Goal: Task Accomplishment & Management: Manage account settings

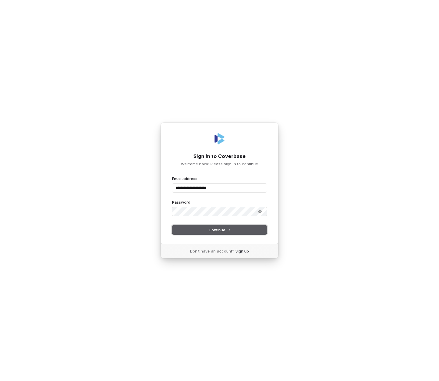
click at [243, 234] on button "Continue" at bounding box center [219, 230] width 95 height 9
type input "**********"
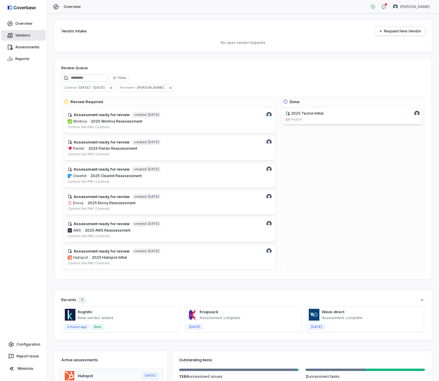
click at [29, 31] on link "Vendors" at bounding box center [23, 35] width 45 height 11
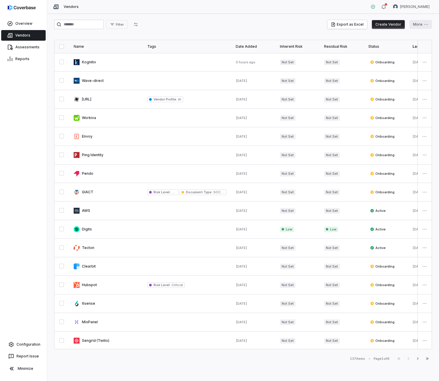
click at [418, 26] on html "Overview Vendors Assessments Reports Configuration Report Issue Minimize Vendor…" at bounding box center [219, 190] width 439 height 381
click at [412, 40] on div "Bulk Create Vendors" at bounding box center [404, 36] width 52 height 9
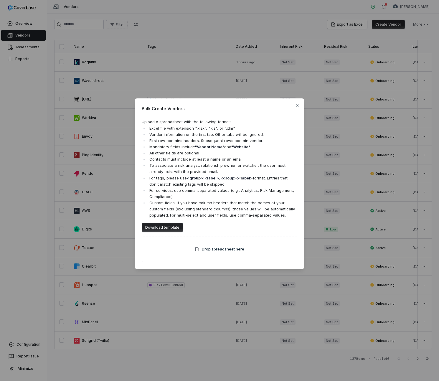
click at [172, 224] on button "Download template" at bounding box center [162, 227] width 41 height 9
click at [301, 109] on div "Bulk Create Vendors Upload a spreadsheet with the following format: Excel file …" at bounding box center [220, 184] width 170 height 171
click at [300, 107] on div "Bulk Create Vendors Upload a spreadsheet with the following format: Excel file …" at bounding box center [220, 184] width 170 height 171
click at [299, 106] on icon "button" at bounding box center [297, 105] width 5 height 5
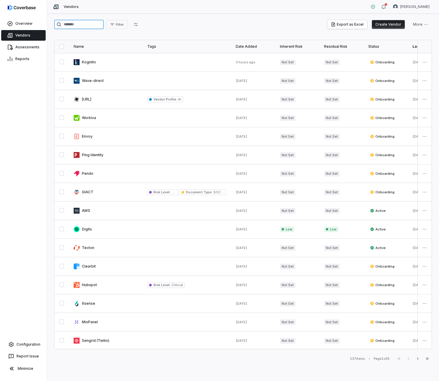
click at [71, 24] on input "search" at bounding box center [79, 24] width 50 height 9
click at [70, 24] on input "search" at bounding box center [79, 24] width 50 height 9
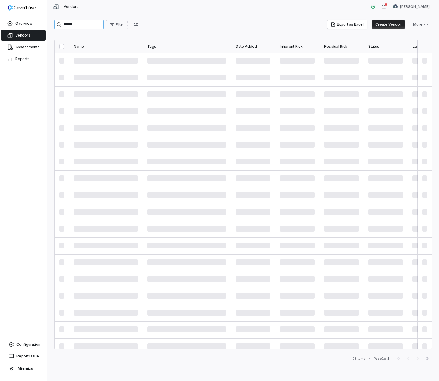
type input "******"
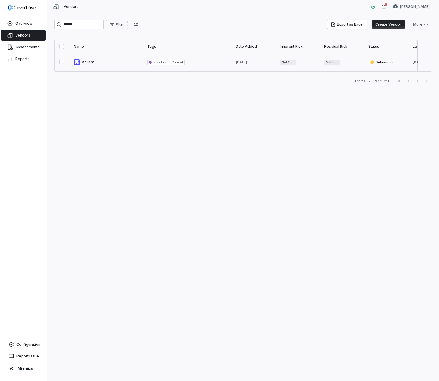
click at [89, 64] on link at bounding box center [106, 62] width 74 height 18
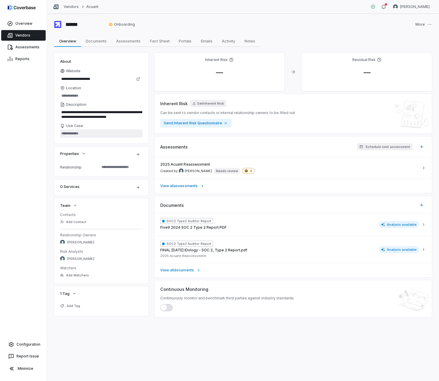
click at [90, 134] on textarea "Use Case" at bounding box center [101, 133] width 83 height 8
paste textarea "**********"
type textarea "*"
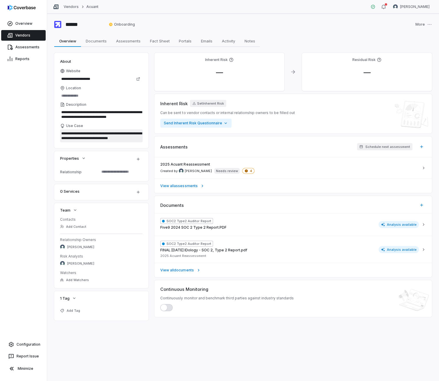
type textarea "**********"
click at [91, 175] on td "Relationship" at bounding box center [80, 171] width 41 height 9
click at [139, 161] on html "**********" at bounding box center [219, 190] width 439 height 381
click at [108, 175] on html "**********" at bounding box center [219, 190] width 439 height 381
click at [84, 161] on button "Properties" at bounding box center [72, 158] width 29 height 11
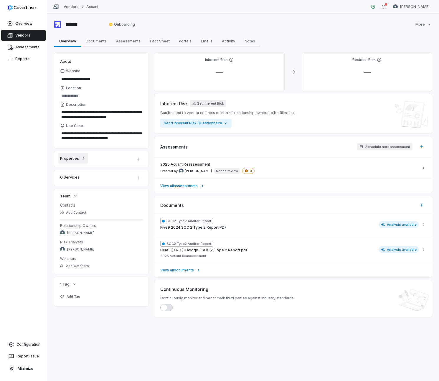
click at [84, 161] on button "Properties" at bounding box center [72, 158] width 29 height 11
click at [110, 171] on textarea at bounding box center [119, 172] width 41 height 8
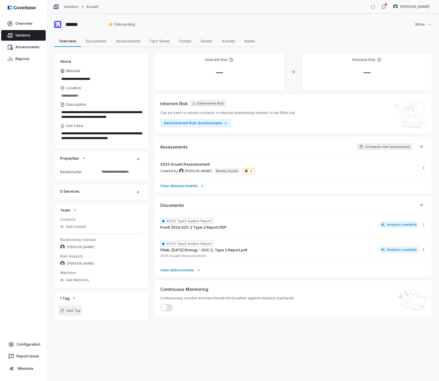
click at [77, 313] on span "Add Tag" at bounding box center [74, 311] width 14 height 4
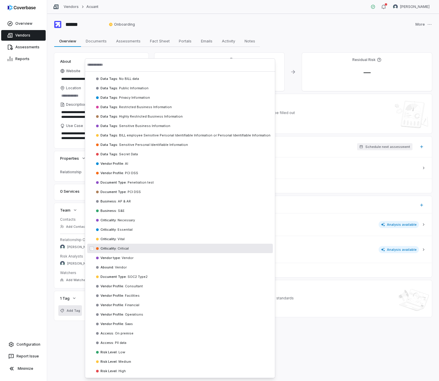
click at [149, 252] on div "Criticality : Critical" at bounding box center [180, 248] width 186 height 9
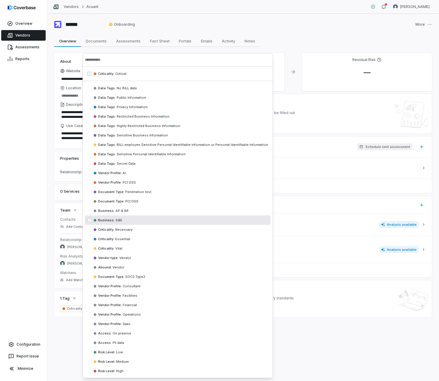
click at [323, 338] on div "**********" at bounding box center [243, 197] width 392 height 367
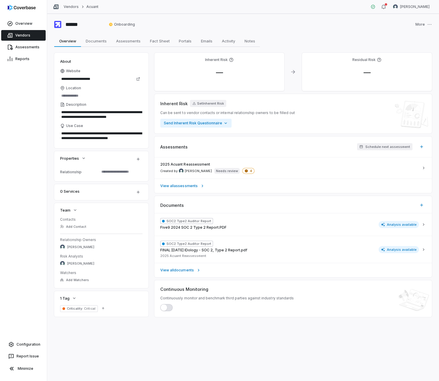
click at [106, 89] on div "Location" at bounding box center [101, 88] width 83 height 5
click at [106, 92] on input "Location" at bounding box center [101, 96] width 83 height 8
click at [155, 41] on span "Fact Sheet" at bounding box center [160, 41] width 24 height 8
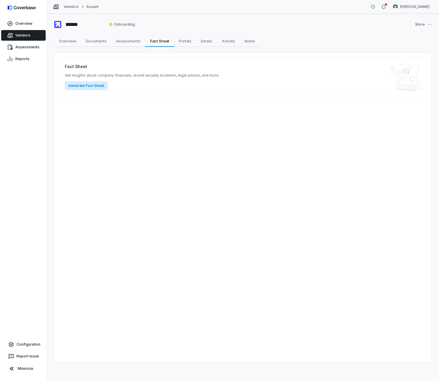
click at [92, 88] on button "Generate Fact Sheet" at bounding box center [86, 85] width 43 height 9
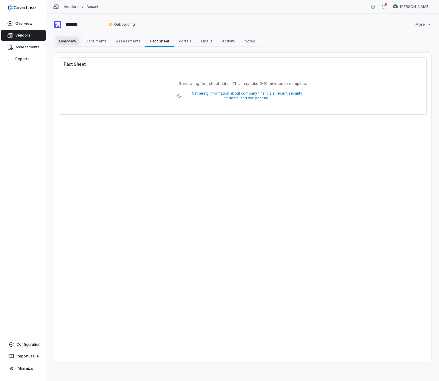
click at [69, 42] on span "Overview" at bounding box center [68, 41] width 22 height 8
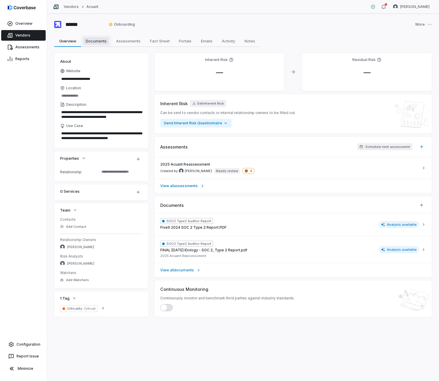
click at [97, 38] on span "Documents" at bounding box center [96, 41] width 26 height 8
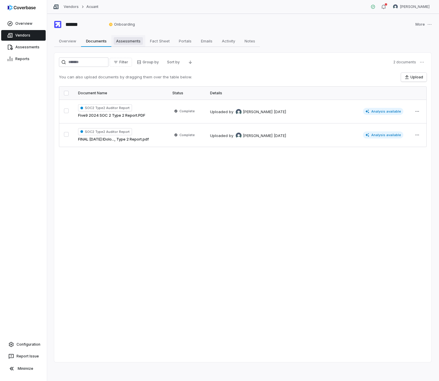
click at [127, 46] on link "Assessments Assessments" at bounding box center [128, 41] width 34 height 12
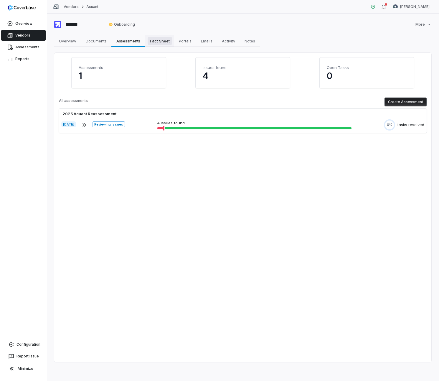
click at [160, 42] on span "Fact Sheet" at bounding box center [160, 41] width 24 height 8
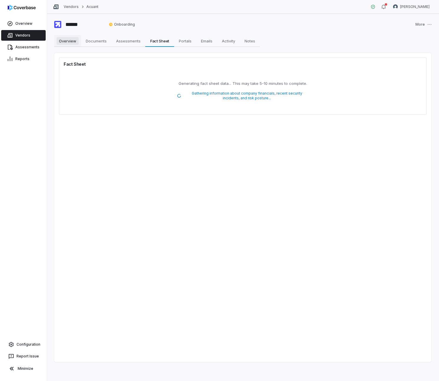
click at [72, 44] on span "Overview" at bounding box center [68, 41] width 22 height 8
type textarea "*"
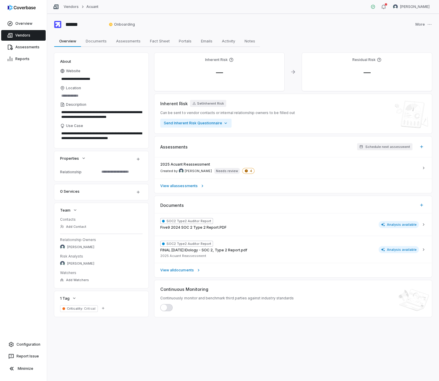
click at [112, 340] on div "**********" at bounding box center [243, 197] width 392 height 367
click at [26, 35] on link "Vendors" at bounding box center [23, 35] width 45 height 11
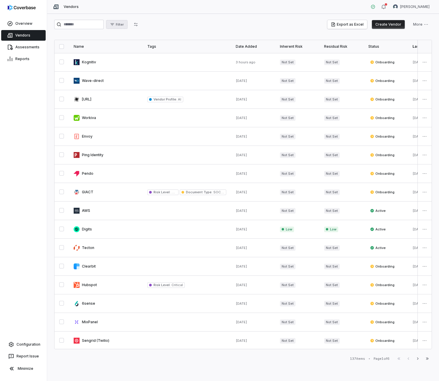
click at [116, 27] on button "Filter" at bounding box center [117, 24] width 22 height 9
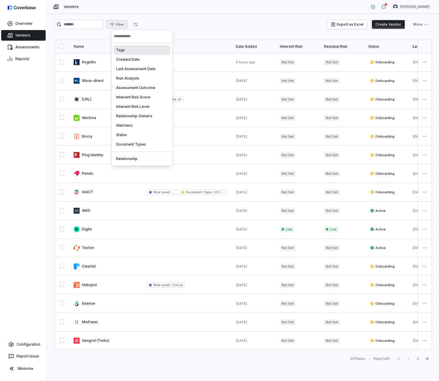
click at [129, 53] on div "Tags" at bounding box center [142, 49] width 57 height 9
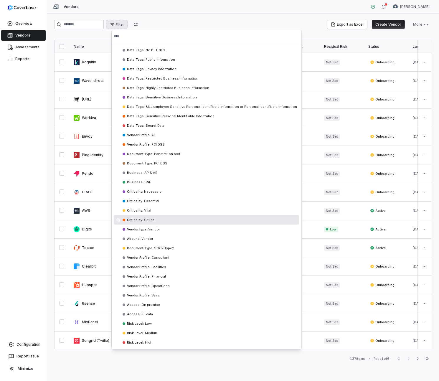
click at [168, 218] on div "Criticality : Critical" at bounding box center [207, 219] width 186 height 9
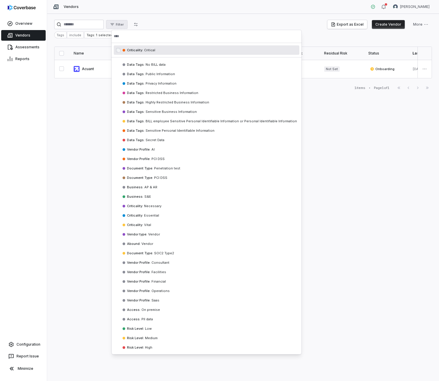
click at [173, 19] on html "Overview Vendors Assessments Reports Configuration Report Issue Minimize Vendor…" at bounding box center [219, 190] width 439 height 381
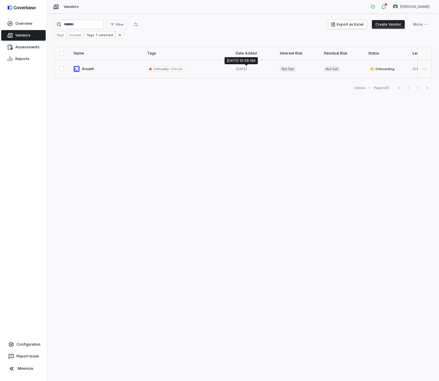
click at [242, 69] on span "[DATE]" at bounding box center [242, 69] width 12 height 4
click at [262, 103] on div "Filter Export as Excel Create Vendor More Tags include Tags: 1 selected Name Ta…" at bounding box center [243, 197] width 392 height 367
click at [138, 23] on icon "button" at bounding box center [136, 24] width 5 height 5
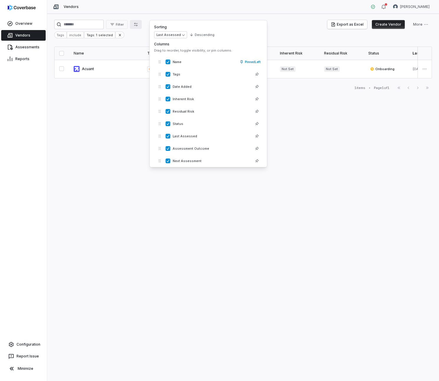
click at [293, 20] on div "Filter Export as Excel Create Vendor More" at bounding box center [243, 24] width 378 height 9
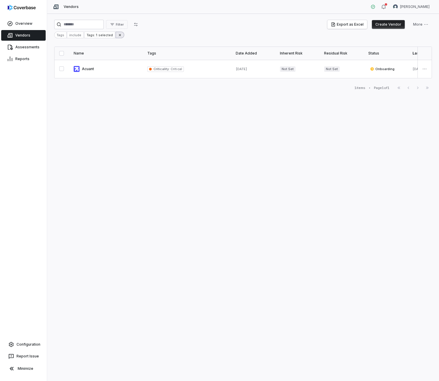
click at [119, 35] on icon at bounding box center [120, 35] width 2 height 2
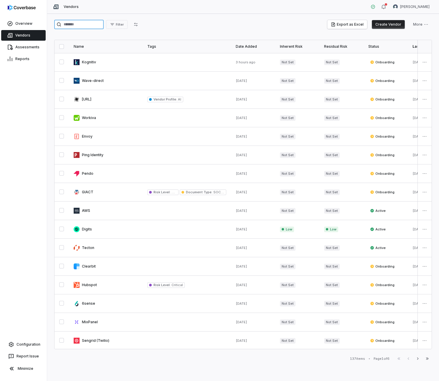
click at [73, 21] on input "search" at bounding box center [79, 24] width 50 height 9
click at [65, 28] on input "search" at bounding box center [79, 24] width 50 height 9
click at [75, 26] on input "search" at bounding box center [79, 24] width 50 height 9
click at [85, 22] on input "search" at bounding box center [79, 24] width 50 height 9
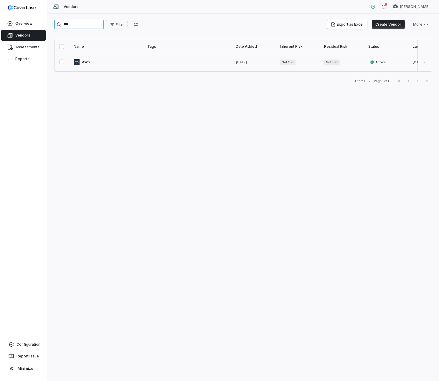
type input "***"
click at [84, 63] on link at bounding box center [106, 62] width 74 height 18
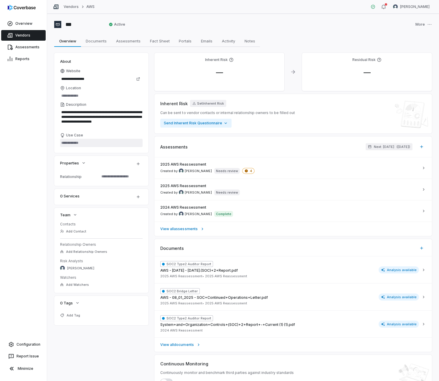
click at [78, 141] on textarea "Use Case" at bounding box center [101, 143] width 83 height 8
paste textarea "**********"
type textarea "*"
type textarea "**********"
click at [58, 165] on div "Properties" at bounding box center [101, 164] width 94 height 16
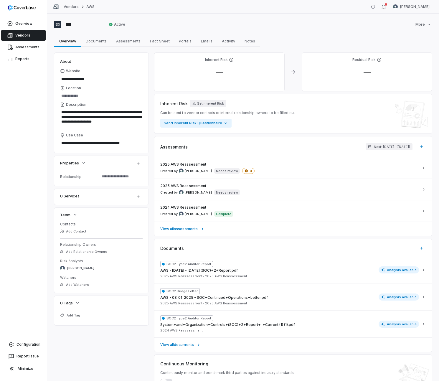
click at [39, 166] on div "Overview Vendors Assessments Reports Configuration Report Issue Minimize" at bounding box center [23, 190] width 47 height 381
click at [76, 316] on span "Add Tag" at bounding box center [74, 316] width 14 height 4
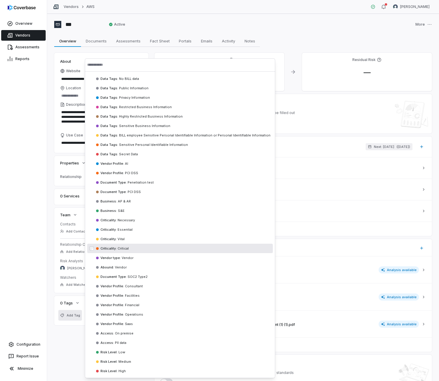
click at [151, 250] on div "Criticality : Critical" at bounding box center [180, 248] width 186 height 9
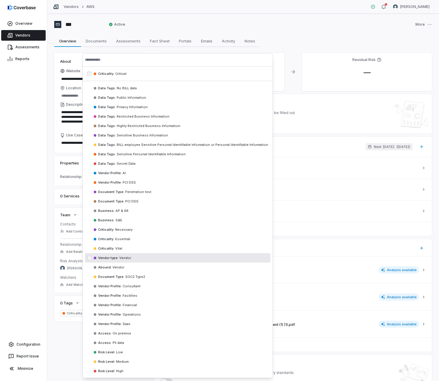
click at [34, 265] on div "Overview Vendors Assessments Reports Configuration Report Issue Minimize" at bounding box center [23, 190] width 47 height 381
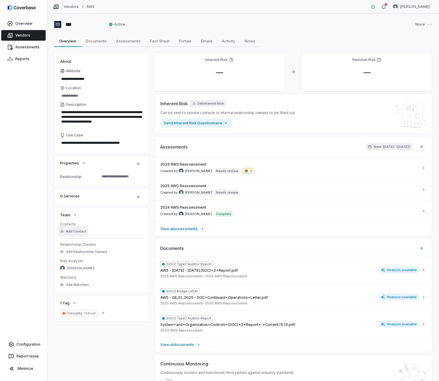
click at [73, 232] on button "Add Contact" at bounding box center [73, 231] width 30 height 11
click at [73, 352] on div "**********" at bounding box center [243, 343] width 378 height 581
click at [162, 40] on span "Fact Sheet" at bounding box center [160, 41] width 24 height 8
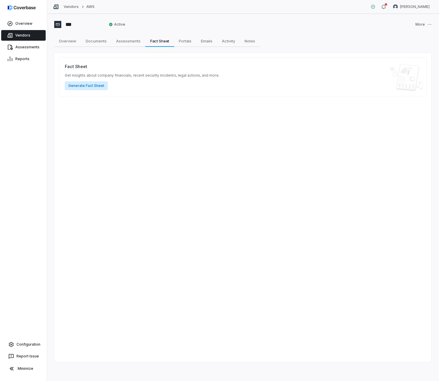
click at [88, 85] on button "Generate Fact Sheet" at bounding box center [86, 85] width 43 height 9
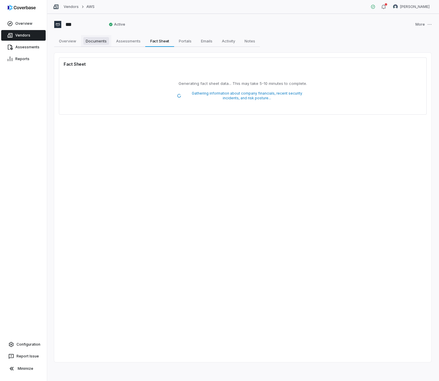
click at [107, 42] on span "Documents" at bounding box center [96, 41] width 26 height 8
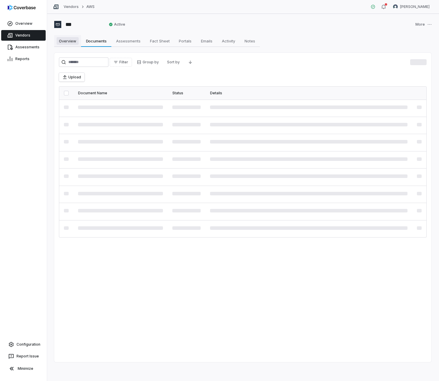
click at [68, 42] on span "Overview" at bounding box center [68, 41] width 22 height 8
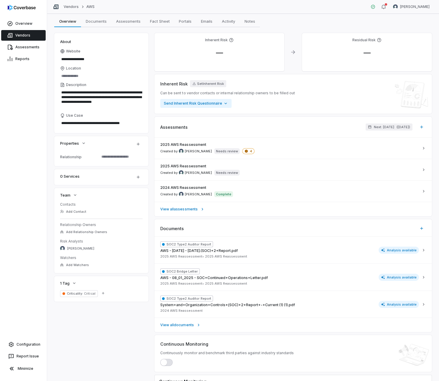
scroll to position [53, 0]
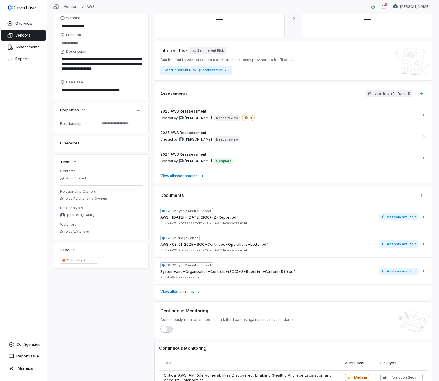
click at [169, 330] on button "button" at bounding box center [166, 329] width 12 height 7
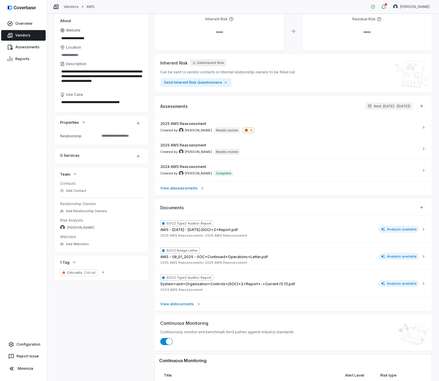
scroll to position [0, 0]
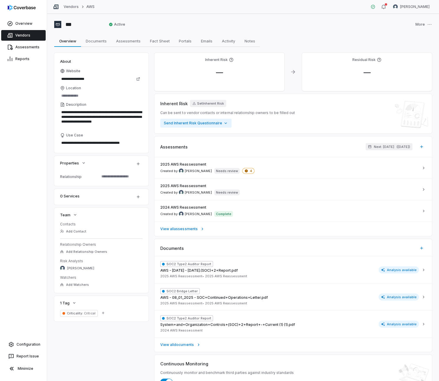
click at [63, 88] on icon at bounding box center [62, 88] width 5 height 5
click at [63, 92] on input "Location" at bounding box center [101, 96] width 83 height 8
click at [88, 71] on div "Website" at bounding box center [101, 71] width 83 height 5
click at [88, 75] on input "**********" at bounding box center [96, 79] width 73 height 8
type textarea "*"
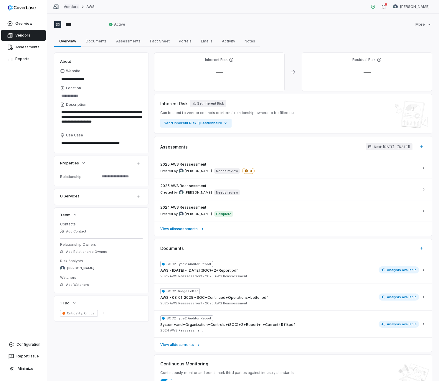
click at [70, 6] on link "Vendors" at bounding box center [71, 6] width 15 height 5
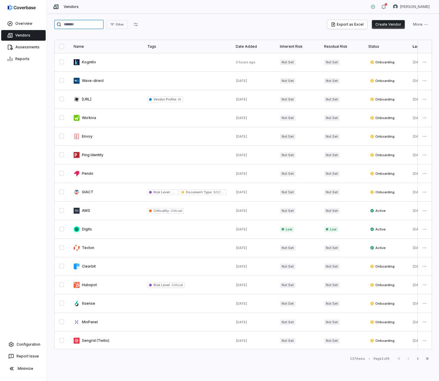
click at [88, 24] on input "search" at bounding box center [79, 24] width 50 height 9
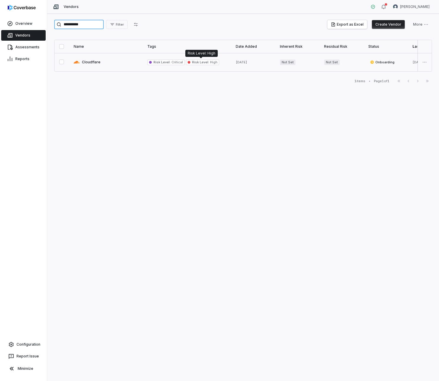
type input "**********"
click at [196, 62] on span "Risk Level :" at bounding box center [200, 62] width 17 height 4
click at [81, 62] on link at bounding box center [106, 62] width 74 height 18
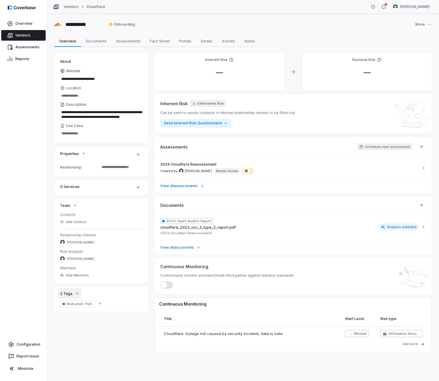
click at [78, 296] on icon "button" at bounding box center [77, 293] width 5 height 5
click at [101, 304] on icon "button" at bounding box center [100, 304] width 4 height 4
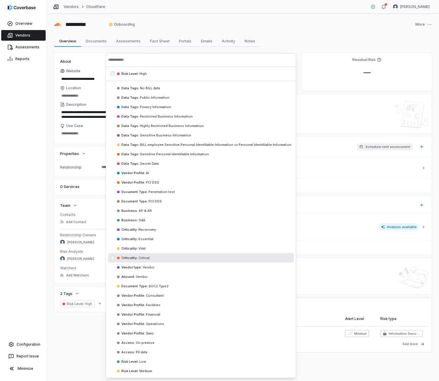
click at [172, 259] on div "Criticality : Critical" at bounding box center [201, 257] width 186 height 9
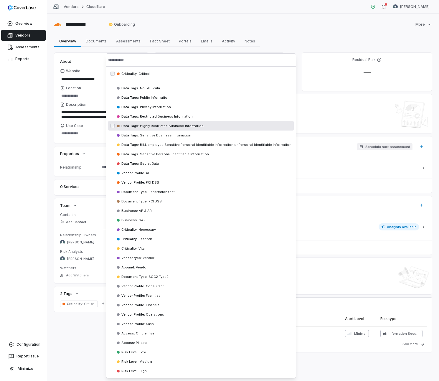
click at [84, 347] on div "**********" at bounding box center [243, 203] width 378 height 300
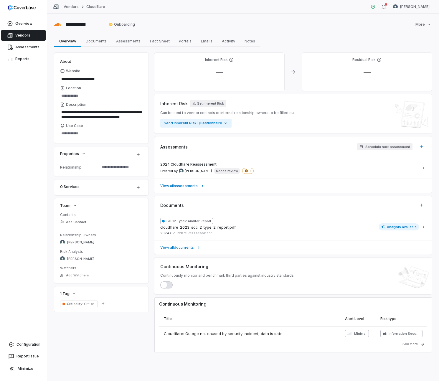
click at [172, 286] on button "button" at bounding box center [166, 285] width 12 height 7
click at [163, 42] on span "Fact Sheet" at bounding box center [160, 41] width 24 height 8
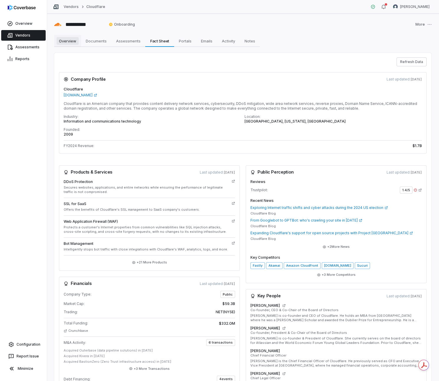
click at [75, 41] on span "Overview" at bounding box center [68, 41] width 22 height 8
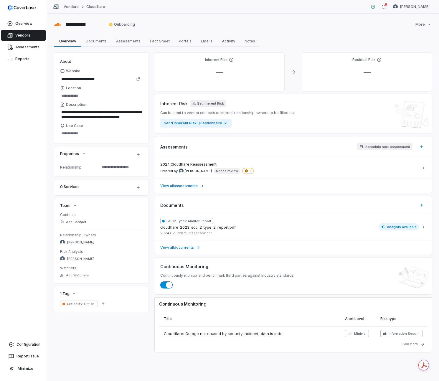
click at [124, 88] on div "Location" at bounding box center [101, 88] width 83 height 5
click at [124, 92] on input "Location" at bounding box center [101, 96] width 83 height 8
click at [124, 88] on div "Location" at bounding box center [101, 88] width 83 height 5
click at [124, 92] on input "Location" at bounding box center [101, 96] width 83 height 8
type textarea "*"
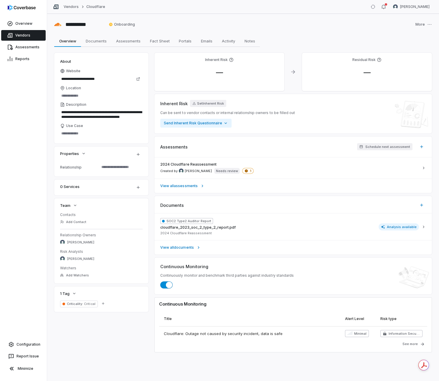
click at [124, 88] on div "Location" at bounding box center [101, 88] width 83 height 5
click at [124, 92] on input "Location" at bounding box center [101, 96] width 83 height 8
click at [100, 93] on input "Location" at bounding box center [101, 96] width 83 height 8
click at [99, 95] on input "Location" at bounding box center [101, 96] width 83 height 8
type input "**********"
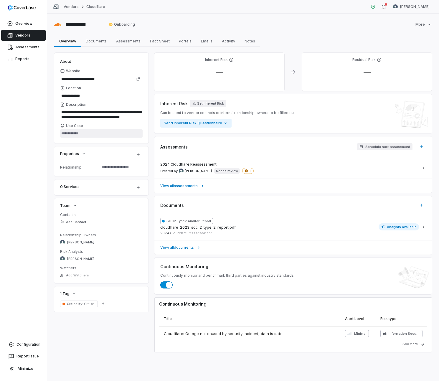
click at [85, 132] on textarea "Use Case" at bounding box center [101, 133] width 83 height 8
paste textarea "**********"
type textarea "*"
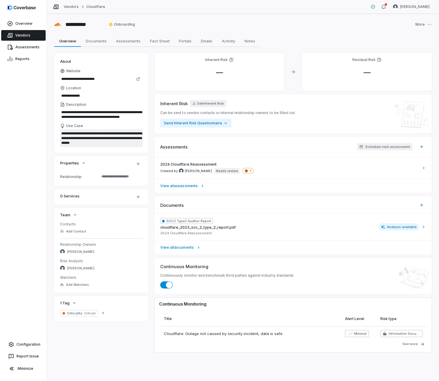
type textarea "**********"
click at [20, 191] on div "Overview Vendors Assessments Reports Configuration Report Issue Minimize" at bounding box center [23, 190] width 47 height 381
click at [133, 178] on textarea at bounding box center [119, 177] width 41 height 8
click at [28, 228] on div "Overview Vendors Assessments Reports Configuration Report Issue Minimize" at bounding box center [23, 190] width 47 height 381
click at [99, 44] on span "Documents" at bounding box center [96, 41] width 26 height 8
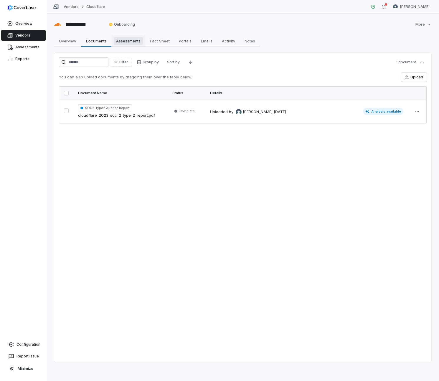
click at [127, 43] on span "Assessments" at bounding box center [128, 41] width 29 height 8
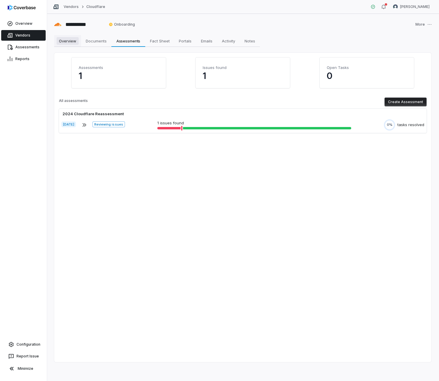
click at [67, 41] on span "Overview" at bounding box center [68, 41] width 22 height 8
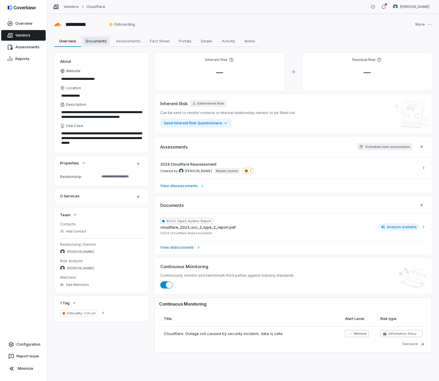
click at [93, 38] on span "Documents" at bounding box center [96, 41] width 26 height 8
type textarea "*"
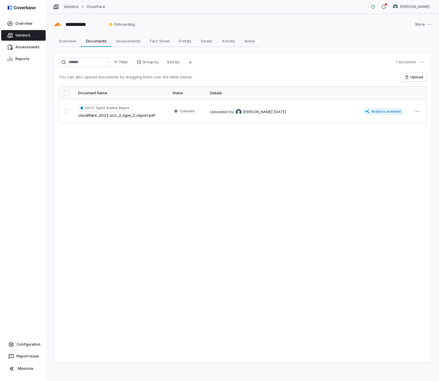
click at [73, 6] on link "Vendors" at bounding box center [71, 6] width 15 height 5
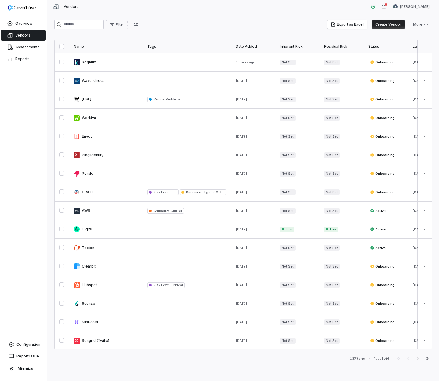
click at [83, 30] on div "Filter Export as Excel Create Vendor More" at bounding box center [243, 26] width 378 height 12
click at [82, 26] on input "search" at bounding box center [79, 24] width 50 height 9
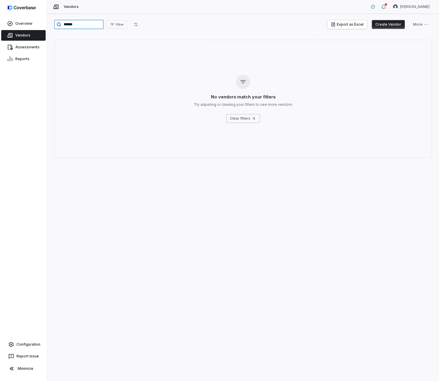
click at [76, 25] on input "******" at bounding box center [79, 24] width 50 height 9
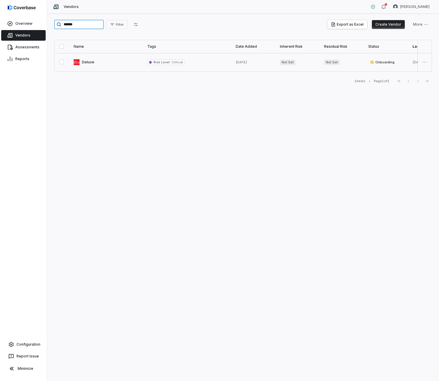
type input "******"
click at [168, 64] on span "Risk Level : Critical" at bounding box center [168, 62] width 29 height 4
click at [168, 63] on span "Risk Level :" at bounding box center [162, 62] width 17 height 4
click at [86, 62] on link at bounding box center [106, 62] width 74 height 18
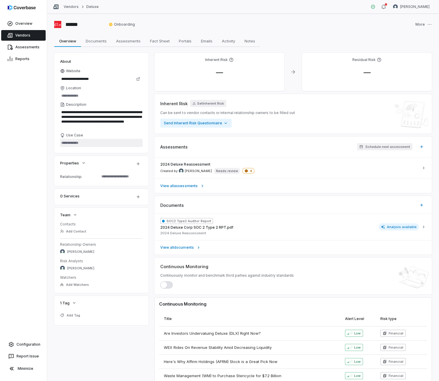
click at [80, 143] on textarea "Use Case" at bounding box center [101, 143] width 83 height 8
paste textarea "**********"
type textarea "*"
type textarea "**********"
click at [119, 347] on div "**********" at bounding box center [243, 266] width 378 height 427
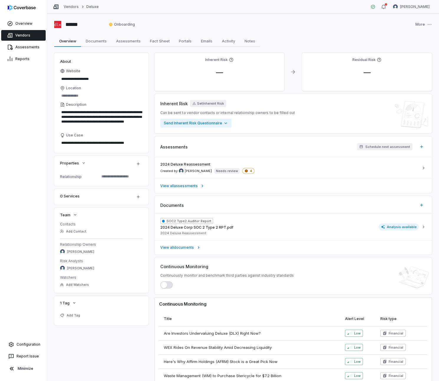
click at [172, 284] on button "button" at bounding box center [166, 285] width 12 height 7
click at [106, 310] on div "1 Tag Add Tag" at bounding box center [101, 310] width 94 height 29
click at [75, 316] on span "Add Tag" at bounding box center [74, 316] width 14 height 4
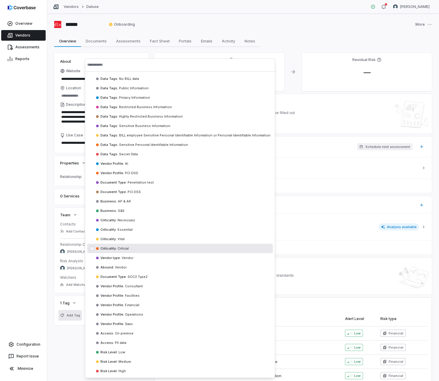
click at [146, 247] on div "Criticality : Critical" at bounding box center [180, 248] width 186 height 9
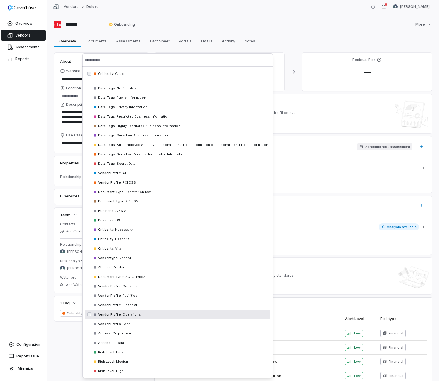
click at [75, 347] on div "**********" at bounding box center [243, 266] width 378 height 427
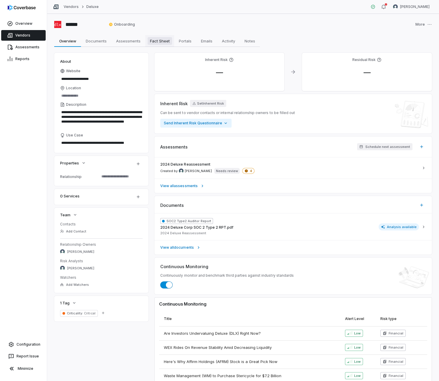
click at [160, 40] on span "Fact Sheet" at bounding box center [160, 41] width 24 height 8
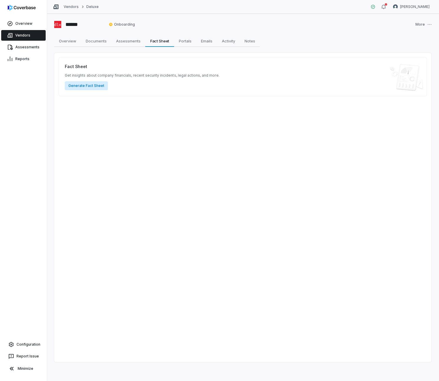
click at [92, 86] on button "Generate Fact Sheet" at bounding box center [86, 85] width 43 height 9
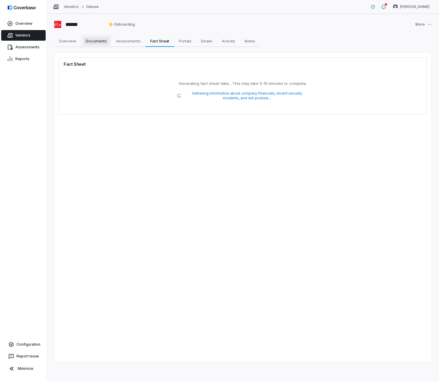
click at [96, 38] on span "Documents" at bounding box center [96, 41] width 26 height 8
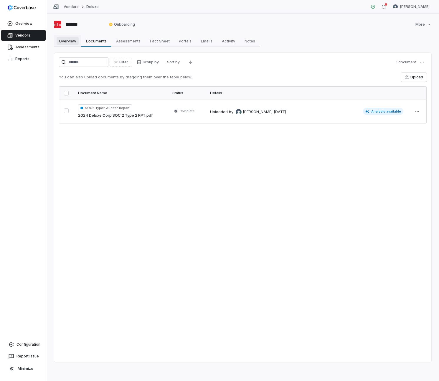
click at [69, 43] on span "Overview" at bounding box center [68, 41] width 22 height 8
type textarea "*"
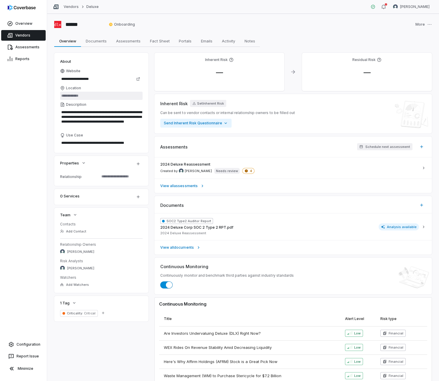
click at [86, 96] on input "Location" at bounding box center [101, 96] width 83 height 8
type input "*"
type input "**********"
type textarea "*"
click at [80, 96] on input "**********" at bounding box center [101, 96] width 83 height 8
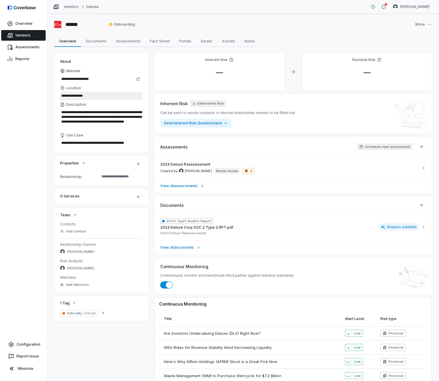
click at [82, 96] on input "**********" at bounding box center [101, 96] width 83 height 8
type input "**********"
click at [153, 107] on div "**********" at bounding box center [243, 266] width 378 height 427
click at [106, 41] on span "Documents" at bounding box center [96, 41] width 26 height 8
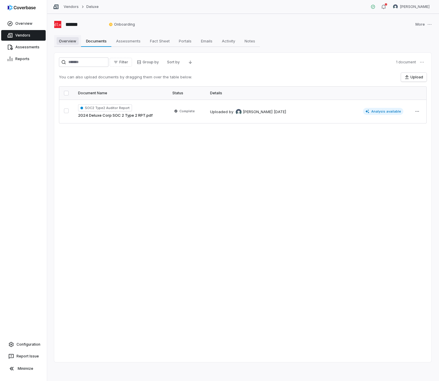
click at [67, 42] on span "Overview" at bounding box center [68, 41] width 22 height 8
type textarea "*"
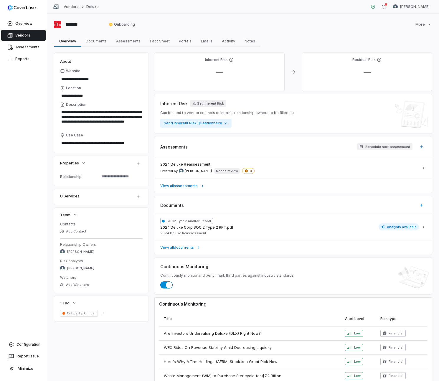
click at [72, 9] on div "Vendors Deluxe" at bounding box center [76, 7] width 46 height 6
click at [72, 8] on link "Vendors" at bounding box center [71, 6] width 15 height 5
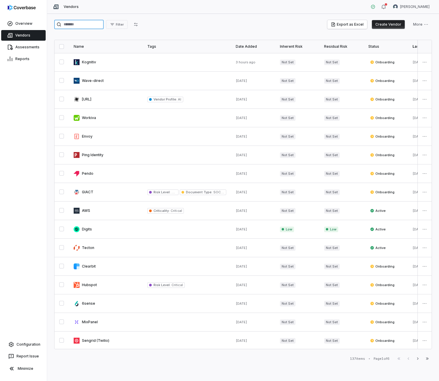
click at [93, 26] on input "search" at bounding box center [79, 24] width 50 height 9
click at [89, 24] on input "search" at bounding box center [79, 24] width 50 height 9
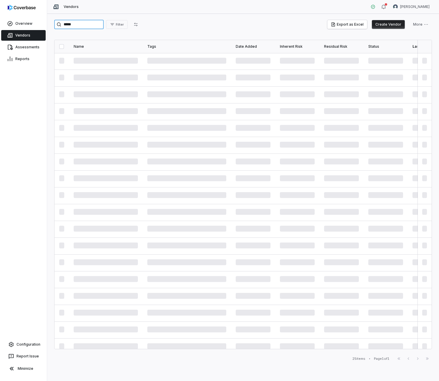
type input "*****"
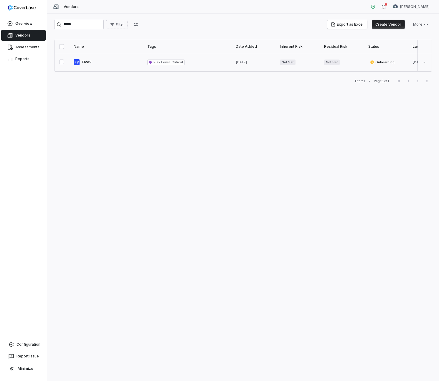
click at [163, 60] on span "Risk Level :" at bounding box center [162, 62] width 17 height 4
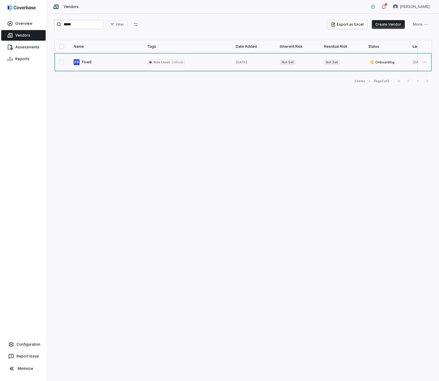
click at [78, 63] on link at bounding box center [106, 62] width 74 height 18
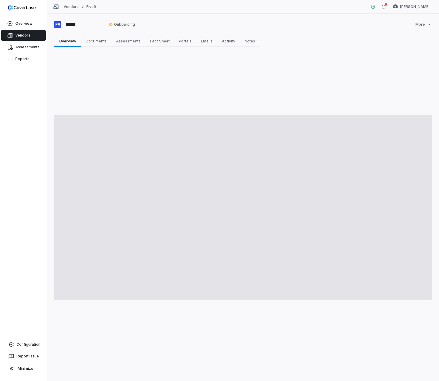
type textarea "*"
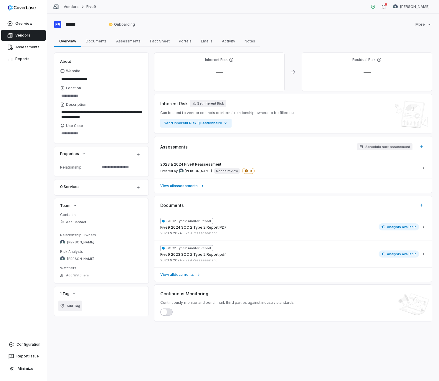
click at [78, 306] on span "Add Tag" at bounding box center [74, 306] width 14 height 4
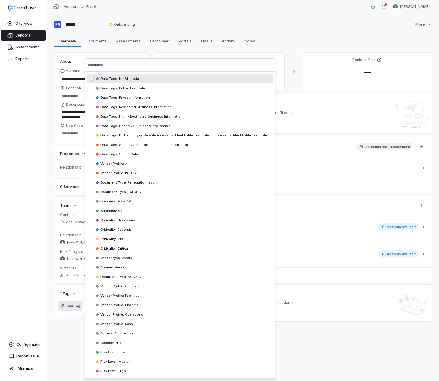
click at [121, 68] on input "text" at bounding box center [180, 64] width 186 height 13
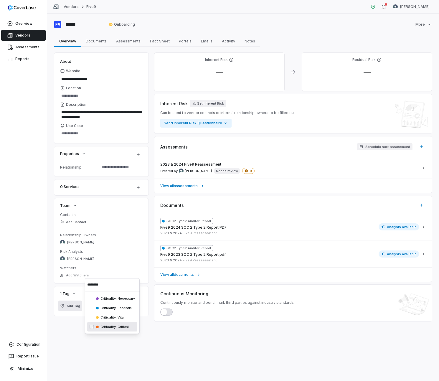
type input "********"
click at [119, 328] on span "Critical" at bounding box center [123, 327] width 12 height 4
click at [70, 347] on div "**********" at bounding box center [243, 197] width 392 height 367
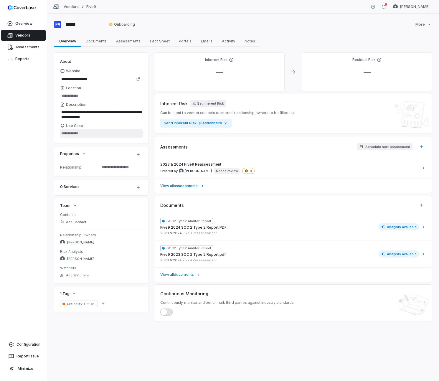
click at [66, 132] on textarea "Use Case" at bounding box center [101, 133] width 83 height 8
paste textarea "**********"
type textarea "*"
type textarea "**********"
click at [96, 104] on div "Description" at bounding box center [101, 104] width 83 height 5
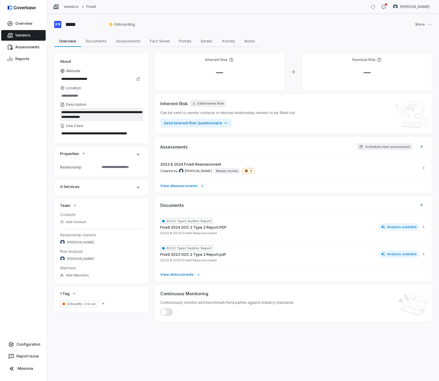
click at [96, 108] on textarea "**********" at bounding box center [101, 114] width 83 height 13
click at [88, 96] on input "Location" at bounding box center [101, 96] width 83 height 8
type textarea "*"
click at [88, 96] on input "Location" at bounding box center [101, 96] width 83 height 8
click at [67, 96] on input "**********" at bounding box center [101, 96] width 83 height 8
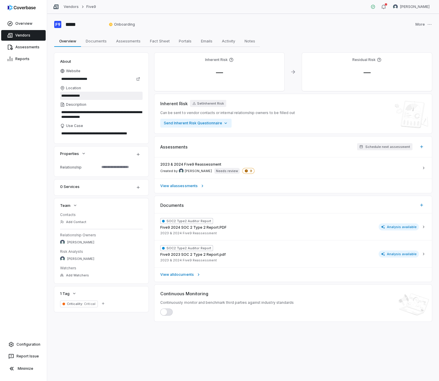
type input "**********"
click at [148, 342] on div "**********" at bounding box center [243, 197] width 392 height 367
click at [166, 314] on span "button" at bounding box center [164, 312] width 6 height 6
click at [18, 26] on link "Overview" at bounding box center [23, 23] width 45 height 11
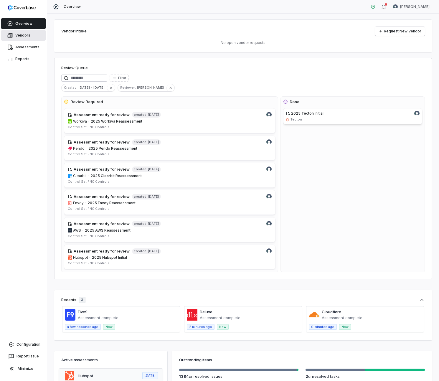
click at [21, 35] on link "Vendors" at bounding box center [23, 35] width 45 height 11
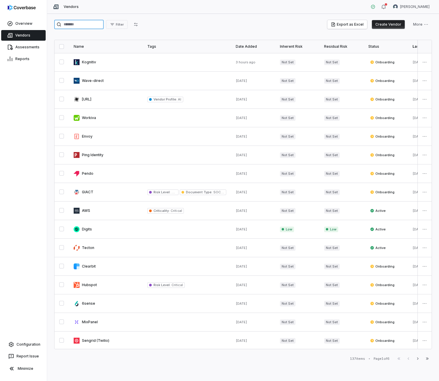
click at [78, 24] on input "search" at bounding box center [79, 24] width 50 height 9
click at [77, 24] on input "search" at bounding box center [79, 24] width 50 height 9
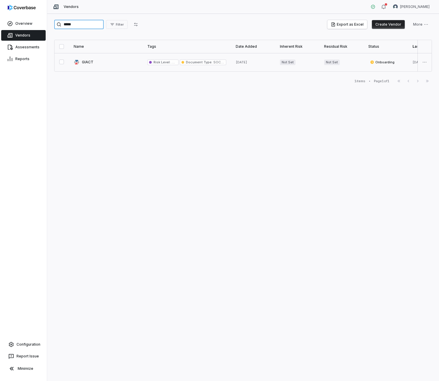
type input "*****"
click at [91, 64] on link at bounding box center [106, 62] width 74 height 18
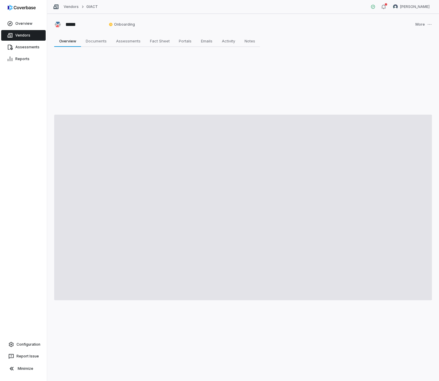
type textarea "*"
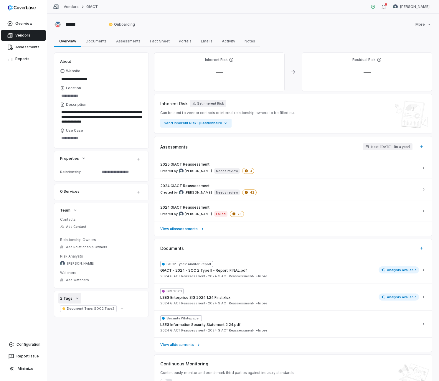
click at [80, 298] on button "2 Tags" at bounding box center [69, 298] width 23 height 11
click at [117, 309] on button "Add Tag" at bounding box center [122, 308] width 11 height 9
type input "******"
click at [161, 331] on span "Critical" at bounding box center [165, 329] width 12 height 4
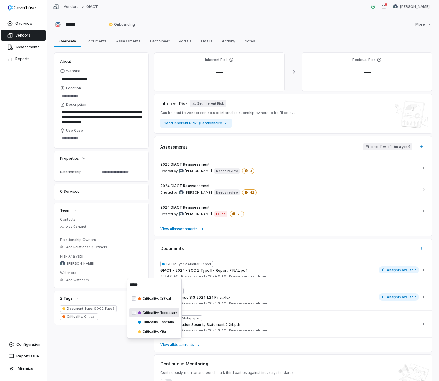
click at [117, 311] on div "Document Type : SOC2 Type2 Criticality : Critical Add Tag" at bounding box center [101, 313] width 83 height 15
click at [110, 308] on span "SOC2 Type2" at bounding box center [103, 309] width 21 height 4
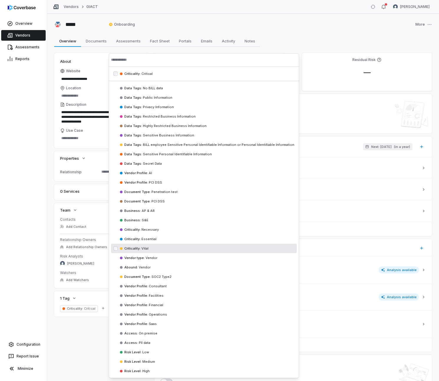
click at [84, 364] on div "**********" at bounding box center [243, 222] width 378 height 339
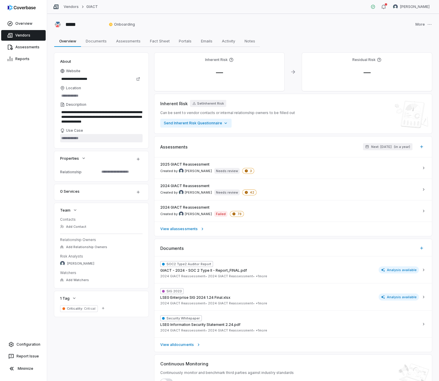
click at [76, 138] on textarea "Use Case" at bounding box center [101, 138] width 83 height 8
paste textarea "**********"
type textarea "*"
type textarea "**********"
click at [83, 329] on div "**********" at bounding box center [243, 222] width 378 height 339
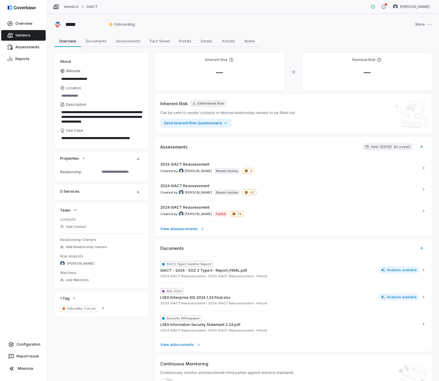
type textarea "*"
click at [115, 329] on div "**********" at bounding box center [243, 222] width 378 height 339
click at [79, 96] on input "Location" at bounding box center [101, 96] width 83 height 8
type input "*********"
click at [90, 348] on div "**********" at bounding box center [243, 222] width 378 height 339
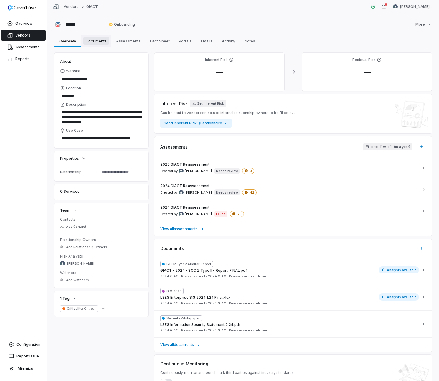
click at [101, 40] on span "Documents" at bounding box center [96, 41] width 26 height 8
type textarea "*"
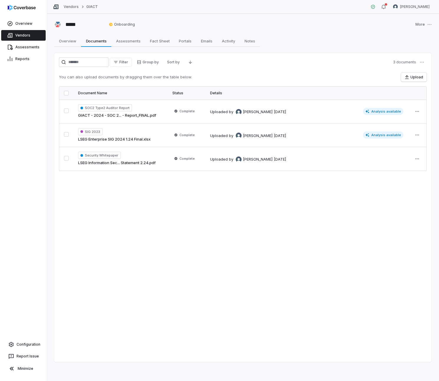
click at [35, 36] on link "Vendors" at bounding box center [23, 35] width 45 height 11
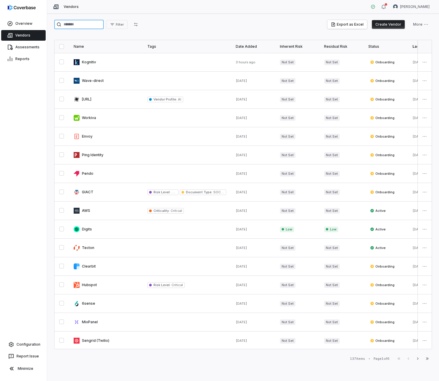
click at [81, 27] on input "search" at bounding box center [79, 24] width 50 height 9
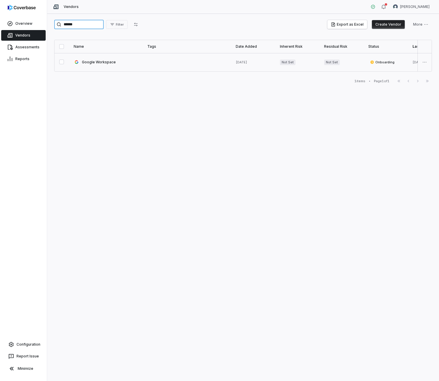
type input "******"
click at [63, 62] on button "button" at bounding box center [61, 62] width 5 height 5
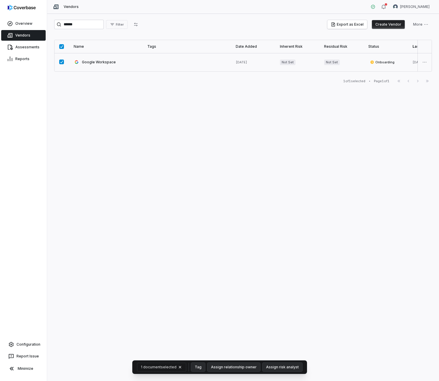
click at [100, 63] on link at bounding box center [106, 62] width 74 height 18
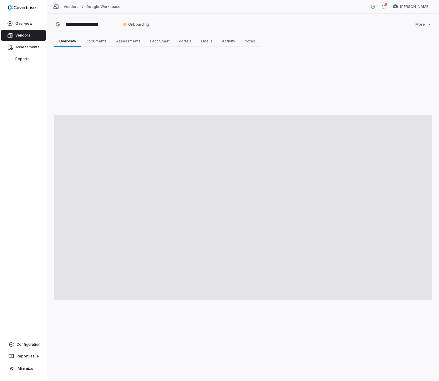
type textarea "*"
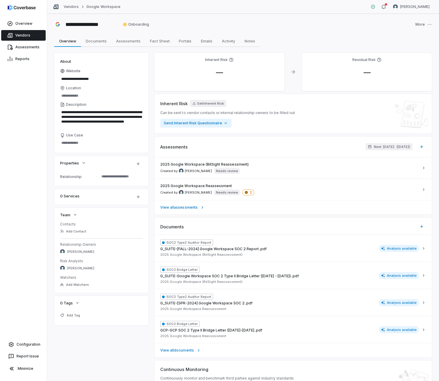
click at [20, 35] on link "Vendors" at bounding box center [23, 35] width 45 height 11
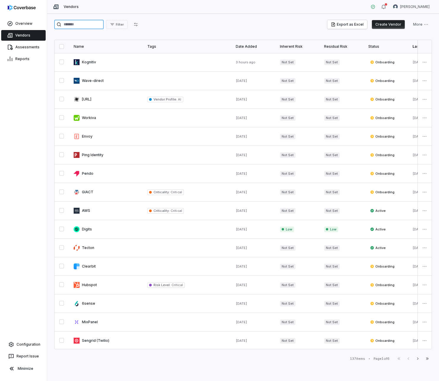
click at [95, 22] on input "search" at bounding box center [79, 24] width 50 height 9
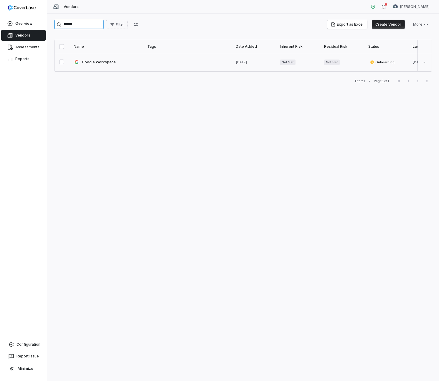
type input "******"
click at [150, 63] on link at bounding box center [187, 62] width 88 height 18
click at [420, 27] on html "Overview Vendors Assessments Reports Configuration Report Issue Minimize Vendor…" at bounding box center [219, 190] width 439 height 381
click at [152, 60] on html "Overview Vendors Assessments Reports Configuration Report Issue Minimize Vendor…" at bounding box center [219, 190] width 439 height 381
click at [151, 61] on link at bounding box center [187, 62] width 88 height 18
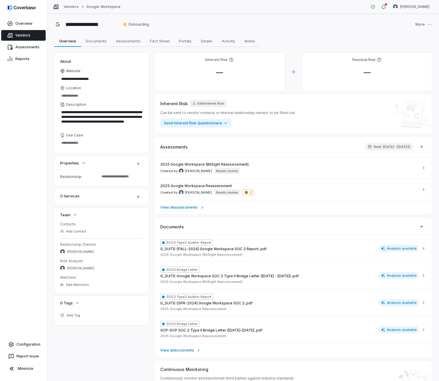
click at [39, 184] on div "Overview Vendors Assessments Reports Configuration Report Issue Minimize" at bounding box center [23, 190] width 47 height 381
click at [32, 158] on div "Overview Vendors Assessments Reports Configuration Report Issue Minimize" at bounding box center [23, 190] width 47 height 381
click at [73, 144] on textarea "Use Case" at bounding box center [101, 143] width 83 height 8
type textarea "*"
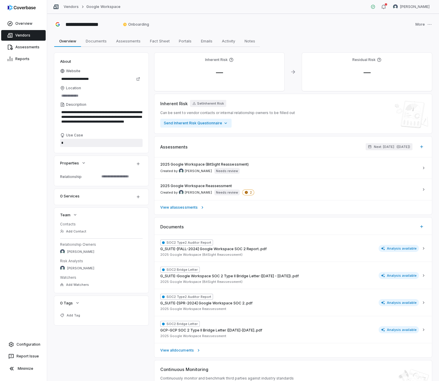
type textarea "*"
type textarea "**"
type textarea "*"
type textarea "****"
type textarea "*"
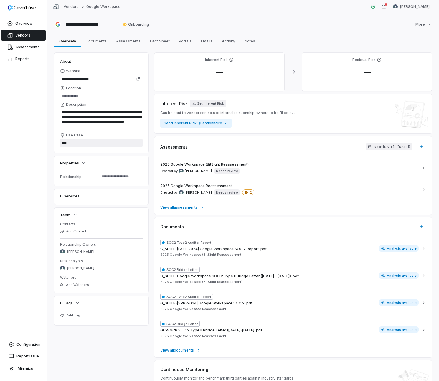
type textarea "*****"
type textarea "*"
type textarea "******"
type textarea "*"
type textarea "*******"
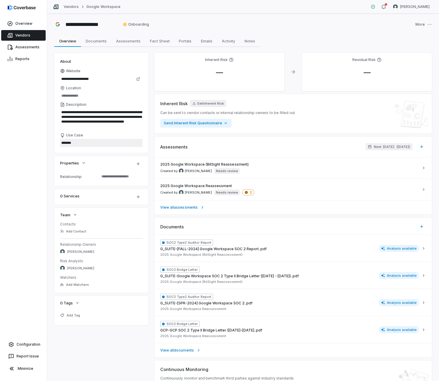
type textarea "*"
type textarea "********"
type textarea "*"
type textarea "********"
type textarea "*"
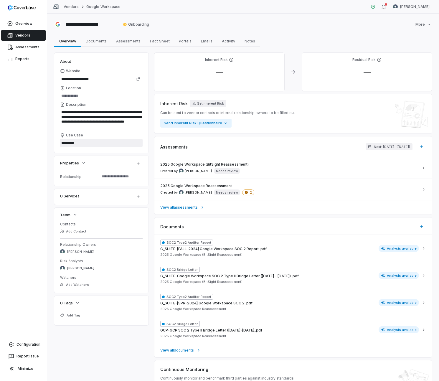
type textarea "**********"
type textarea "*"
type textarea "**********"
type textarea "*"
type textarea "**********"
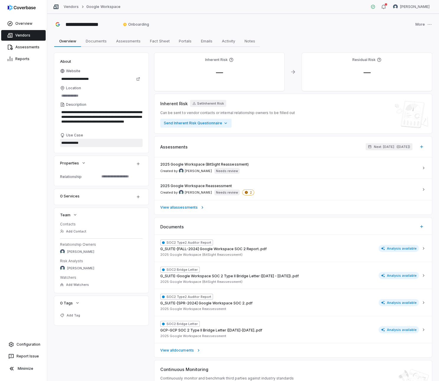
type textarea "*"
type textarea "**********"
type textarea "*"
type textarea "**********"
type textarea "*"
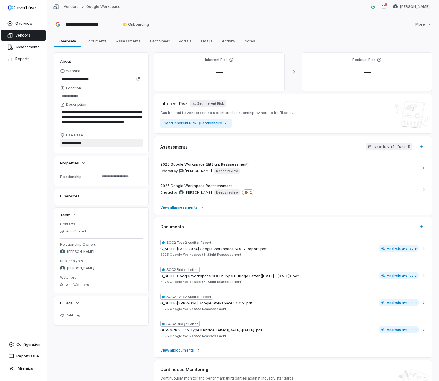
type textarea "**********"
type textarea "*"
type textarea "**********"
type textarea "*"
type textarea "**********"
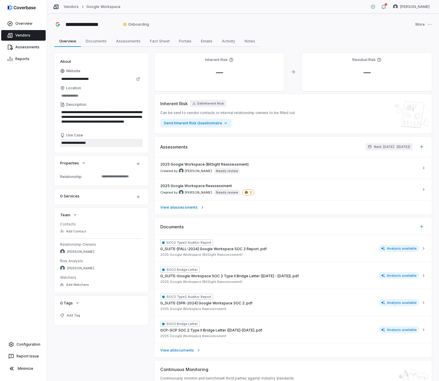
type textarea "*"
type textarea "**********"
type textarea "*"
type textarea "**********"
type textarea "*"
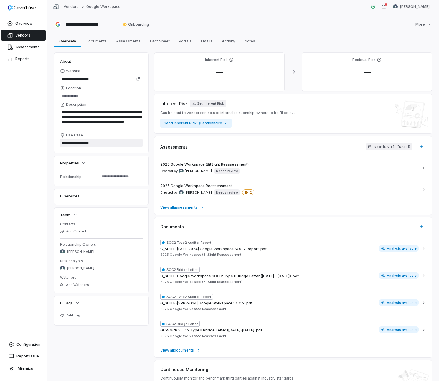
type textarea "**********"
type textarea "*"
type textarea "**********"
type textarea "*"
type textarea "**********"
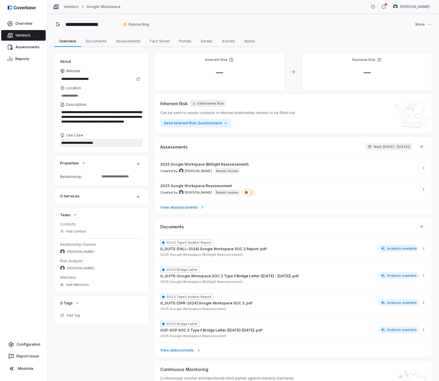
type textarea "*"
type textarea "**********"
type textarea "*"
type textarea "**********"
type textarea "*"
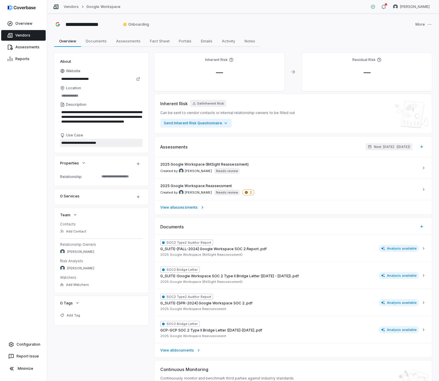
type textarea "**********"
type textarea "*"
type textarea "**********"
type textarea "*"
type textarea "**********"
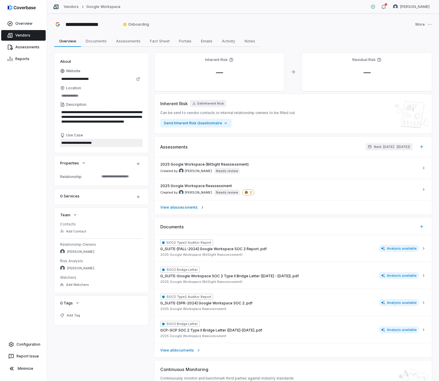
type textarea "*"
type textarea "**********"
type textarea "*"
type textarea "**********"
type textarea "*"
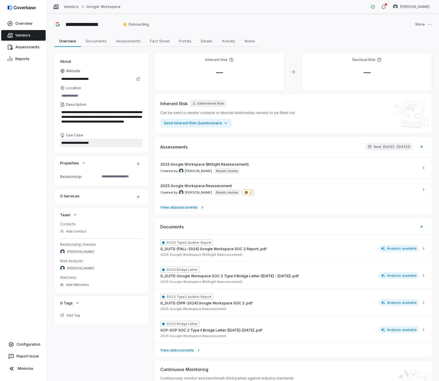
type textarea "**********"
type textarea "*"
type textarea "**********"
type textarea "*"
type textarea "**********"
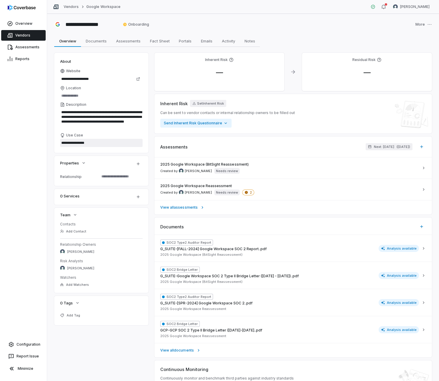
type textarea "*"
type textarea "**********"
type textarea "*"
type textarea "**********"
type textarea "*"
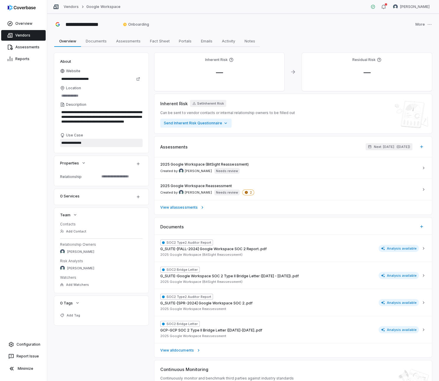
type textarea "**********"
type textarea "*"
type textarea "**********"
type textarea "*"
type textarea "**********"
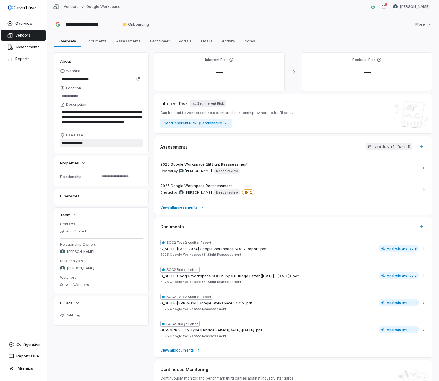
type textarea "*"
type textarea "**********"
type textarea "*"
type textarea "**********"
type textarea "*"
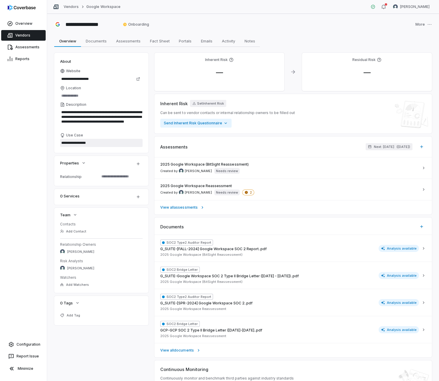
type textarea "**********"
type textarea "*"
type textarea "**********"
type textarea "*"
type textarea "**********"
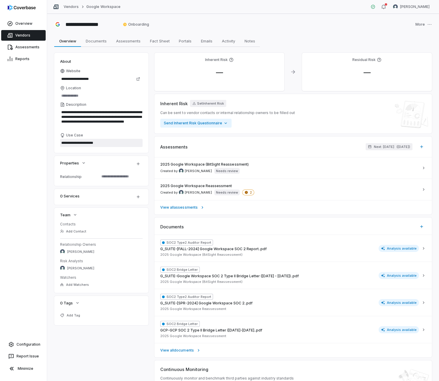
type textarea "*"
type textarea "**********"
type textarea "*"
type textarea "**********"
type textarea "*"
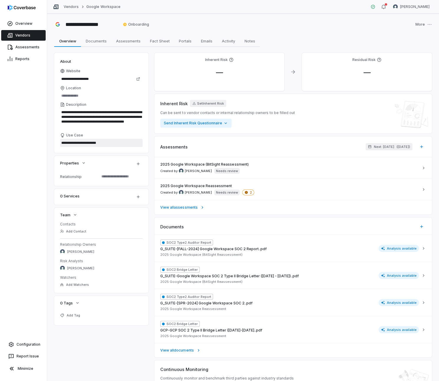
type textarea "**********"
type textarea "*"
type textarea "**********"
type textarea "*"
type textarea "**********"
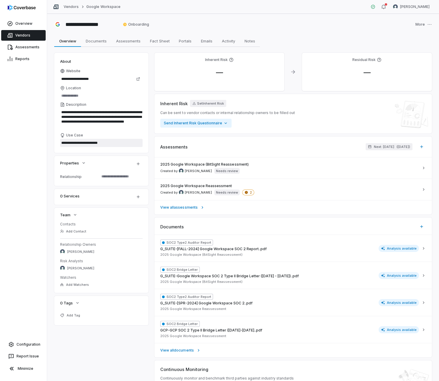
type textarea "*"
type textarea "**********"
type textarea "*"
type textarea "**********"
type textarea "*"
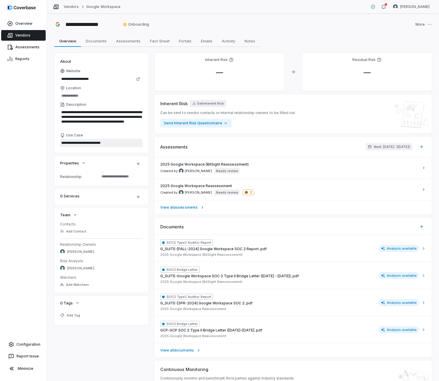
type textarea "**********"
type textarea "*"
type textarea "**********"
type textarea "*"
type textarea "**********"
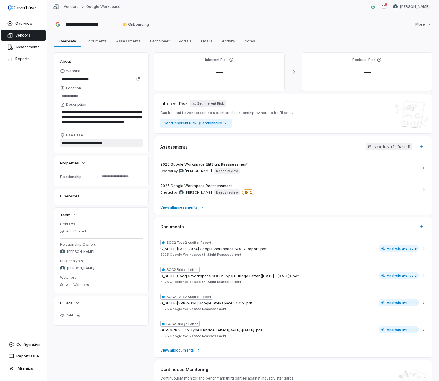
type textarea "*"
type textarea "**********"
type textarea "*"
type textarea "**********"
type textarea "*"
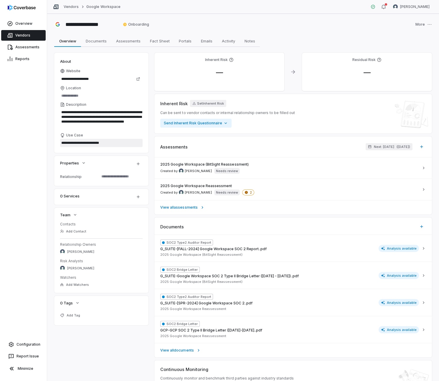
type textarea "**********"
type textarea "*"
type textarea "**********"
type textarea "*"
type textarea "**********"
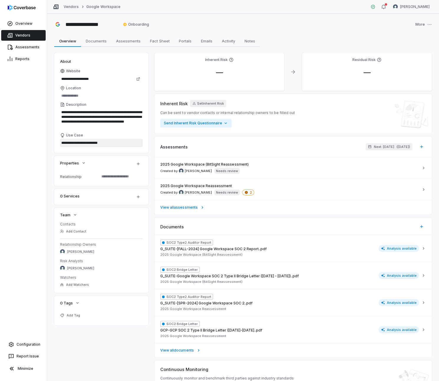
type textarea "*"
type textarea "**********"
type textarea "*"
type textarea "**********"
type textarea "*"
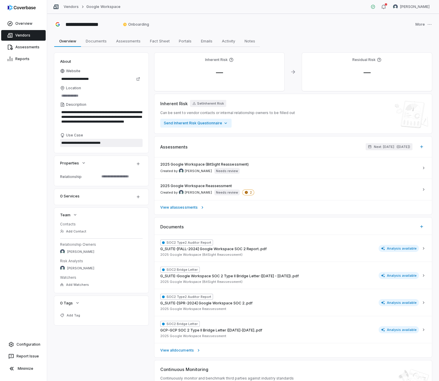
type textarea "**********"
type textarea "*"
type textarea "**********"
type textarea "*"
type textarea "**********"
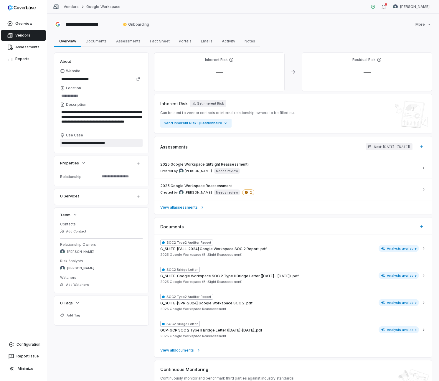
type textarea "*"
type textarea "**********"
type textarea "*"
type textarea "**********"
type textarea "*"
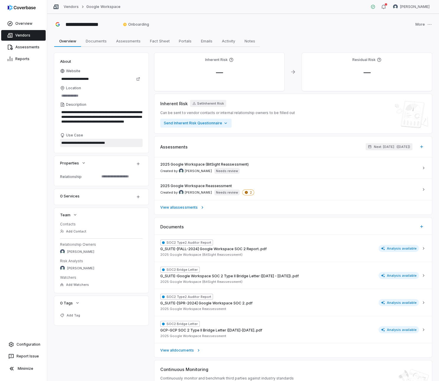
type textarea "**********"
type textarea "*"
type textarea "**********"
type textarea "*"
type textarea "**********"
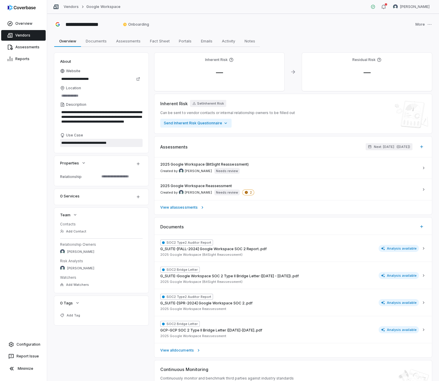
type textarea "*"
type textarea "**********"
type textarea "*"
type textarea "**********"
type textarea "*"
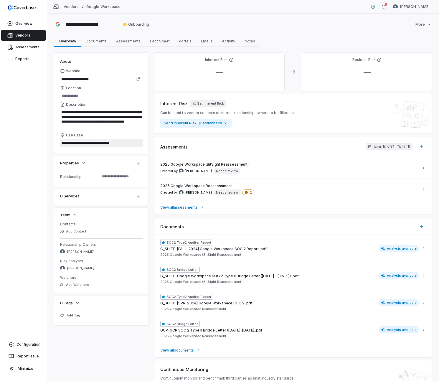
type textarea "**********"
type textarea "*"
type textarea "**********"
type textarea "*"
type textarea "**********"
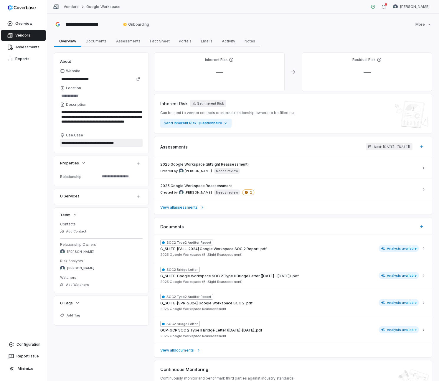
type textarea "*"
type textarea "**********"
type textarea "*"
type textarea "**********"
type textarea "*"
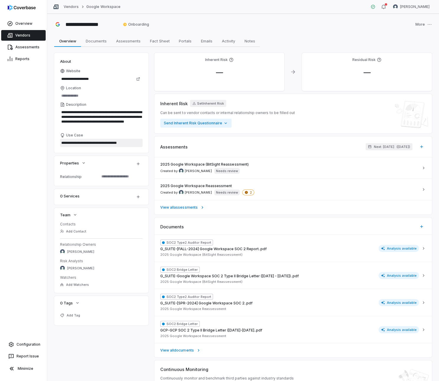
type textarea "**********"
type textarea "*"
type textarea "**********"
type textarea "*"
type textarea "**********"
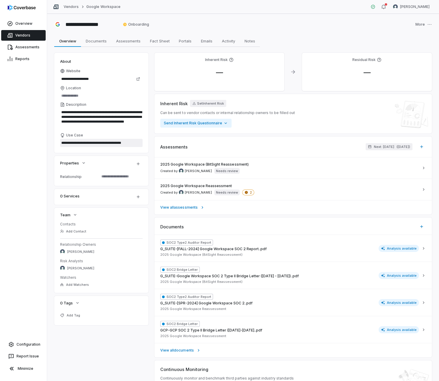
type textarea "*"
type textarea "**********"
type textarea "*"
type textarea "**********"
type textarea "*"
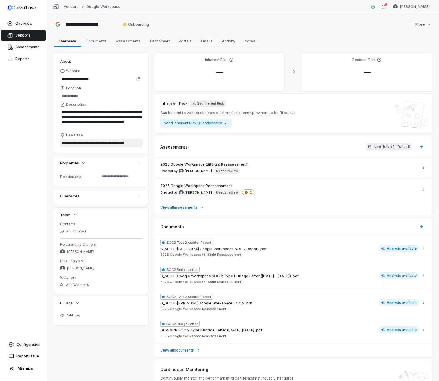
type textarea "**********"
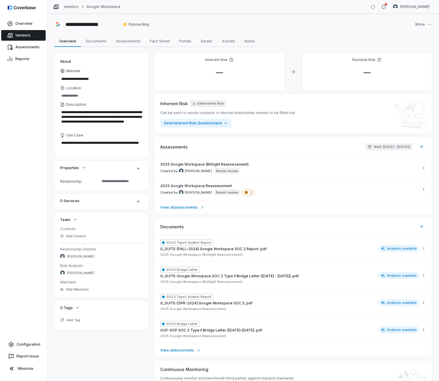
click at [229, 139] on div "Assessments Next: [DATE] ( [DATE] )" at bounding box center [294, 147] width 278 height 21
click at [96, 96] on input "Location" at bounding box center [101, 96] width 83 height 8
click at [42, 161] on div "Overview Vendors Assessments Reports Configuration Report Issue Minimize" at bounding box center [23, 190] width 47 height 381
click at [78, 325] on button "Add Tag" at bounding box center [70, 320] width 24 height 11
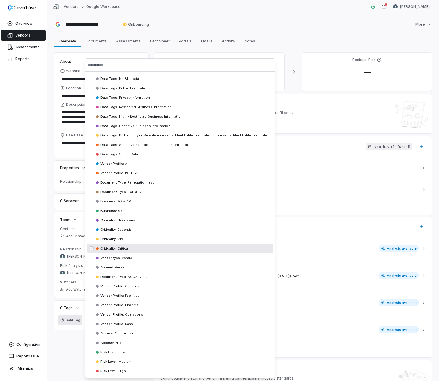
click at [150, 248] on div "Criticality : Critical" at bounding box center [180, 248] width 186 height 9
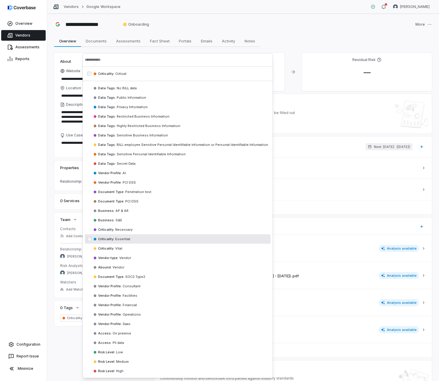
click at [40, 243] on div "Overview Vendors Assessments Reports Configuration Report Issue Minimize" at bounding box center [23, 190] width 47 height 381
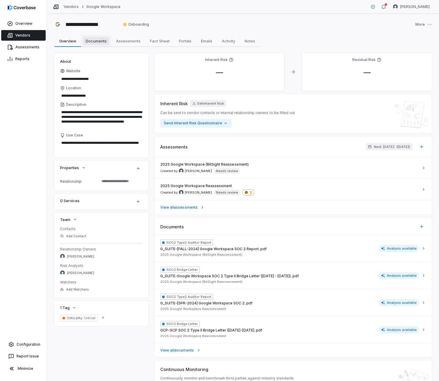
click at [93, 40] on span "Documents" at bounding box center [96, 41] width 26 height 8
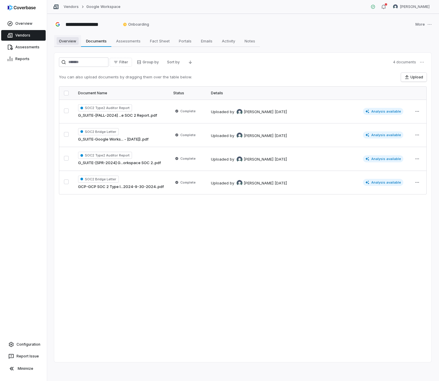
click at [70, 42] on span "Overview" at bounding box center [68, 41] width 22 height 8
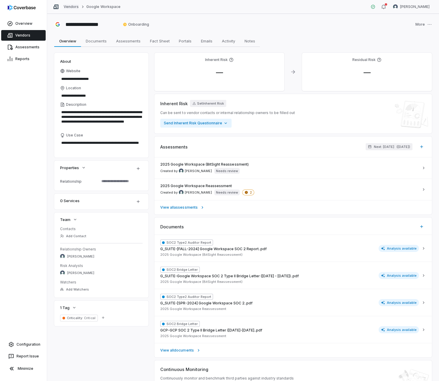
click at [71, 8] on link "Vendors" at bounding box center [71, 6] width 15 height 5
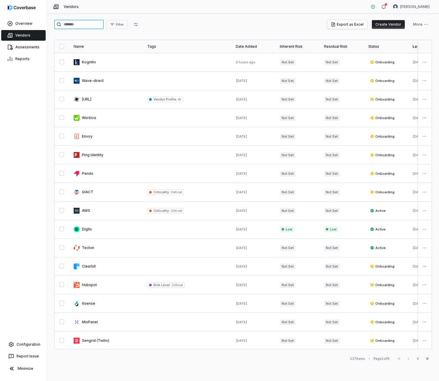
click at [80, 22] on input "search" at bounding box center [79, 24] width 50 height 9
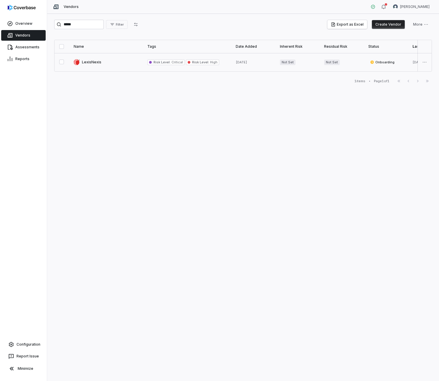
click at [91, 64] on link at bounding box center [106, 62] width 74 height 18
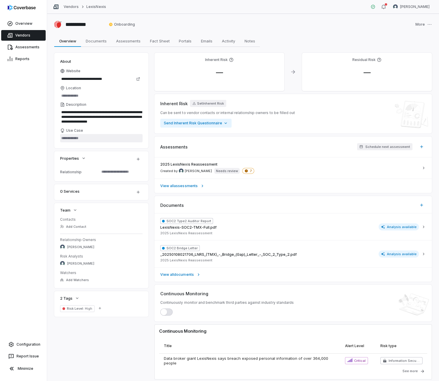
click at [89, 140] on textarea "Use Case" at bounding box center [101, 138] width 83 height 8
paste textarea "**********"
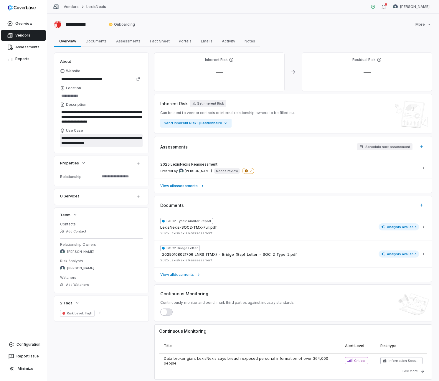
paste textarea "**********"
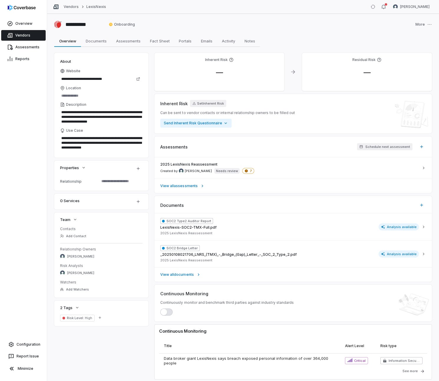
click at [142, 133] on div "Use Case" at bounding box center [101, 130] width 83 height 5
click at [142, 134] on textarea "**********" at bounding box center [101, 143] width 83 height 18
click at [149, 136] on div "**********" at bounding box center [243, 216] width 378 height 327
click at [94, 92] on input "Location" at bounding box center [101, 96] width 83 height 8
click at [104, 321] on div "Risk Level : High Add Tag" at bounding box center [82, 318] width 45 height 7
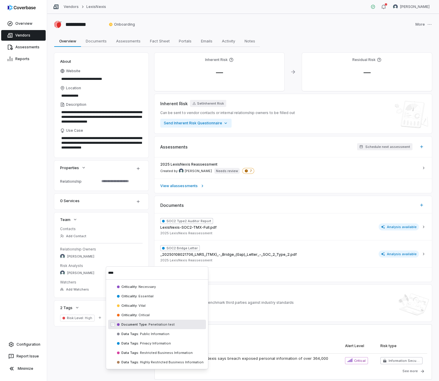
click at [145, 321] on div "Document Type : Penetration test" at bounding box center [157, 324] width 98 height 9
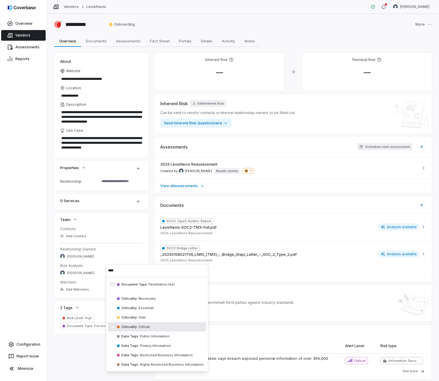
click at [145, 325] on span "Critical" at bounding box center [144, 327] width 12 height 4
click at [58, 348] on div "**********" at bounding box center [243, 216] width 378 height 327
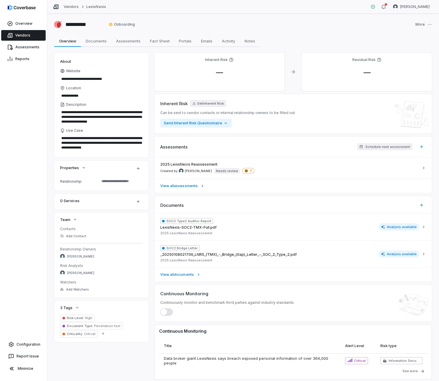
click at [113, 326] on span "Penetration test" at bounding box center [106, 326] width 27 height 4
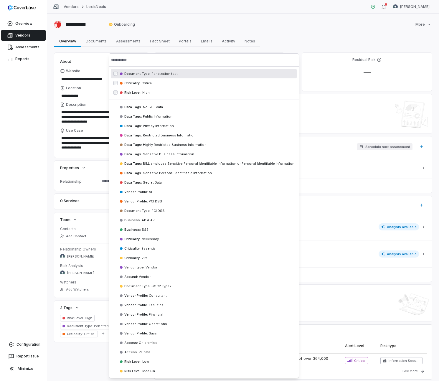
click at [154, 74] on span "Penetration test" at bounding box center [164, 74] width 27 height 4
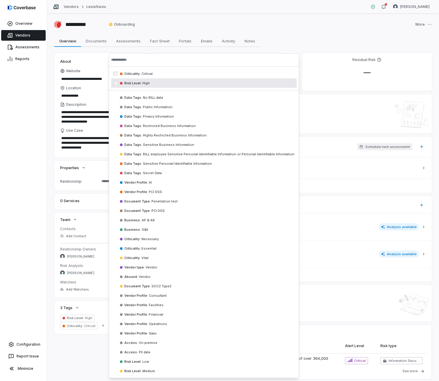
click at [142, 84] on span "High" at bounding box center [146, 83] width 8 height 4
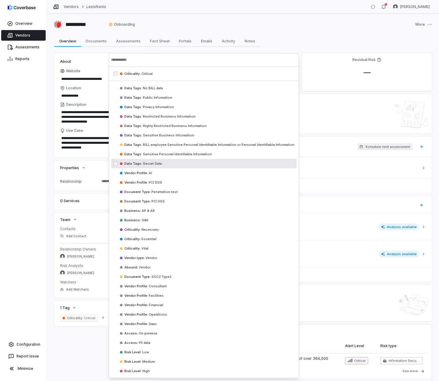
click at [89, 341] on div "**********" at bounding box center [243, 216] width 378 height 327
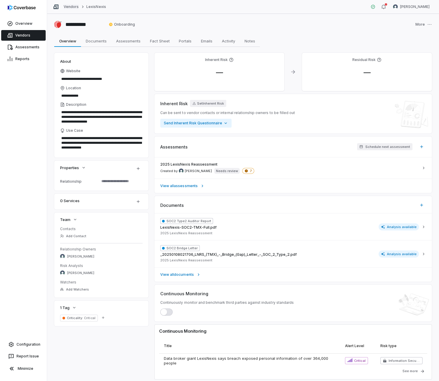
click at [66, 9] on link "Vendors" at bounding box center [71, 6] width 15 height 5
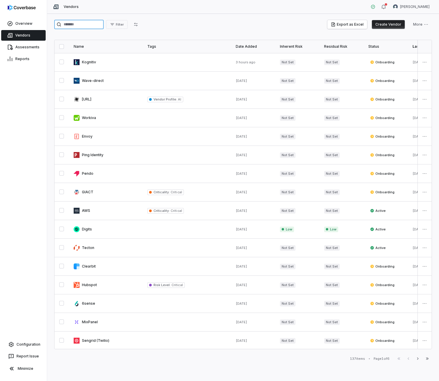
click at [82, 26] on input "search" at bounding box center [79, 24] width 50 height 9
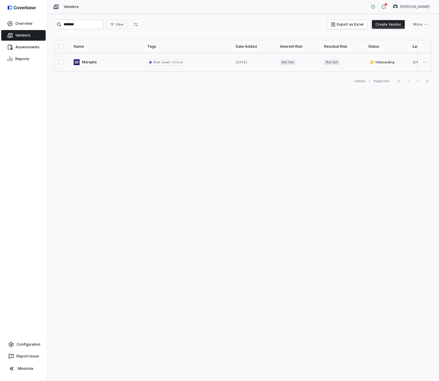
click at [88, 61] on link at bounding box center [106, 62] width 74 height 18
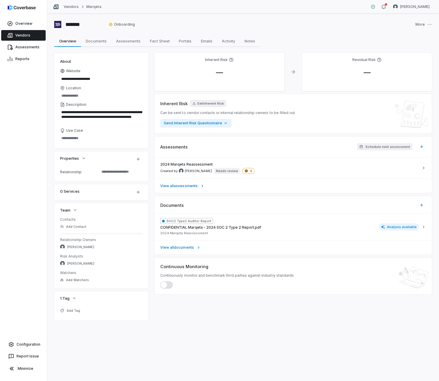
click at [169, 285] on button "button" at bounding box center [166, 285] width 12 height 7
click at [92, 309] on div "Add Tag" at bounding box center [101, 313] width 94 height 15
click at [91, 311] on div "Add Tag" at bounding box center [101, 313] width 94 height 15
click at [81, 312] on div "Add Tag" at bounding box center [101, 313] width 94 height 15
click at [78, 311] on span "Add Tag" at bounding box center [74, 311] width 14 height 4
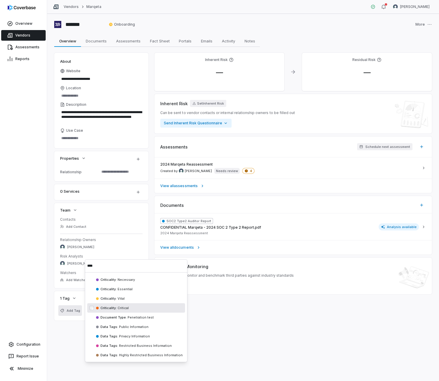
click at [134, 309] on div "Criticality : Critical" at bounding box center [136, 307] width 98 height 9
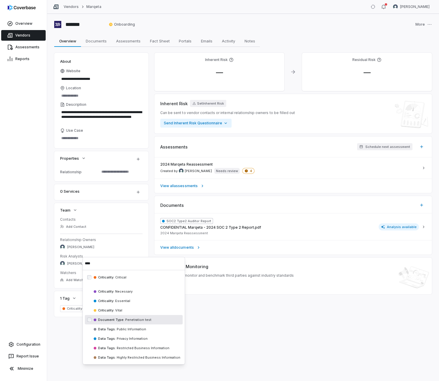
click at [66, 335] on div "**********" at bounding box center [243, 197] width 392 height 367
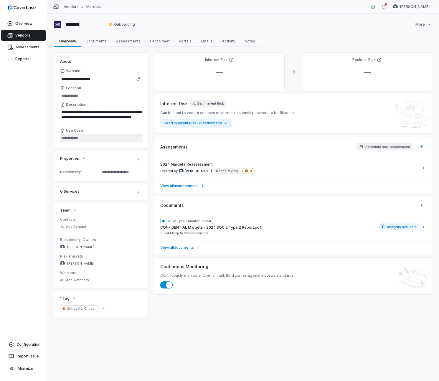
click at [71, 138] on textarea "Use Case" at bounding box center [101, 138] width 83 height 8
paste textarea "**********"
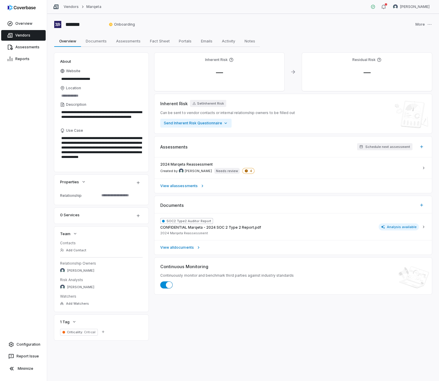
click at [30, 179] on div "Overview Vendors Assessments Reports Configuration Report Issue Minimize" at bounding box center [23, 190] width 47 height 381
click at [76, 98] on input "Location" at bounding box center [101, 96] width 83 height 8
click at [79, 96] on input "Location" at bounding box center [101, 96] width 83 height 8
click at [38, 223] on div "Overview Vendors Assessments Reports Configuration Report Issue Minimize" at bounding box center [23, 190] width 47 height 381
click at [69, 6] on link "Vendors" at bounding box center [71, 6] width 15 height 5
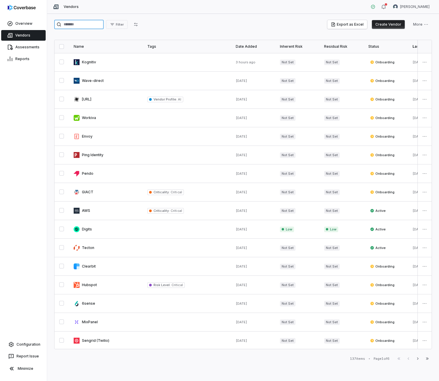
click at [91, 25] on input "search" at bounding box center [79, 24] width 50 height 9
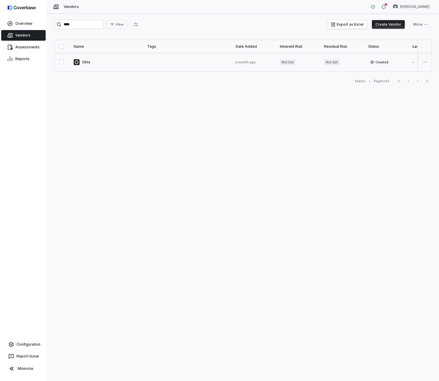
click at [91, 61] on link at bounding box center [106, 62] width 74 height 18
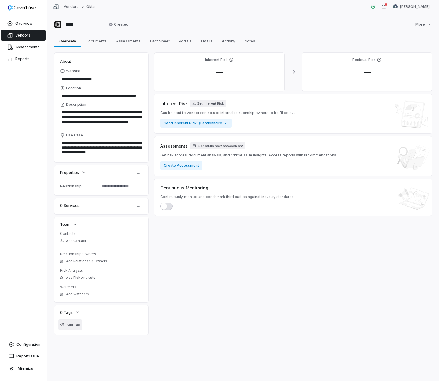
click at [69, 325] on span "Add Tag" at bounding box center [74, 325] width 14 height 4
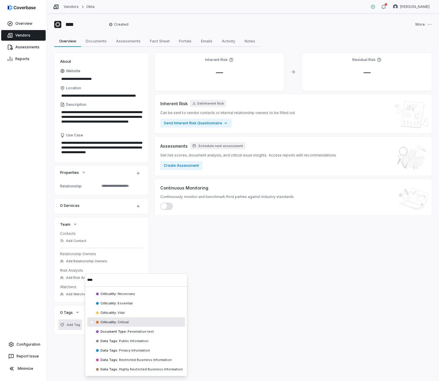
click at [125, 322] on span "Critical" at bounding box center [123, 322] width 12 height 4
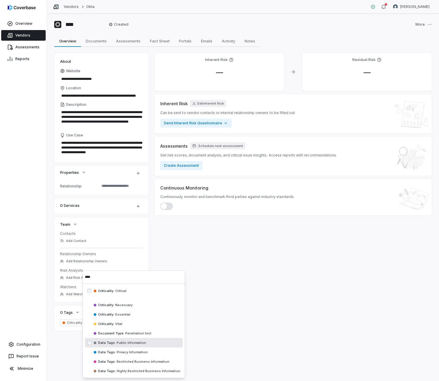
click at [69, 354] on div "**********" at bounding box center [243, 197] width 392 height 367
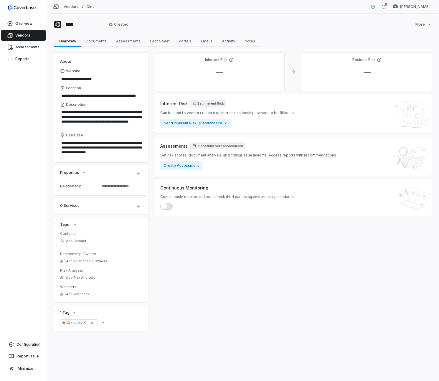
click at [165, 205] on span "button" at bounding box center [164, 206] width 6 height 6
click at [71, 7] on link "Vendors" at bounding box center [71, 6] width 15 height 5
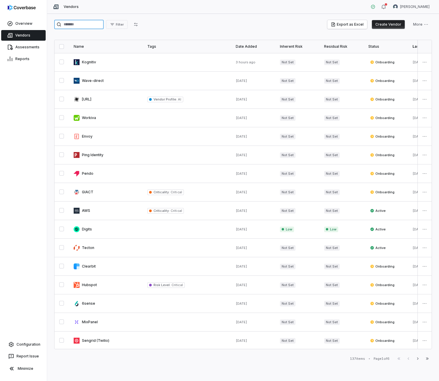
click at [77, 24] on input "search" at bounding box center [79, 24] width 50 height 9
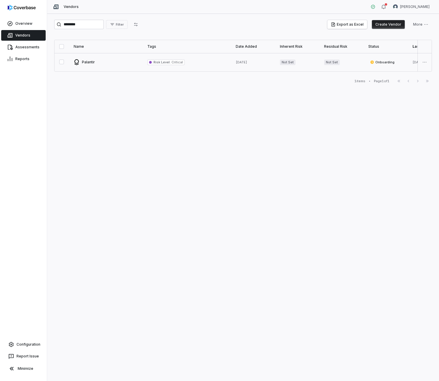
click at [64, 63] on button "button" at bounding box center [61, 62] width 5 height 5
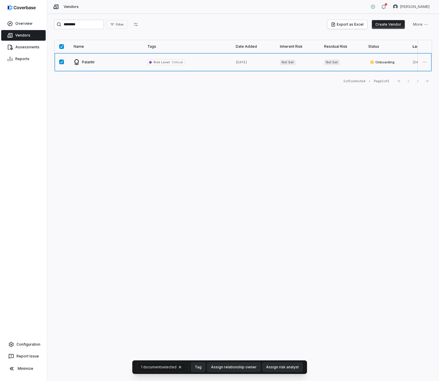
click at [88, 62] on link at bounding box center [106, 62] width 74 height 18
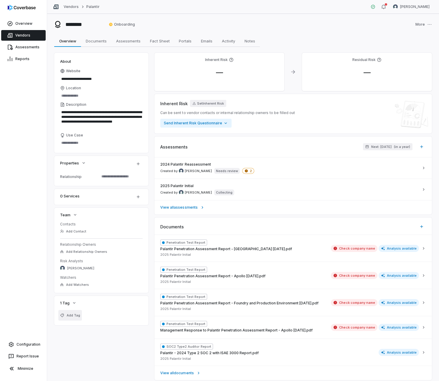
click at [70, 317] on span "Add Tag" at bounding box center [74, 316] width 14 height 4
click at [104, 338] on span "Criticality :" at bounding box center [109, 336] width 16 height 4
click at [62, 327] on div "**********" at bounding box center [243, 236] width 378 height 367
click at [76, 94] on input "Location" at bounding box center [101, 96] width 83 height 8
click at [80, 142] on textarea "Use Case" at bounding box center [101, 143] width 83 height 8
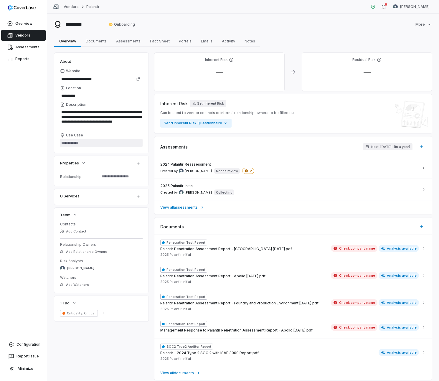
paste textarea "**********"
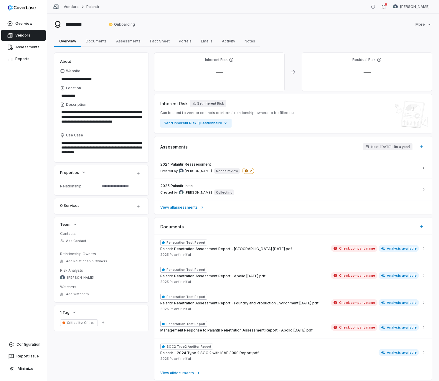
click at [25, 210] on div "Overview Vendors Assessments Reports Configuration Report Issue Minimize" at bounding box center [23, 190] width 47 height 381
click at [73, 8] on link "Vendors" at bounding box center [71, 6] width 15 height 5
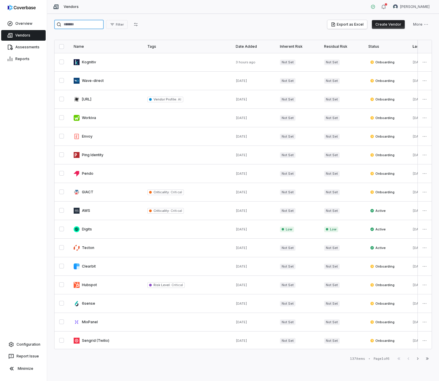
click at [81, 21] on input "search" at bounding box center [79, 24] width 50 height 9
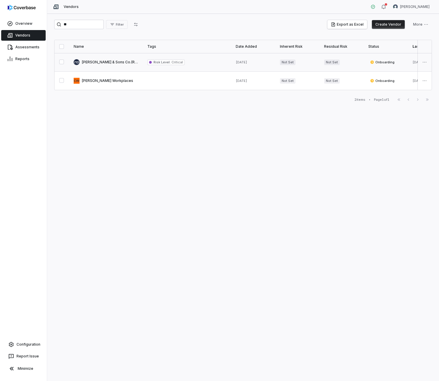
click at [96, 61] on link at bounding box center [106, 62] width 74 height 18
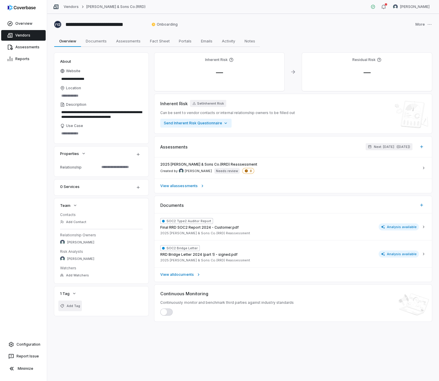
click at [78, 307] on span "Add Tag" at bounding box center [74, 306] width 14 height 4
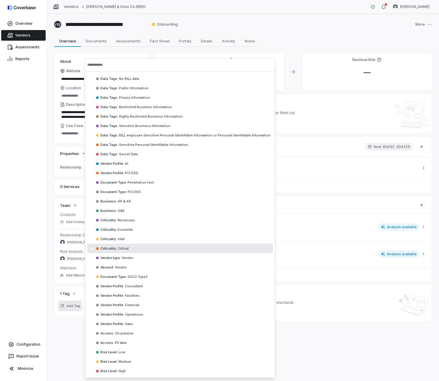
click at [150, 250] on div "Criticality : Critical" at bounding box center [180, 248] width 186 height 9
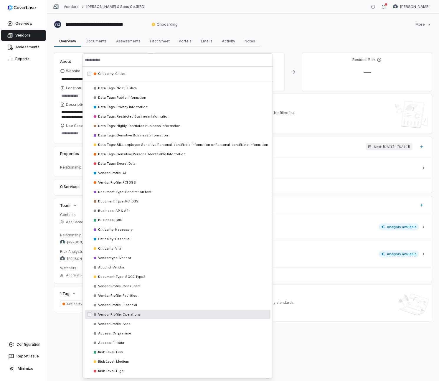
click at [64, 344] on div "**********" at bounding box center [243, 197] width 392 height 367
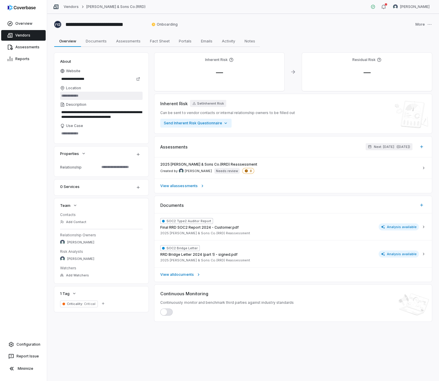
click at [77, 94] on input "Location" at bounding box center [101, 96] width 83 height 8
click at [10, 177] on div "Overview Vendors Assessments Reports Configuration Report Issue Minimize" at bounding box center [23, 190] width 47 height 381
click at [74, 133] on textarea "Use Case" at bounding box center [101, 133] width 83 height 8
paste textarea "**********"
click at [14, 183] on div "Overview Vendors Assessments Reports Configuration Report Issue Minimize" at bounding box center [23, 190] width 47 height 381
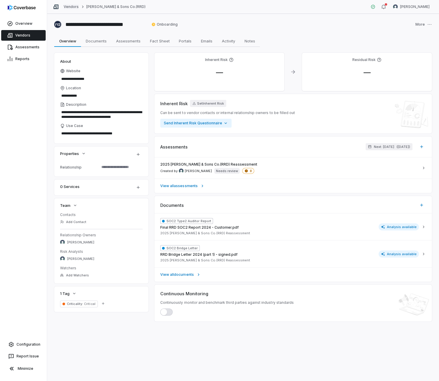
click at [74, 7] on link "Vendors" at bounding box center [71, 6] width 15 height 5
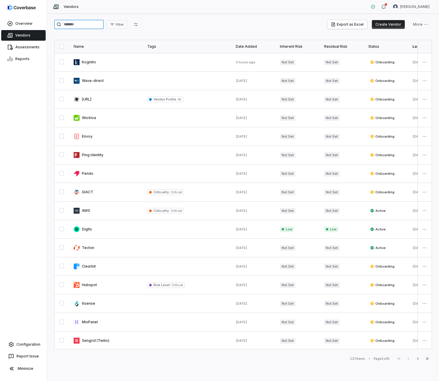
click at [91, 29] on input "search" at bounding box center [79, 24] width 50 height 9
click at [91, 27] on input "search" at bounding box center [79, 24] width 50 height 9
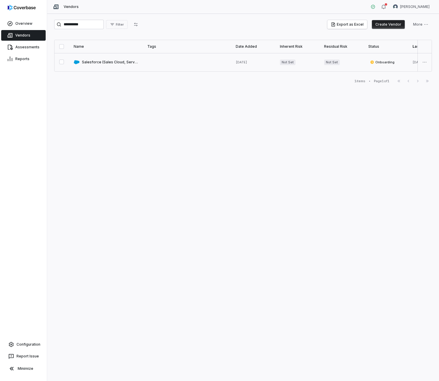
click at [88, 63] on link at bounding box center [106, 62] width 74 height 18
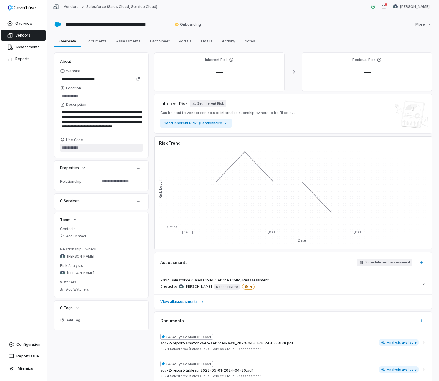
click at [81, 147] on textarea "Use Case" at bounding box center [101, 148] width 83 height 8
paste textarea "**********"
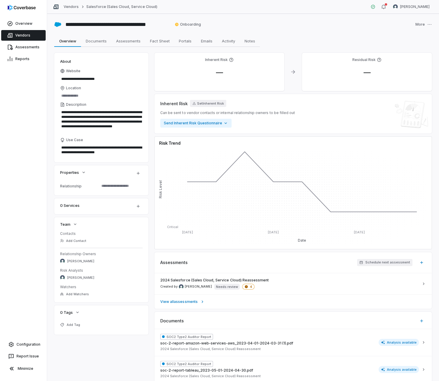
click at [27, 187] on div "Overview Vendors Assessments Reports Configuration Report Issue Minimize" at bounding box center [23, 190] width 47 height 381
click at [71, 325] on span "Add Tag" at bounding box center [74, 325] width 14 height 4
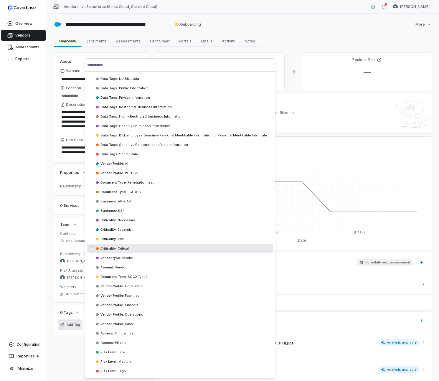
click at [121, 249] on span "Critical" at bounding box center [123, 249] width 12 height 4
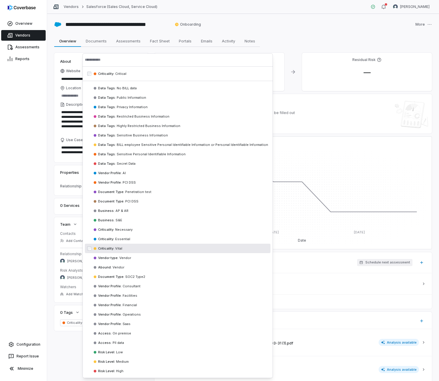
click at [27, 258] on div "Overview Vendors Assessments Reports Configuration Report Issue Minimize" at bounding box center [23, 190] width 47 height 381
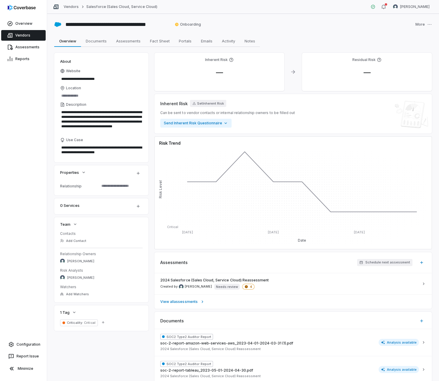
click at [27, 174] on div "Overview Vendors Assessments Reports Configuration Report Issue Minimize" at bounding box center [23, 190] width 47 height 381
click at [83, 90] on div "Location" at bounding box center [101, 88] width 83 height 5
click at [83, 92] on input "Location" at bounding box center [101, 96] width 83 height 8
click at [41, 134] on div "Overview Vendors Assessments Reports Configuration Report Issue Minimize" at bounding box center [23, 190] width 47 height 381
click at [40, 265] on div "Overview Vendors Assessments Reports Configuration Report Issue Minimize" at bounding box center [23, 190] width 47 height 381
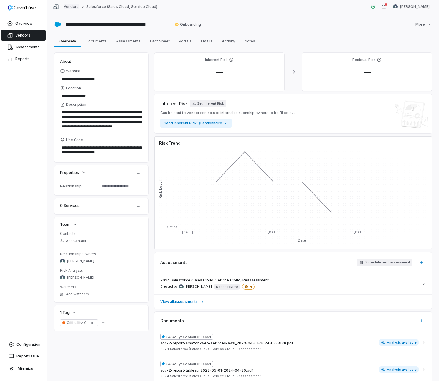
click at [73, 8] on link "Vendors" at bounding box center [71, 6] width 15 height 5
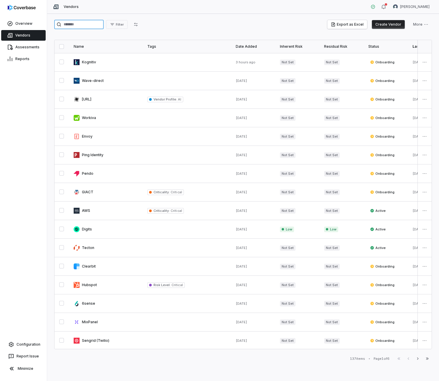
click at [76, 24] on input "search" at bounding box center [79, 24] width 50 height 9
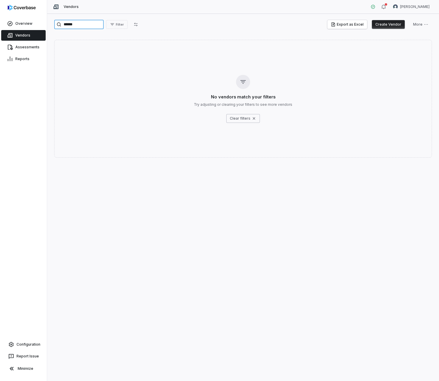
click at [94, 28] on input "******" at bounding box center [79, 24] width 50 height 9
click at [69, 28] on input "******" at bounding box center [79, 24] width 50 height 9
click at [69, 25] on input "******" at bounding box center [79, 24] width 50 height 9
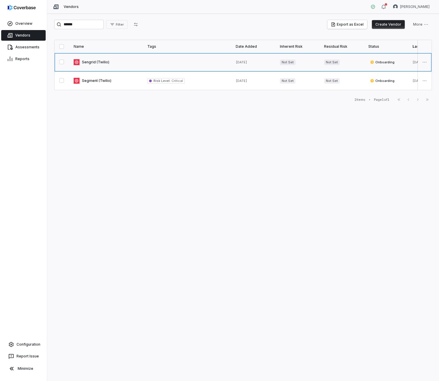
click at [87, 58] on link at bounding box center [106, 62] width 74 height 18
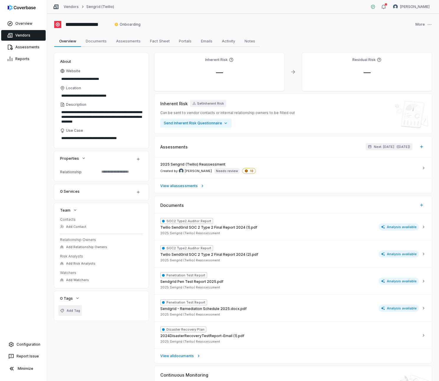
click at [70, 311] on span "Add Tag" at bounding box center [74, 311] width 14 height 4
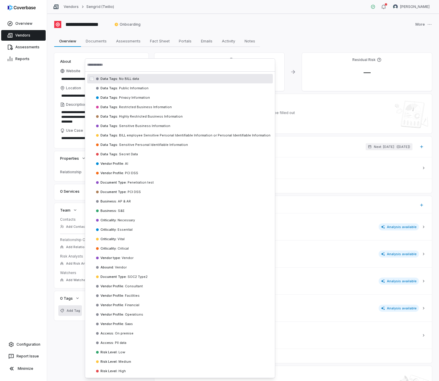
click at [122, 61] on input "text" at bounding box center [180, 64] width 186 height 13
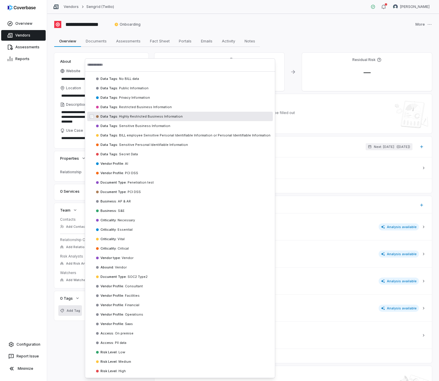
click at [4, 117] on div "Overview Vendors Assessments Reports Configuration Report Issue Minimize" at bounding box center [23, 190] width 47 height 381
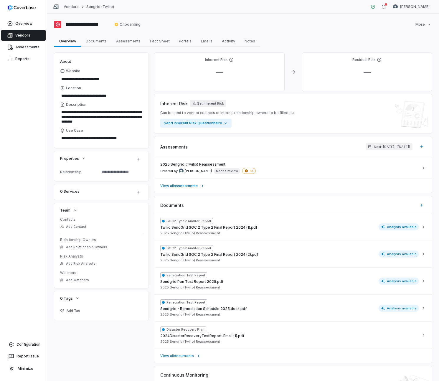
click at [33, 90] on div "Overview Vendors Assessments Reports Configuration Report Issue Minimize" at bounding box center [23, 190] width 47 height 381
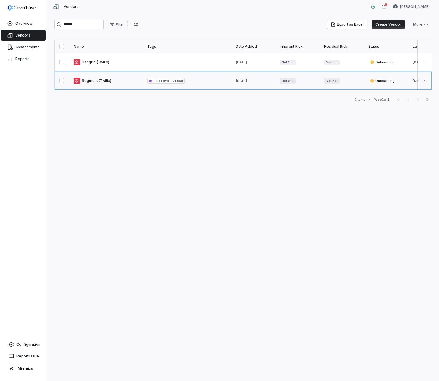
click at [98, 82] on link at bounding box center [106, 81] width 74 height 18
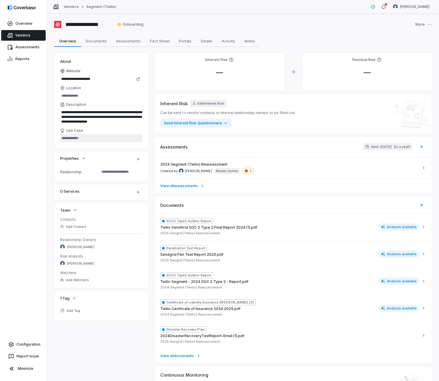
click at [81, 137] on textarea "Use Case" at bounding box center [101, 138] width 83 height 8
paste textarea "**********"
click at [7, 188] on div "Overview Vendors Assessments Reports Configuration Report Issue Minimize" at bounding box center [23, 190] width 47 height 381
click at [72, 313] on button "Add Tag" at bounding box center [70, 311] width 24 height 11
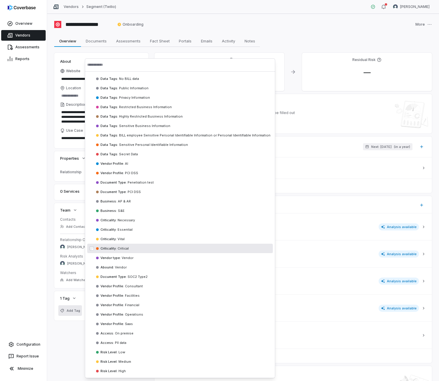
click at [127, 249] on span "Critical" at bounding box center [123, 249] width 12 height 4
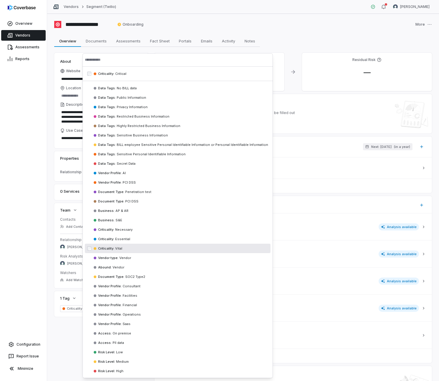
click at [28, 241] on div "Overview Vendors Assessments Reports Configuration Report Issue Minimize" at bounding box center [23, 190] width 47 height 381
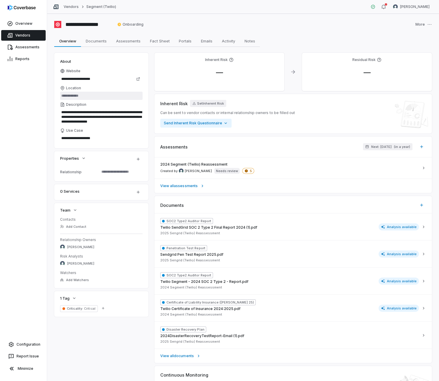
click at [92, 95] on input "Location" at bounding box center [101, 96] width 83 height 8
click at [21, 107] on div "Overview Vendors Assessments Reports Configuration Report Issue Minimize" at bounding box center [23, 190] width 47 height 381
click at [74, 7] on link "Vendors" at bounding box center [71, 6] width 15 height 5
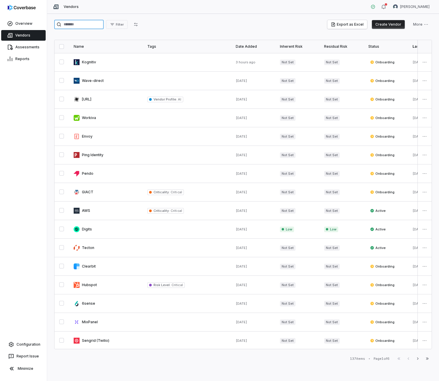
click at [92, 26] on input "search" at bounding box center [79, 24] width 50 height 9
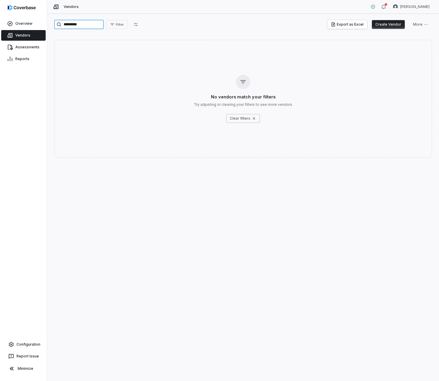
click at [95, 22] on input "*********" at bounding box center [79, 24] width 50 height 9
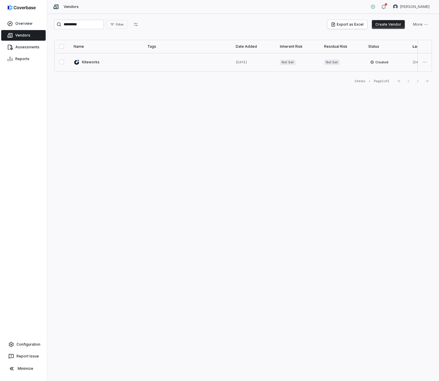
click at [93, 62] on link at bounding box center [106, 62] width 74 height 18
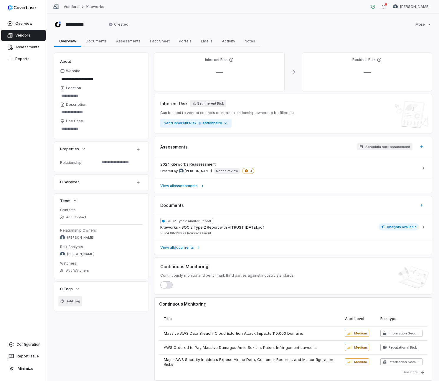
click at [75, 304] on button "Add Tag" at bounding box center [70, 301] width 24 height 11
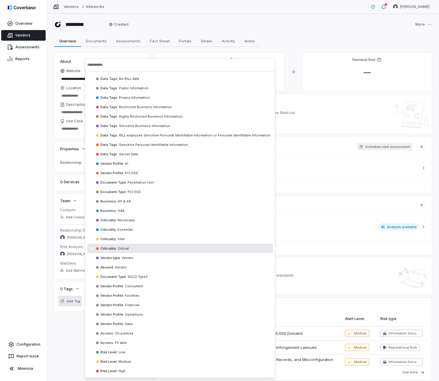
click at [123, 248] on span "Critical" at bounding box center [123, 249] width 12 height 4
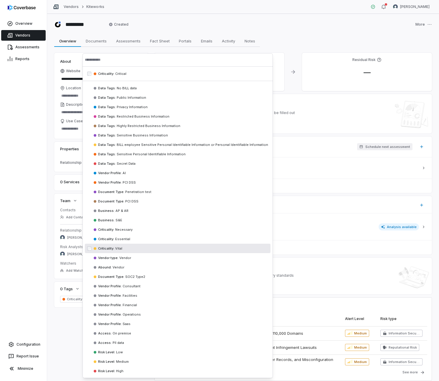
click at [42, 258] on div "Overview Vendors Assessments Reports Configuration Report Issue Minimize" at bounding box center [23, 190] width 47 height 381
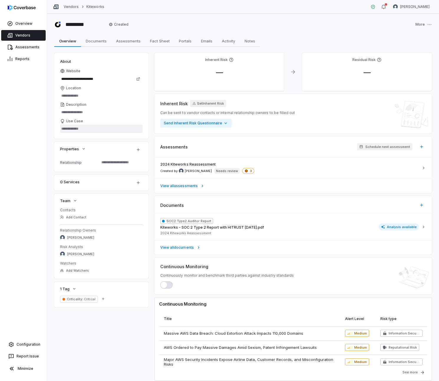
click at [75, 130] on textarea "Use Case" at bounding box center [101, 129] width 83 height 8
paste textarea "**********"
click at [44, 125] on div "Overview Vendors Assessments Reports Configuration Report Issue Minimize" at bounding box center [23, 190] width 47 height 381
click at [83, 99] on input "Location" at bounding box center [101, 96] width 83 height 8
click at [38, 147] on div "Overview Vendors Assessments Reports Configuration Report Issue Minimize" at bounding box center [23, 190] width 47 height 381
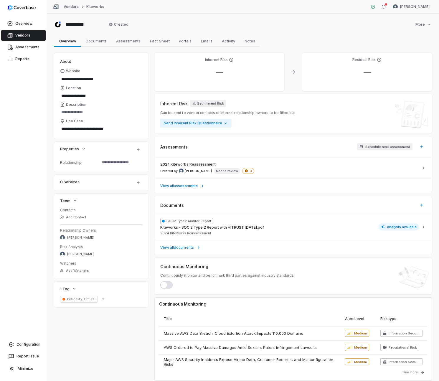
click at [72, 7] on link "Vendors" at bounding box center [71, 6] width 15 height 5
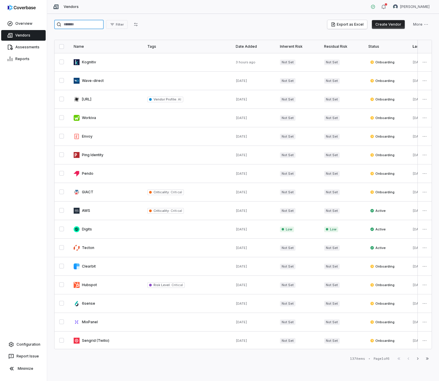
click at [89, 23] on input "search" at bounding box center [79, 24] width 50 height 9
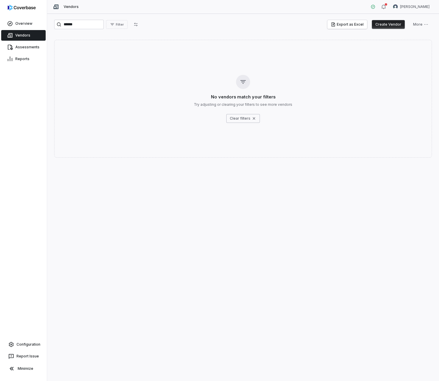
click at [391, 22] on button "Create Vendor" at bounding box center [388, 24] width 33 height 9
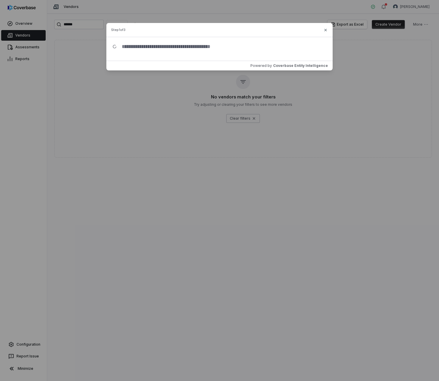
click at [168, 46] on input "text" at bounding box center [222, 46] width 210 height 19
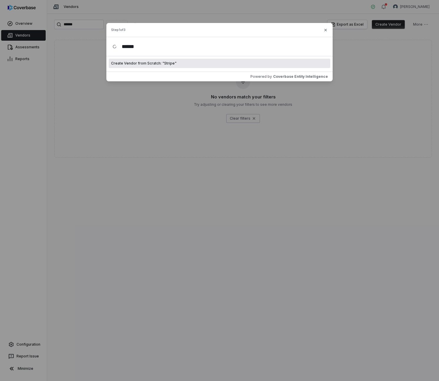
click at [141, 65] on span "Create Vendor from Scratch: " Stripe "" at bounding box center [143, 63] width 65 height 5
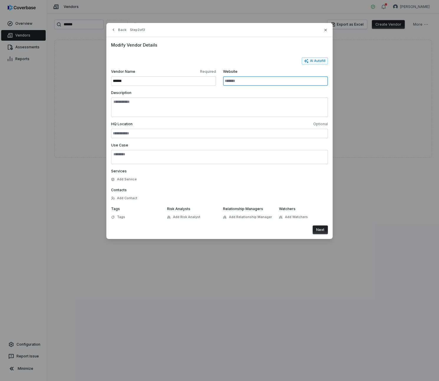
click at [263, 80] on input "Website" at bounding box center [275, 80] width 105 height 9
click at [311, 59] on button "AI Autofill" at bounding box center [315, 61] width 26 height 7
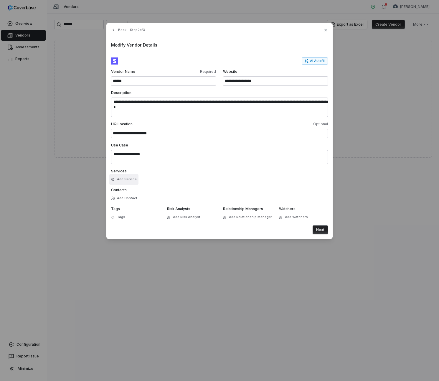
click at [125, 180] on button "Add Service" at bounding box center [123, 179] width 29 height 11
click at [263, 186] on form "**********" at bounding box center [219, 146] width 217 height 177
click at [181, 157] on textarea "**********" at bounding box center [219, 157] width 217 height 14
paste textarea "**********"
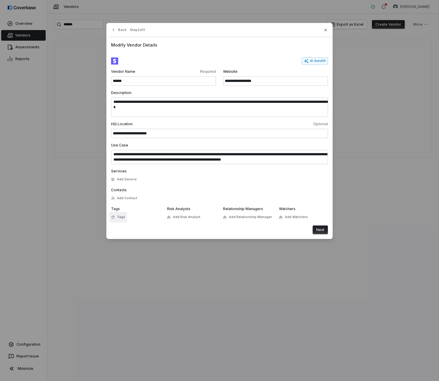
click at [117, 219] on div "Tags" at bounding box center [118, 217] width 14 height 4
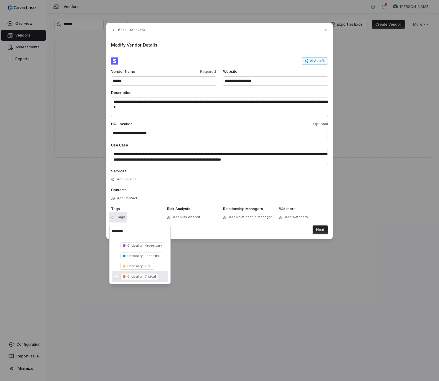
click at [140, 273] on span "Criticality : Critical" at bounding box center [140, 276] width 38 height 7
click at [325, 232] on button "Next" at bounding box center [320, 230] width 15 height 9
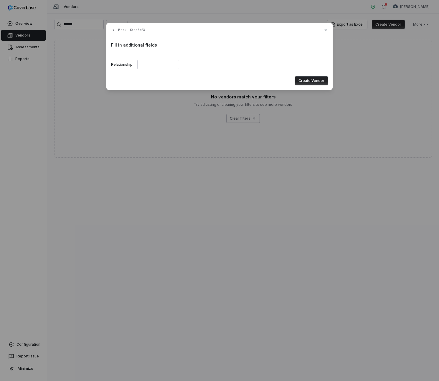
click at [322, 76] on div "Create Vendor" at bounding box center [219, 80] width 217 height 9
click at [322, 78] on button "Create Vendor" at bounding box center [311, 80] width 33 height 9
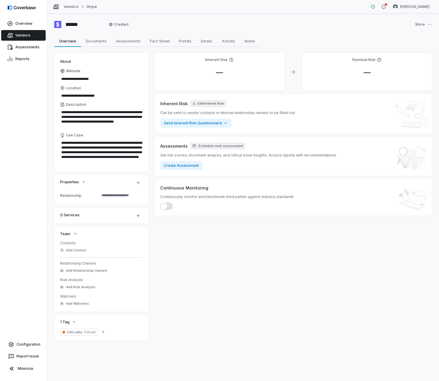
click at [56, 23] on div "******" at bounding box center [79, 24] width 50 height 9
click at [72, 4] on link "Vendors" at bounding box center [71, 6] width 15 height 5
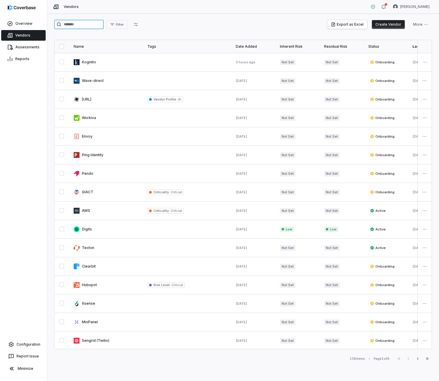
click at [96, 26] on input "search" at bounding box center [79, 24] width 50 height 9
click at [385, 21] on button "Create Vendor" at bounding box center [388, 24] width 33 height 9
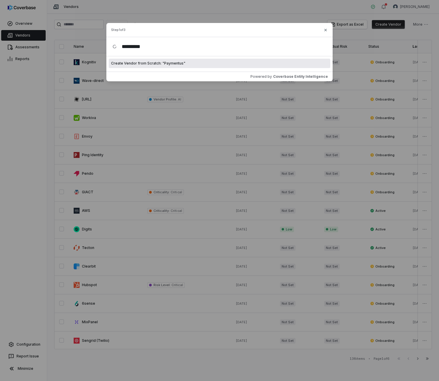
click at [159, 64] on span "Create Vendor from Scratch: " Paymentus "" at bounding box center [148, 63] width 74 height 5
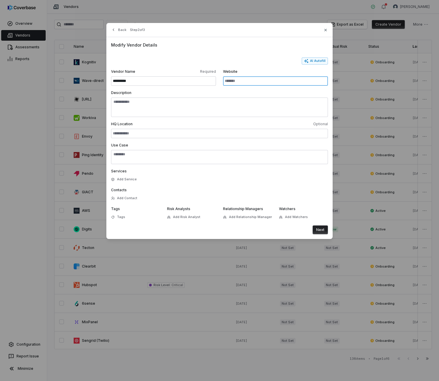
click at [257, 83] on input "Website" at bounding box center [275, 80] width 105 height 9
click at [317, 60] on button "AI Autofill" at bounding box center [315, 61] width 26 height 7
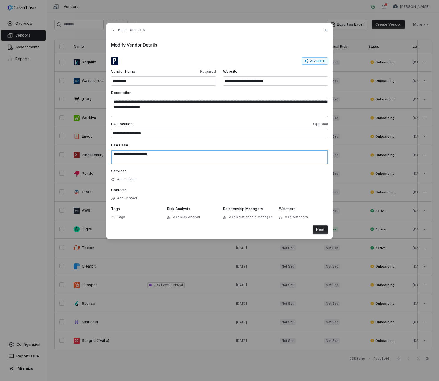
click at [170, 157] on textarea "**********" at bounding box center [219, 157] width 217 height 14
click at [119, 217] on span "Tags" at bounding box center [121, 217] width 8 height 4
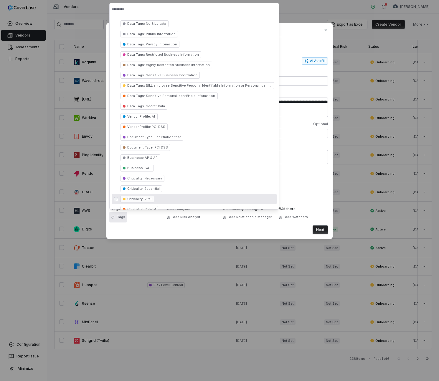
scroll to position [10, 0]
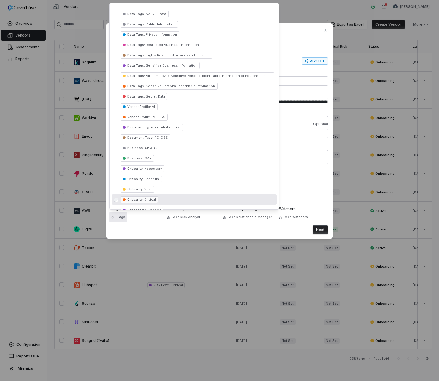
click at [164, 199] on div "Criticality : Critical" at bounding box center [194, 200] width 165 height 10
click at [317, 228] on button "Next" at bounding box center [320, 230] width 15 height 9
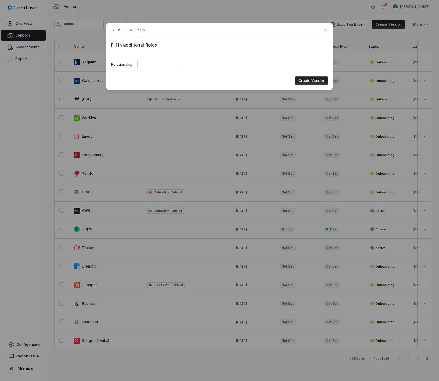
click at [307, 83] on button "Create Vendor" at bounding box center [311, 80] width 33 height 9
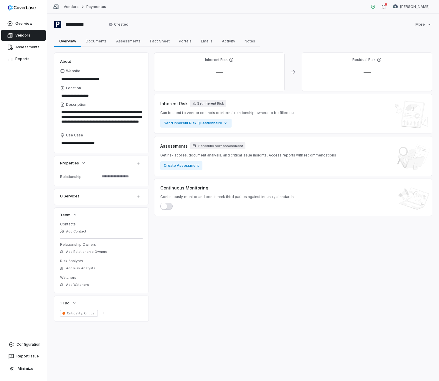
click at [174, 209] on div "Continuous Monitoring Continuously monitor and benchmark third parties against …" at bounding box center [293, 197] width 266 height 25
click at [169, 209] on button "button" at bounding box center [166, 206] width 12 height 7
click at [68, 6] on link "Vendors" at bounding box center [71, 6] width 15 height 5
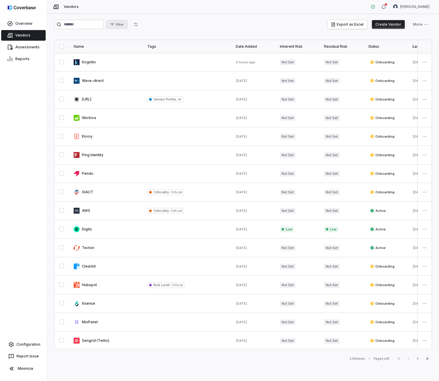
click at [124, 25] on span "Filter" at bounding box center [120, 24] width 8 height 4
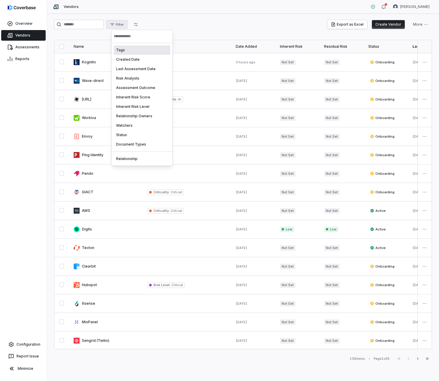
click at [139, 51] on div "Tags" at bounding box center [142, 49] width 57 height 9
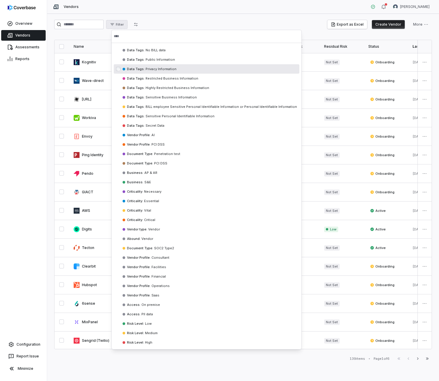
click at [30, 114] on html "Overview Vendors Assessments Reports Configuration Report Issue Minimize Vendor…" at bounding box center [219, 190] width 439 height 381
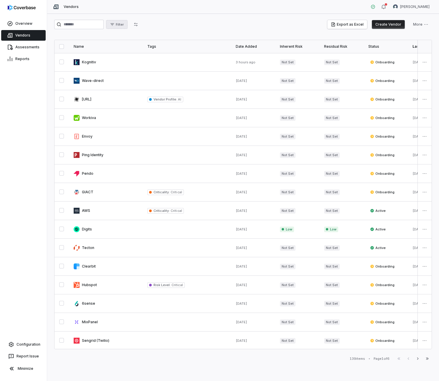
click at [123, 24] on span "Filter" at bounding box center [120, 24] width 8 height 4
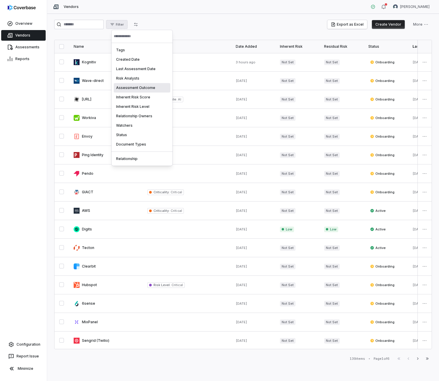
click at [148, 86] on div "Assessment Outcome" at bounding box center [142, 87] width 57 height 9
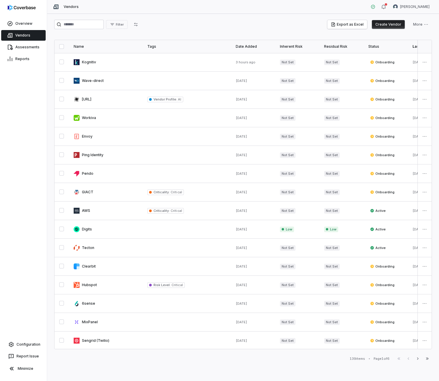
click at [186, 17] on html "Overview Vendors Assessments Reports Configuration Report Issue Minimize Vendor…" at bounding box center [219, 190] width 439 height 381
click at [124, 23] on span "Filter" at bounding box center [120, 24] width 8 height 4
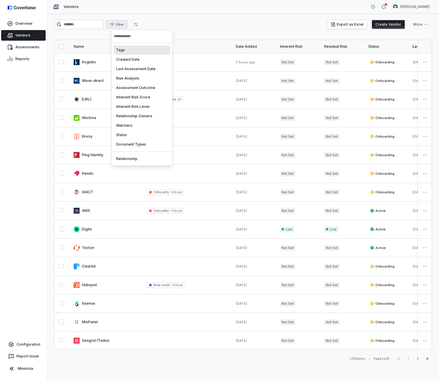
click at [138, 51] on div "Tags" at bounding box center [142, 49] width 57 height 9
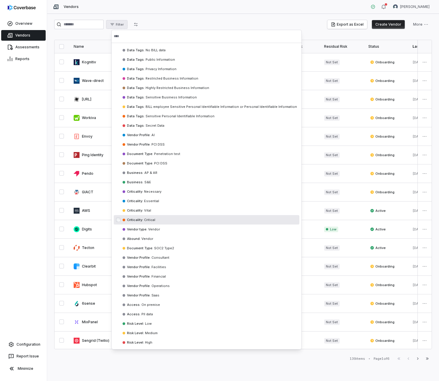
click at [163, 220] on div "Criticality : Critical" at bounding box center [207, 219] width 186 height 9
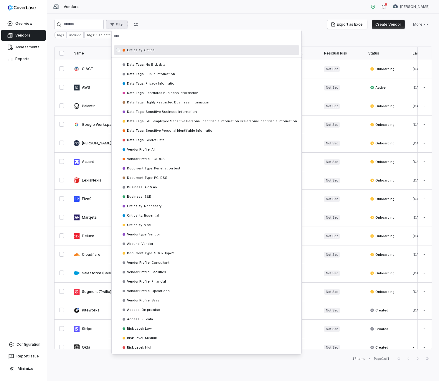
click at [201, 17] on html "Overview Vendors Assessments Reports Configuration Report Issue Minimize Vendor…" at bounding box center [219, 190] width 439 height 381
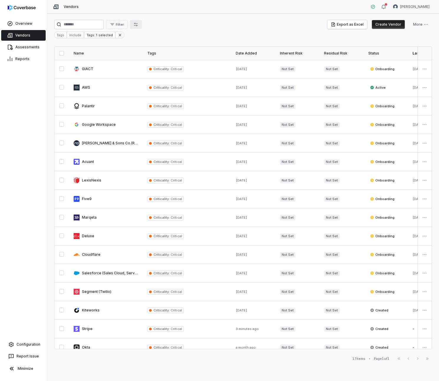
click at [138, 26] on icon "button" at bounding box center [136, 24] width 5 height 5
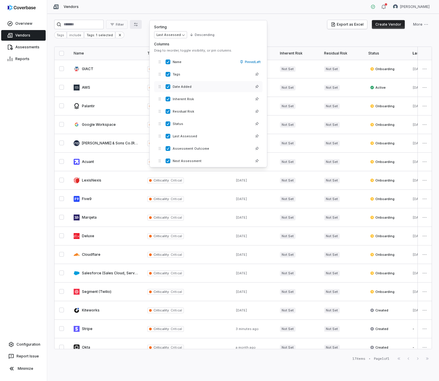
click at [183, 87] on span "Date Added" at bounding box center [212, 87] width 78 height 4
click at [165, 86] on div "Date Added" at bounding box center [208, 86] width 109 height 11
click at [167, 86] on button "button" at bounding box center [168, 86] width 5 height 5
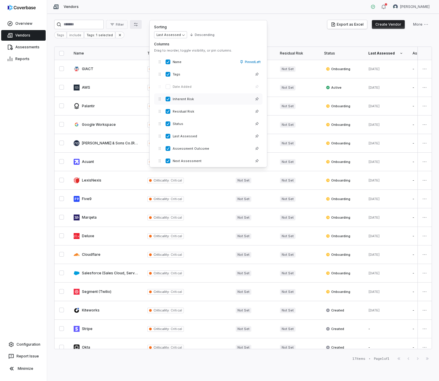
click at [167, 98] on button "button" at bounding box center [168, 99] width 5 height 5
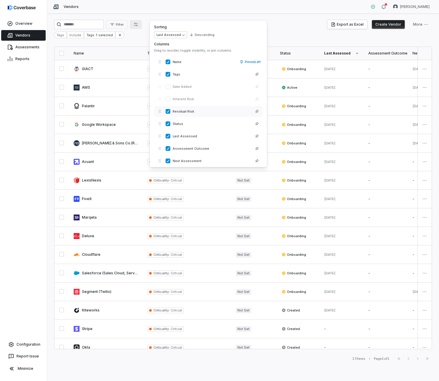
click at [168, 110] on button "button" at bounding box center [168, 111] width 5 height 5
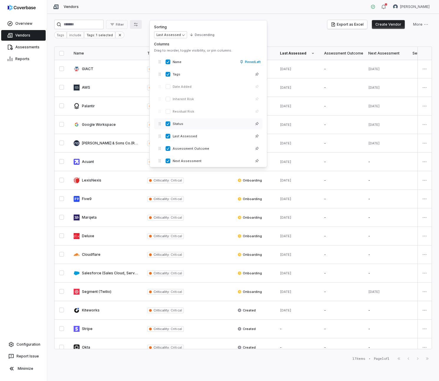
click at [168, 124] on button "button" at bounding box center [168, 124] width 5 height 5
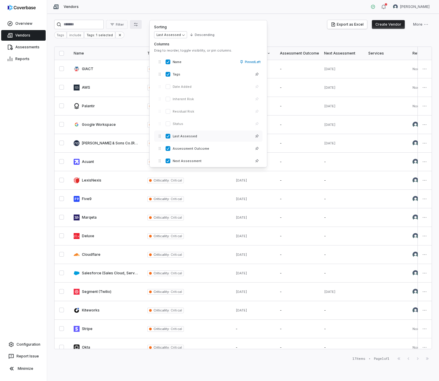
click at [170, 136] on button "button" at bounding box center [168, 136] width 5 height 5
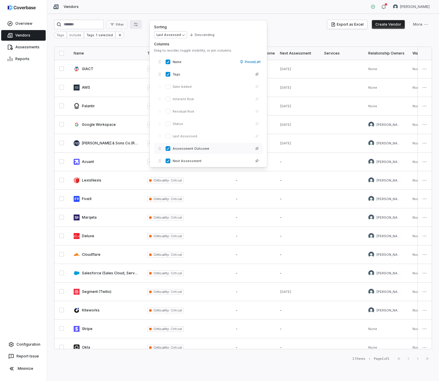
click at [168, 150] on button "button" at bounding box center [168, 148] width 5 height 5
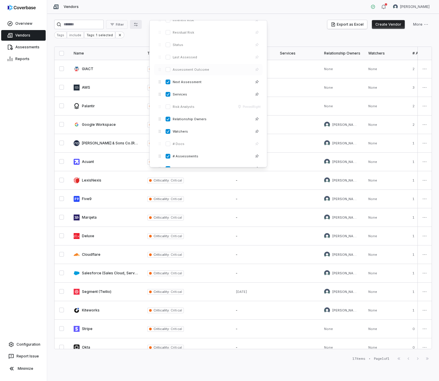
scroll to position [83, 0]
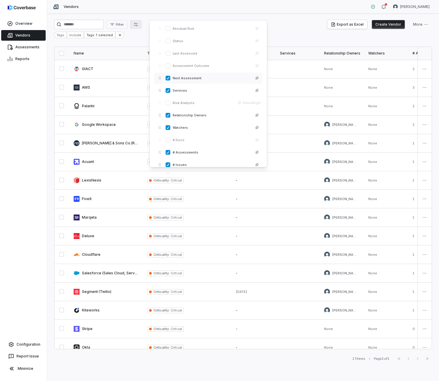
click at [168, 80] on button "button" at bounding box center [168, 78] width 5 height 5
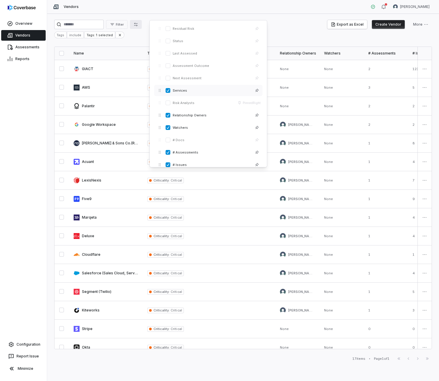
click at [168, 86] on div "Services" at bounding box center [208, 90] width 109 height 11
click at [168, 89] on button "button" at bounding box center [168, 90] width 5 height 5
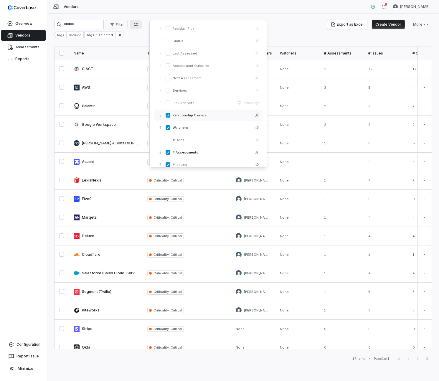
click at [168, 116] on button "button" at bounding box center [168, 115] width 5 height 5
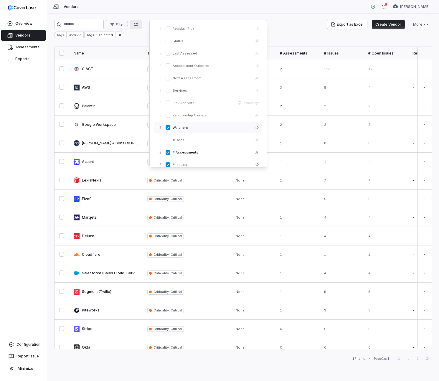
click at [168, 126] on button "button" at bounding box center [168, 127] width 5 height 5
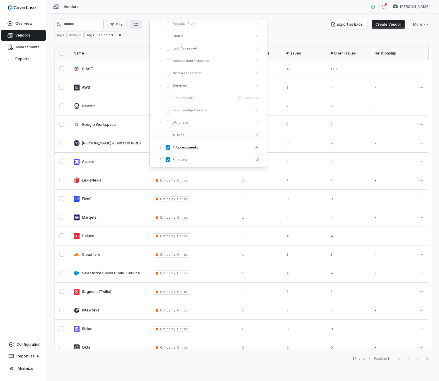
scroll to position [92, 0]
click at [169, 140] on div "# Assessments" at bounding box center [208, 143] width 109 height 11
click at [168, 157] on button "button" at bounding box center [168, 156] width 5 height 5
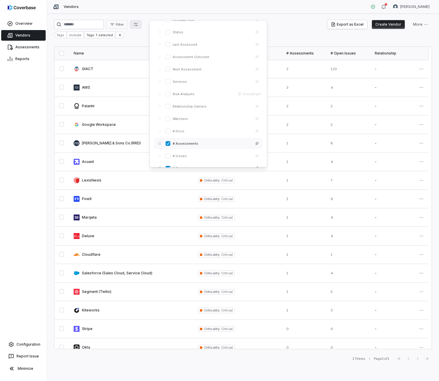
click at [171, 141] on div "# Assessments" at bounding box center [208, 143] width 109 height 11
click at [169, 143] on button "button" at bounding box center [168, 143] width 5 height 5
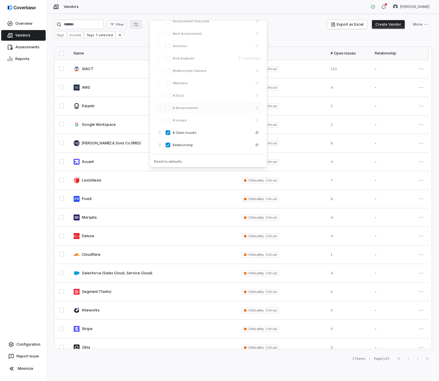
scroll to position [130, 0]
click at [168, 131] on button "button" at bounding box center [168, 130] width 5 height 5
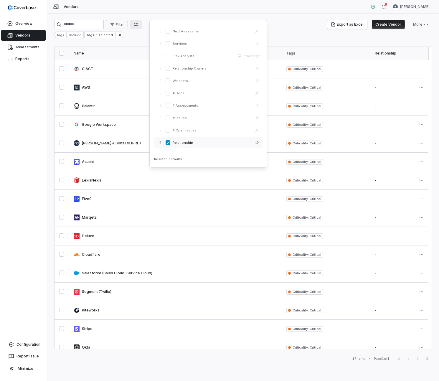
click at [171, 142] on div "Relationship" at bounding box center [208, 142] width 109 height 11
click at [169, 143] on button "button" at bounding box center [168, 142] width 5 height 5
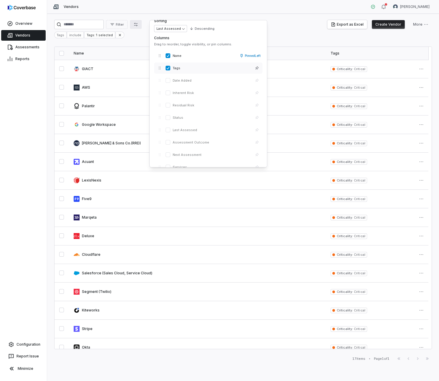
scroll to position [0, 0]
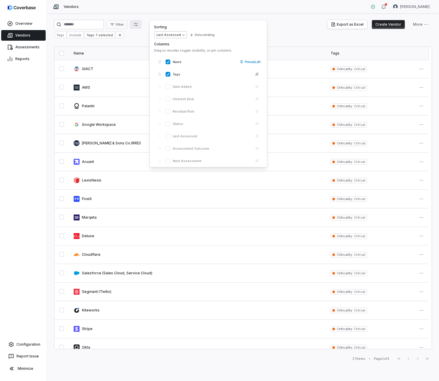
click at [179, 35] on body "Overview Vendors Assessments Reports Configuration Report Issue Minimize Vendor…" at bounding box center [219, 190] width 439 height 381
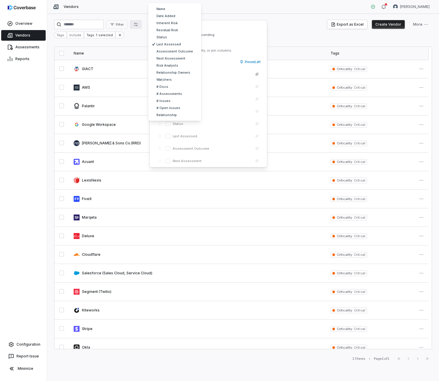
click at [227, 33] on html "Overview Vendors Assessments Reports Configuration Report Issue Minimize Vendor…" at bounding box center [219, 190] width 439 height 381
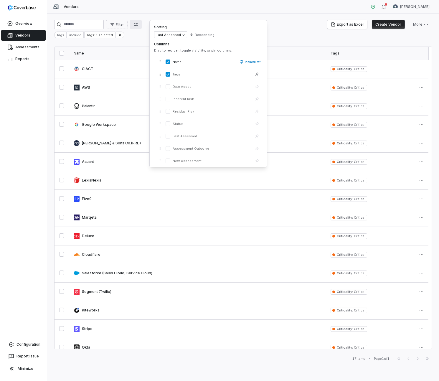
click at [306, 35] on div "Tags include Tags: 1 selected" at bounding box center [243, 35] width 378 height 7
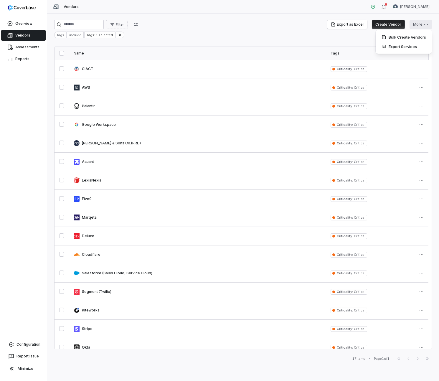
click at [427, 26] on html "Overview Vendors Assessments Reports Configuration Report Issue Minimize Vendor…" at bounding box center [219, 190] width 439 height 381
click at [236, 42] on html "Overview Vendors Assessments Reports Configuration Report Issue Minimize Vendor…" at bounding box center [219, 190] width 439 height 381
click at [30, 346] on link "Configuration" at bounding box center [23, 344] width 42 height 11
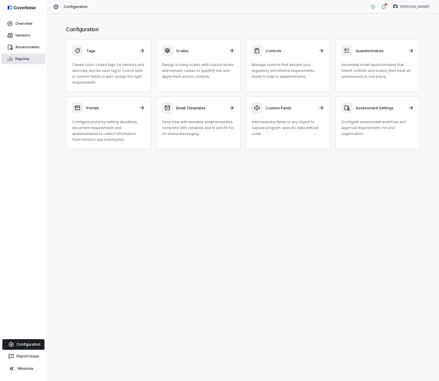
click at [13, 57] on link "Reports" at bounding box center [23, 59] width 45 height 11
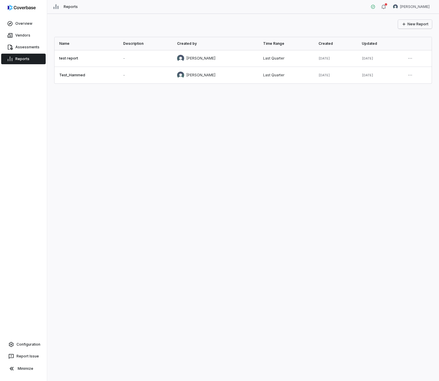
click at [408, 24] on button "New Report" at bounding box center [415, 24] width 34 height 9
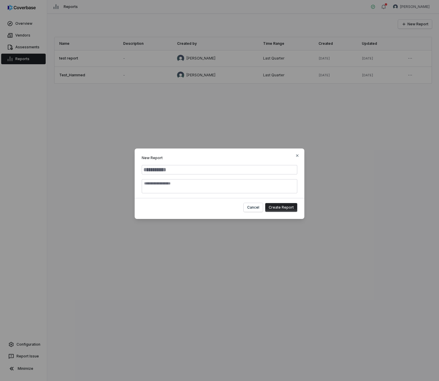
click at [195, 169] on input "Report Name" at bounding box center [220, 169] width 156 height 9
click at [182, 185] on textarea "Report Description" at bounding box center [220, 186] width 156 height 14
click at [283, 207] on button "Create Report" at bounding box center [281, 207] width 32 height 9
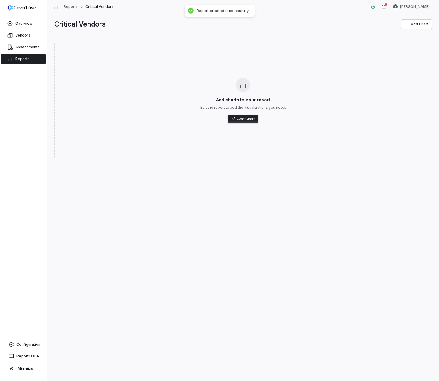
click at [247, 118] on button "Add Chart" at bounding box center [243, 119] width 31 height 9
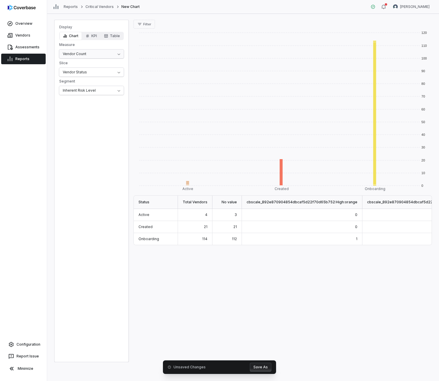
click at [109, 52] on html "Overview Vendors Assessments Reports Configuration Report Issue Minimize Report…" at bounding box center [219, 190] width 439 height 381
click at [97, 136] on html "Overview Vendors Assessments Reports Configuration Report Issue Minimize Report…" at bounding box center [219, 190] width 439 height 381
click at [91, 76] on html "Overview Vendors Assessments Reports Configuration Report Issue Minimize Report…" at bounding box center [219, 190] width 439 height 381
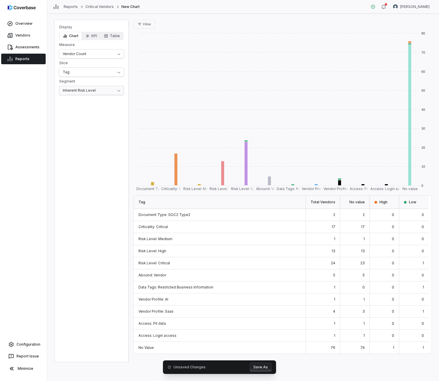
click at [94, 94] on html "Overview Vendors Assessments Reports Configuration Report Issue Minimize Report…" at bounding box center [219, 190] width 439 height 381
click at [86, 193] on html "Overview Vendors Assessments Reports Configuration Report Issue Minimize Report…" at bounding box center [219, 190] width 439 height 381
click at [80, 91] on html "Overview Vendors Assessments Reports Configuration Report Issue Minimize Report…" at bounding box center [219, 190] width 439 height 381
click at [180, 226] on div "Criticality: Critical" at bounding box center [264, 227] width 261 height 12
click at [148, 229] on span "Criticality: Critical" at bounding box center [153, 227] width 29 height 4
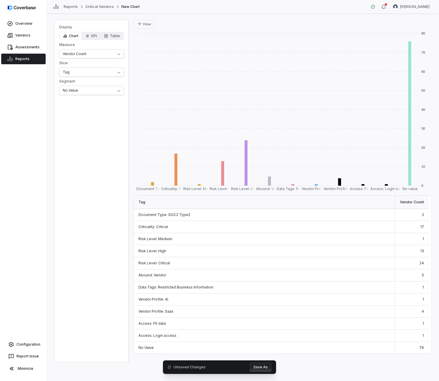
click at [425, 211] on div "2" at bounding box center [413, 215] width 34 height 12
click at [424, 213] on div "2" at bounding box center [413, 215] width 34 height 12
click at [252, 221] on div "Criticality: Critical" at bounding box center [264, 227] width 261 height 12
click at [231, 229] on div "Criticality: Critical" at bounding box center [264, 227] width 261 height 12
click at [178, 179] on rect at bounding box center [174, 169] width 23 height 32
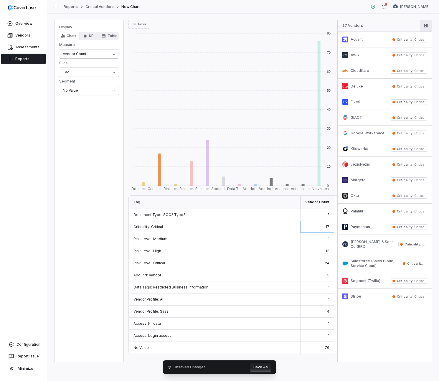
click at [424, 26] on button "button" at bounding box center [427, 26] width 12 height 12
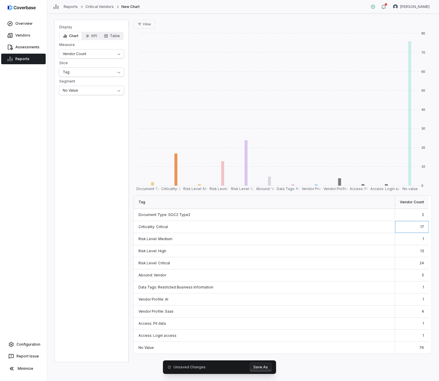
click at [170, 230] on div "Criticality: Critical" at bounding box center [264, 227] width 261 height 12
click at [175, 176] on rect at bounding box center [174, 169] width 23 height 32
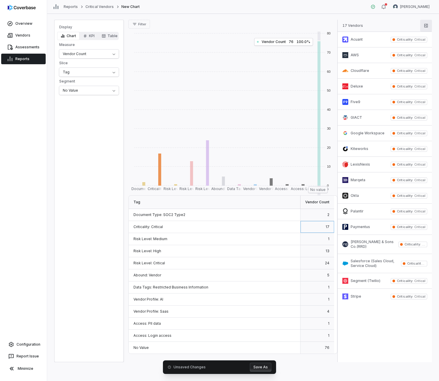
click at [425, 25] on icon "button" at bounding box center [427, 26] width 4 height 4
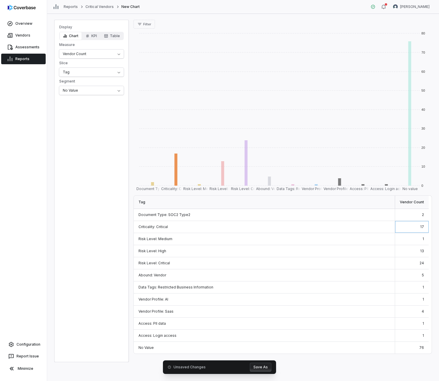
click at [415, 263] on div "24" at bounding box center [413, 263] width 34 height 12
click at [17, 42] on link "Assessments" at bounding box center [23, 47] width 45 height 11
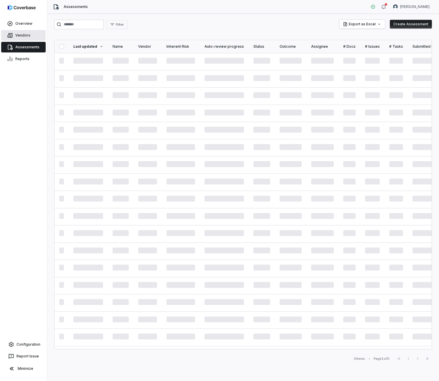
click at [20, 34] on link "Vendors" at bounding box center [23, 35] width 45 height 11
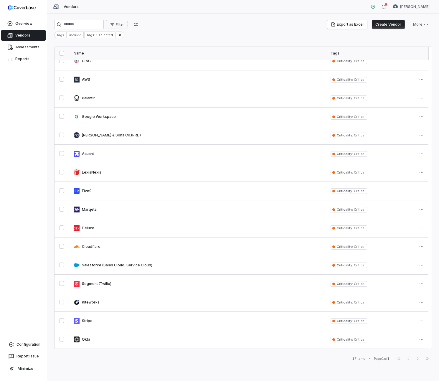
scroll to position [12, 0]
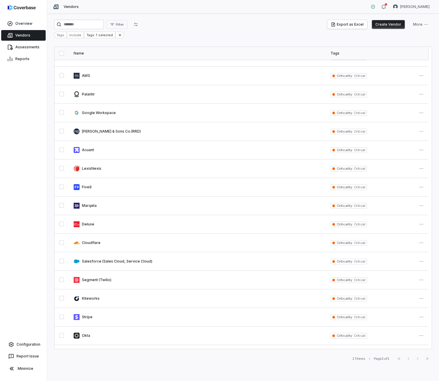
click at [22, 32] on link "Vendors" at bounding box center [23, 35] width 45 height 11
click at [22, 34] on link "Vendors" at bounding box center [23, 35] width 45 height 11
click at [71, 20] on input "search" at bounding box center [79, 24] width 50 height 9
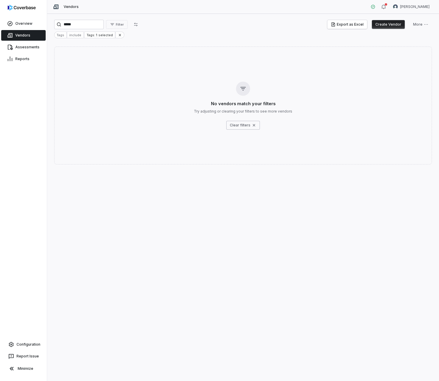
click at [391, 28] on button "Create Vendor" at bounding box center [388, 24] width 33 height 9
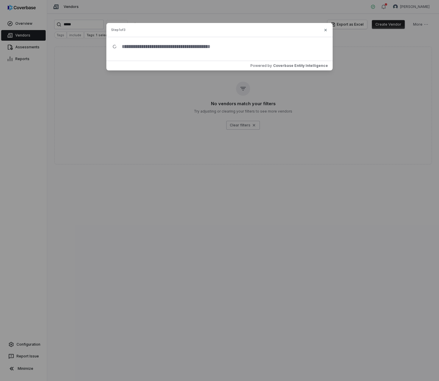
click at [162, 45] on input "text" at bounding box center [222, 46] width 210 height 19
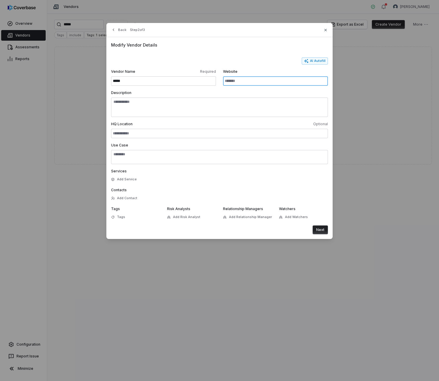
click at [249, 80] on input "Website" at bounding box center [275, 80] width 105 height 9
click at [313, 226] on button "Next" at bounding box center [320, 230] width 15 height 9
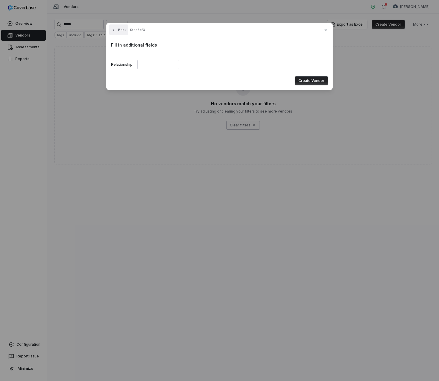
click at [113, 30] on icon "button" at bounding box center [113, 29] width 5 height 5
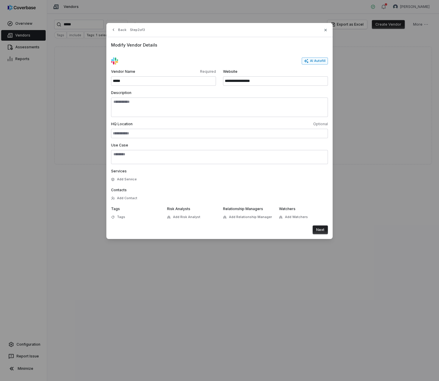
click at [321, 61] on button "AI Autofill" at bounding box center [315, 61] width 26 height 7
click at [123, 218] on span "Tags" at bounding box center [121, 217] width 8 height 4
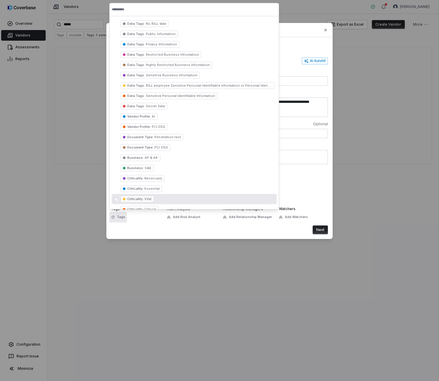
scroll to position [10, 0]
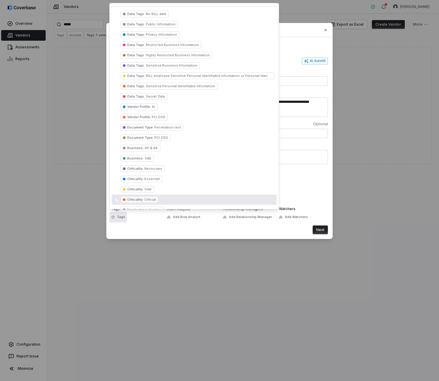
click at [146, 197] on span "Criticality : Critical" at bounding box center [140, 199] width 38 height 7
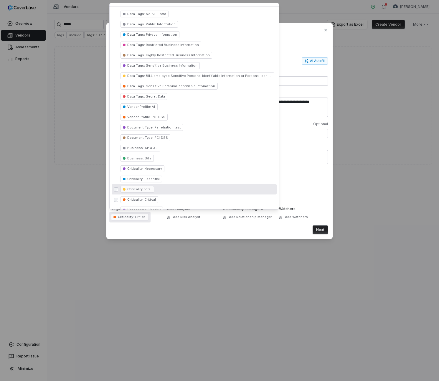
click at [296, 178] on div "Services Add Service" at bounding box center [219, 176] width 217 height 14
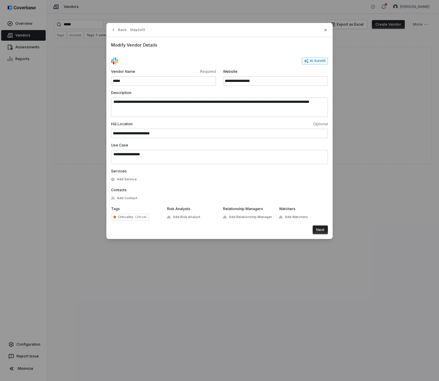
click at [319, 228] on button "Next" at bounding box center [320, 230] width 15 height 9
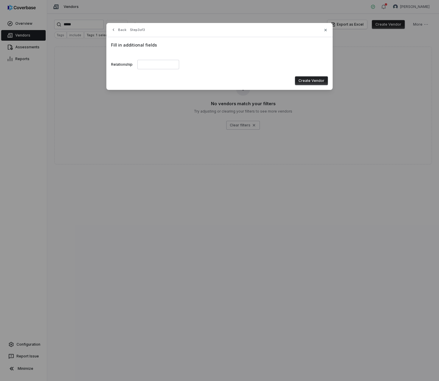
click at [330, 82] on div "Fill in additional fields Relationship Create Vendor" at bounding box center [219, 63] width 227 height 53
click at [321, 81] on button "Create Vendor" at bounding box center [311, 80] width 33 height 9
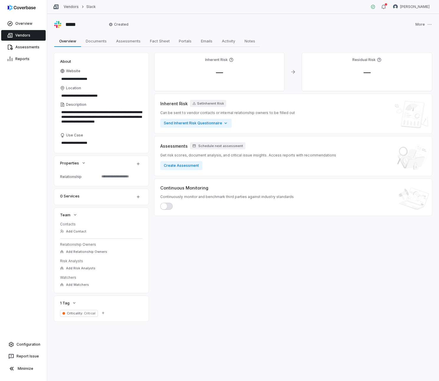
click at [72, 8] on link "Vendors" at bounding box center [71, 6] width 15 height 5
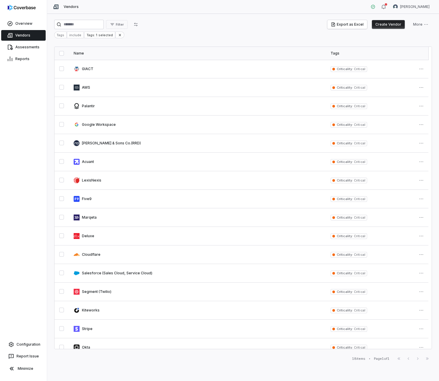
click at [50, 254] on div "Filter Export as Excel Create Vendor More Tags include Tags: 1 selected Name Ta…" at bounding box center [243, 197] width 392 height 367
click at [347, 25] on button "Export as Excel" at bounding box center [348, 24] width 40 height 9
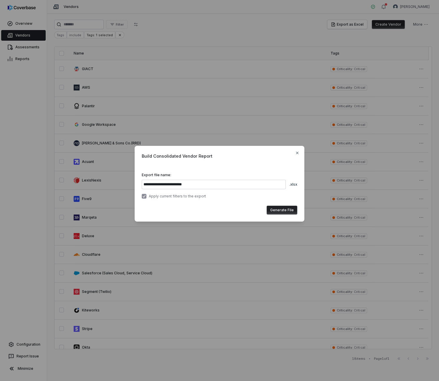
click at [274, 211] on button "Generate File" at bounding box center [282, 210] width 31 height 9
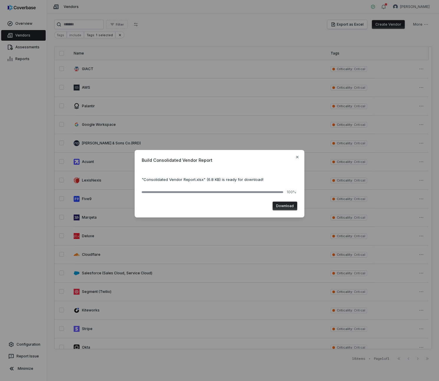
click at [284, 206] on button "Download" at bounding box center [285, 206] width 25 height 9
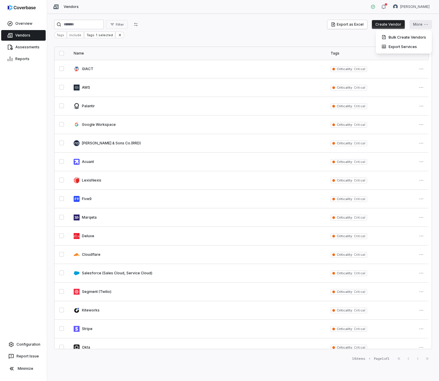
click at [418, 26] on html "Overview Vendors Assessments Reports Configuration Report Issue Minimize Vendor…" at bounding box center [219, 190] width 439 height 381
click at [200, 45] on html "Overview Vendors Assessments Reports Configuration Report Issue Minimize Vendor…" at bounding box center [219, 190] width 439 height 381
click at [417, 33] on div "Tags include Tags: 1 selected" at bounding box center [243, 35] width 378 height 7
click at [419, 26] on html "Overview Vendors Assessments Reports Configuration Report Issue Minimize Vendor…" at bounding box center [219, 190] width 439 height 381
click at [419, 45] on div "Export Services" at bounding box center [404, 46] width 52 height 9
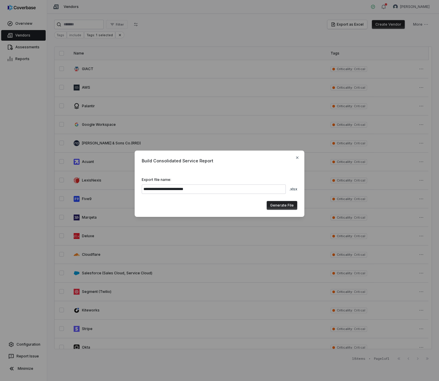
click at [300, 156] on div "**********" at bounding box center [220, 184] width 170 height 66
click at [297, 158] on icon "button" at bounding box center [297, 158] width 2 height 2
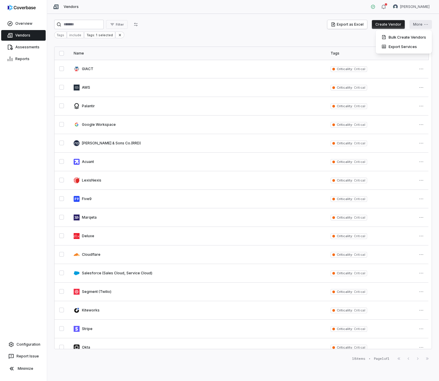
click at [418, 27] on html "Overview Vendors Assessments Reports Configuration Report Issue Minimize Vendor…" at bounding box center [219, 190] width 439 height 381
click at [412, 39] on div "Bulk Create Vendors" at bounding box center [404, 36] width 52 height 9
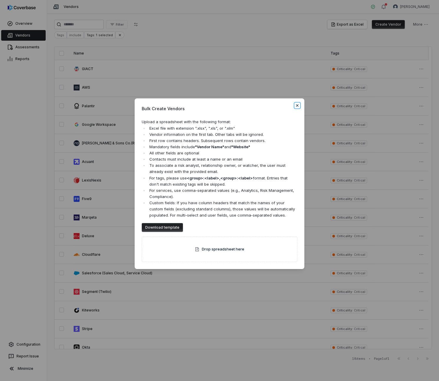
click at [298, 105] on icon "button" at bounding box center [297, 105] width 5 height 5
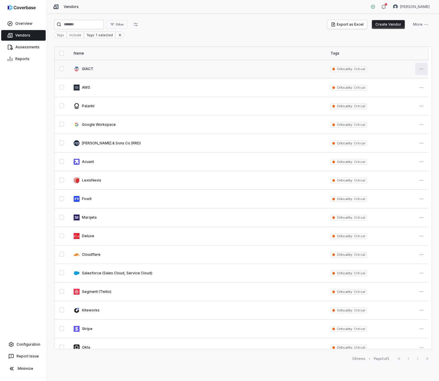
click at [424, 73] on html "Overview Vendors Assessments Reports Configuration Report Issue Minimize Vendor…" at bounding box center [219, 190] width 439 height 381
click at [117, 38] on html "Overview Vendors Assessments Reports Configuration Report Issue Minimize Vendor…" at bounding box center [219, 190] width 439 height 381
click at [118, 37] on icon at bounding box center [120, 35] width 4 height 4
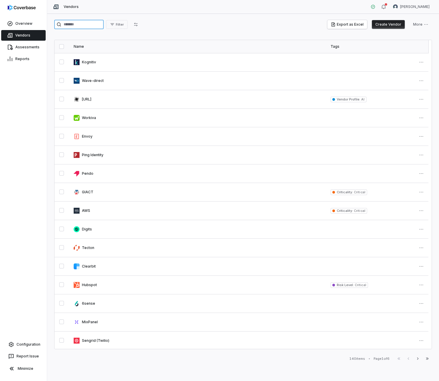
click at [75, 27] on input "search" at bounding box center [79, 24] width 50 height 9
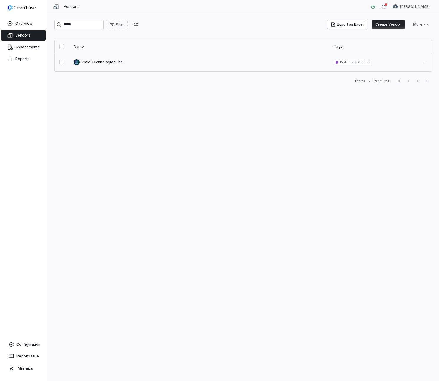
click at [93, 63] on link at bounding box center [199, 62] width 260 height 18
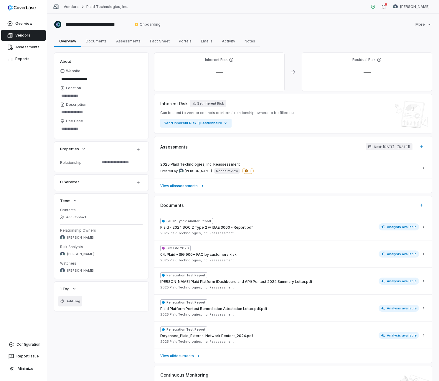
click at [72, 303] on span "Add Tag" at bounding box center [74, 301] width 14 height 4
click at [117, 323] on span "Critical" at bounding box center [123, 322] width 12 height 4
click at [67, 322] on div "**********" at bounding box center [243, 228] width 378 height 350
click at [103, 300] on icon "button" at bounding box center [103, 299] width 4 height 4
click at [135, 329] on div "**********" at bounding box center [243, 228] width 378 height 350
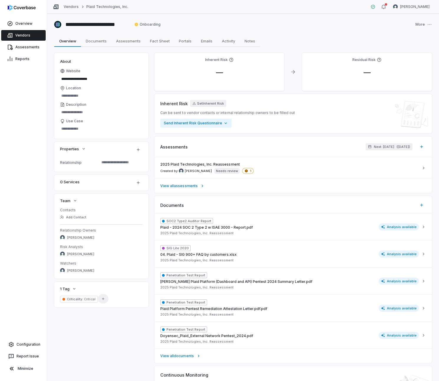
click at [104, 301] on icon "button" at bounding box center [103, 299] width 4 height 4
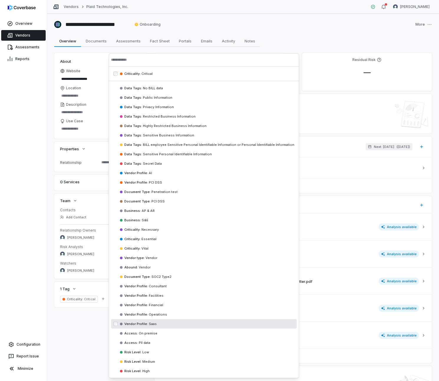
click at [103, 338] on div "**********" at bounding box center [243, 228] width 378 height 350
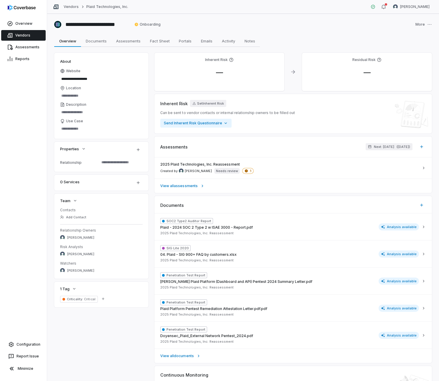
click at [70, 4] on div "Vendors Plaid Technologies, Inc." at bounding box center [90, 7] width 75 height 6
click at [71, 5] on link "Vendors" at bounding box center [71, 6] width 15 height 5
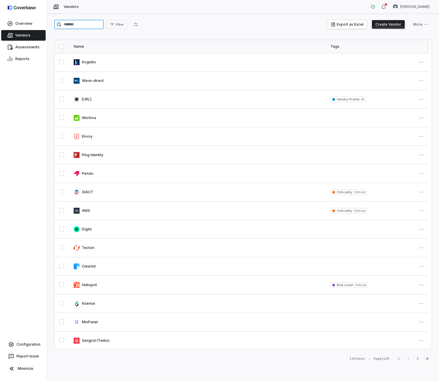
click at [90, 26] on input "search" at bounding box center [79, 24] width 50 height 9
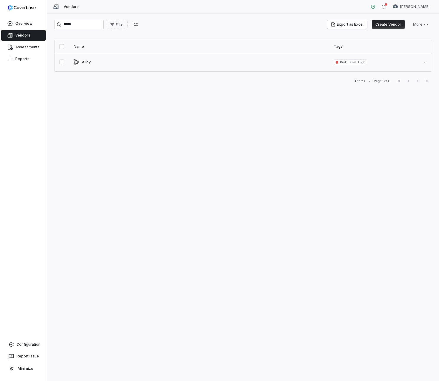
click at [85, 62] on link at bounding box center [199, 62] width 260 height 18
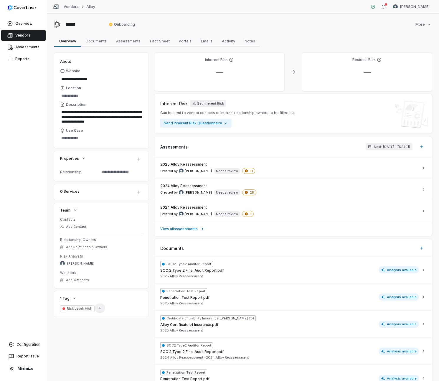
click at [100, 311] on button "Add Tag" at bounding box center [100, 308] width 11 height 9
click at [134, 331] on span "Criticality :" at bounding box center [130, 329] width 16 height 4
click at [93, 342] on div "**********" at bounding box center [243, 249] width 378 height 393
click at [82, 352] on div "**********" at bounding box center [243, 249] width 378 height 393
click at [105, 314] on icon "button" at bounding box center [103, 316] width 4 height 4
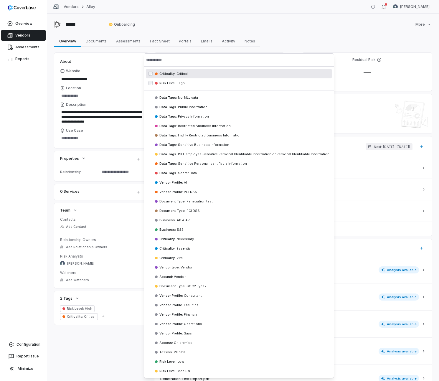
click at [118, 334] on div "**********" at bounding box center [243, 249] width 378 height 393
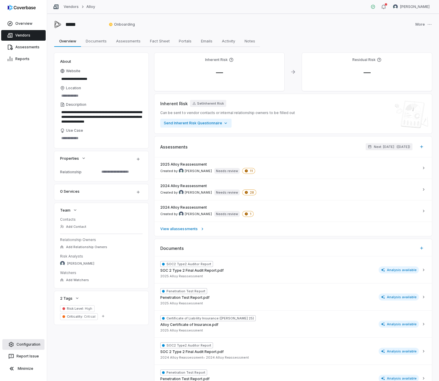
click at [29, 347] on link "Configuration" at bounding box center [23, 344] width 42 height 11
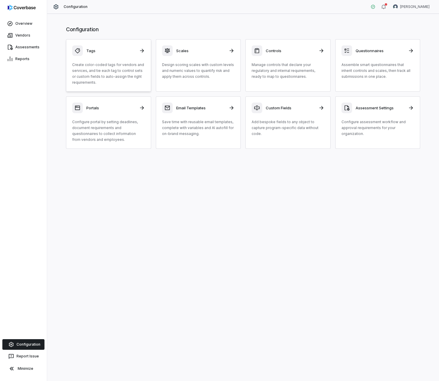
click at [142, 50] on icon at bounding box center [142, 51] width 6 height 6
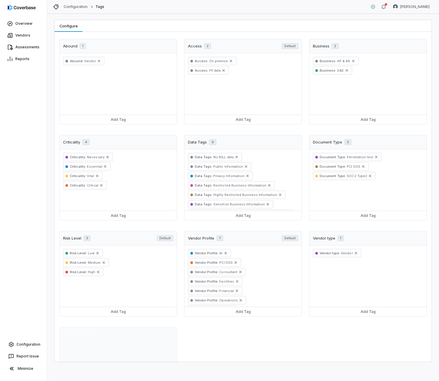
click at [260, 337] on div "Abound 1 Abound : Vendor Add Tag Access 2 Default Access : On premise Access : …" at bounding box center [243, 227] width 368 height 377
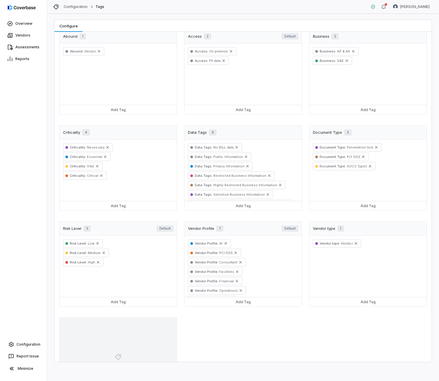
click at [117, 332] on div "Add New Tag" at bounding box center [118, 360] width 118 height 85
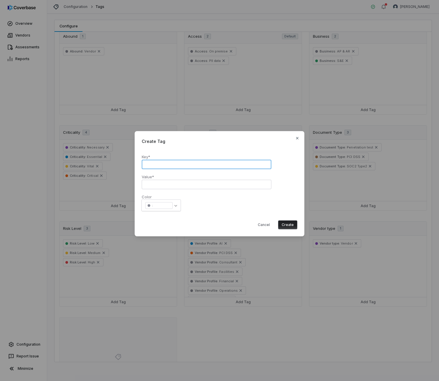
click at [170, 166] on input "text" at bounding box center [207, 164] width 130 height 9
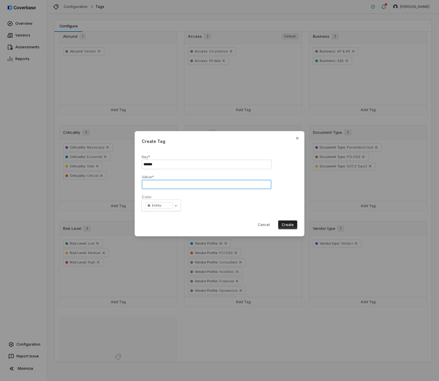
click at [170, 185] on input "text" at bounding box center [207, 184] width 130 height 9
click at [179, 205] on body "Overview Vendors Assessments Reports Configuration Report Issue Minimize Config…" at bounding box center [219, 190] width 439 height 381
click at [290, 224] on button "Create" at bounding box center [287, 225] width 19 height 9
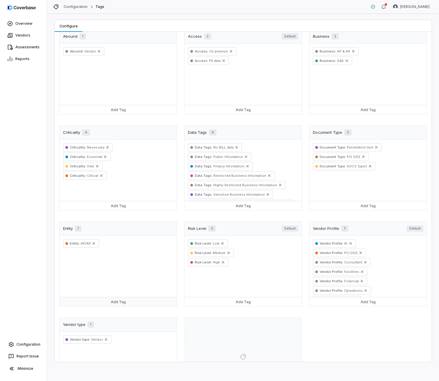
click at [117, 299] on button "Add Tag" at bounding box center [118, 301] width 117 height 9
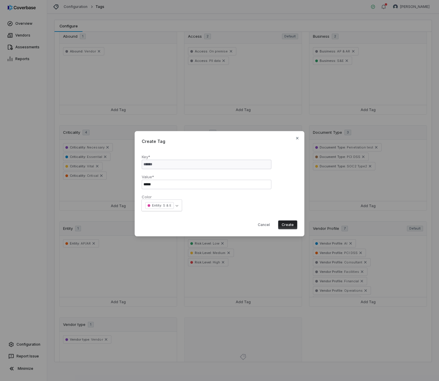
click at [287, 224] on button "Create" at bounding box center [287, 225] width 19 height 9
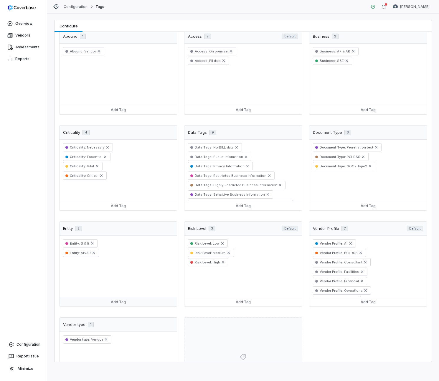
click at [126, 304] on button "Add Tag" at bounding box center [118, 301] width 117 height 9
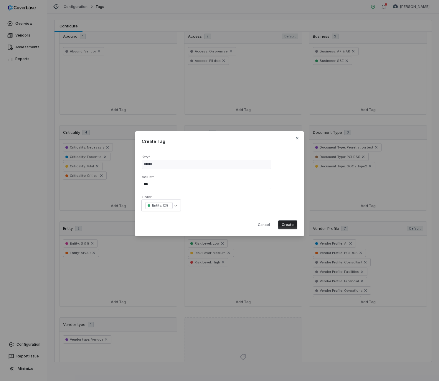
click at [290, 224] on button "Create" at bounding box center [287, 225] width 19 height 9
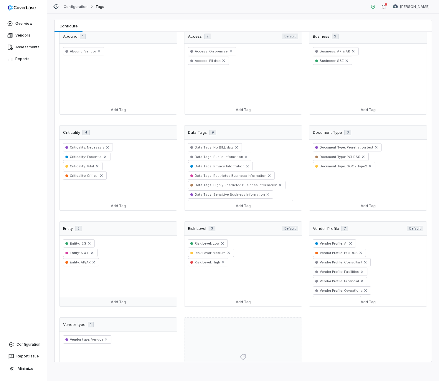
click at [109, 305] on button "Add Tag" at bounding box center [118, 301] width 117 height 9
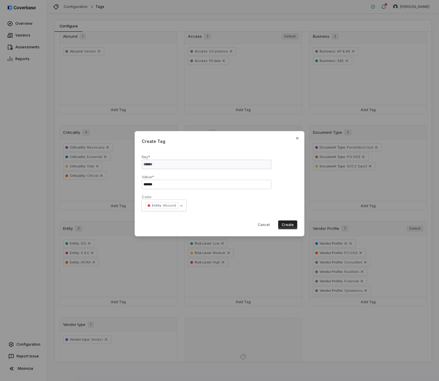
click at [294, 226] on button "Create" at bounding box center [287, 225] width 19 height 9
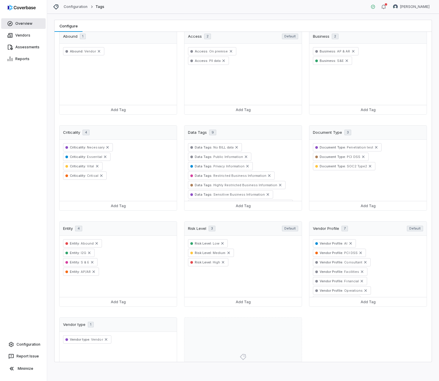
click at [24, 27] on link "Overview" at bounding box center [23, 23] width 45 height 11
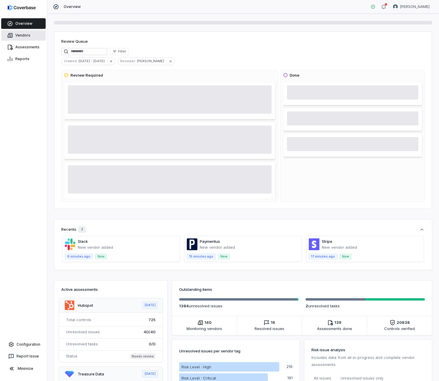
click at [24, 33] on link "Vendors" at bounding box center [23, 35] width 45 height 11
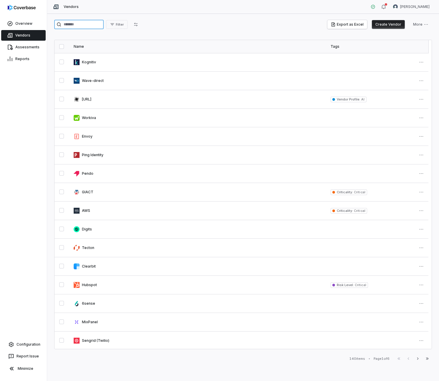
click at [80, 25] on input "search" at bounding box center [79, 24] width 50 height 9
click at [81, 24] on input "search" at bounding box center [79, 24] width 50 height 9
click at [76, 25] on input "search" at bounding box center [79, 24] width 50 height 9
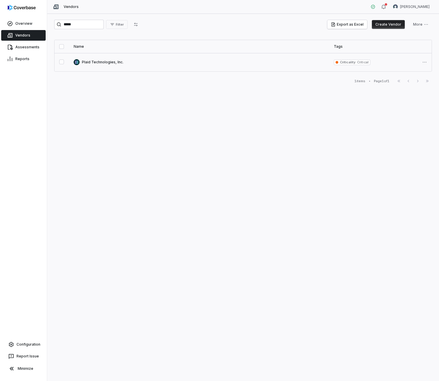
click at [104, 60] on link at bounding box center [199, 62] width 260 height 18
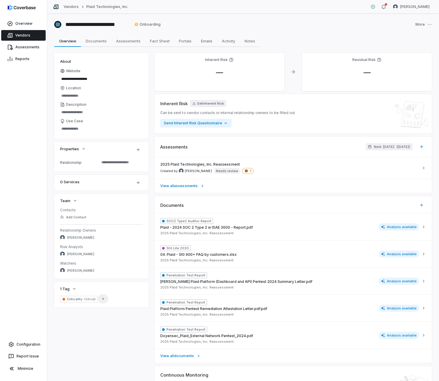
click at [103, 299] on icon "button" at bounding box center [103, 299] width 2 height 2
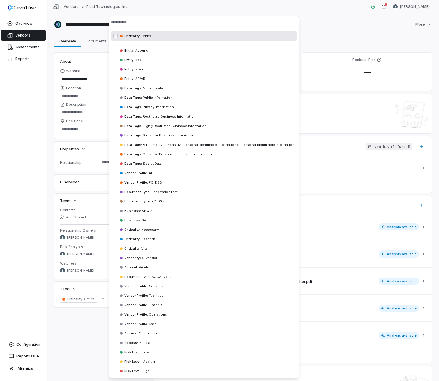
click at [172, 25] on input "text" at bounding box center [204, 22] width 186 height 13
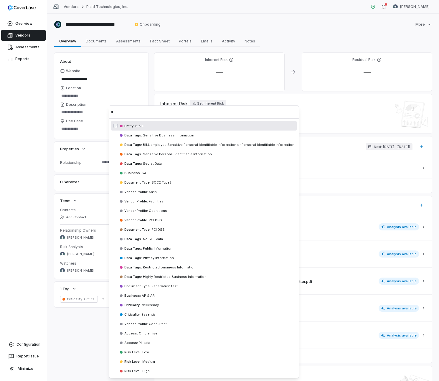
click at [161, 126] on div "Entity : S & E" at bounding box center [204, 125] width 186 height 9
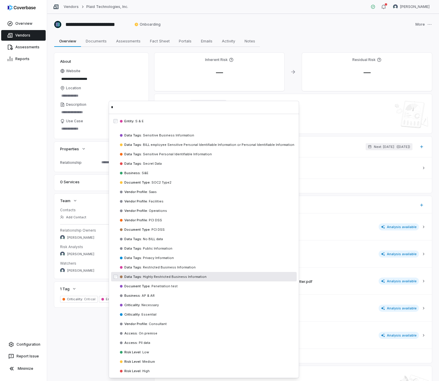
click at [85, 330] on div "**********" at bounding box center [243, 228] width 378 height 350
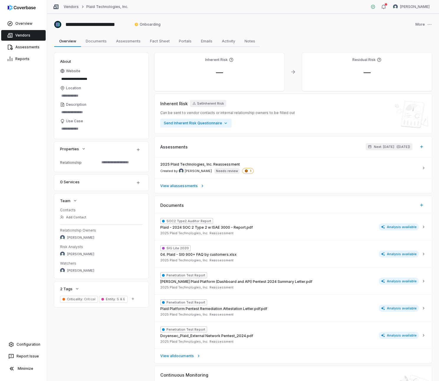
click at [65, 5] on link "Vendors" at bounding box center [71, 6] width 15 height 5
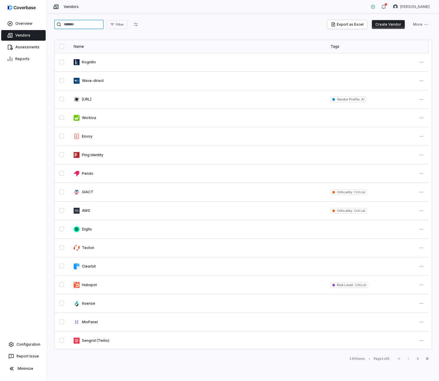
click at [96, 28] on input "search" at bounding box center [79, 24] width 50 height 9
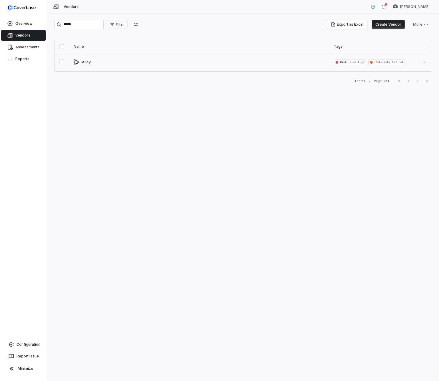
click at [91, 65] on link at bounding box center [199, 62] width 260 height 18
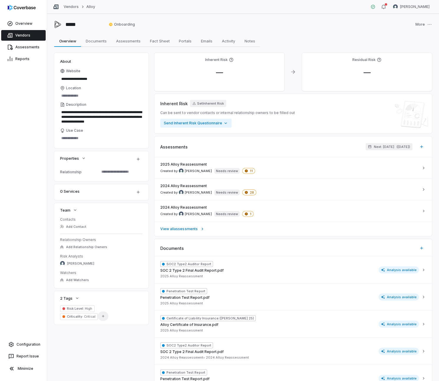
click at [109, 312] on button "Add Tag" at bounding box center [103, 316] width 11 height 9
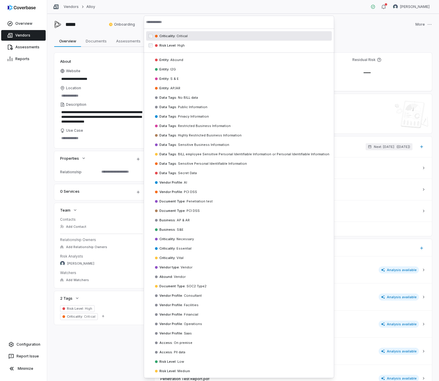
click at [181, 22] on input "text" at bounding box center [239, 22] width 186 height 13
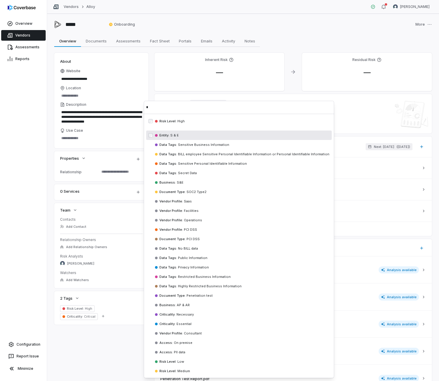
click at [176, 137] on span "S & E" at bounding box center [174, 135] width 9 height 4
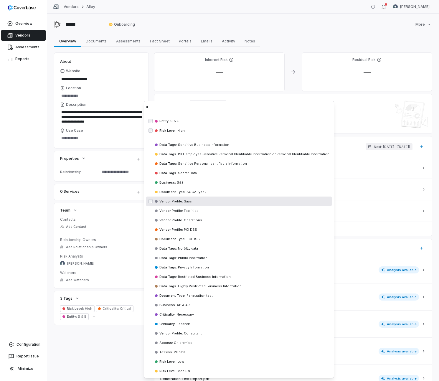
click at [113, 335] on div "**********" at bounding box center [243, 249] width 378 height 393
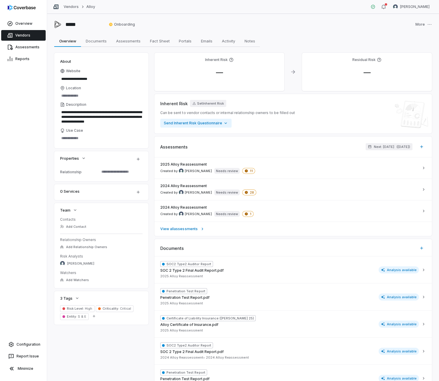
click at [74, 9] on div "Vendors Alloy" at bounding box center [74, 7] width 42 height 6
click at [74, 7] on link "Vendors" at bounding box center [71, 6] width 15 height 5
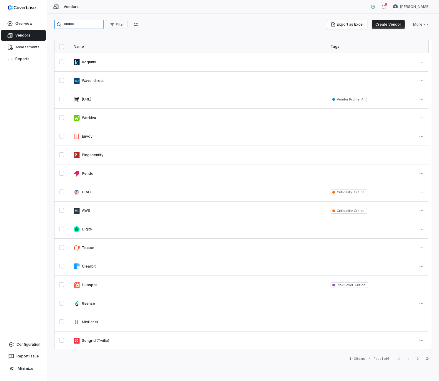
click at [90, 22] on input "search" at bounding box center [79, 24] width 50 height 9
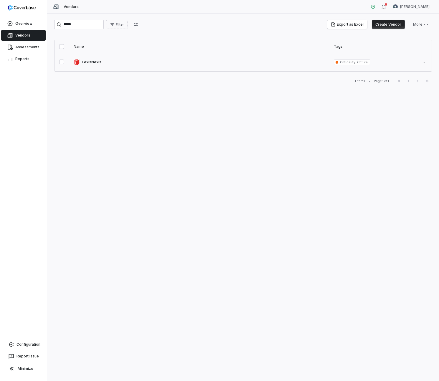
click at [87, 63] on link at bounding box center [199, 62] width 260 height 18
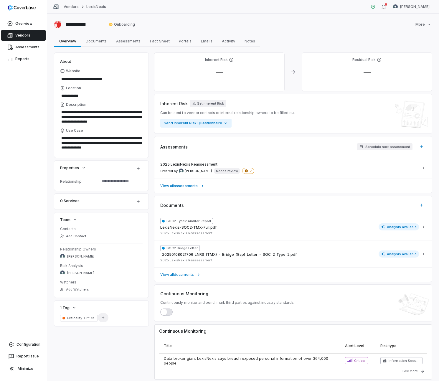
click at [102, 320] on button "Add Tag" at bounding box center [103, 317] width 11 height 9
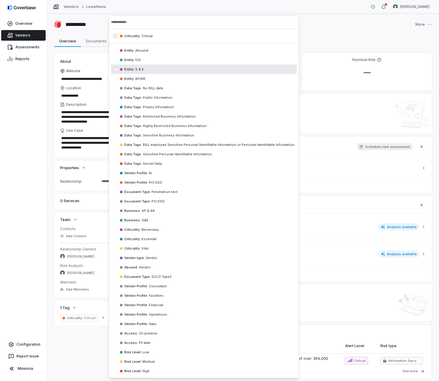
click at [148, 69] on div "Entity : S & E" at bounding box center [204, 69] width 186 height 9
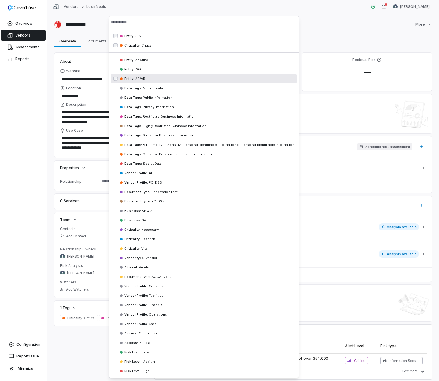
click at [147, 78] on div "Entity : AP/[GEOGRAPHIC_DATA]" at bounding box center [204, 78] width 186 height 9
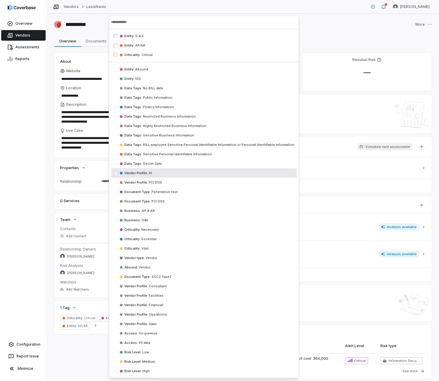
click at [77, 364] on div "**********" at bounding box center [243, 216] width 378 height 327
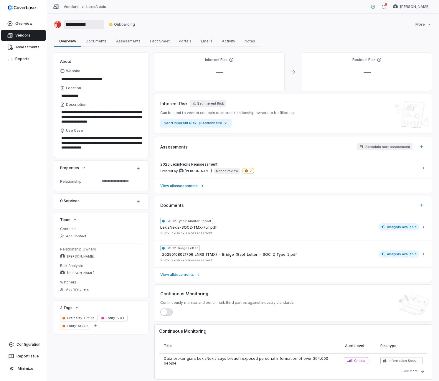
click at [76, 26] on input "**********" at bounding box center [84, 24] width 40 height 9
click at [69, 4] on div "Vendors LexisNexis" at bounding box center [79, 7] width 53 height 6
click at [71, 6] on link "Vendors" at bounding box center [71, 6] width 15 height 5
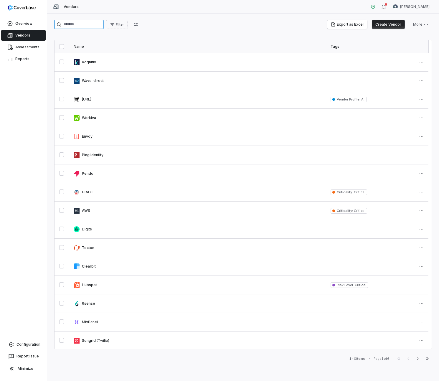
click at [87, 28] on input "search" at bounding box center [79, 24] width 50 height 9
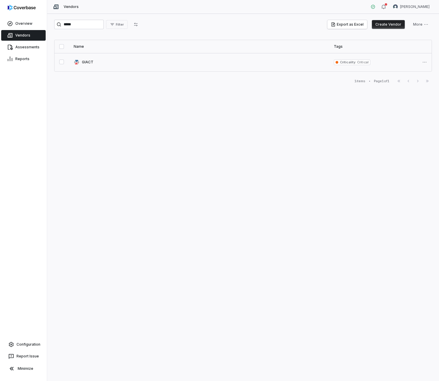
click at [90, 62] on link at bounding box center [199, 62] width 260 height 18
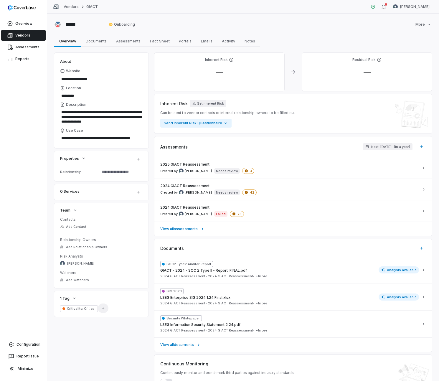
click at [104, 307] on button "Add Tag" at bounding box center [103, 308] width 11 height 9
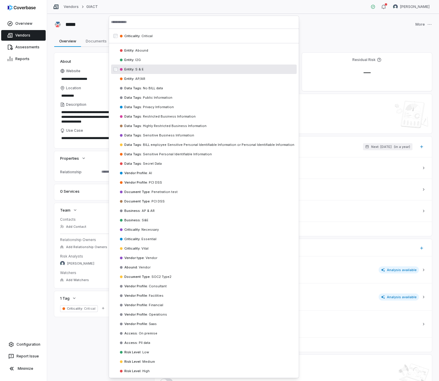
click at [129, 71] on span "Entity :" at bounding box center [129, 69] width 10 height 4
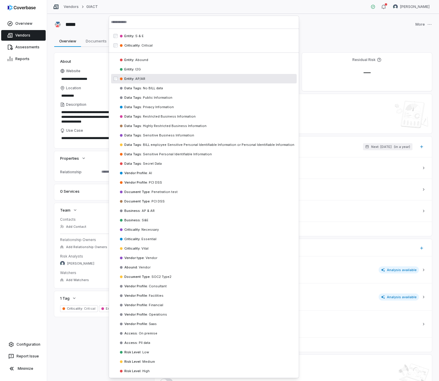
click at [129, 79] on span "Entity :" at bounding box center [129, 79] width 10 height 4
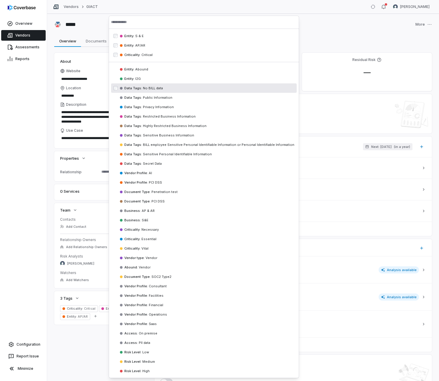
click at [77, 345] on div "**********" at bounding box center [243, 222] width 378 height 339
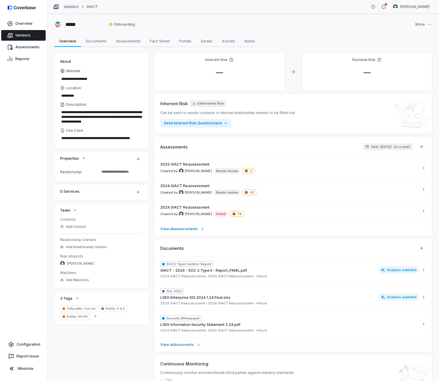
click at [72, 8] on link "Vendors" at bounding box center [71, 6] width 15 height 5
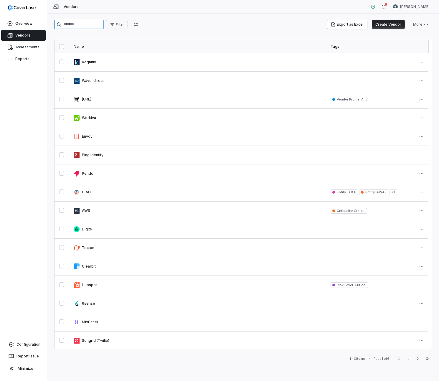
click at [84, 26] on input "search" at bounding box center [79, 24] width 50 height 9
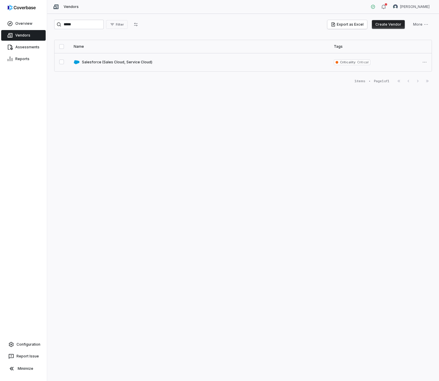
click at [96, 60] on link at bounding box center [199, 62] width 260 height 18
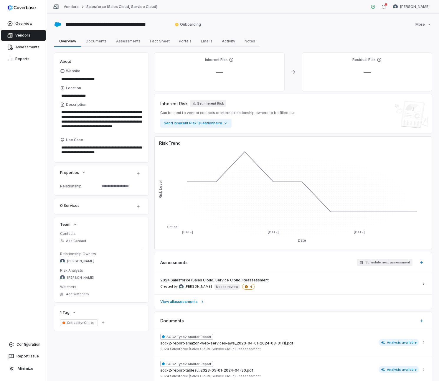
click at [109, 324] on div "Criticality : Critical Add Tag" at bounding box center [101, 326] width 94 height 12
click at [104, 323] on icon "button" at bounding box center [103, 323] width 4 height 4
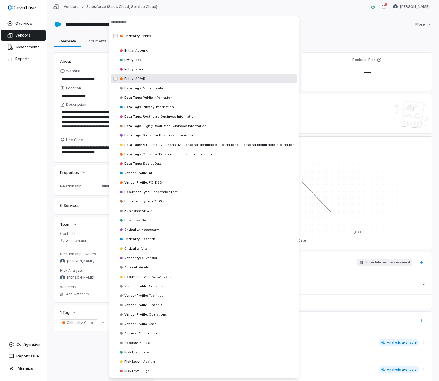
click at [134, 77] on span "AP/AR" at bounding box center [139, 79] width 11 height 4
click at [134, 71] on span "I2G" at bounding box center [137, 69] width 6 height 4
click at [144, 76] on div "Entity : S & E" at bounding box center [204, 78] width 186 height 9
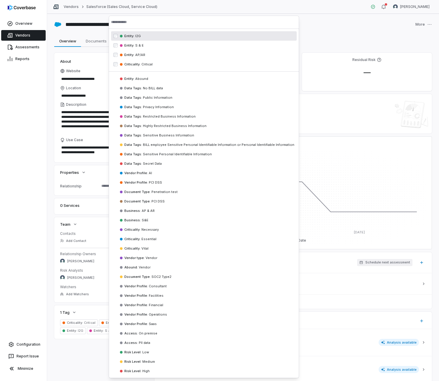
click at [135, 37] on span "I2G" at bounding box center [137, 36] width 6 height 4
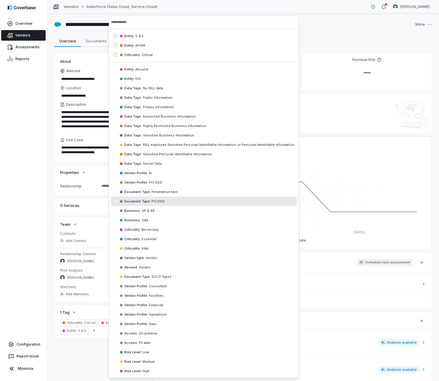
click at [63, 356] on div "**********" at bounding box center [243, 385] width 378 height 665
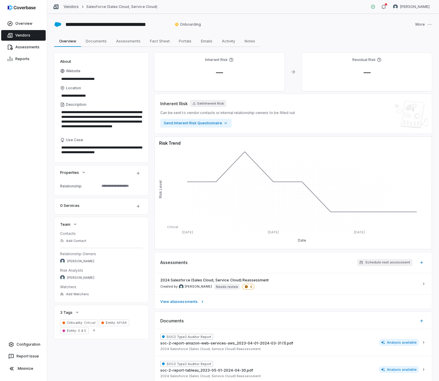
click at [68, 7] on link "Vendors" at bounding box center [71, 6] width 15 height 5
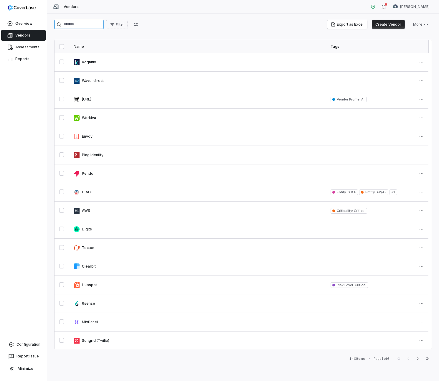
click at [75, 27] on input "search" at bounding box center [79, 24] width 50 height 9
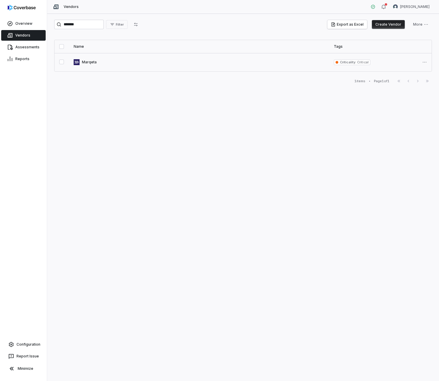
click at [87, 61] on link at bounding box center [199, 62] width 260 height 18
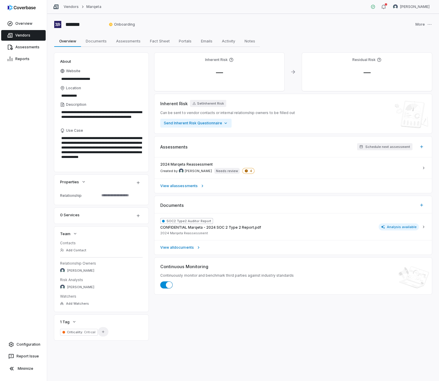
click at [103, 334] on button "Add Tag" at bounding box center [103, 331] width 11 height 9
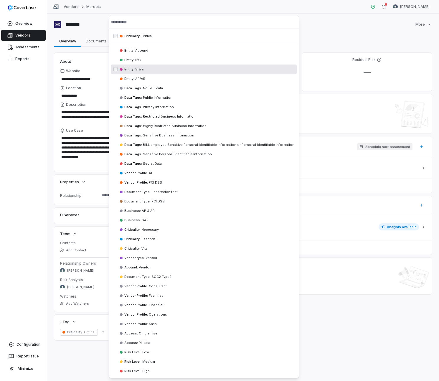
click at [129, 70] on span "Entity :" at bounding box center [129, 69] width 10 height 4
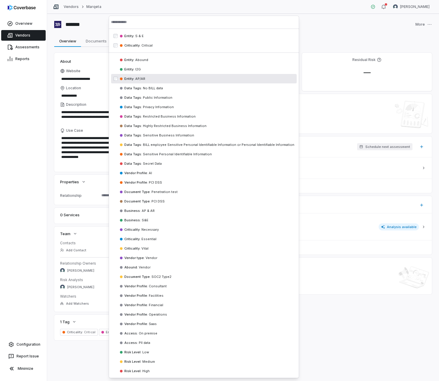
click at [131, 75] on div "Entity : AP/[GEOGRAPHIC_DATA]" at bounding box center [204, 78] width 186 height 9
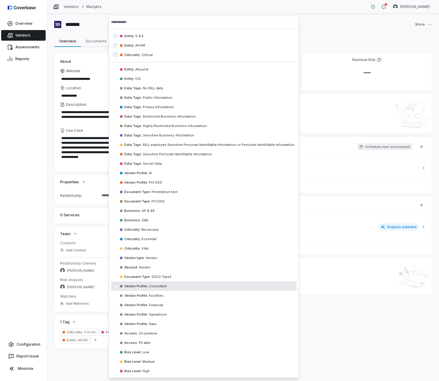
click at [78, 365] on div "**********" at bounding box center [243, 197] width 392 height 367
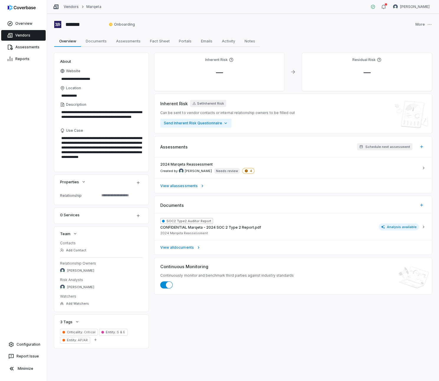
click at [71, 5] on link "Vendors" at bounding box center [71, 6] width 15 height 5
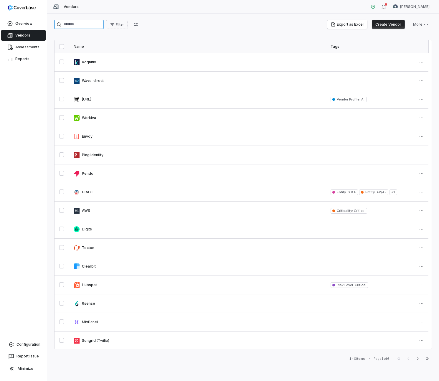
click at [86, 24] on input "search" at bounding box center [79, 24] width 50 height 9
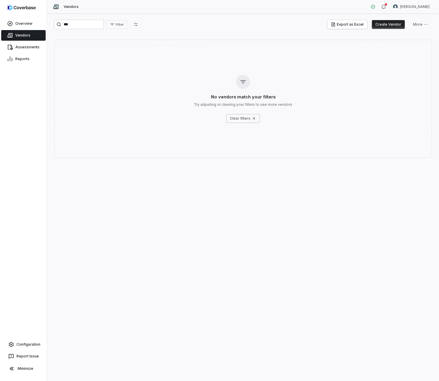
click at [383, 26] on button "Create Vendor" at bounding box center [388, 24] width 33 height 9
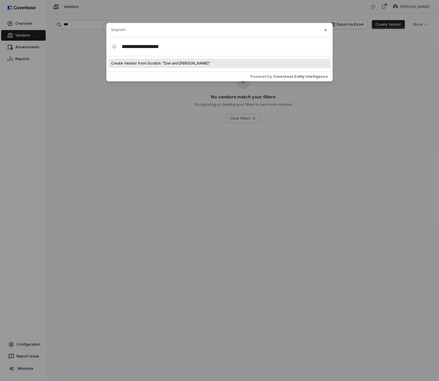
click at [282, 65] on div "Create Vendor from Scratch: " Dun and [PERSON_NAME] "" at bounding box center [220, 63] width 222 height 9
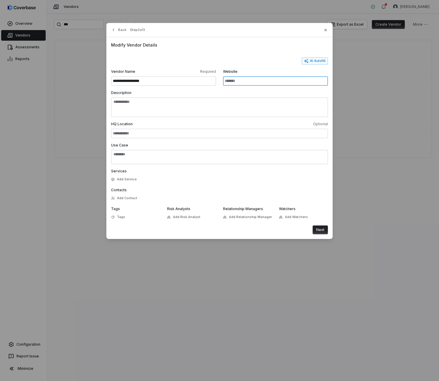
click at [261, 83] on input "Website" at bounding box center [275, 80] width 105 height 9
click at [318, 61] on button "AI Autofill" at bounding box center [315, 61] width 26 height 7
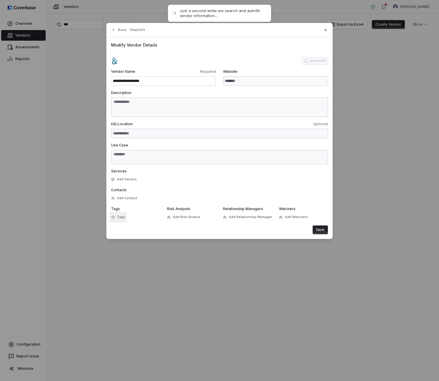
click at [124, 216] on span "Tags" at bounding box center [121, 217] width 8 height 4
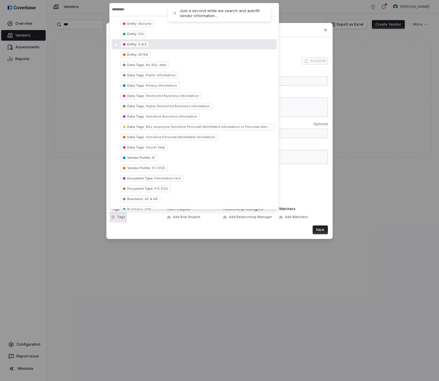
click at [146, 45] on span "S & E" at bounding box center [141, 44] width 9 height 4
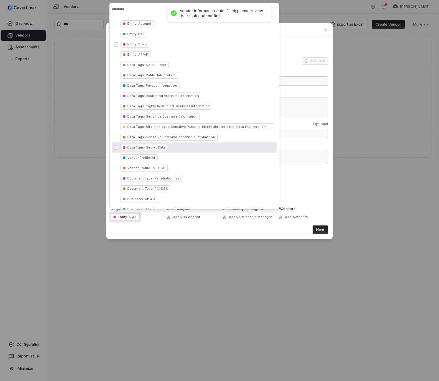
scroll to position [101, 0]
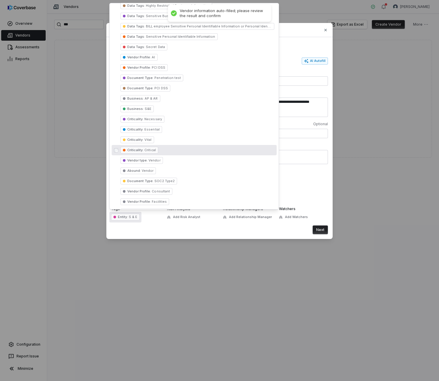
click at [148, 150] on span "Critical" at bounding box center [150, 150] width 12 height 4
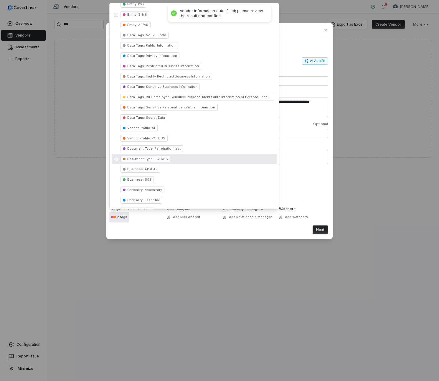
scroll to position [0, 0]
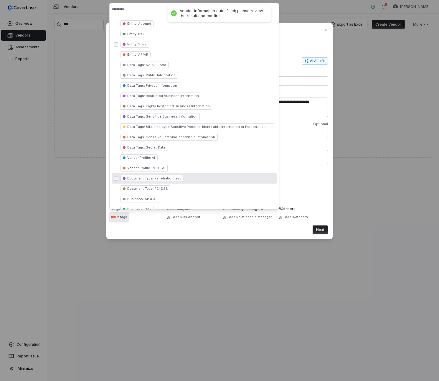
click at [301, 185] on form "**********" at bounding box center [219, 146] width 217 height 177
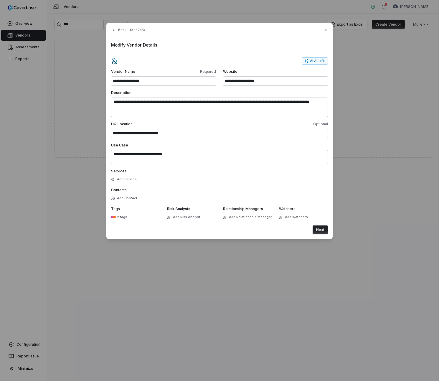
click at [319, 230] on button "Next" at bounding box center [320, 230] width 15 height 9
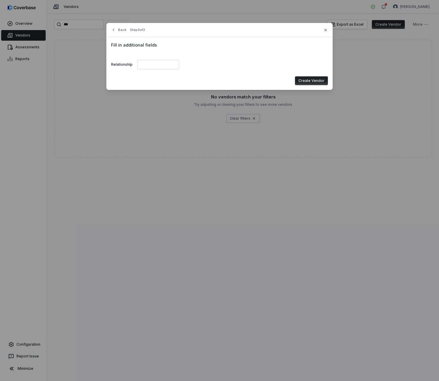
click at [303, 79] on button "Create Vendor" at bounding box center [311, 80] width 33 height 9
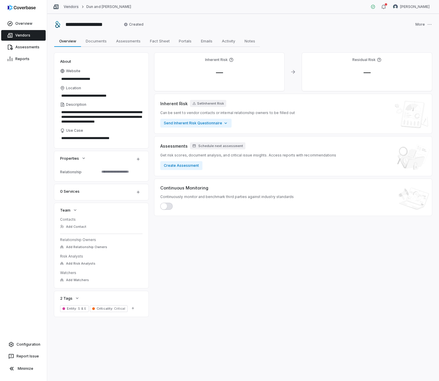
click at [73, 4] on link "Vendors" at bounding box center [71, 6] width 15 height 5
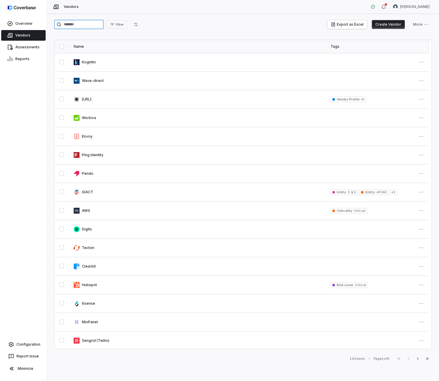
click at [67, 24] on input "search" at bounding box center [79, 24] width 50 height 9
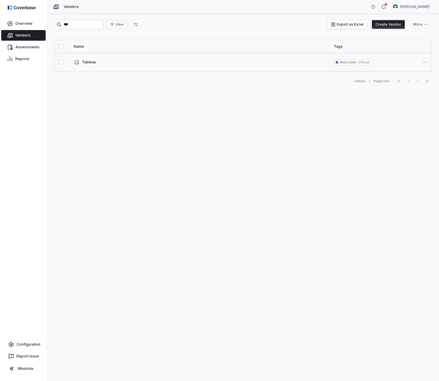
click at [86, 58] on link at bounding box center [199, 62] width 260 height 18
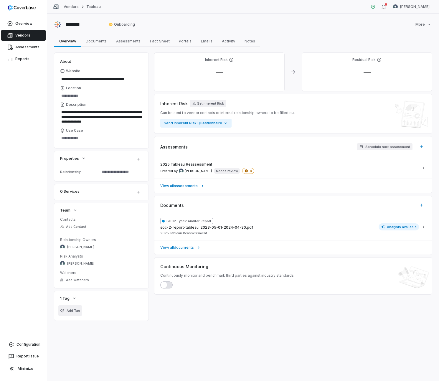
click at [62, 308] on button "Add Tag" at bounding box center [70, 311] width 24 height 11
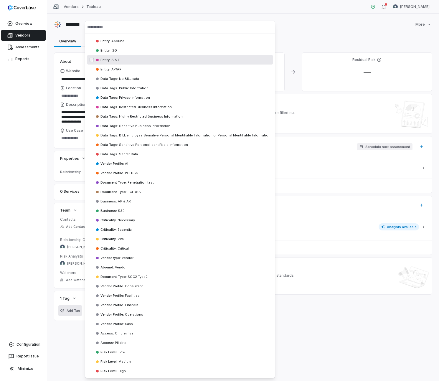
click at [114, 61] on span "S & E" at bounding box center [115, 60] width 9 height 4
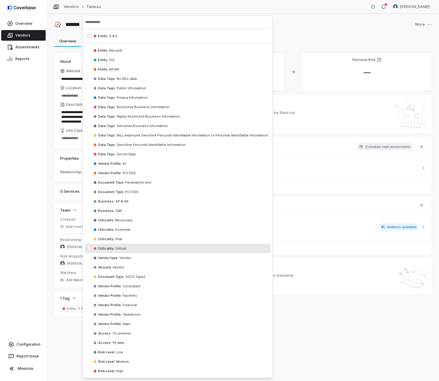
click at [115, 253] on div "Criticality : Critical" at bounding box center [178, 248] width 186 height 9
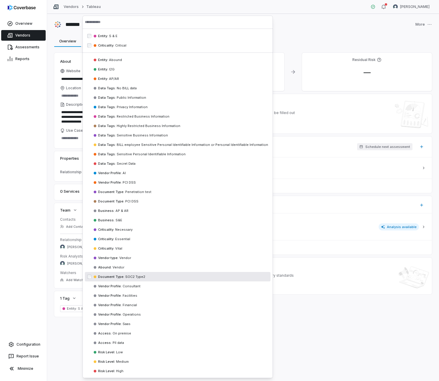
click at [64, 339] on div "**********" at bounding box center [243, 197] width 392 height 367
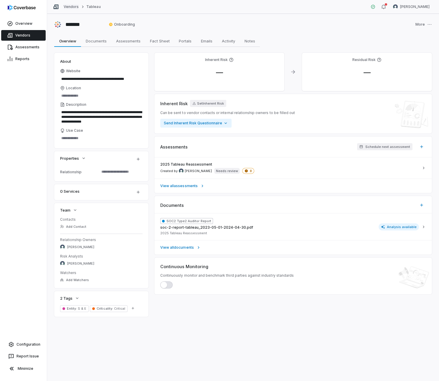
click at [66, 7] on link "Vendors" at bounding box center [71, 6] width 15 height 5
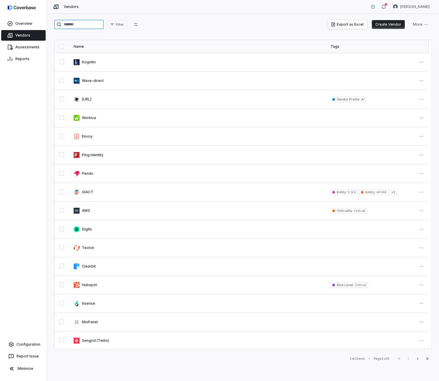
click at [81, 27] on input "search" at bounding box center [79, 24] width 50 height 9
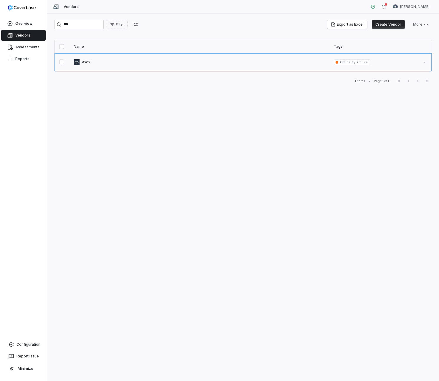
click at [83, 60] on link at bounding box center [199, 62] width 260 height 18
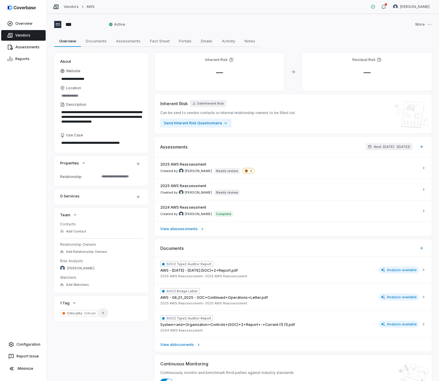
click at [101, 313] on icon "button" at bounding box center [103, 313] width 4 height 4
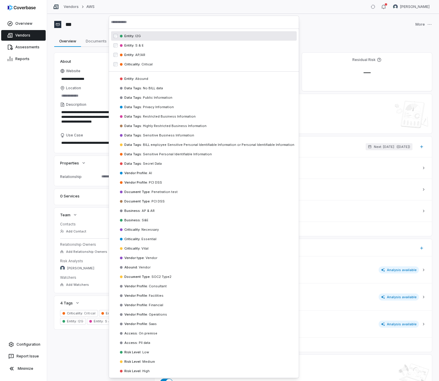
click at [305, 27] on div "*** Active More" at bounding box center [243, 24] width 378 height 9
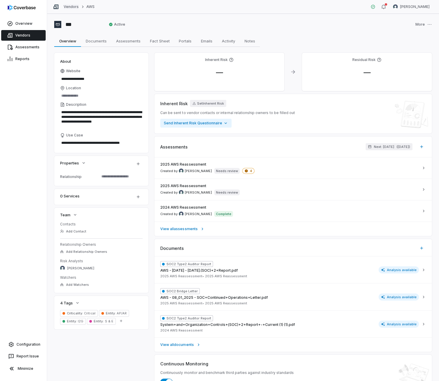
click at [73, 7] on link "Vendors" at bounding box center [71, 6] width 15 height 5
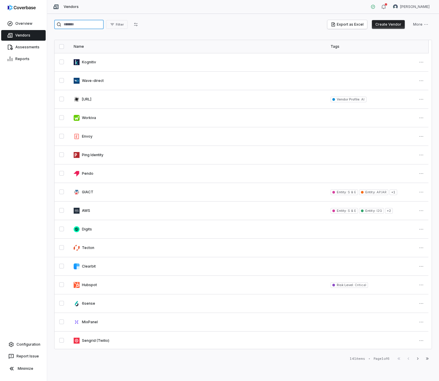
click at [80, 25] on input "search" at bounding box center [79, 24] width 50 height 9
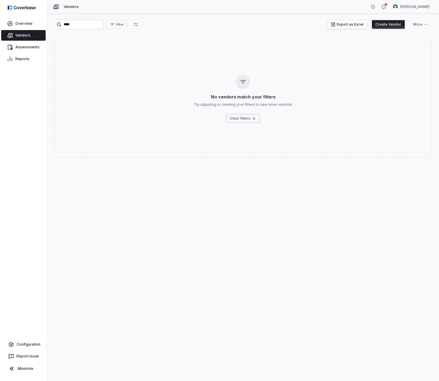
click at [389, 24] on button "Create Vendor" at bounding box center [388, 24] width 33 height 9
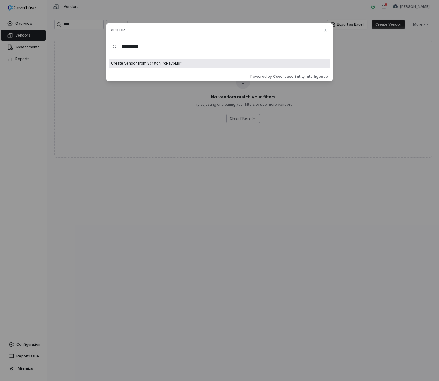
click at [279, 65] on div "Create Vendor from Scratch: " cPayplus "" at bounding box center [220, 63] width 222 height 9
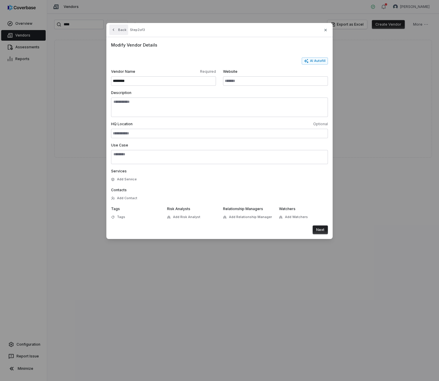
click at [119, 28] on button "Back" at bounding box center [118, 29] width 19 height 11
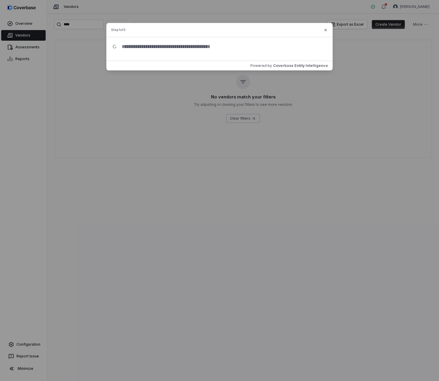
click at [124, 40] on input "text" at bounding box center [222, 46] width 210 height 19
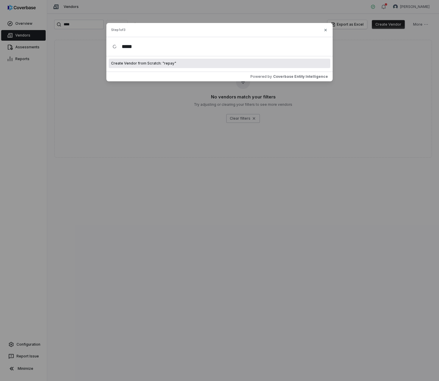
click at [124, 48] on input "*****" at bounding box center [222, 46] width 210 height 19
click at [165, 148] on div "Create Vendor Step 1 of 3 ***** Create Vendor from Scratch: " repay " Powered b…" at bounding box center [219, 190] width 439 height 381
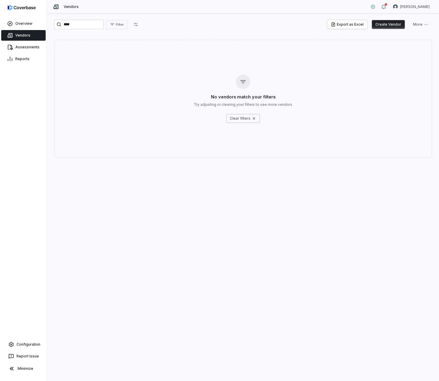
click at [101, 30] on div "**** Filter Export as Excel Create Vendor More" at bounding box center [243, 26] width 378 height 12
click at [89, 24] on input "****" at bounding box center [79, 24] width 50 height 9
click at [91, 62] on link at bounding box center [199, 62] width 260 height 18
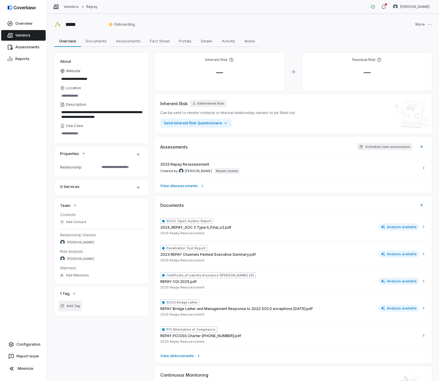
click at [66, 308] on button "Add Tag" at bounding box center [70, 306] width 24 height 11
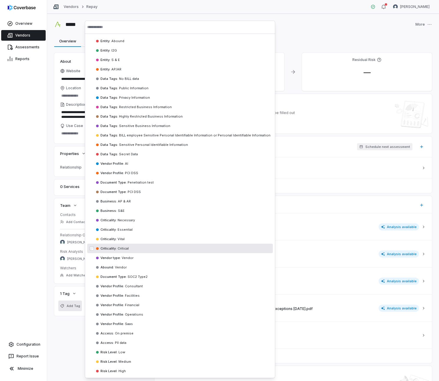
click at [134, 247] on div "Criticality : Critical" at bounding box center [180, 248] width 186 height 9
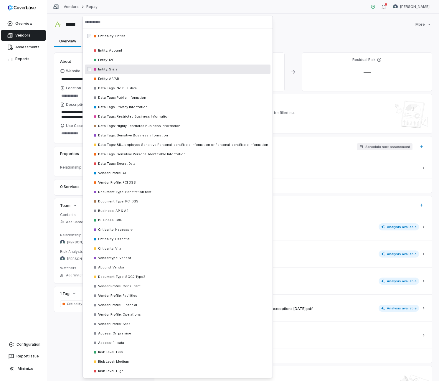
click at [109, 72] on div "Entity : S & E" at bounding box center [178, 69] width 186 height 9
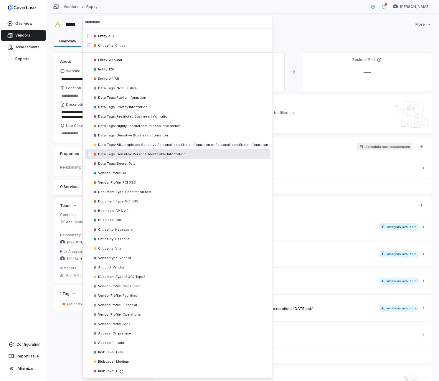
click at [35, 176] on div "Overview Vendors Assessments Reports Configuration Report Issue Minimize" at bounding box center [23, 190] width 47 height 381
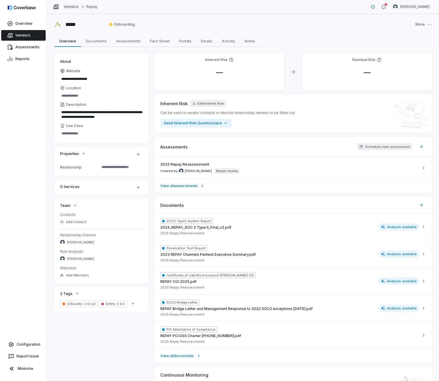
click at [71, 8] on link "Vendors" at bounding box center [71, 6] width 15 height 5
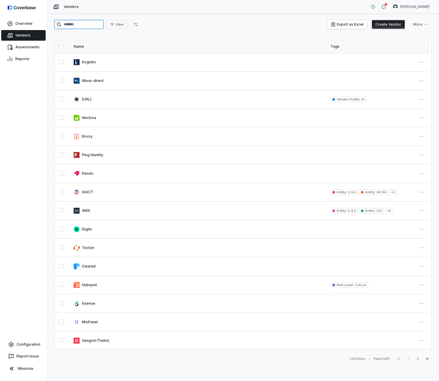
click at [102, 25] on input "search" at bounding box center [79, 24] width 50 height 9
click at [76, 28] on input "search" at bounding box center [79, 24] width 50 height 9
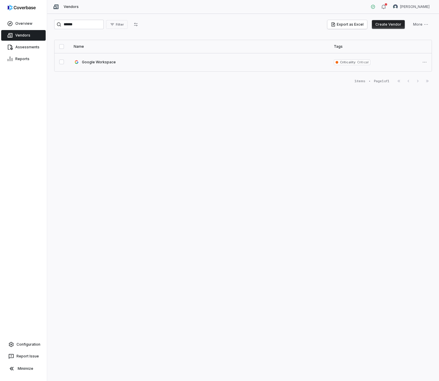
click at [102, 63] on link at bounding box center [199, 62] width 260 height 18
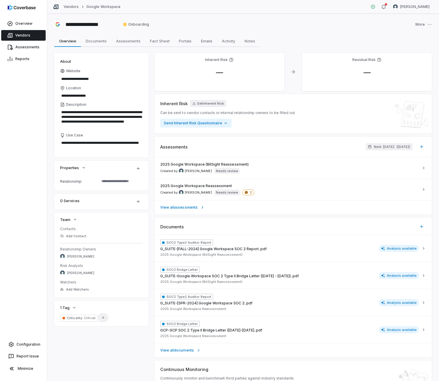
click at [104, 319] on icon "button" at bounding box center [103, 318] width 4 height 4
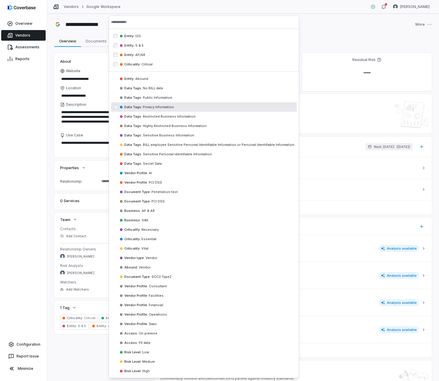
click at [17, 142] on div "Overview Vendors Assessments Reports Configuration Report Issue Minimize" at bounding box center [23, 190] width 47 height 381
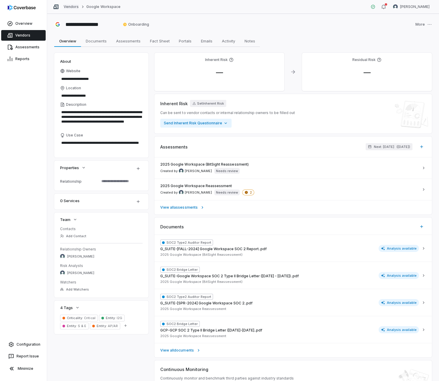
click at [70, 6] on link "Vendors" at bounding box center [71, 6] width 15 height 5
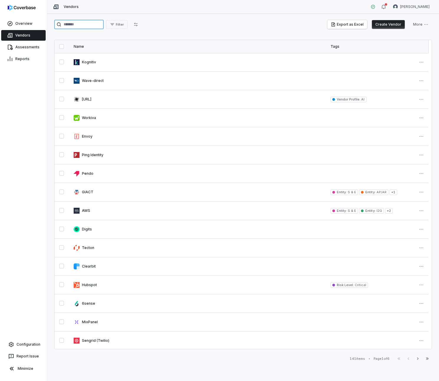
click at [67, 26] on input "search" at bounding box center [79, 24] width 50 height 9
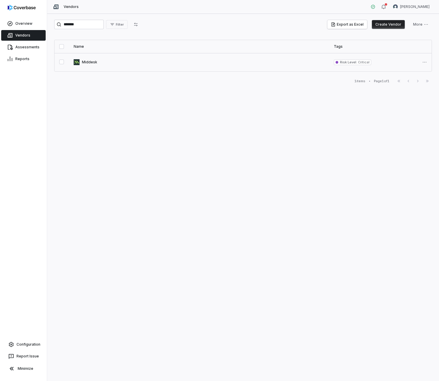
click at [94, 62] on link at bounding box center [199, 62] width 260 height 18
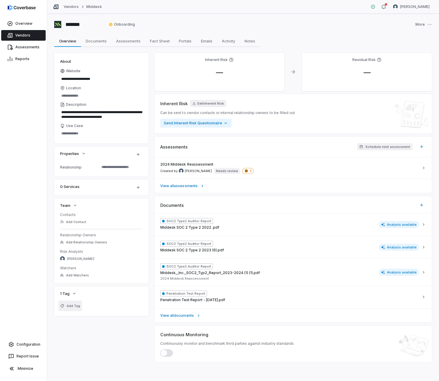
click at [74, 305] on span "Add Tag" at bounding box center [74, 306] width 14 height 4
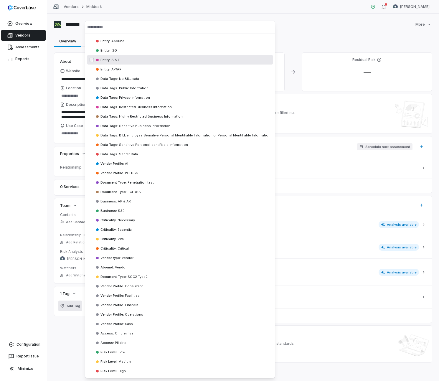
click at [125, 60] on div "Entity : S & E" at bounding box center [180, 59] width 186 height 9
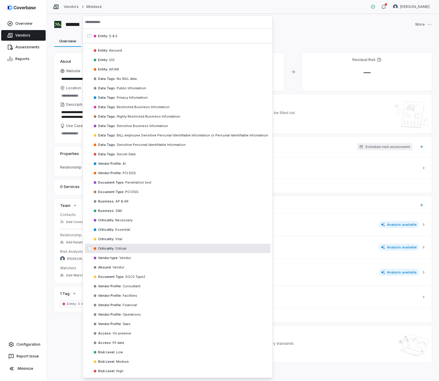
click at [126, 250] on div "Criticality : Critical" at bounding box center [178, 248] width 186 height 9
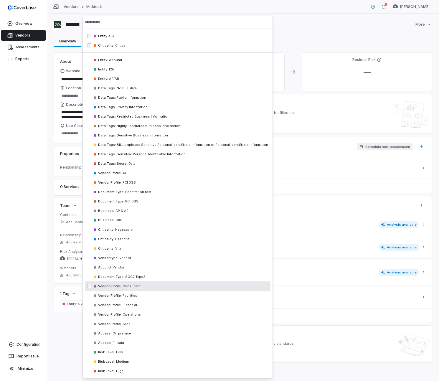
click at [69, 326] on div "**********" at bounding box center [243, 208] width 378 height 310
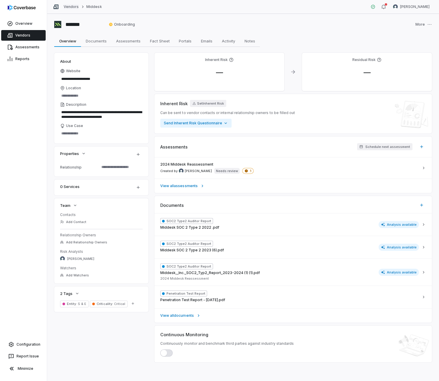
click at [73, 6] on link "Vendors" at bounding box center [71, 6] width 15 height 5
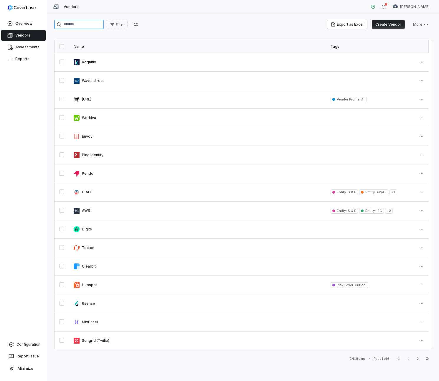
click at [74, 22] on input "search" at bounding box center [79, 24] width 50 height 9
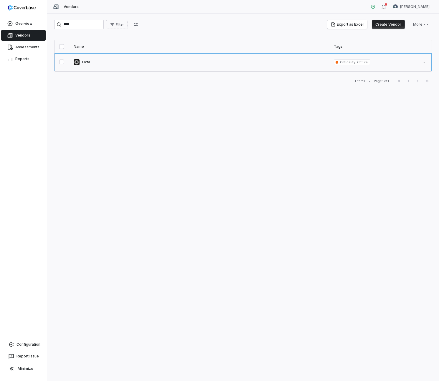
click at [88, 60] on link at bounding box center [199, 62] width 260 height 18
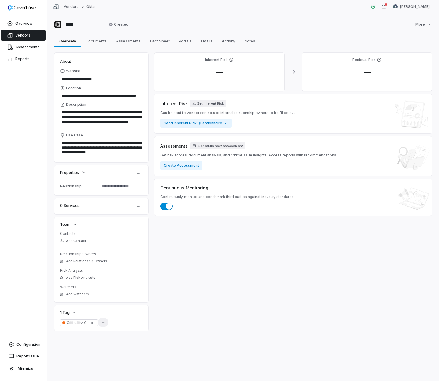
click at [101, 325] on button "Add Tag" at bounding box center [103, 322] width 11 height 9
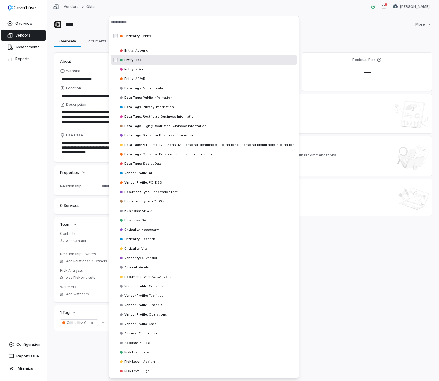
click at [137, 62] on span "Entity : I2G" at bounding box center [132, 60] width 17 height 4
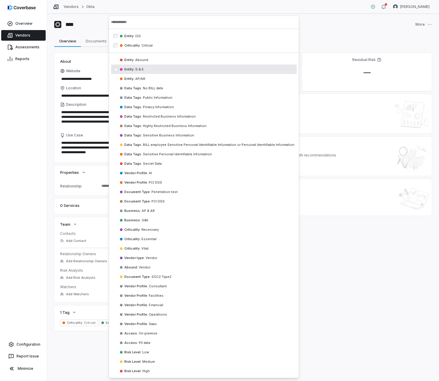
click at [135, 68] on span "S & E" at bounding box center [138, 69] width 9 height 4
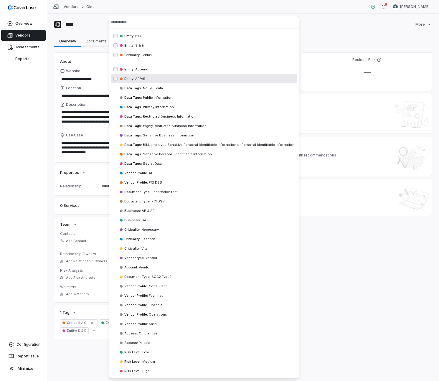
click at [134, 76] on div "Entity : AP/[GEOGRAPHIC_DATA]" at bounding box center [204, 78] width 186 height 9
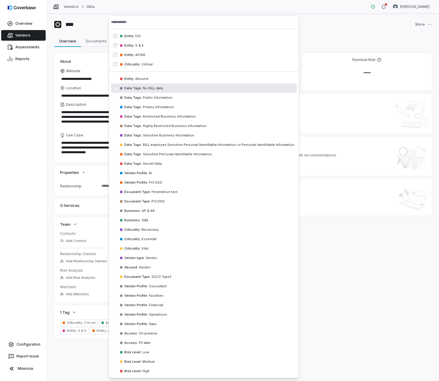
click at [34, 180] on div "Overview Vendors Assessments Reports Configuration Report Issue Minimize" at bounding box center [23, 190] width 47 height 381
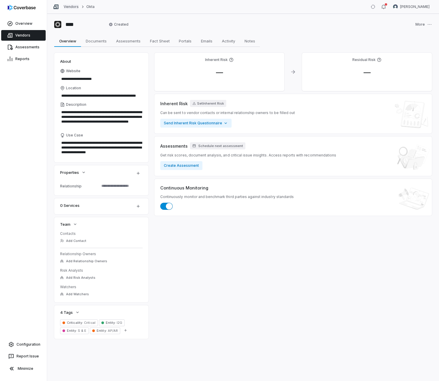
click at [70, 7] on link "Vendors" at bounding box center [71, 6] width 15 height 5
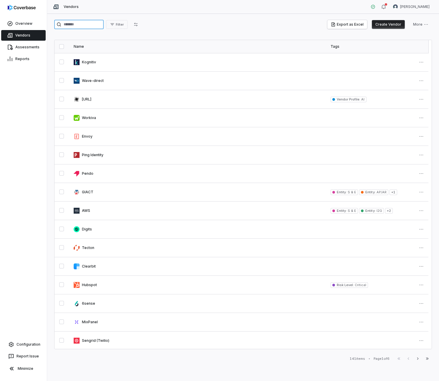
click at [93, 24] on input "search" at bounding box center [79, 24] width 50 height 9
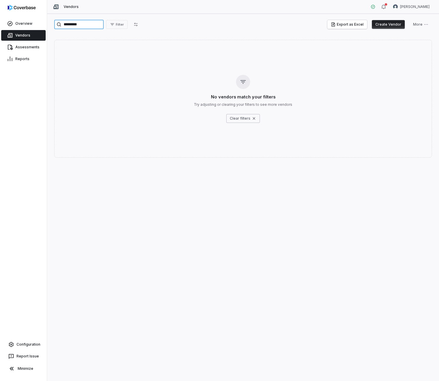
click at [73, 23] on input "*********" at bounding box center [79, 24] width 50 height 9
click at [385, 25] on button "Create Vendor" at bounding box center [388, 24] width 33 height 9
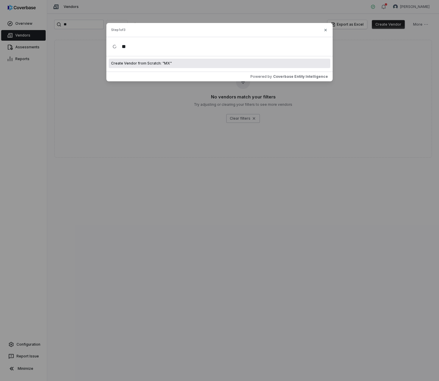
click at [286, 63] on div "Create Vendor from Scratch: " MX "" at bounding box center [220, 63] width 222 height 9
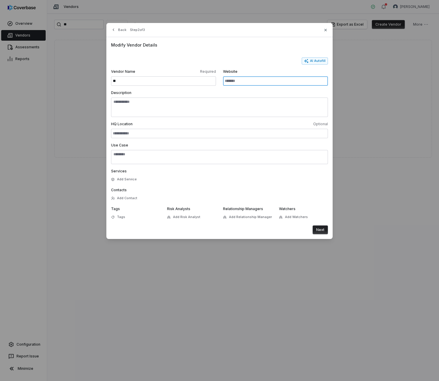
click at [262, 83] on input "Website" at bounding box center [275, 80] width 105 height 9
click at [311, 61] on button "AI Autofill" at bounding box center [315, 61] width 26 height 7
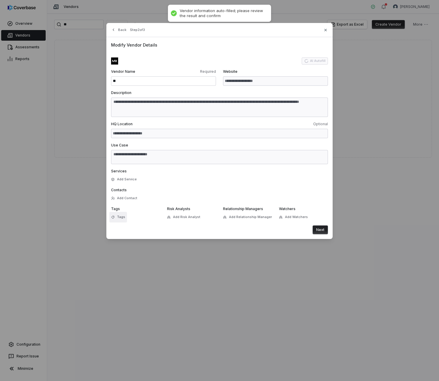
click at [126, 219] on button "Tags" at bounding box center [118, 217] width 18 height 11
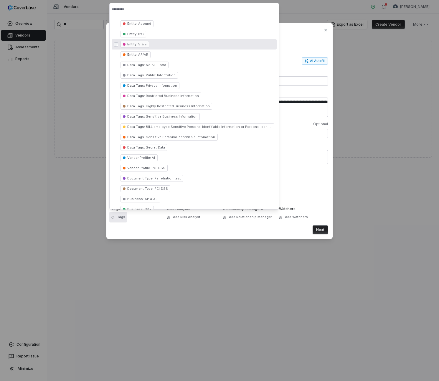
click at [137, 45] on span "S & E" at bounding box center [141, 44] width 9 height 4
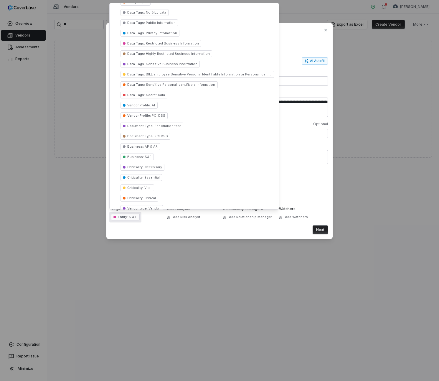
scroll to position [107, 0]
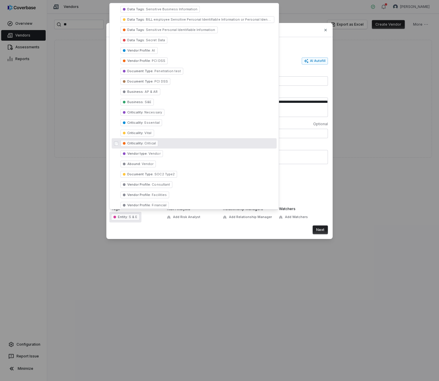
click at [150, 143] on span "Critical" at bounding box center [150, 143] width 12 height 4
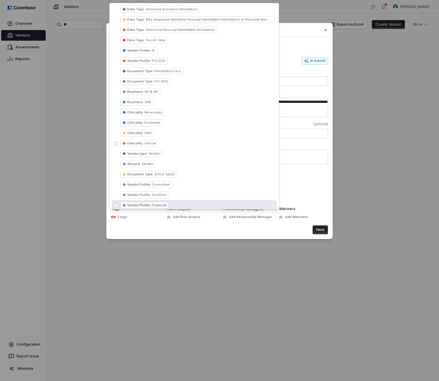
click at [160, 227] on div "Next" at bounding box center [219, 230] width 217 height 9
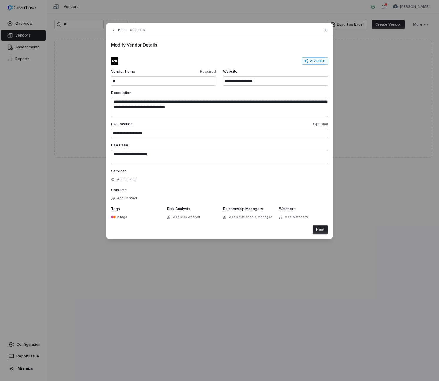
click at [324, 229] on button "Next" at bounding box center [320, 230] width 15 height 9
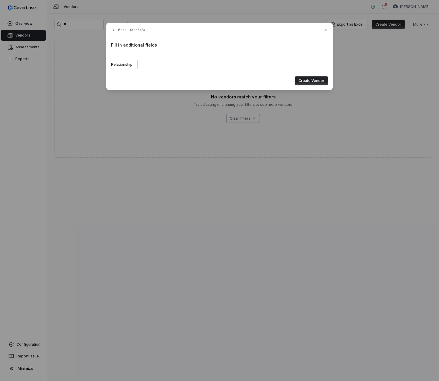
click at [312, 80] on button "Create Vendor" at bounding box center [311, 80] width 33 height 9
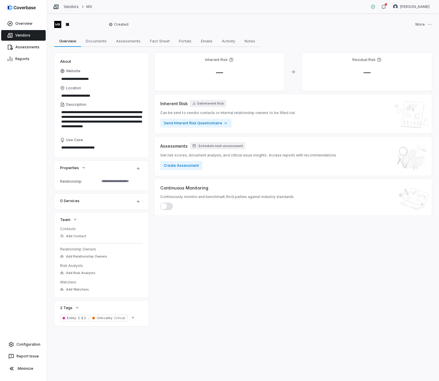
click at [72, 9] on link "Vendors" at bounding box center [71, 6] width 15 height 5
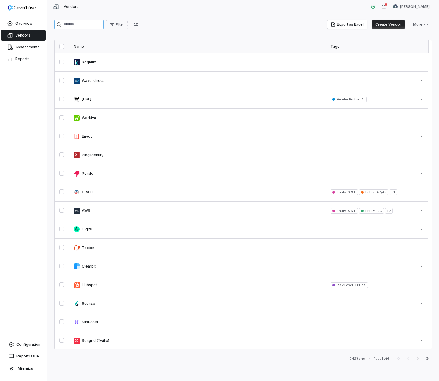
click at [90, 29] on input "search" at bounding box center [79, 24] width 50 height 9
click at [90, 27] on input "search" at bounding box center [79, 24] width 50 height 9
click at [83, 24] on input "search" at bounding box center [79, 24] width 50 height 9
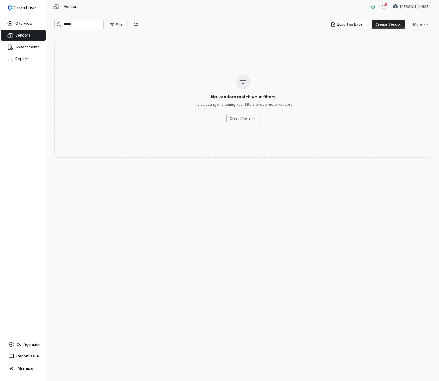
drag, startPoint x: 393, startPoint y: 24, endPoint x: 372, endPoint y: 51, distance: 34.7
click at [371, 52] on div "***** Filter Export as Excel Create Vendor More No vendors match your filters T…" at bounding box center [243, 197] width 392 height 367
click at [391, 20] on button "Create Vendor" at bounding box center [388, 24] width 33 height 9
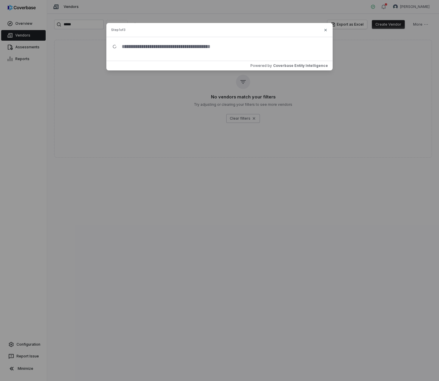
click at [194, 47] on input "text" at bounding box center [222, 46] width 210 height 19
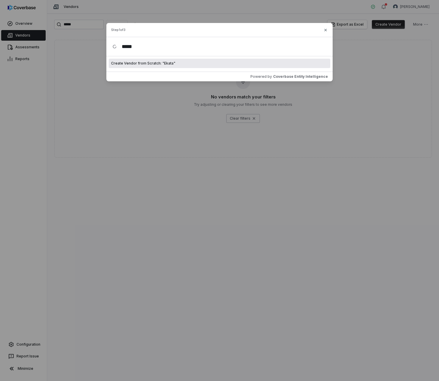
click at [189, 64] on div "Create Vendor from Scratch: " Ekata "" at bounding box center [220, 63] width 222 height 9
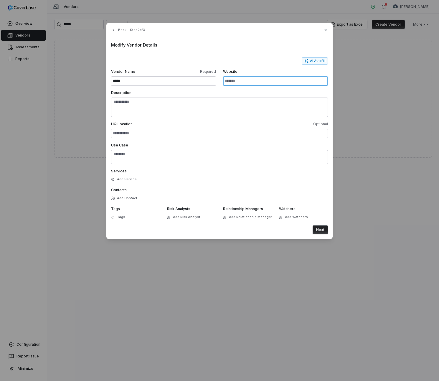
click at [254, 83] on input "Website" at bounding box center [275, 80] width 105 height 9
click at [313, 226] on button "Next" at bounding box center [320, 230] width 15 height 9
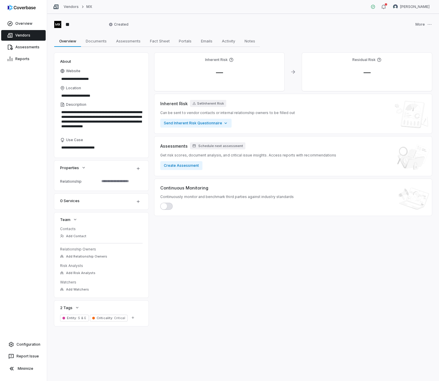
click at [35, 39] on link "Vendors" at bounding box center [23, 35] width 45 height 11
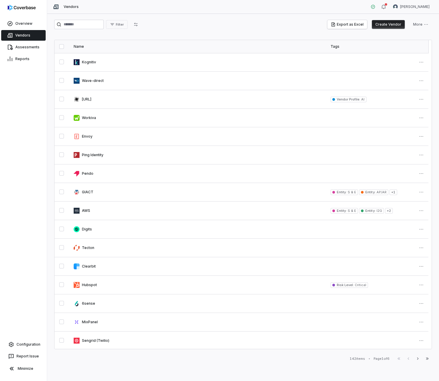
click at [384, 24] on button "Create Vendor" at bounding box center [388, 24] width 33 height 9
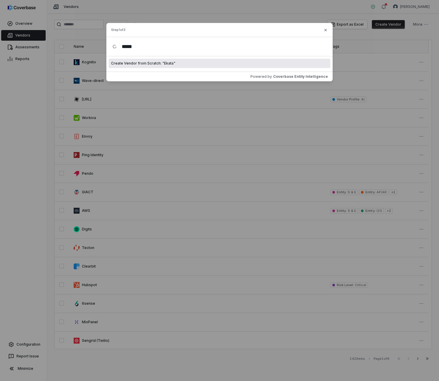
click at [250, 65] on div "Create Vendor from Scratch: " Ekata "" at bounding box center [220, 63] width 222 height 9
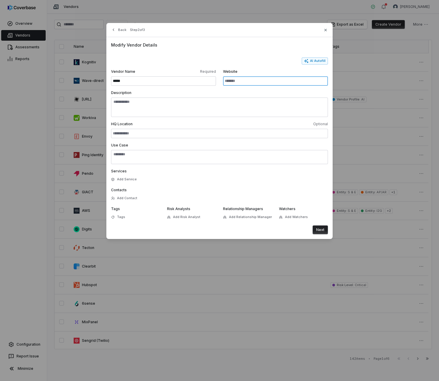
click at [245, 82] on input "Website" at bounding box center [275, 80] width 105 height 9
click at [314, 65] on form "AI Autofill Vendor Name Required ***** Website ********* Description HQ Locatio…" at bounding box center [219, 146] width 217 height 177
click at [314, 63] on button "AI Autofill" at bounding box center [315, 61] width 26 height 7
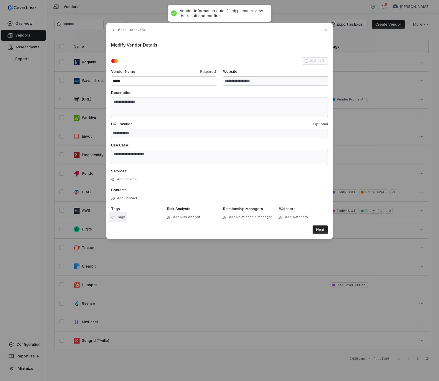
click at [124, 218] on span "Tags" at bounding box center [121, 217] width 8 height 4
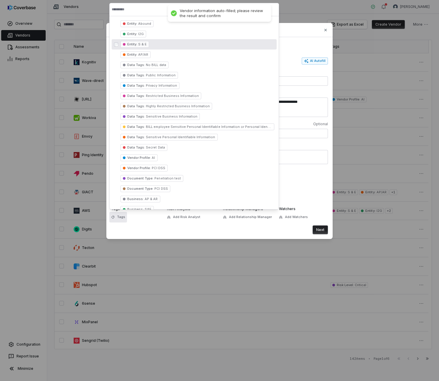
click at [150, 42] on div "Entity : S & E" at bounding box center [194, 44] width 165 height 10
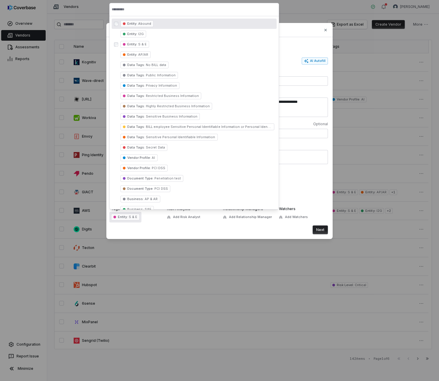
click at [140, 8] on input "text" at bounding box center [194, 9] width 165 height 13
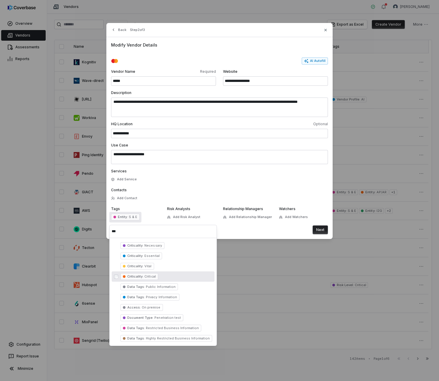
click at [147, 273] on span "Criticality : Critical" at bounding box center [140, 276] width 38 height 7
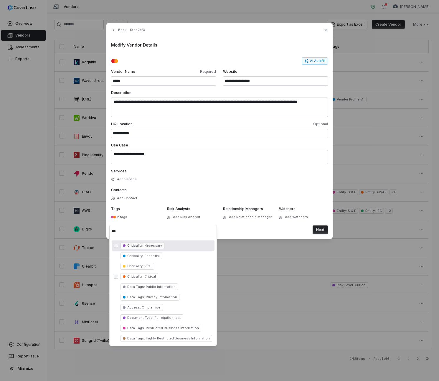
click at [317, 198] on div "Add Contact" at bounding box center [219, 198] width 217 height 7
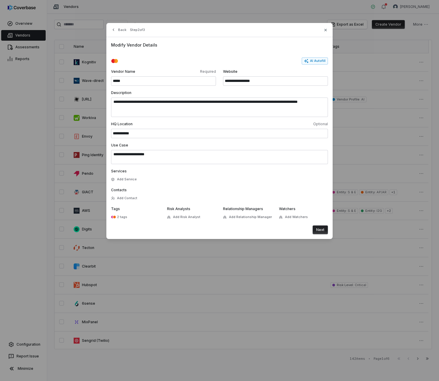
click at [323, 229] on button "Next" at bounding box center [320, 230] width 15 height 9
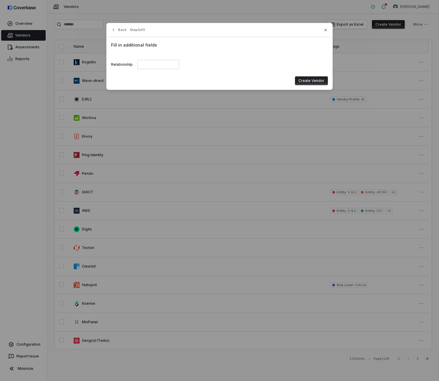
click at [311, 78] on button "Create Vendor" at bounding box center [311, 80] width 33 height 9
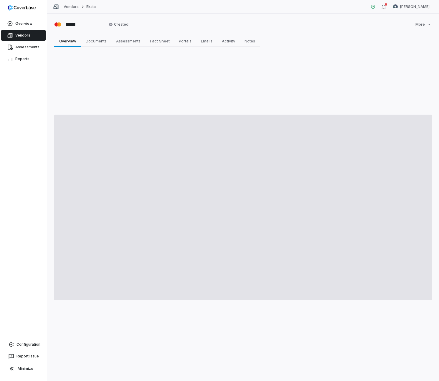
click at [116, 89] on div "***** Created More Overview Overview Documents Documents Assessments Assessment…" at bounding box center [243, 197] width 392 height 367
click at [90, 39] on span "Documents" at bounding box center [96, 41] width 26 height 8
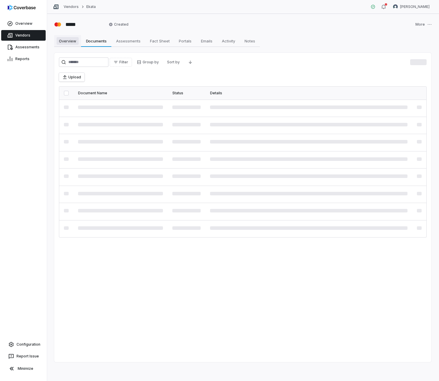
click at [74, 39] on span "Overview" at bounding box center [68, 41] width 22 height 8
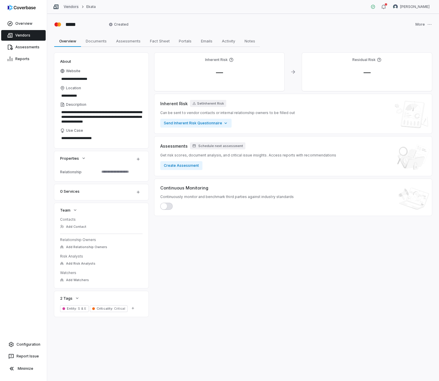
click at [69, 8] on link "Vendors" at bounding box center [71, 6] width 15 height 5
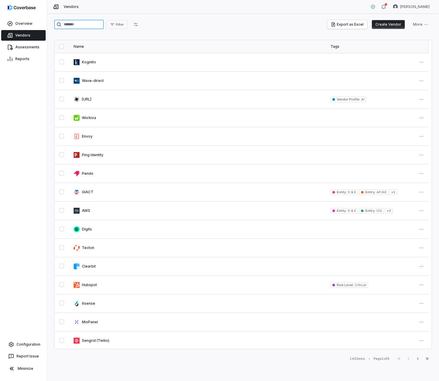
click at [74, 23] on input "search" at bounding box center [79, 24] width 50 height 9
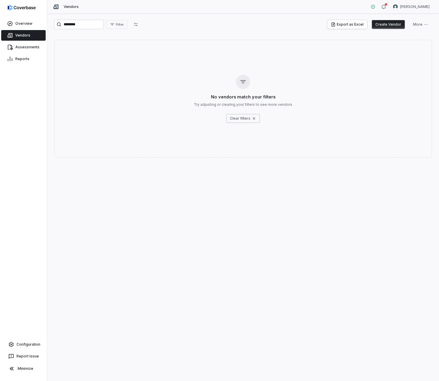
click at [397, 22] on button "Create Vendor" at bounding box center [388, 24] width 33 height 9
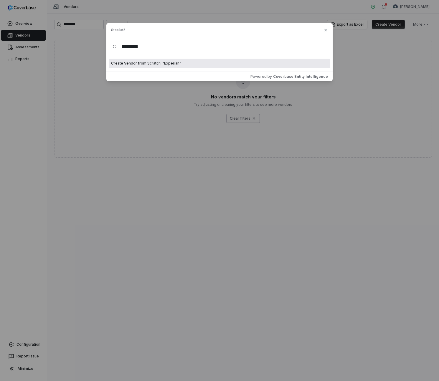
click at [263, 66] on div "Create Vendor from Scratch: " Experian "" at bounding box center [220, 63] width 222 height 9
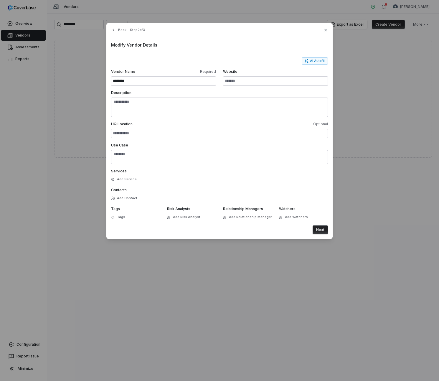
click at [259, 92] on label "Description" at bounding box center [219, 93] width 217 height 5
click at [259, 98] on textarea "Description" at bounding box center [219, 107] width 217 height 19
click at [256, 82] on input "Website" at bounding box center [275, 80] width 105 height 9
click at [316, 58] on button "AI Autofill" at bounding box center [315, 61] width 26 height 7
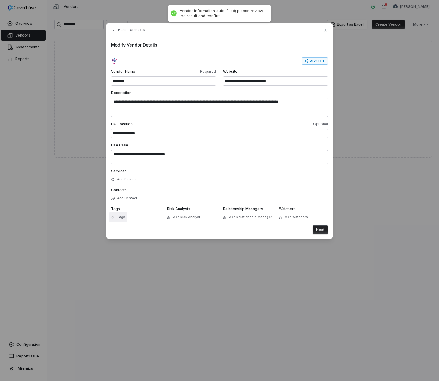
click at [125, 215] on button "Tags" at bounding box center [118, 217] width 18 height 11
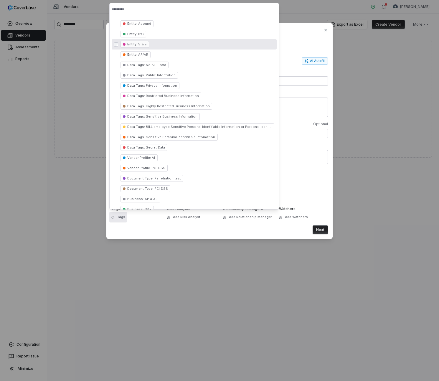
click at [158, 47] on div "Entity : S & E" at bounding box center [194, 44] width 165 height 10
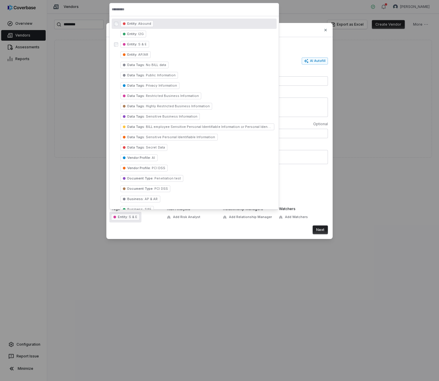
click at [142, 10] on input "text" at bounding box center [194, 9] width 165 height 13
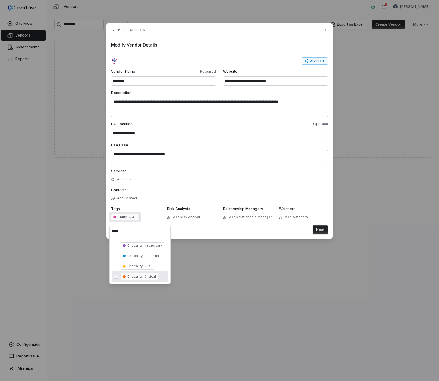
click at [140, 275] on span "Criticality :" at bounding box center [135, 277] width 16 height 4
click at [325, 229] on button "Next" at bounding box center [320, 230] width 15 height 9
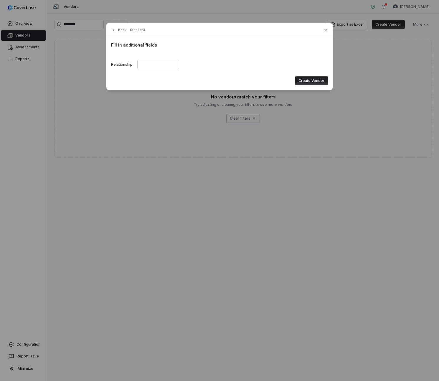
click at [312, 82] on button "Create Vendor" at bounding box center [311, 80] width 33 height 9
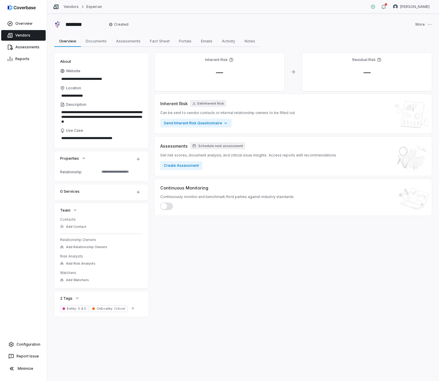
click at [169, 207] on button "button" at bounding box center [166, 206] width 12 height 7
click at [89, 40] on span "Documents" at bounding box center [96, 41] width 26 height 8
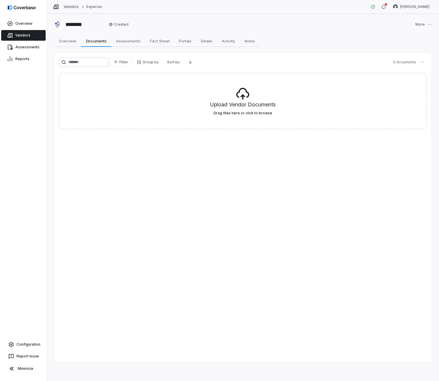
click at [70, 8] on link "Vendors" at bounding box center [71, 6] width 15 height 5
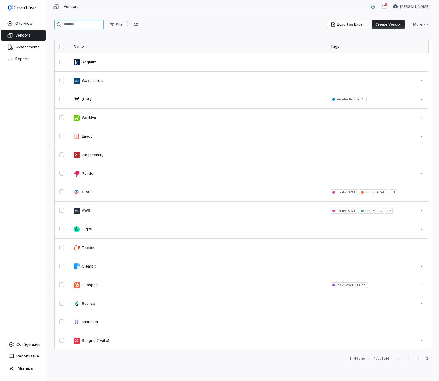
click at [73, 24] on input "search" at bounding box center [79, 24] width 50 height 9
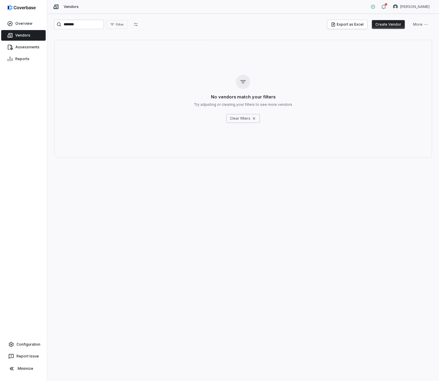
click at [393, 25] on button "Create Vendor" at bounding box center [388, 24] width 33 height 9
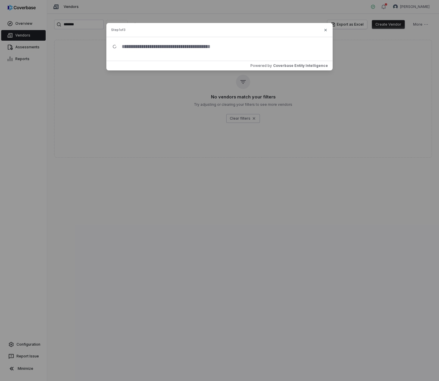
click at [225, 48] on input "text" at bounding box center [222, 46] width 210 height 19
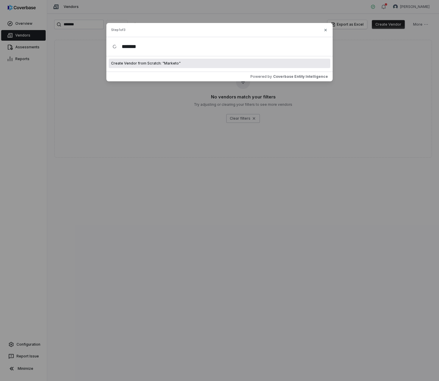
click at [183, 60] on div "Create Vendor from Scratch: " Marketo "" at bounding box center [220, 63] width 222 height 9
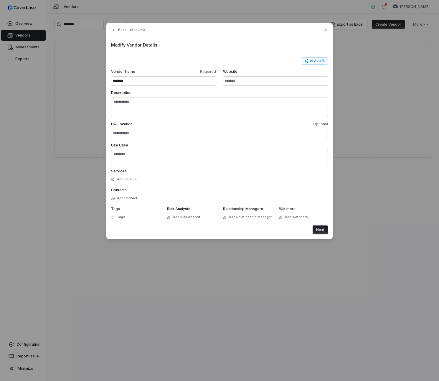
click at [236, 86] on form "AI Autofill Vendor Name Required ******* Website Description HQ Location Option…" at bounding box center [219, 146] width 217 height 177
click at [238, 83] on input "Website" at bounding box center [275, 80] width 105 height 9
click at [319, 61] on button "AI Autofill" at bounding box center [315, 61] width 26 height 7
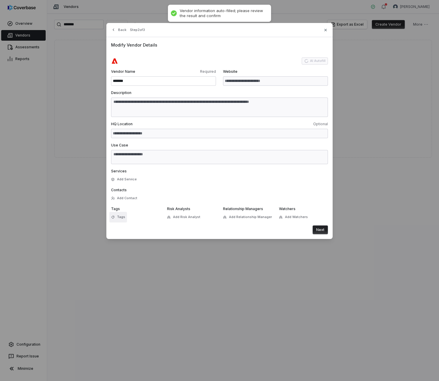
click at [124, 216] on span "Tags" at bounding box center [121, 217] width 8 height 4
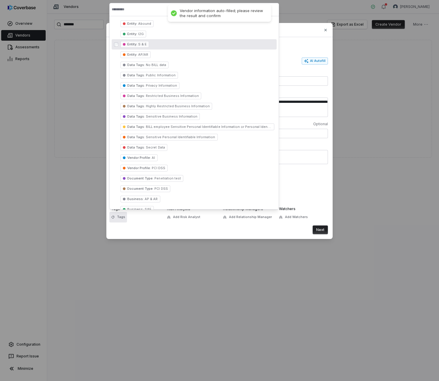
click at [150, 43] on div "Entity : S & E" at bounding box center [194, 44] width 165 height 10
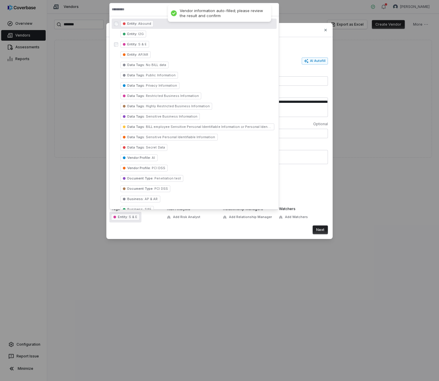
click at [135, 1] on div "**********" at bounding box center [219, 131] width 439 height 262
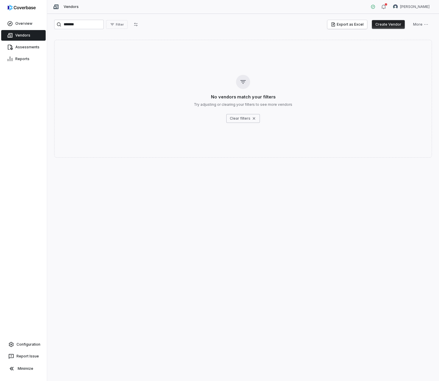
click at [386, 23] on button "Create Vendor" at bounding box center [388, 24] width 33 height 9
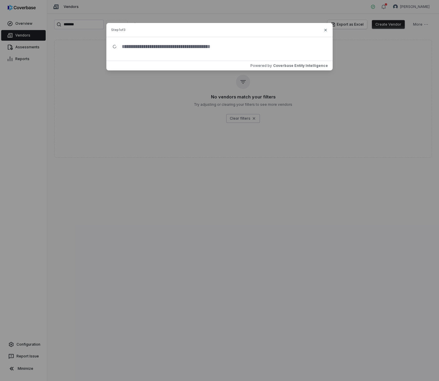
click at [186, 48] on input "text" at bounding box center [222, 46] width 210 height 19
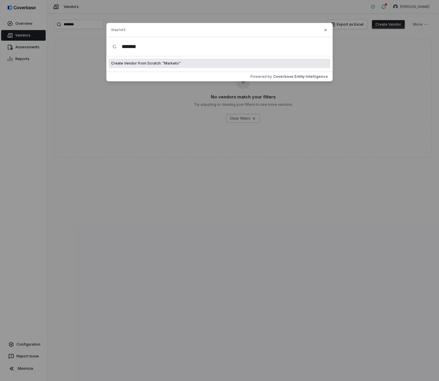
click at [187, 62] on div "Create Vendor from Scratch: " Marketo "" at bounding box center [220, 63] width 222 height 9
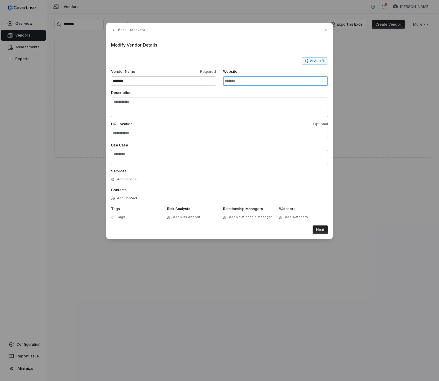
click at [237, 81] on input "Website" at bounding box center [275, 80] width 105 height 9
click at [310, 60] on button "AI Autofill" at bounding box center [315, 61] width 26 height 7
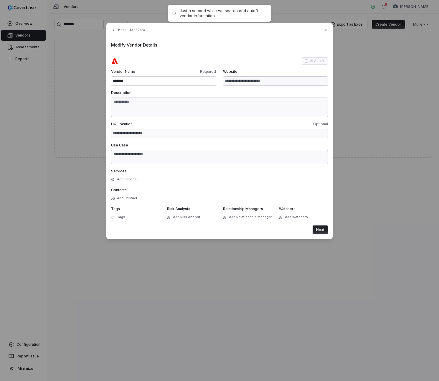
drag, startPoint x: 125, startPoint y: 216, endPoint x: 127, endPoint y: 211, distance: 5.5
click at [125, 216] on button "Tags" at bounding box center [118, 217] width 18 height 11
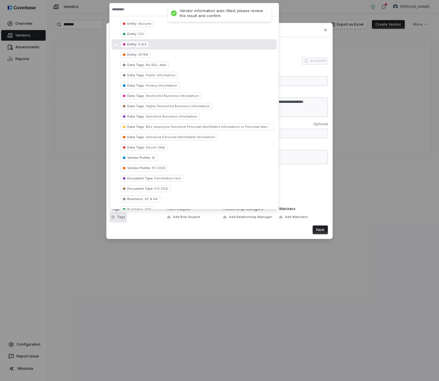
click at [142, 46] on span "Entity : S & E" at bounding box center [136, 44] width 19 height 4
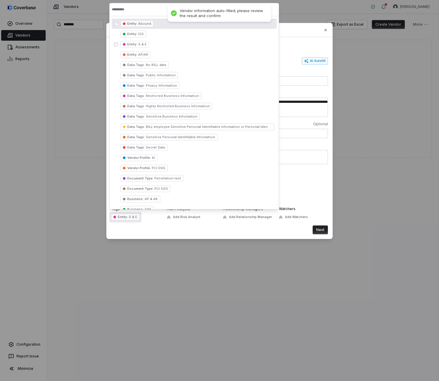
click at [135, 14] on input "text" at bounding box center [194, 9] width 165 height 13
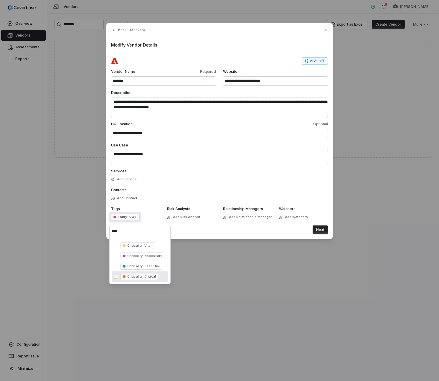
click at [150, 277] on span "Critical" at bounding box center [150, 277] width 12 height 4
click at [205, 177] on div "Services Add Service" at bounding box center [219, 176] width 217 height 14
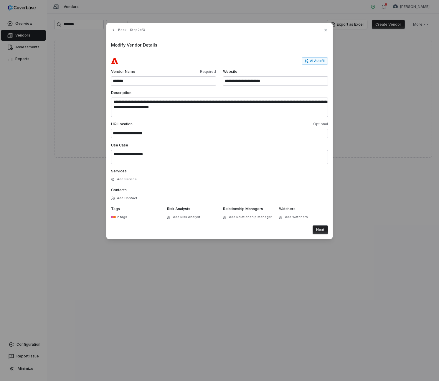
click at [325, 231] on button "Next" at bounding box center [320, 230] width 15 height 9
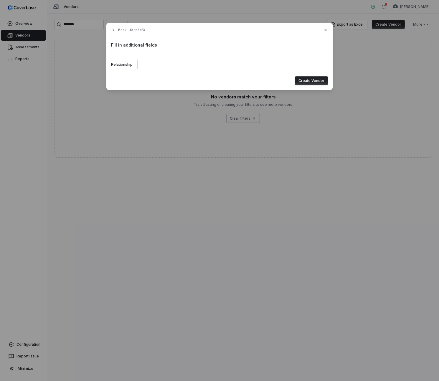
click at [309, 79] on button "Create Vendor" at bounding box center [311, 80] width 33 height 9
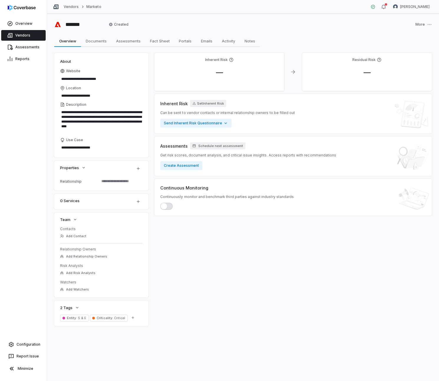
click at [168, 206] on button "button" at bounding box center [166, 206] width 12 height 7
click at [69, 7] on link "Vendors" at bounding box center [71, 6] width 15 height 5
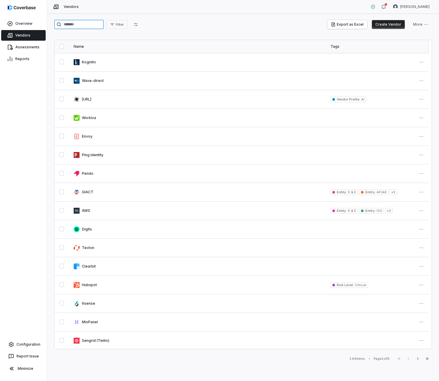
click at [93, 25] on input "search" at bounding box center [79, 24] width 50 height 9
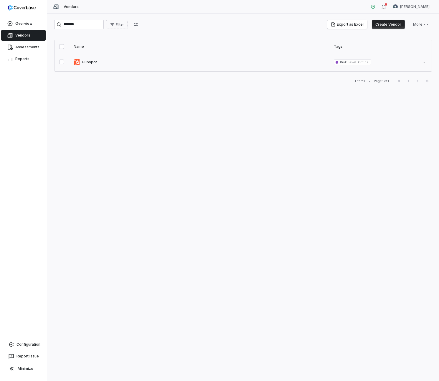
click at [88, 63] on link at bounding box center [199, 62] width 260 height 18
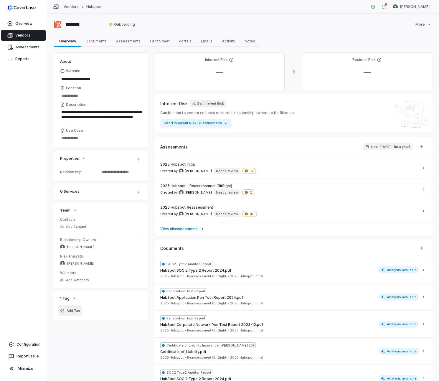
click at [76, 309] on span "Add Tag" at bounding box center [74, 311] width 14 height 4
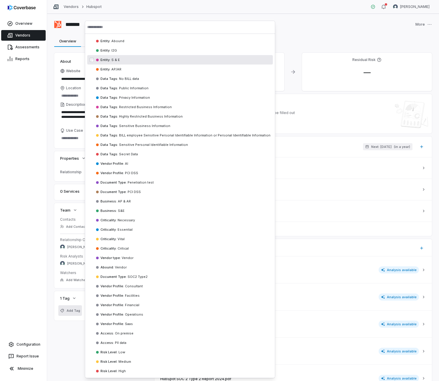
click at [120, 62] on div "Entity : S & E" at bounding box center [180, 59] width 186 height 9
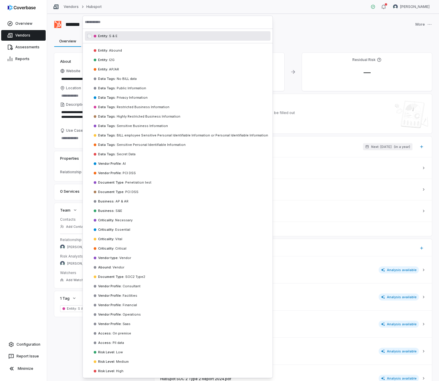
click at [112, 22] on input "text" at bounding box center [178, 22] width 186 height 13
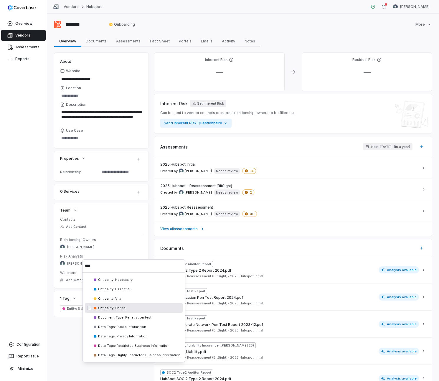
click at [120, 311] on div "Criticality : Critical" at bounding box center [134, 307] width 98 height 9
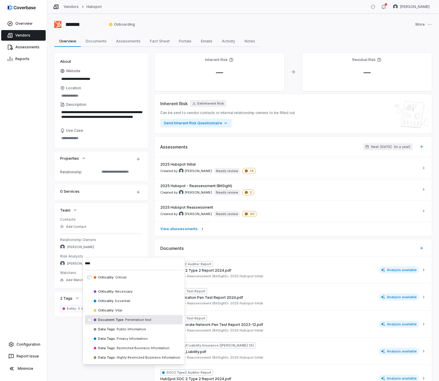
click at [71, 334] on div "**********" at bounding box center [243, 249] width 378 height 393
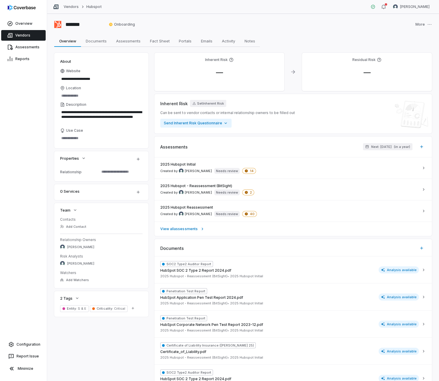
click at [109, 171] on textarea at bounding box center [119, 172] width 41 height 8
paste textarea "**********"
click at [98, 129] on div "Use Case" at bounding box center [101, 130] width 83 height 5
click at [98, 134] on textarea "Use Case" at bounding box center [101, 138] width 83 height 8
paste textarea "**********"
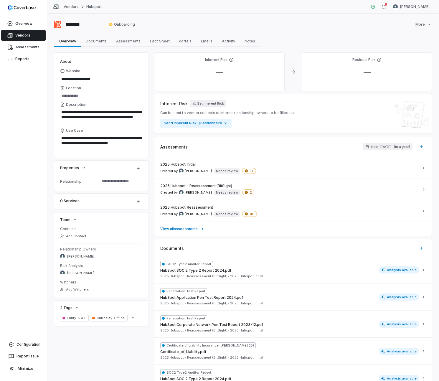
click at [34, 182] on div "Overview Vendors Assessments Reports Configuration Report Issue Minimize" at bounding box center [23, 190] width 47 height 381
click at [77, 7] on link "Vendors" at bounding box center [71, 6] width 15 height 5
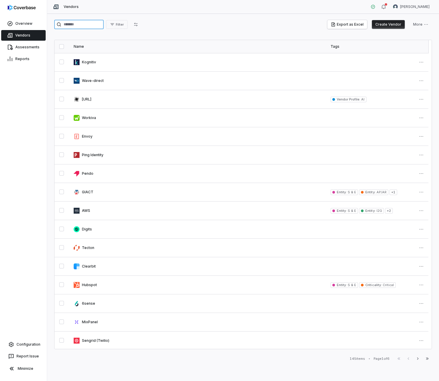
click at [82, 25] on input "search" at bounding box center [79, 24] width 50 height 9
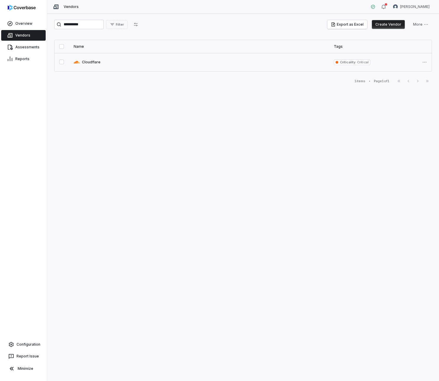
click at [84, 62] on link at bounding box center [199, 62] width 260 height 18
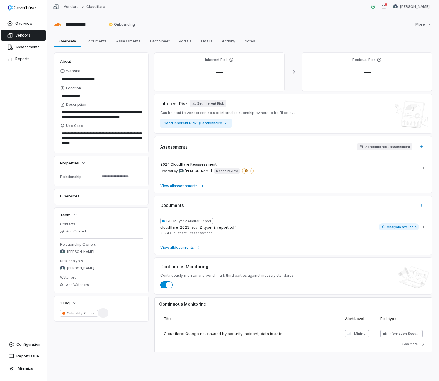
click at [101, 314] on icon "button" at bounding box center [103, 313] width 4 height 4
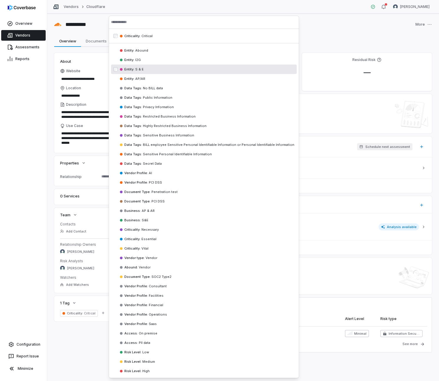
click at [141, 72] on div "Entity : S & E" at bounding box center [204, 69] width 186 height 9
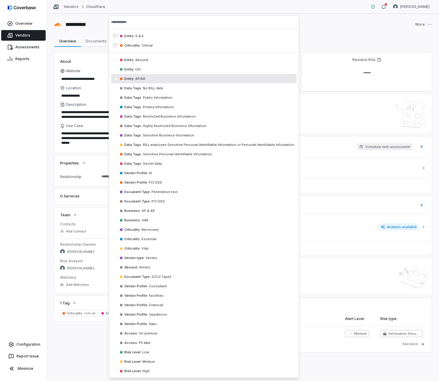
click at [143, 78] on span "AP/AR" at bounding box center [139, 79] width 11 height 4
click at [142, 76] on div "Entity : I2G" at bounding box center [204, 78] width 186 height 9
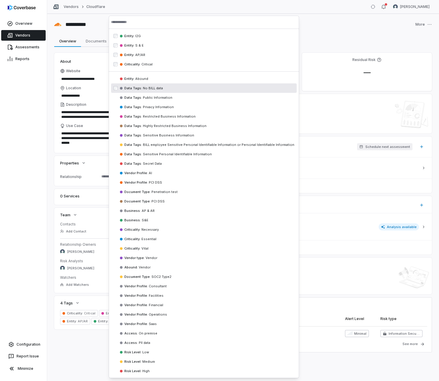
click at [24, 126] on div "Overview Vendors Assessments Reports Configuration Report Issue Minimize" at bounding box center [23, 190] width 47 height 381
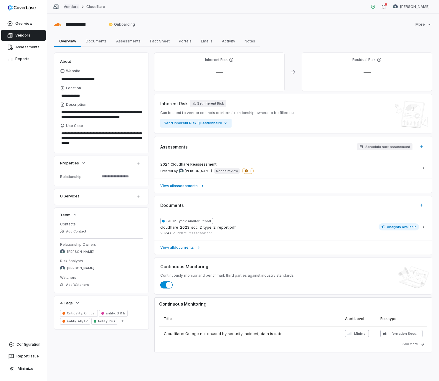
click at [69, 6] on link "Vendors" at bounding box center [71, 6] width 15 height 5
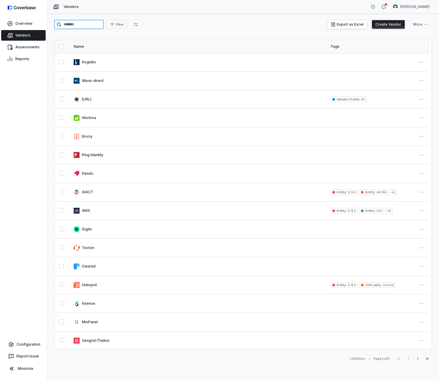
click at [81, 26] on input "search" at bounding box center [79, 24] width 50 height 9
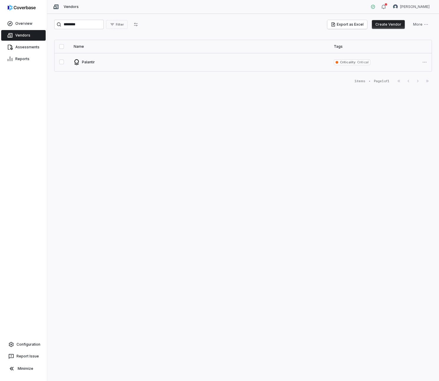
click at [90, 58] on link at bounding box center [199, 62] width 260 height 18
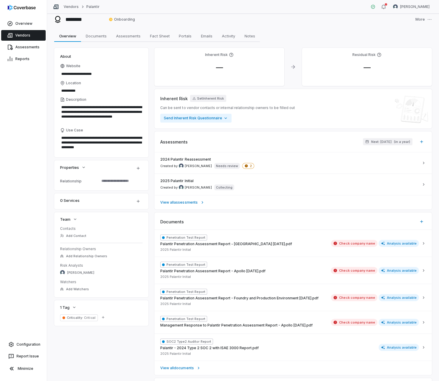
scroll to position [9, 0]
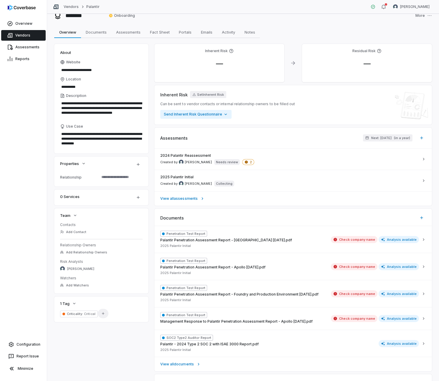
click at [103, 314] on icon "button" at bounding box center [103, 314] width 4 height 4
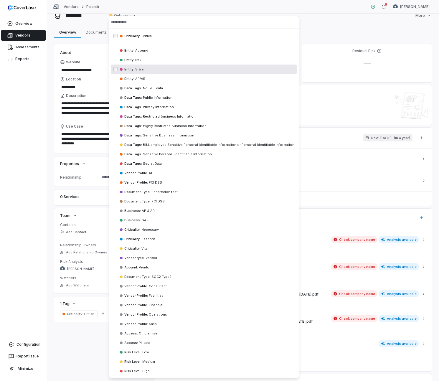
click at [142, 68] on span "S & E" at bounding box center [138, 69] width 9 height 4
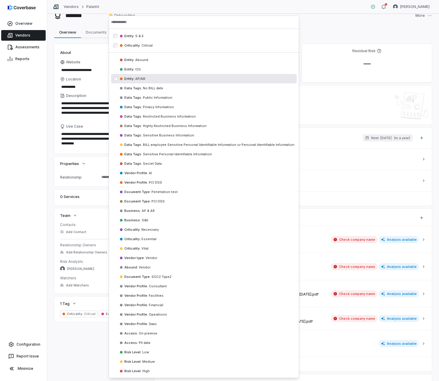
click at [142, 77] on span "AP/AR" at bounding box center [139, 79] width 11 height 4
click at [140, 78] on span "I2G" at bounding box center [137, 79] width 6 height 4
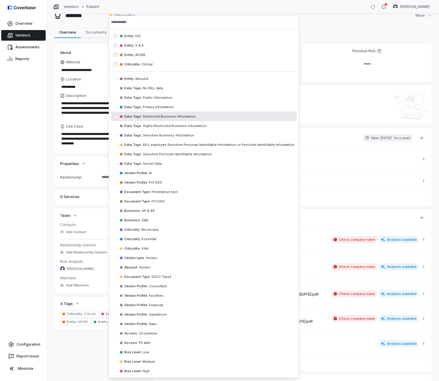
click at [22, 177] on div "Overview Vendors Assessments Reports Configuration Report Issue Minimize" at bounding box center [23, 190] width 47 height 381
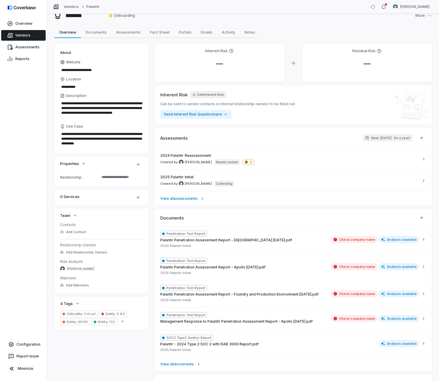
click at [68, 9] on div "Vendors Palantir" at bounding box center [76, 7] width 47 height 6
click at [68, 6] on link "Vendors" at bounding box center [71, 6] width 15 height 5
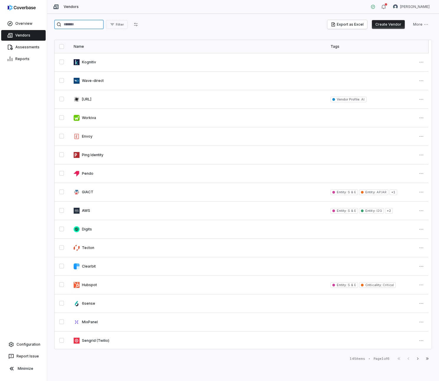
click at [86, 23] on input "search" at bounding box center [79, 24] width 50 height 9
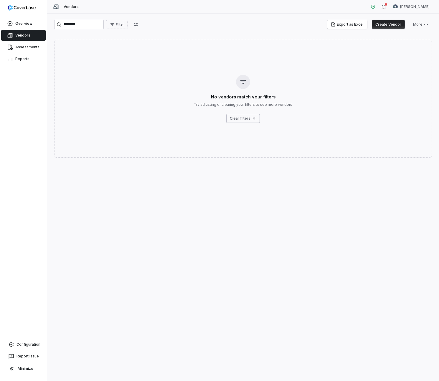
click at [389, 24] on button "Create Vendor" at bounding box center [388, 24] width 33 height 9
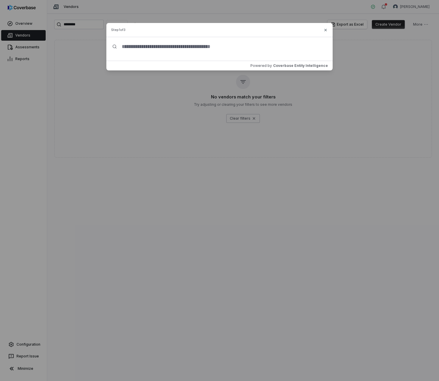
click at [72, 31] on div "Create Vendor Step 1 of 3 Powered by Coverbase Entity Intelligence Close" at bounding box center [219, 46] width 439 height 93
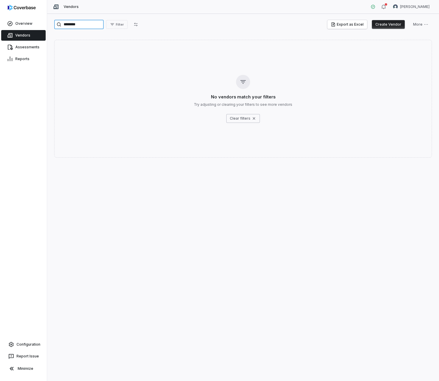
click at [77, 25] on input "********" at bounding box center [79, 24] width 50 height 9
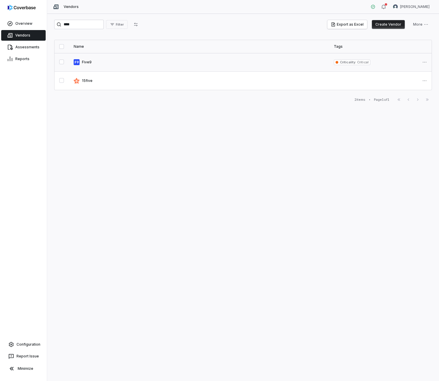
click at [86, 60] on link at bounding box center [199, 62] width 260 height 18
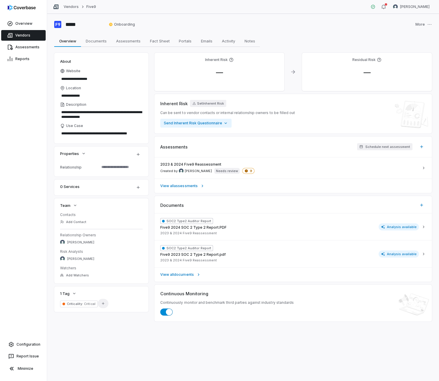
click at [106, 304] on button "Add Tag" at bounding box center [103, 303] width 11 height 9
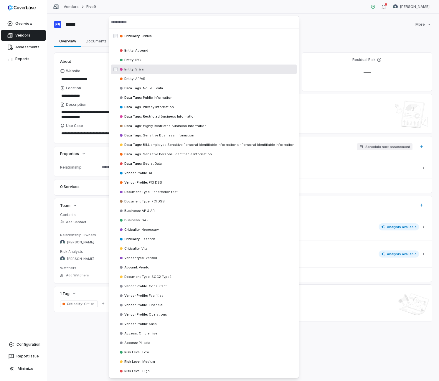
click at [156, 69] on div "Entity : S & E" at bounding box center [204, 69] width 186 height 9
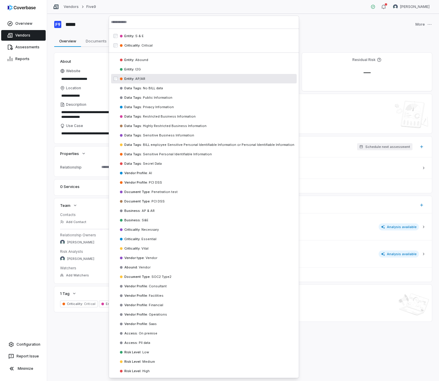
click at [153, 78] on div "Entity : AP/[GEOGRAPHIC_DATA]" at bounding box center [204, 78] width 186 height 9
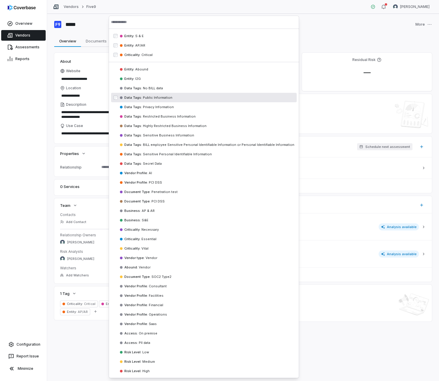
click at [34, 135] on div "Overview Vendors Assessments Reports Configuration Report Issue Minimize" at bounding box center [23, 190] width 47 height 381
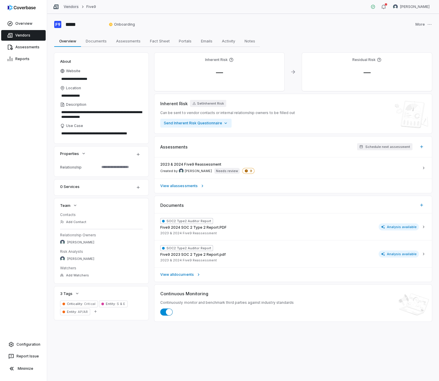
click at [72, 6] on link "Vendors" at bounding box center [71, 6] width 15 height 5
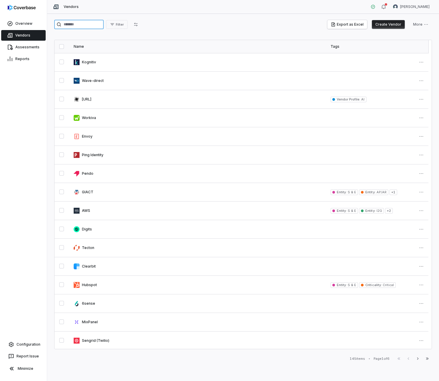
click at [75, 25] on input "search" at bounding box center [79, 24] width 50 height 9
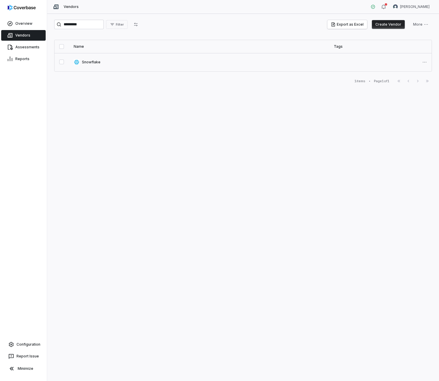
click at [84, 63] on link at bounding box center [199, 62] width 260 height 18
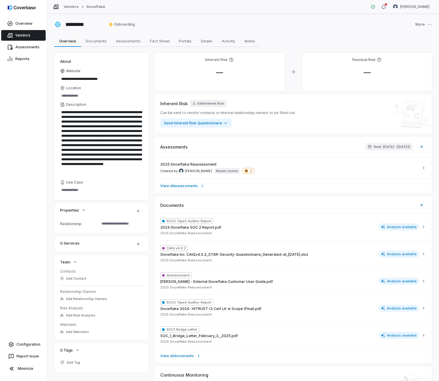
scroll to position [194, 0]
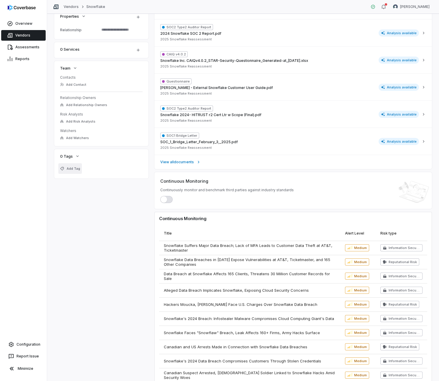
click at [73, 166] on button "Add Tag" at bounding box center [70, 168] width 24 height 11
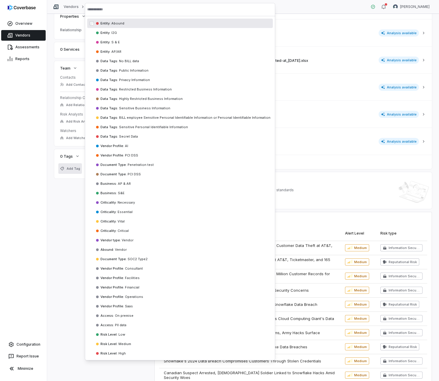
click at [138, 10] on input "text" at bounding box center [180, 9] width 186 height 13
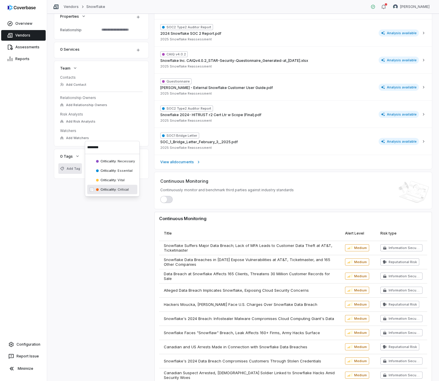
click at [119, 189] on span "Critical" at bounding box center [123, 190] width 12 height 4
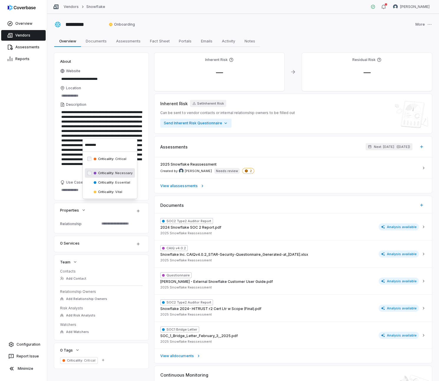
scroll to position [194, 0]
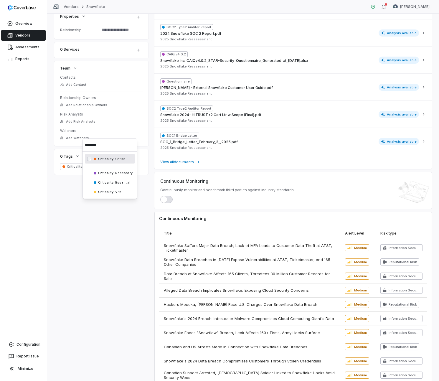
click at [99, 139] on input "********" at bounding box center [110, 145] width 50 height 13
click at [98, 143] on input "********" at bounding box center [110, 145] width 50 height 13
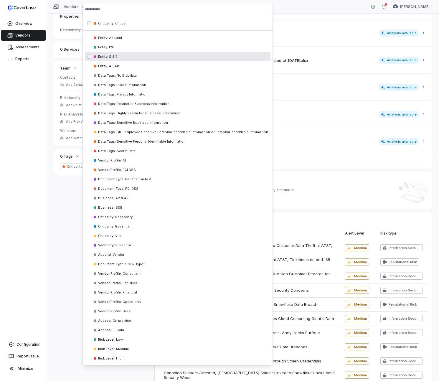
click at [120, 55] on div "Entity : S & E" at bounding box center [178, 56] width 186 height 9
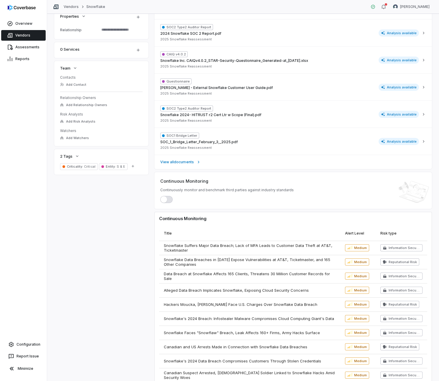
type textarea "*"
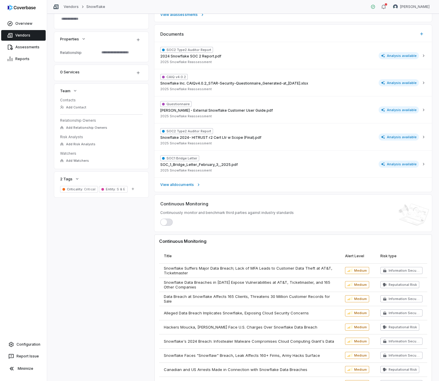
scroll to position [7, 0]
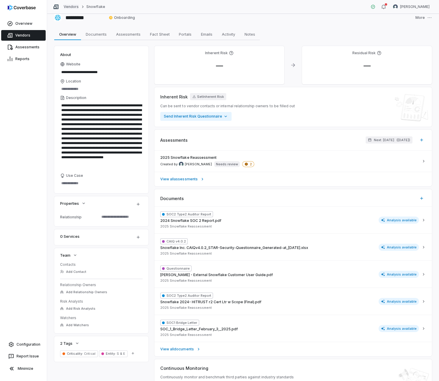
click at [77, 7] on link "Vendors" at bounding box center [71, 6] width 15 height 5
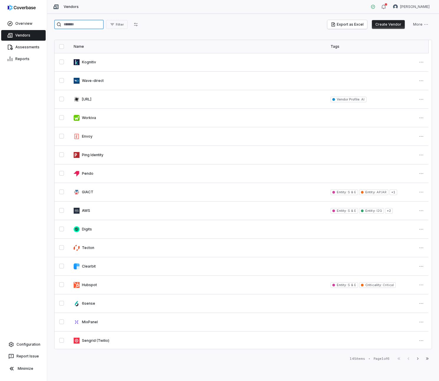
click at [88, 24] on input "search" at bounding box center [79, 24] width 50 height 9
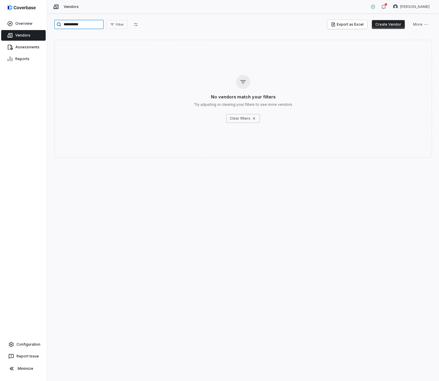
click at [77, 22] on input "**********" at bounding box center [79, 24] width 50 height 9
type input "*******"
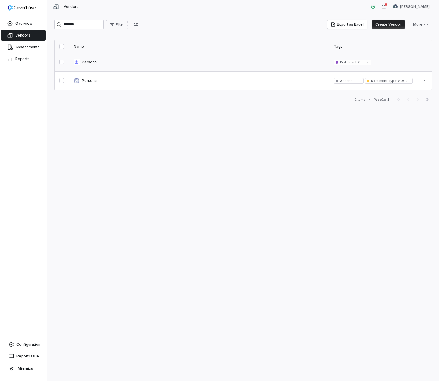
click at [93, 62] on link at bounding box center [199, 62] width 260 height 18
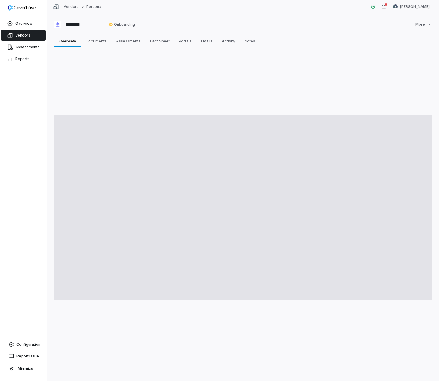
type textarea "*"
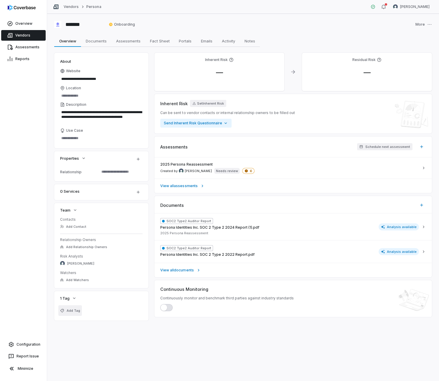
click at [75, 310] on span "Add Tag" at bounding box center [74, 311] width 14 height 4
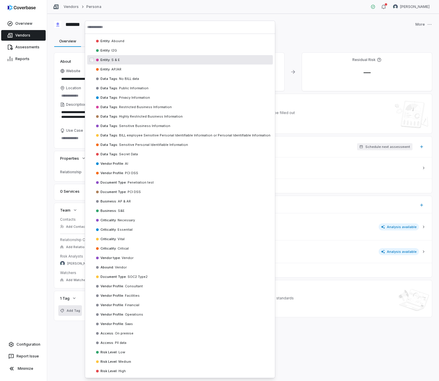
click at [119, 58] on span "S & E" at bounding box center [115, 60] width 9 height 4
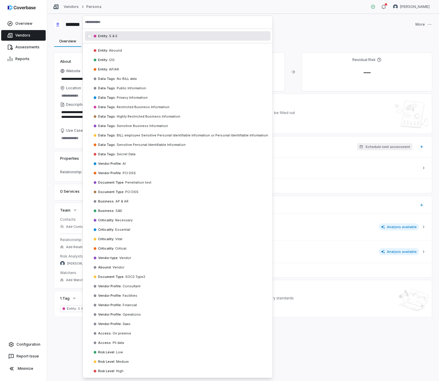
click at [112, 22] on input "text" at bounding box center [178, 22] width 186 height 13
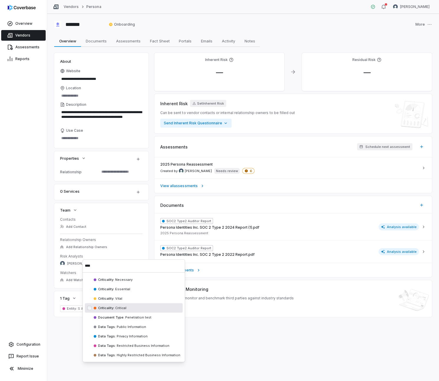
type input "****"
click at [114, 310] on span "Critical" at bounding box center [120, 308] width 12 height 4
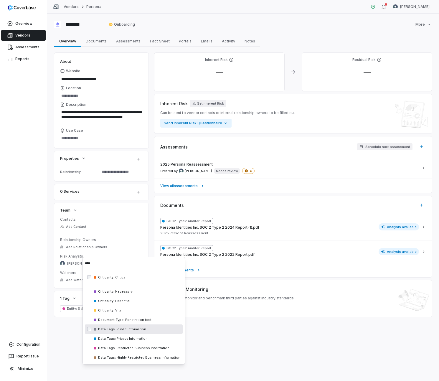
click at [68, 335] on div "**********" at bounding box center [243, 197] width 392 height 367
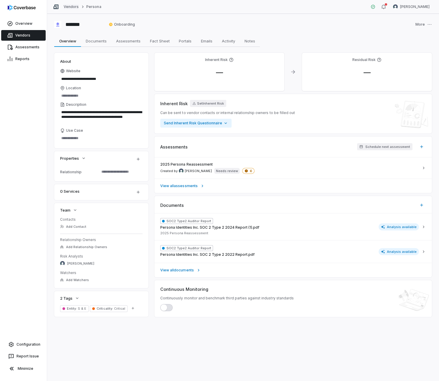
click at [70, 8] on link "Vendors" at bounding box center [71, 6] width 15 height 5
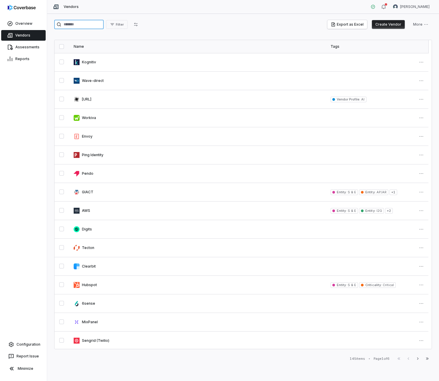
click at [83, 26] on input "search" at bounding box center [79, 24] width 50 height 9
click at [87, 22] on input "search" at bounding box center [79, 24] width 50 height 9
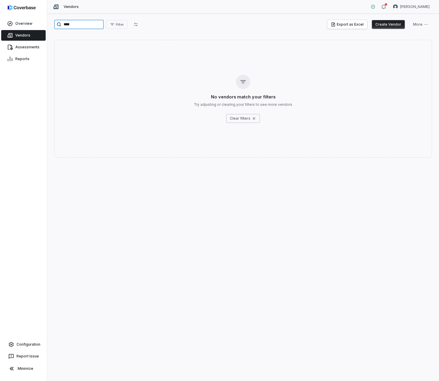
type input "****"
click at [401, 19] on div "**** Filter Export as Excel Create Vendor More No vendors match your filters Tr…" at bounding box center [243, 197] width 392 height 367
click at [398, 22] on button "Create Vendor" at bounding box center [388, 24] width 33 height 9
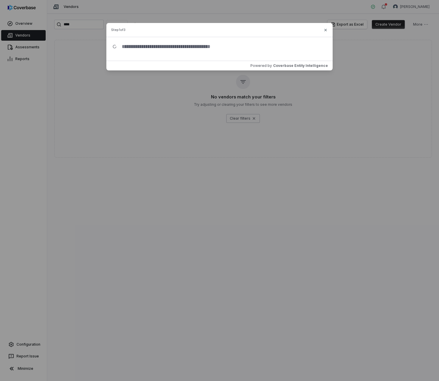
click at [215, 46] on input "text" at bounding box center [222, 46] width 210 height 19
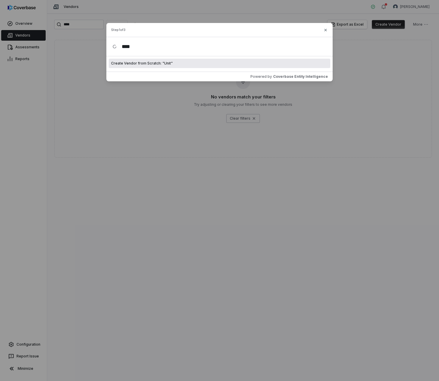
type input "****"
click at [196, 63] on div "Create Vendor from Scratch: " Unit "" at bounding box center [220, 63] width 222 height 9
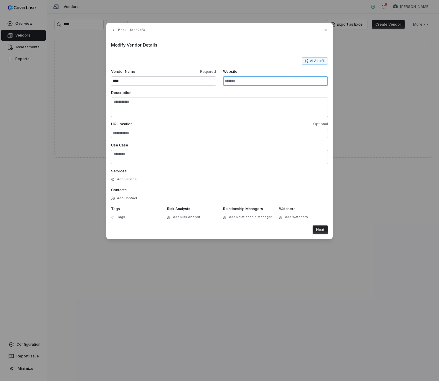
click at [248, 79] on input "Website" at bounding box center [275, 80] width 105 height 9
click at [313, 61] on button "AI Autofill" at bounding box center [315, 61] width 26 height 7
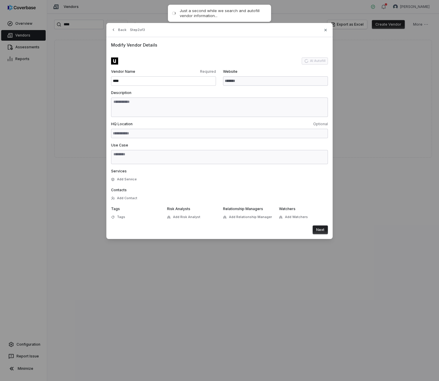
type input "**********"
type textarea "**********"
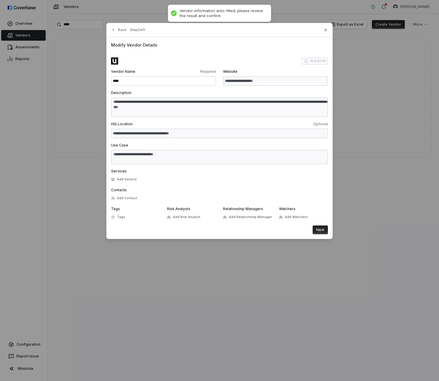
type textarea "**********"
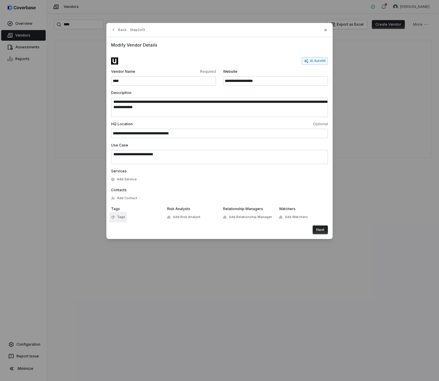
click at [121, 218] on span "Tags" at bounding box center [121, 217] width 8 height 4
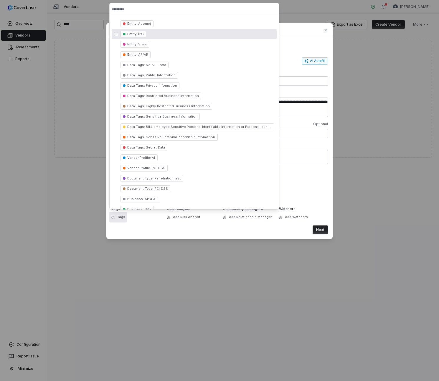
click at [150, 36] on div "Entity : I2G" at bounding box center [194, 34] width 165 height 10
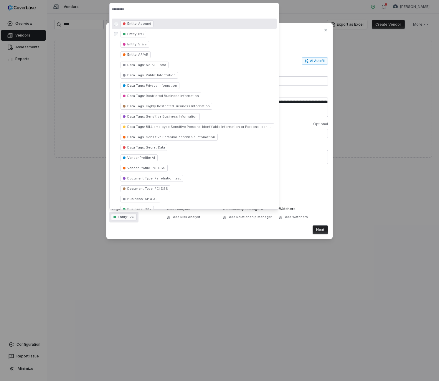
click at [148, 10] on input "text" at bounding box center [194, 9] width 165 height 13
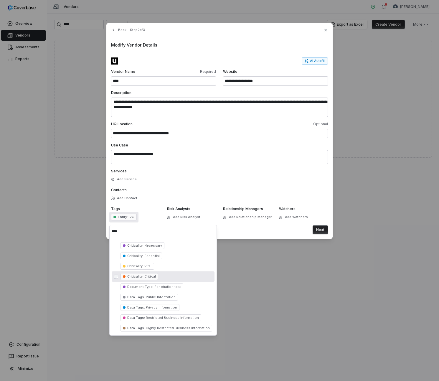
type input "****"
drag, startPoint x: 144, startPoint y: 277, endPoint x: 155, endPoint y: 275, distance: 11.2
click at [144, 277] on span "Critical" at bounding box center [150, 277] width 12 height 4
click at [327, 229] on button "Next" at bounding box center [320, 230] width 15 height 9
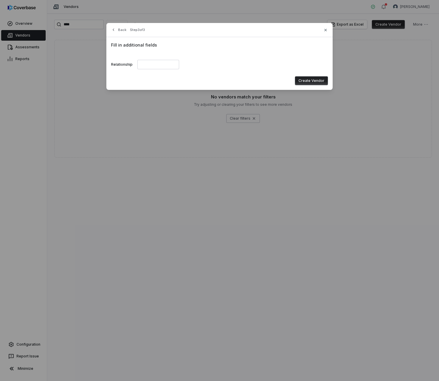
click at [318, 74] on div "Fill in additional fields Relationship Create Vendor" at bounding box center [219, 63] width 227 height 53
click at [319, 78] on button "Create Vendor" at bounding box center [311, 80] width 33 height 9
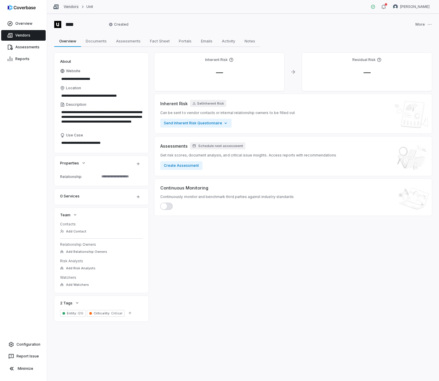
type textarea "*"
click at [70, 7] on link "Vendors" at bounding box center [71, 6] width 15 height 5
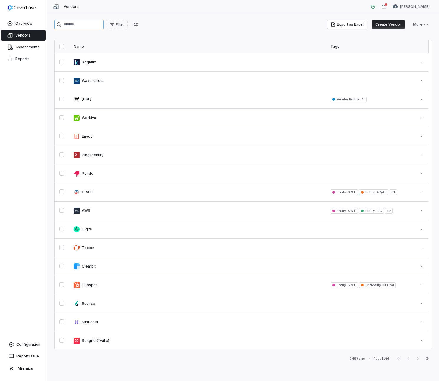
click at [92, 24] on input "search" at bounding box center [79, 24] width 50 height 9
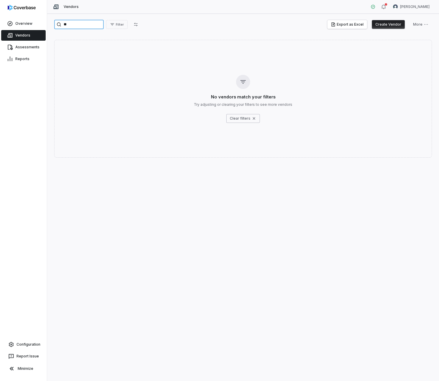
type input "*"
type input "****"
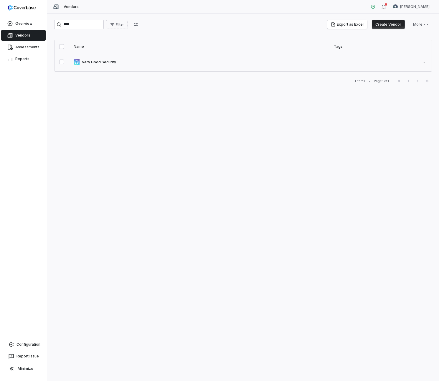
click at [99, 62] on link at bounding box center [199, 62] width 260 height 18
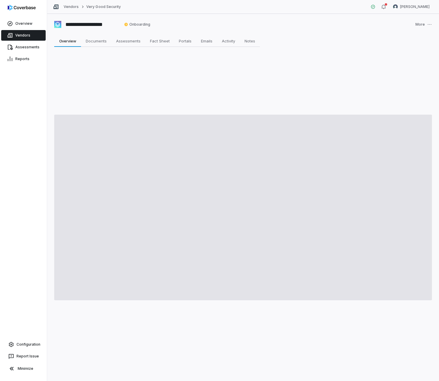
type textarea "*"
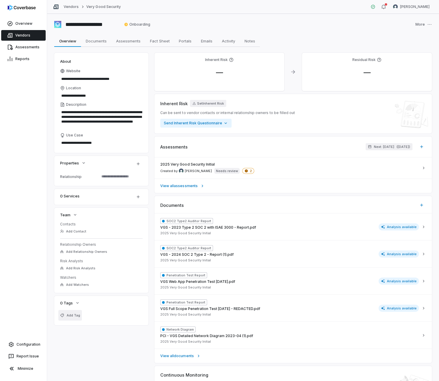
click at [73, 316] on span "Add Tag" at bounding box center [74, 316] width 14 height 4
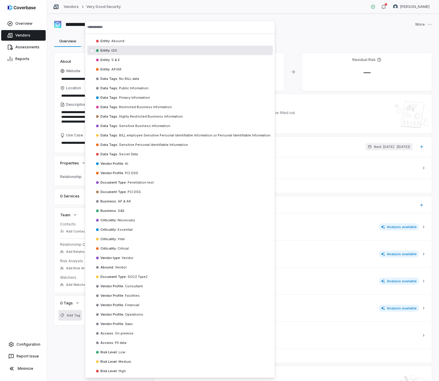
click at [119, 53] on div "Entity : I2G" at bounding box center [180, 50] width 186 height 9
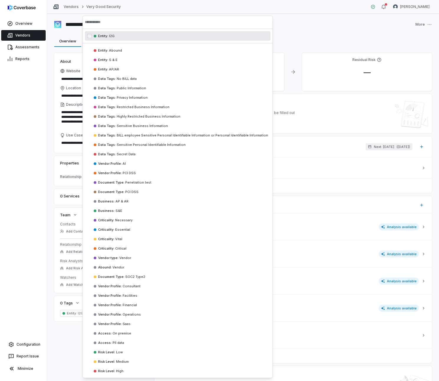
click at [116, 22] on input "text" at bounding box center [178, 22] width 186 height 13
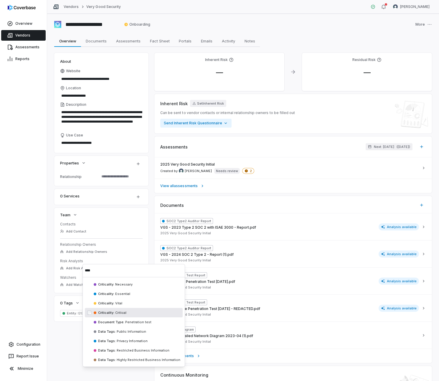
type input "****"
click at [136, 314] on div "Criticality : Critical" at bounding box center [134, 312] width 98 height 9
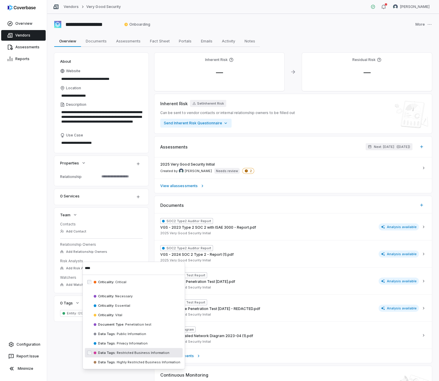
click at [68, 363] on div "**********" at bounding box center [243, 228] width 378 height 350
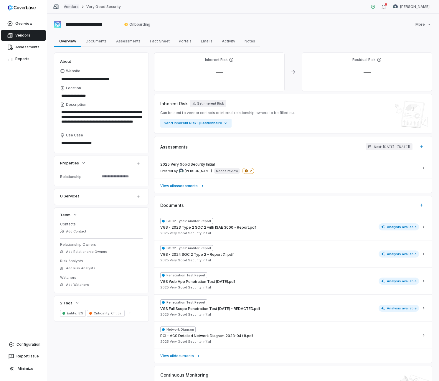
click at [75, 5] on link "Vendors" at bounding box center [71, 6] width 15 height 5
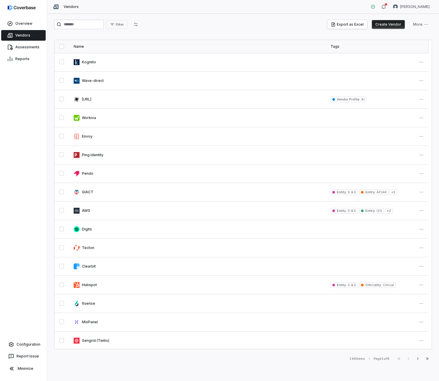
click at [79, 30] on div "Filter Export as Excel Create Vendor More" at bounding box center [243, 26] width 378 height 12
click at [86, 23] on input "search" at bounding box center [79, 24] width 50 height 9
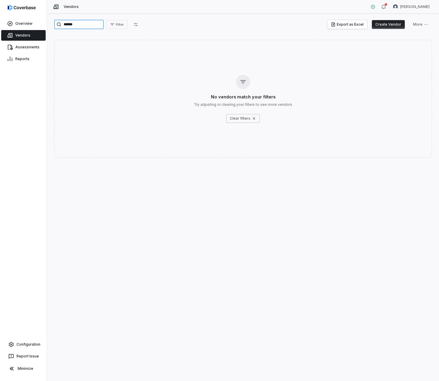
type input "******"
click at [388, 22] on button "Create Vendor" at bounding box center [388, 24] width 33 height 9
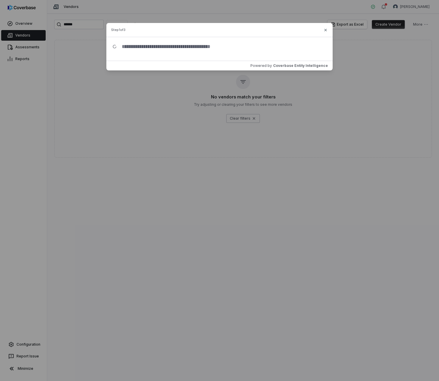
click at [224, 45] on input "text" at bounding box center [222, 46] width 210 height 19
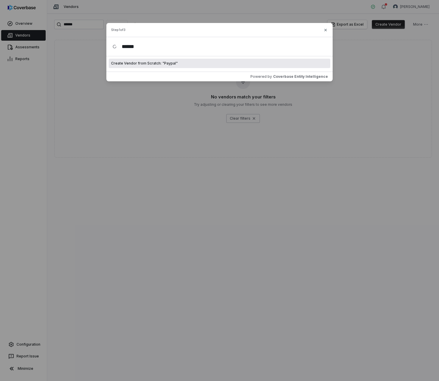
type input "******"
click at [225, 63] on div "Create Vendor from Scratch: " Paypal "" at bounding box center [220, 63] width 222 height 9
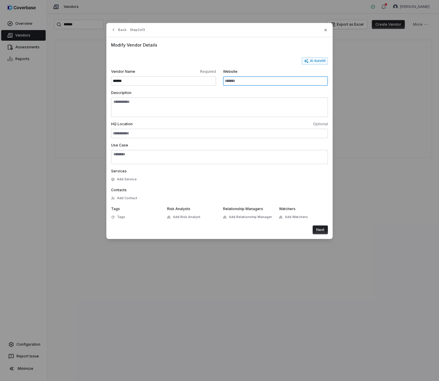
click at [238, 79] on input "Website" at bounding box center [275, 80] width 105 height 9
click at [317, 62] on button "AI Autofill" at bounding box center [315, 61] width 26 height 7
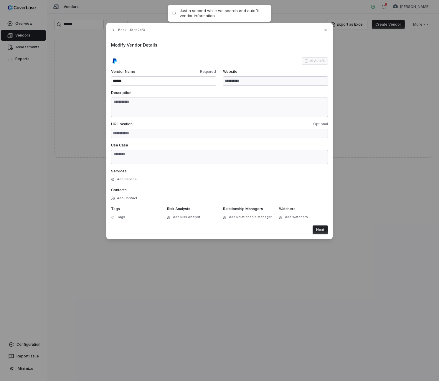
type input "**********"
type textarea "**********"
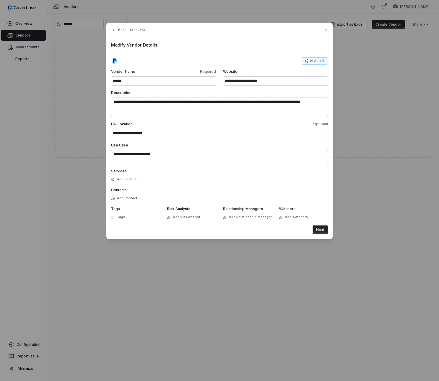
drag, startPoint x: 130, startPoint y: 200, endPoint x: 137, endPoint y: 224, distance: 24.8
click at [137, 224] on form "**********" at bounding box center [219, 146] width 217 height 177
click at [127, 219] on div "Tags Tags" at bounding box center [135, 214] width 49 height 14
click at [125, 218] on button "Tags" at bounding box center [118, 217] width 18 height 11
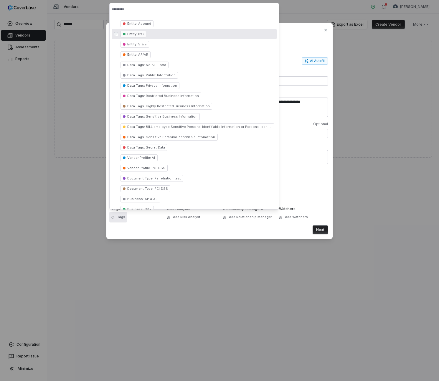
click at [150, 35] on div "Entity : I2G" at bounding box center [194, 34] width 165 height 10
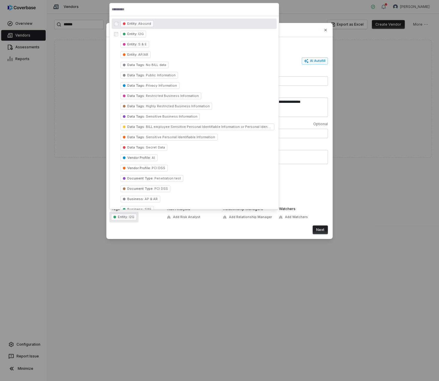
click at [146, 11] on input "text" at bounding box center [194, 9] width 165 height 13
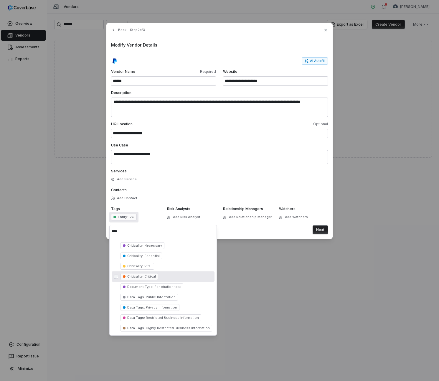
type input "****"
click at [149, 277] on span "Critical" at bounding box center [150, 277] width 12 height 4
click at [320, 228] on button "Next" at bounding box center [320, 230] width 15 height 9
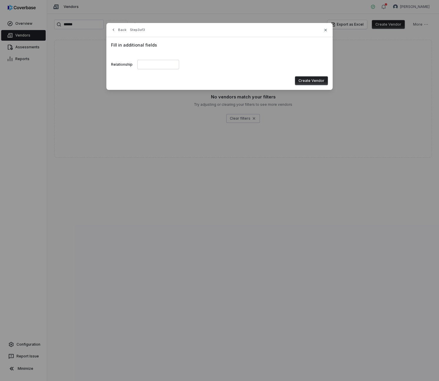
click at [313, 83] on button "Create Vendor" at bounding box center [311, 80] width 33 height 9
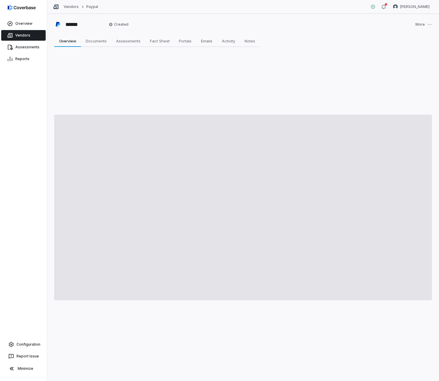
type textarea "*"
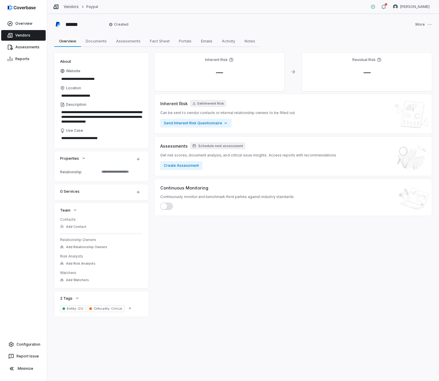
click at [73, 8] on link "Vendors" at bounding box center [71, 6] width 15 height 5
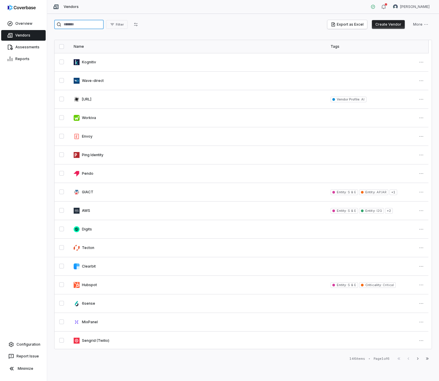
click at [90, 23] on input "search" at bounding box center [79, 24] width 50 height 9
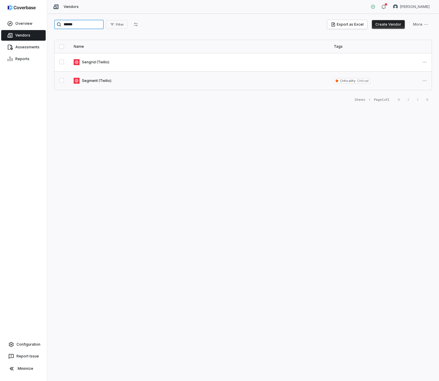
type input "******"
click at [102, 80] on link at bounding box center [199, 81] width 260 height 18
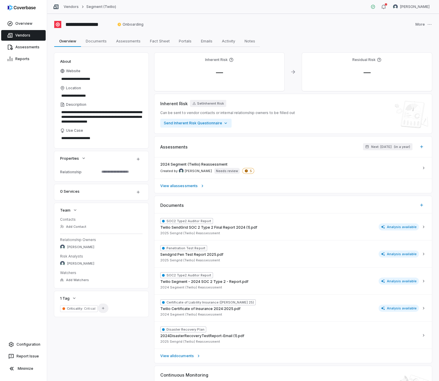
click at [101, 308] on icon "button" at bounding box center [103, 308] width 4 height 4
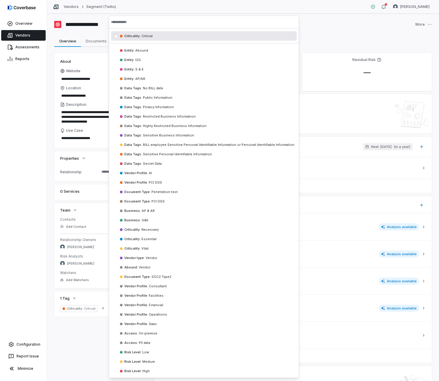
click at [158, 25] on input "text" at bounding box center [204, 22] width 186 height 13
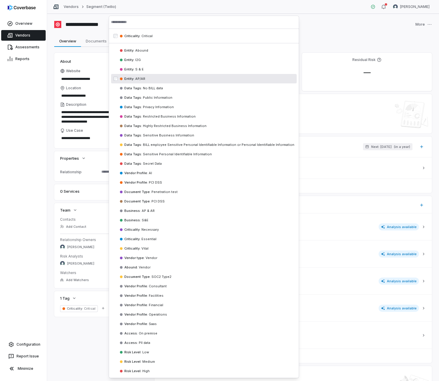
click at [139, 78] on span "AP/AR" at bounding box center [139, 79] width 11 height 4
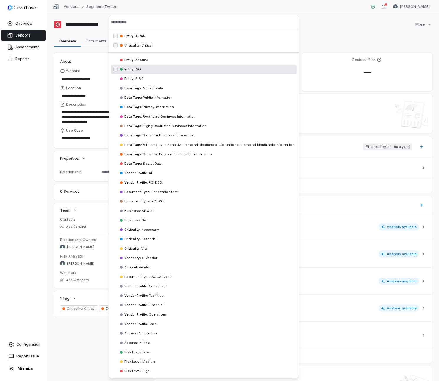
click at [136, 70] on span "I2G" at bounding box center [137, 69] width 6 height 4
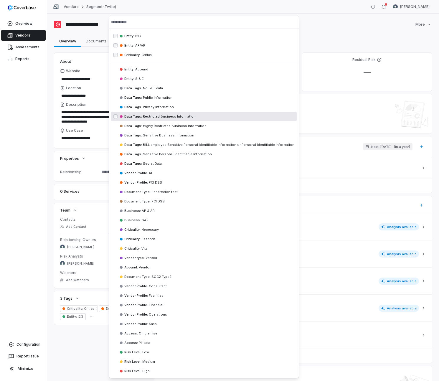
click at [42, 192] on div "Overview Vendors Assessments Reports Configuration Report Issue Minimize" at bounding box center [23, 190] width 47 height 381
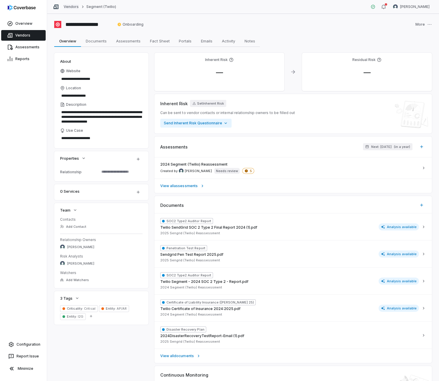
type textarea "*"
click at [72, 8] on link "Vendors" at bounding box center [71, 6] width 15 height 5
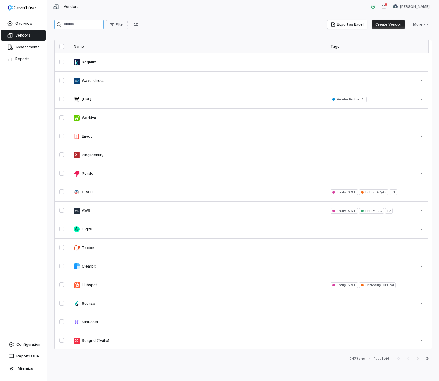
click at [73, 27] on input "search" at bounding box center [79, 24] width 50 height 9
type input "***"
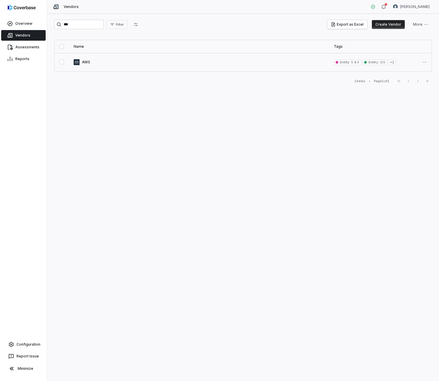
click at [85, 61] on link at bounding box center [199, 62] width 260 height 18
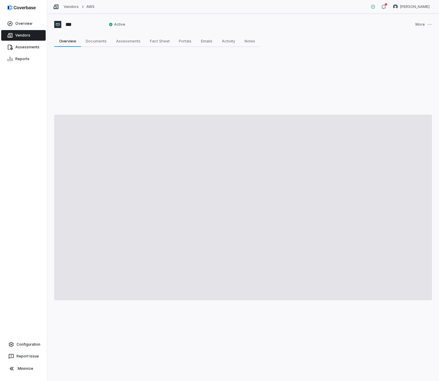
type textarea "*"
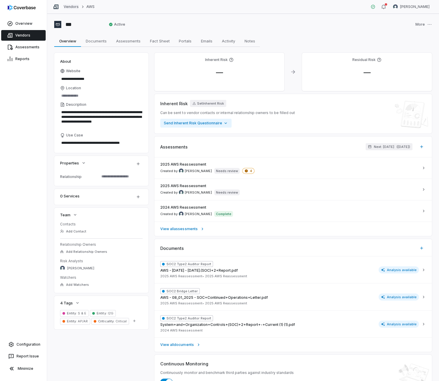
click at [72, 8] on link "Vendors" at bounding box center [71, 6] width 15 height 5
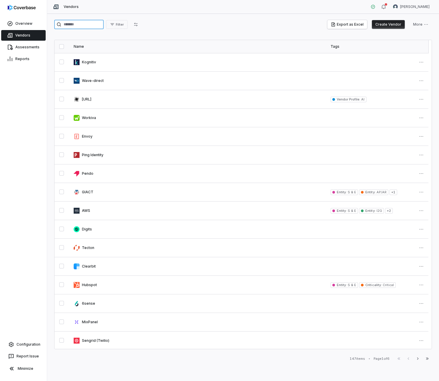
click at [83, 22] on input "search" at bounding box center [79, 24] width 50 height 9
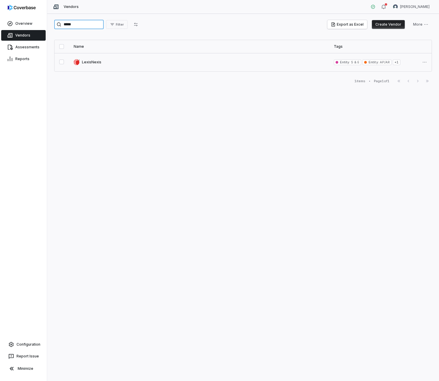
type input "*****"
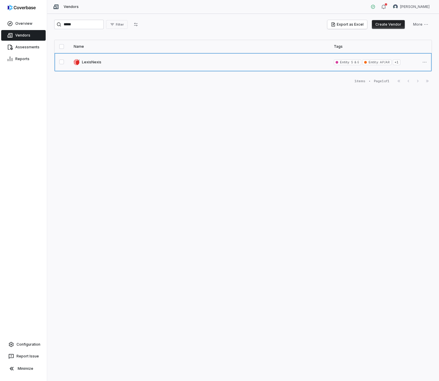
click at [99, 63] on link at bounding box center [199, 62] width 260 height 18
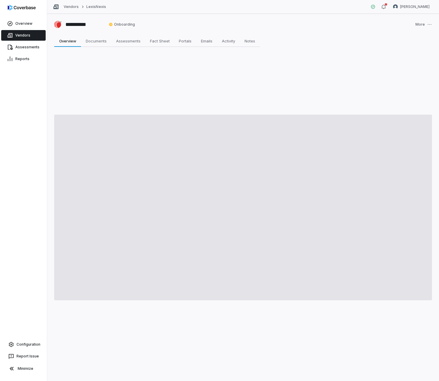
type textarea "*"
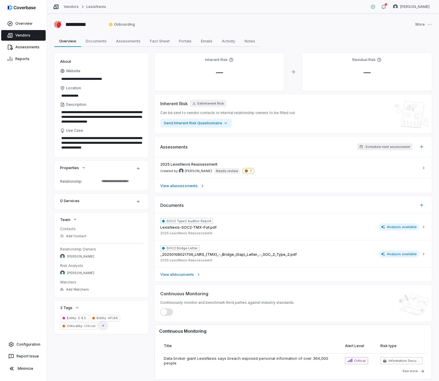
click at [101, 326] on icon "button" at bounding box center [103, 326] width 4 height 4
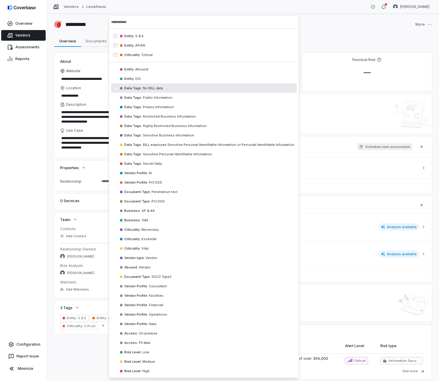
click at [137, 84] on div "Data Tags : No BILL data" at bounding box center [204, 87] width 186 height 9
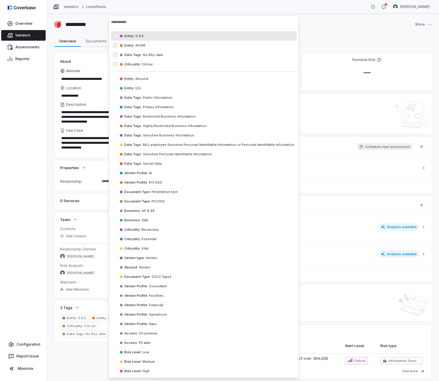
click at [137, 84] on div "Entity : I2G" at bounding box center [204, 87] width 186 height 9
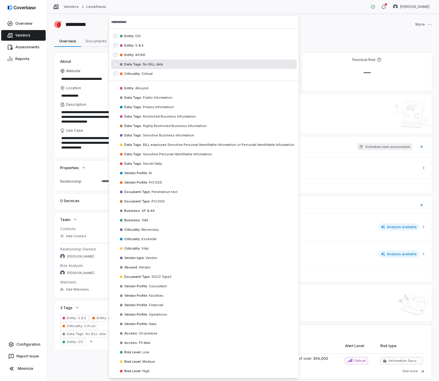
click at [126, 65] on span "Data Tags :" at bounding box center [133, 64] width 18 height 4
click at [23, 127] on div "Overview Vendors Assessments Reports Configuration Report Issue Minimize" at bounding box center [23, 190] width 47 height 381
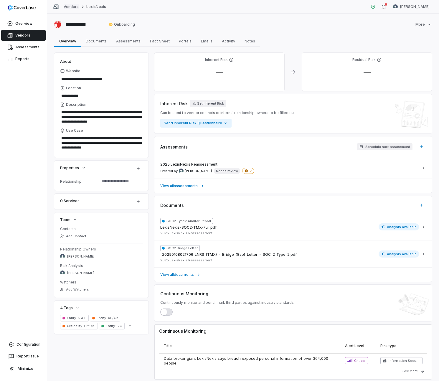
click at [66, 9] on link "Vendors" at bounding box center [71, 6] width 15 height 5
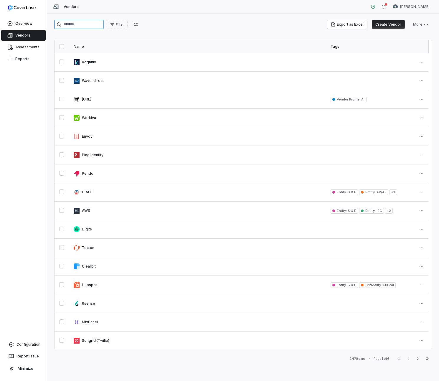
click at [81, 26] on input "search" at bounding box center [79, 24] width 50 height 9
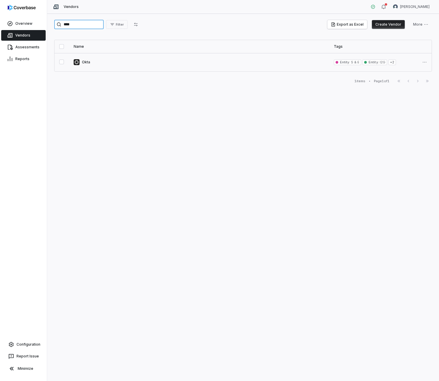
type input "****"
click at [84, 59] on link at bounding box center [199, 62] width 260 height 18
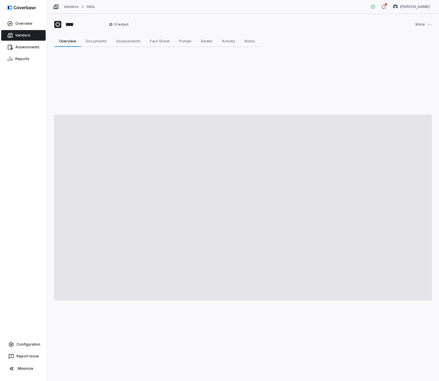
type textarea "*"
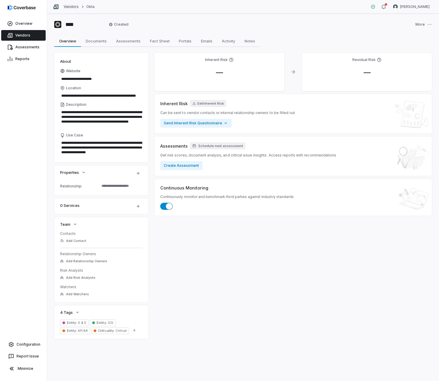
click at [72, 8] on link "Vendors" at bounding box center [71, 6] width 15 height 5
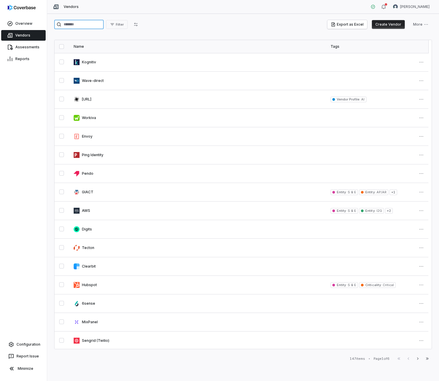
click at [82, 23] on input "search" at bounding box center [79, 24] width 50 height 9
type input "*******"
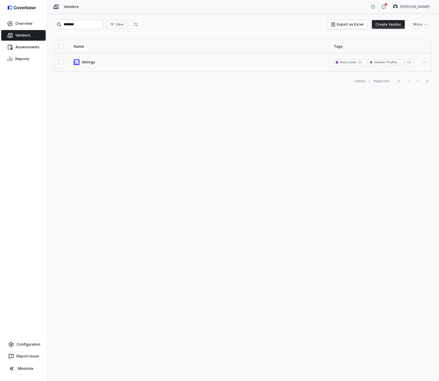
click at [97, 63] on link at bounding box center [199, 62] width 260 height 18
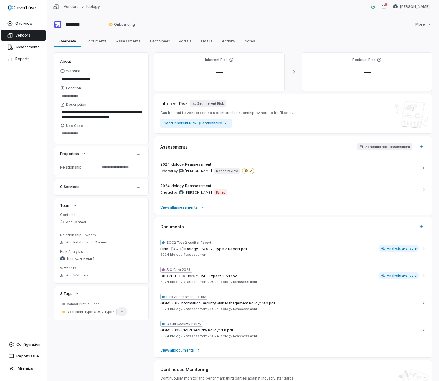
click at [124, 310] on button "Add Tag" at bounding box center [122, 311] width 11 height 9
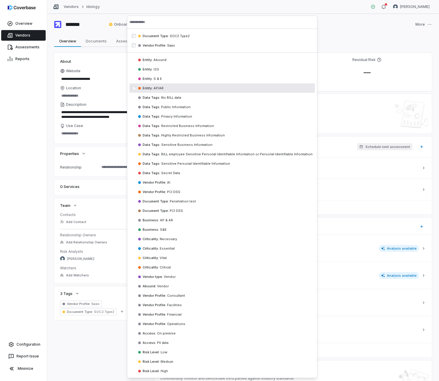
click at [160, 86] on span "AP/AR" at bounding box center [158, 88] width 11 height 4
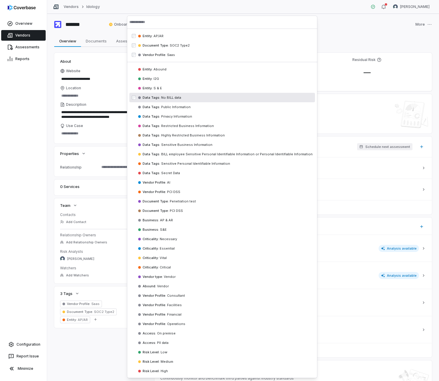
type textarea "*"
click at [167, 9] on div "Vendors Idology Daniel Aranibar" at bounding box center [243, 7] width 392 height 14
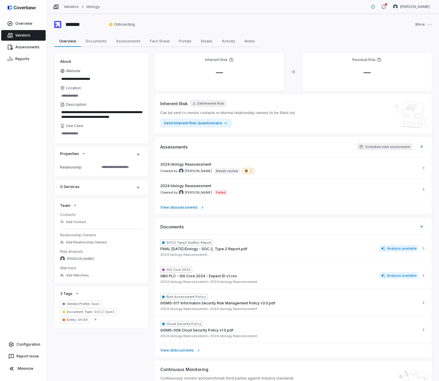
click at [65, 10] on div "Vendors Idology Daniel Aranibar" at bounding box center [243, 7] width 392 height 14
click at [71, 3] on div "Vendors Idology Daniel Aranibar" at bounding box center [243, 7] width 392 height 14
click at [71, 6] on link "Vendors" at bounding box center [71, 6] width 15 height 5
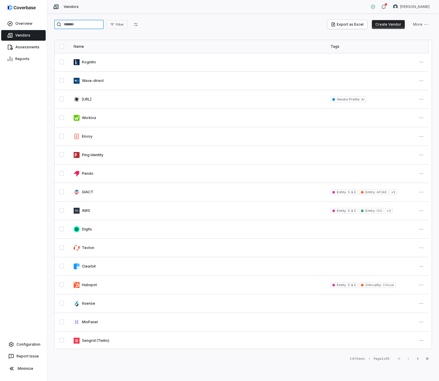
click at [87, 28] on input "search" at bounding box center [79, 24] width 50 height 9
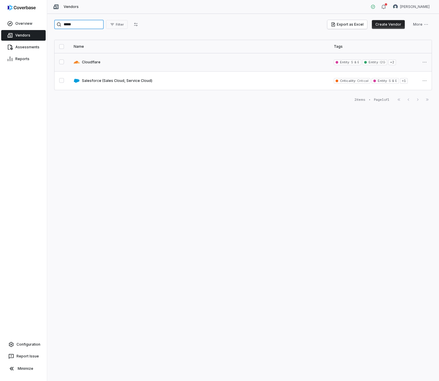
type input "*****"
click at [93, 60] on link at bounding box center [199, 62] width 260 height 18
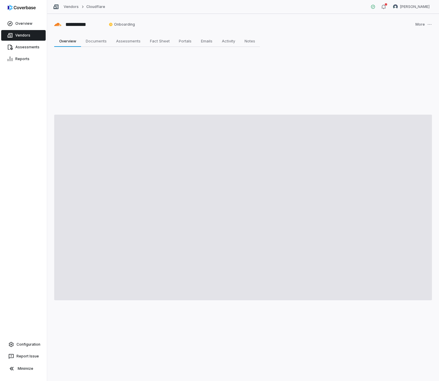
type textarea "*"
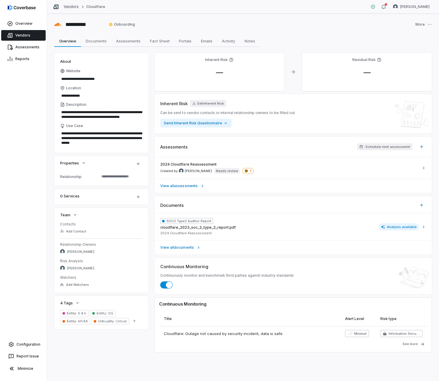
click at [71, 6] on link "Vendors" at bounding box center [71, 6] width 15 height 5
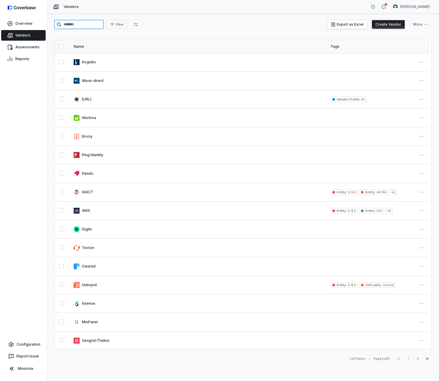
click at [74, 24] on input "search" at bounding box center [79, 24] width 50 height 9
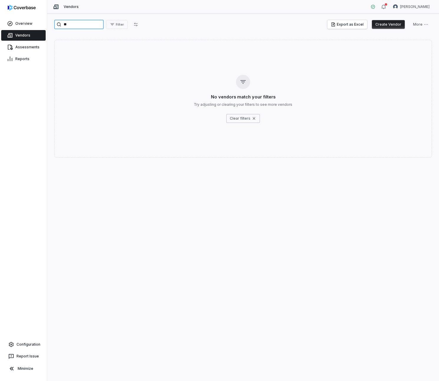
type input "*"
type input "******"
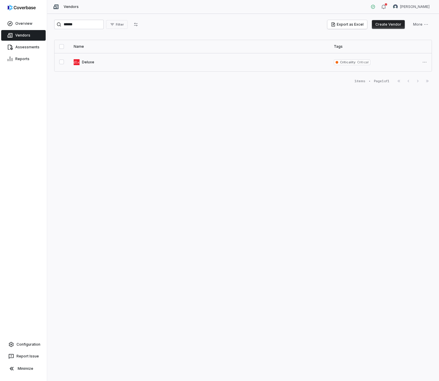
click at [90, 62] on link at bounding box center [199, 62] width 260 height 18
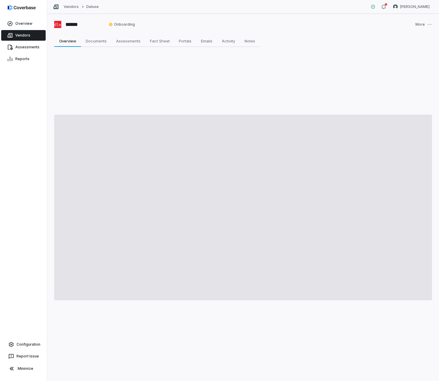
type textarea "*"
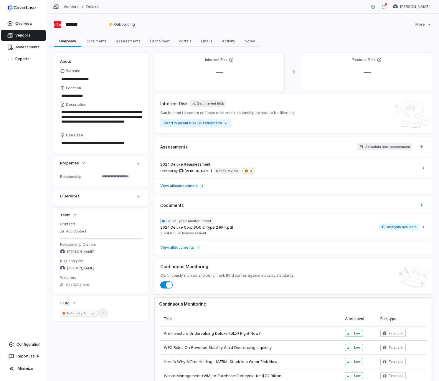
click at [99, 314] on button "Add Tag" at bounding box center [103, 313] width 11 height 9
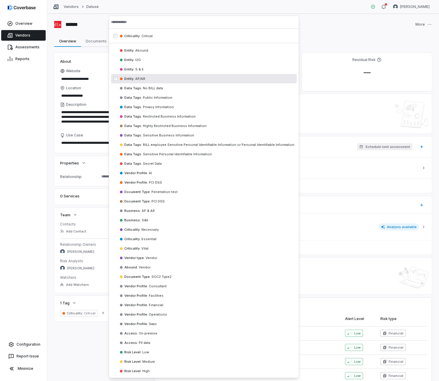
click at [150, 77] on div "Entity : AP/[GEOGRAPHIC_DATA]" at bounding box center [204, 78] width 186 height 9
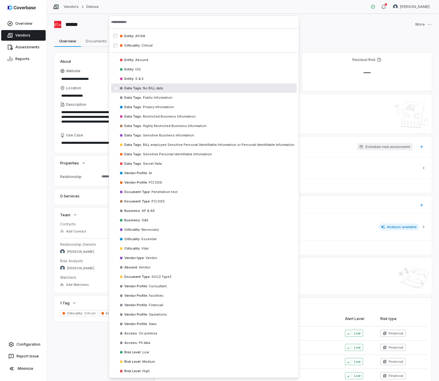
click at [39, 106] on div "Overview Vendors Assessments Reports Configuration Report Issue Minimize" at bounding box center [23, 190] width 47 height 381
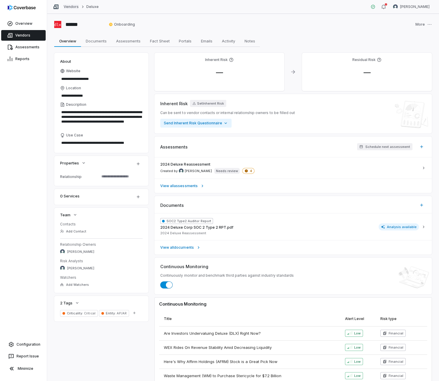
click at [69, 6] on link "Vendors" at bounding box center [71, 6] width 15 height 5
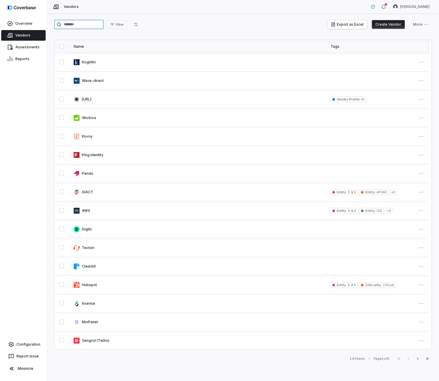
click at [75, 22] on input "search" at bounding box center [79, 24] width 50 height 9
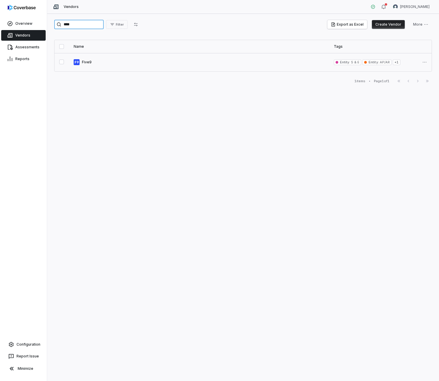
type input "****"
click at [95, 62] on link at bounding box center [199, 62] width 260 height 18
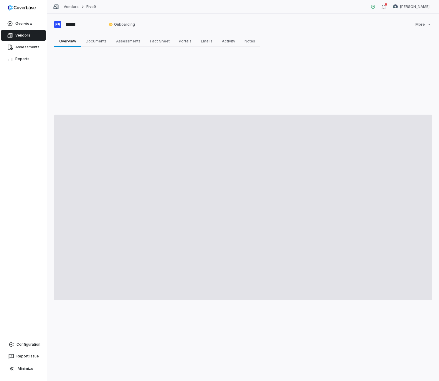
type textarea "*"
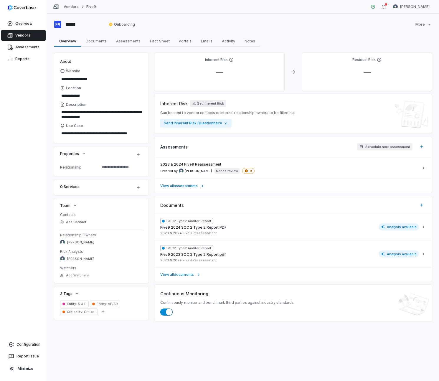
click at [35, 304] on div "Overview Vendors Assessments Reports Configuration Report Issue Minimize" at bounding box center [23, 190] width 47 height 381
click at [74, 7] on link "Vendors" at bounding box center [71, 6] width 15 height 5
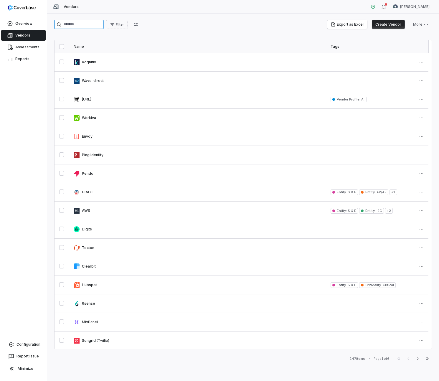
click at [79, 24] on input "search" at bounding box center [79, 24] width 50 height 9
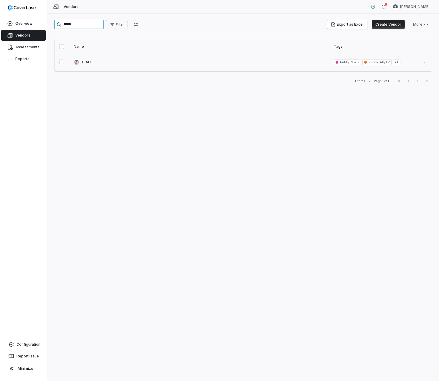
type input "*****"
click at [91, 60] on link at bounding box center [199, 62] width 260 height 18
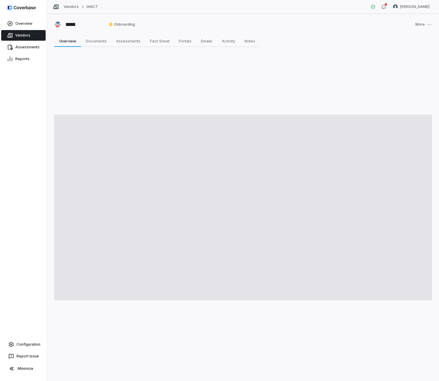
type textarea "*"
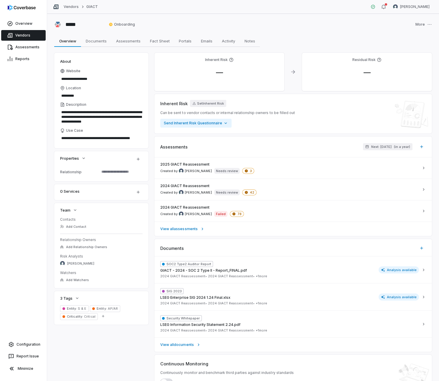
click at [29, 299] on div "Overview Vendors Assessments Reports Configuration Report Issue Minimize" at bounding box center [23, 190] width 47 height 381
click at [70, 8] on link "Vendors" at bounding box center [71, 6] width 15 height 5
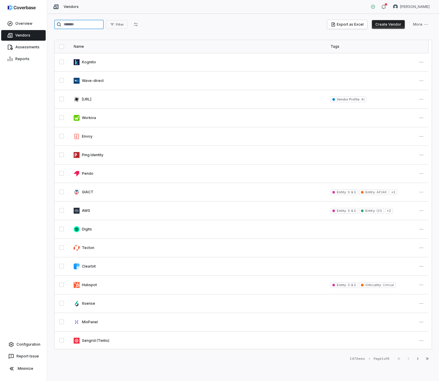
click at [78, 22] on input "search" at bounding box center [79, 24] width 50 height 9
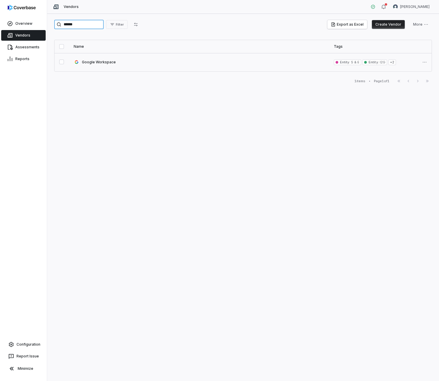
type input "******"
click at [86, 65] on link at bounding box center [199, 62] width 260 height 18
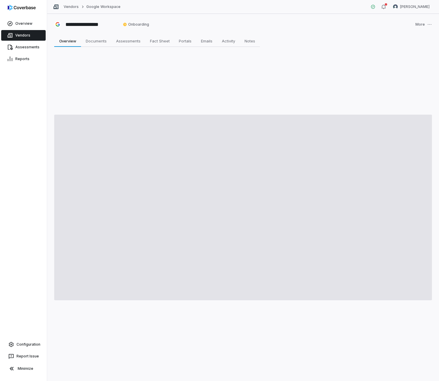
type textarea "*"
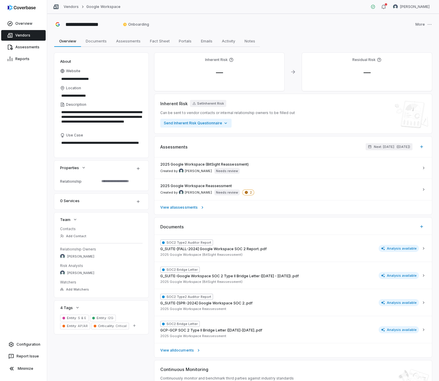
click at [75, 1] on div "Vendors Google Workspace Daniel Aranibar" at bounding box center [243, 7] width 392 height 14
click at [74, 4] on link "Vendors" at bounding box center [71, 6] width 15 height 5
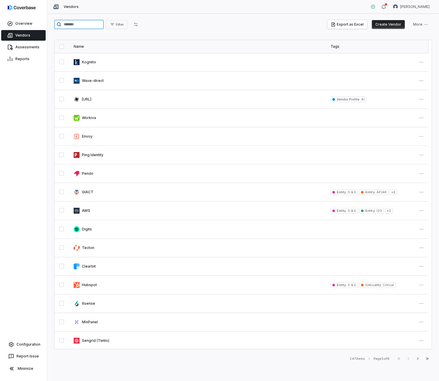
click at [83, 27] on input "search" at bounding box center [79, 24] width 50 height 9
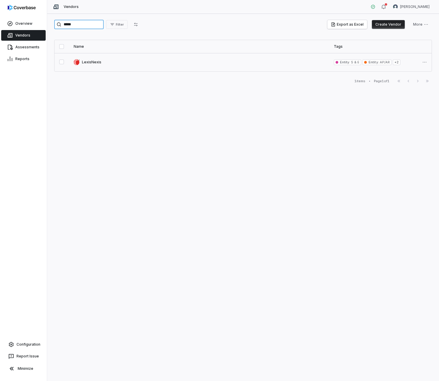
type input "*****"
click at [90, 62] on link at bounding box center [199, 62] width 260 height 18
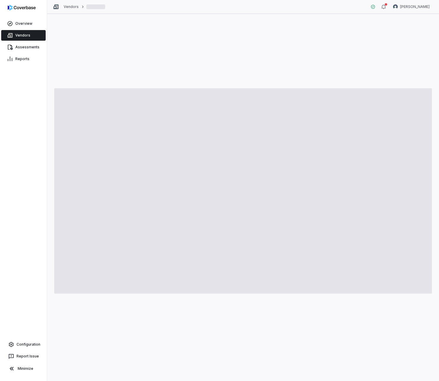
type textarea "*"
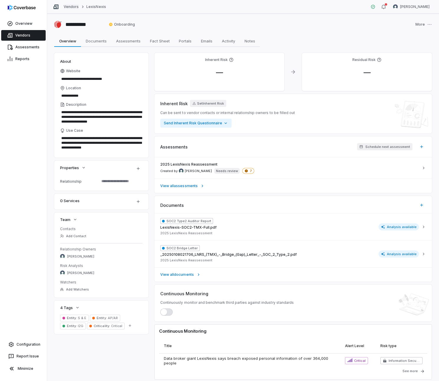
click at [72, 9] on link "Vendors" at bounding box center [71, 6] width 15 height 5
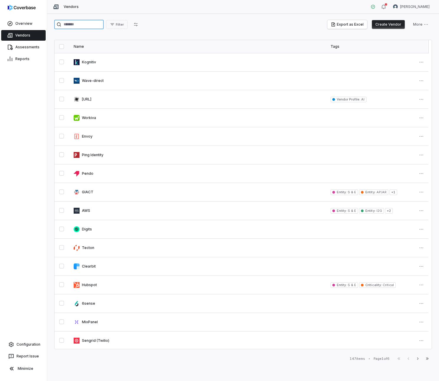
click at [81, 26] on input "search" at bounding box center [79, 24] width 50 height 9
click at [82, 23] on input "search" at bounding box center [79, 24] width 50 height 9
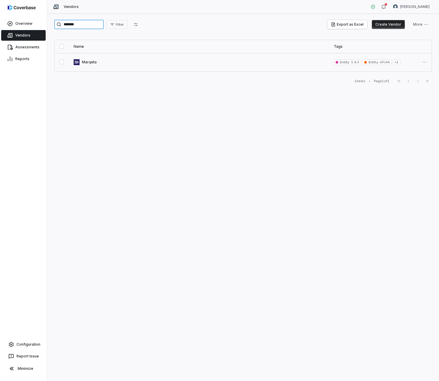
type input "*******"
click at [89, 65] on link at bounding box center [199, 62] width 260 height 18
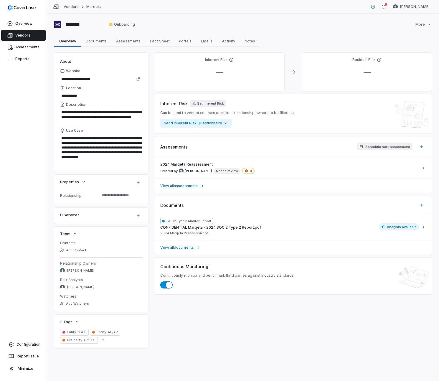
type textarea "*"
click at [71, 8] on link "Vendors" at bounding box center [71, 6] width 15 height 5
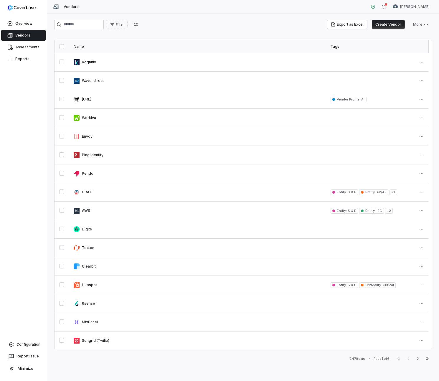
click at [76, 30] on div "Filter Export as Excel Create Vendor More" at bounding box center [243, 26] width 378 height 12
click at [76, 26] on input "search" at bounding box center [79, 24] width 50 height 9
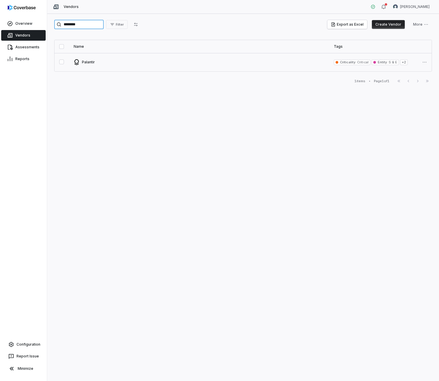
type input "********"
click at [96, 60] on link at bounding box center [199, 62] width 260 height 18
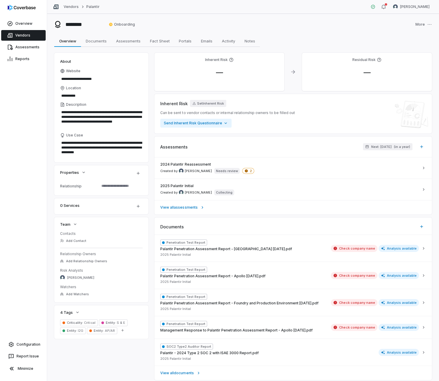
type textarea "*"
click at [62, 333] on span "Entity : I2G" at bounding box center [73, 331] width 26 height 7
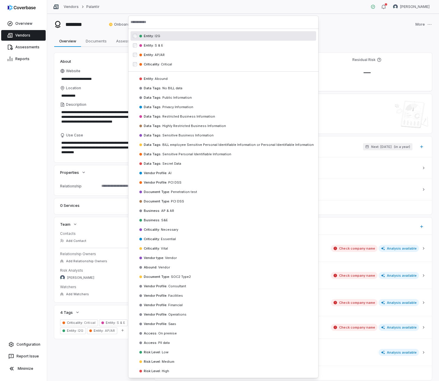
click at [173, 37] on div "Entity : I2G" at bounding box center [224, 35] width 186 height 9
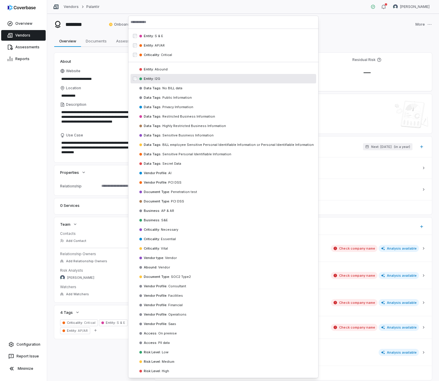
click at [24, 221] on div "Overview Vendors Assessments Reports Configuration Report Issue Minimize" at bounding box center [23, 190] width 47 height 381
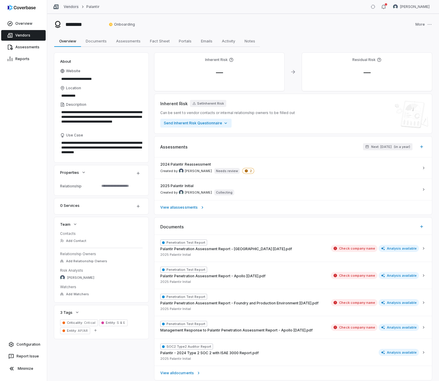
click at [70, 7] on link "Vendors" at bounding box center [71, 6] width 15 height 5
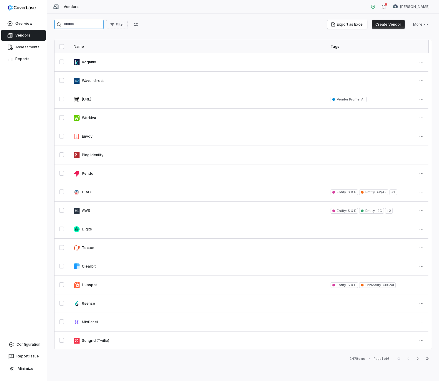
click at [93, 24] on input "search" at bounding box center [79, 24] width 50 height 9
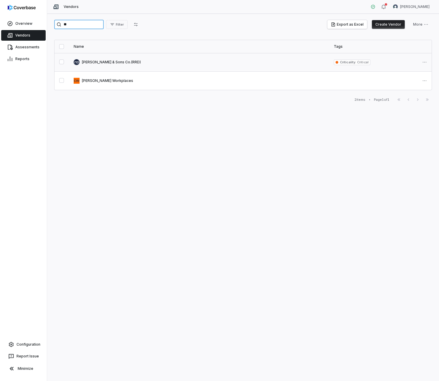
type input "**"
click at [91, 61] on link at bounding box center [199, 62] width 260 height 18
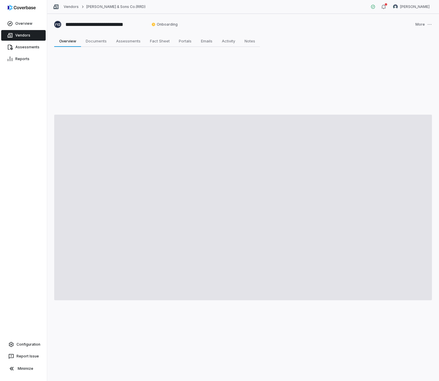
type textarea "*"
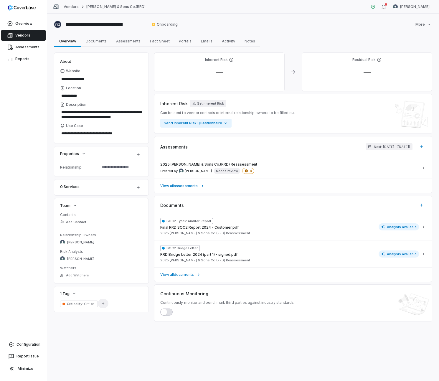
click at [103, 305] on icon "button" at bounding box center [103, 304] width 4 height 4
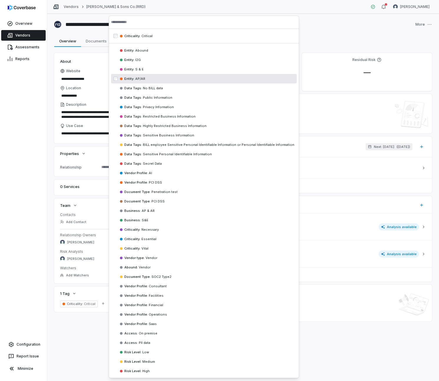
click at [154, 78] on div "Entity : AP/[GEOGRAPHIC_DATA]" at bounding box center [204, 78] width 186 height 9
click at [32, 99] on div "Overview Vendors Assessments Reports Configuration Report Issue Minimize" at bounding box center [23, 190] width 47 height 381
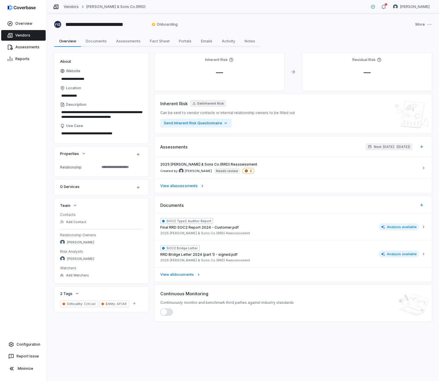
click at [70, 9] on link "Vendors" at bounding box center [71, 6] width 15 height 5
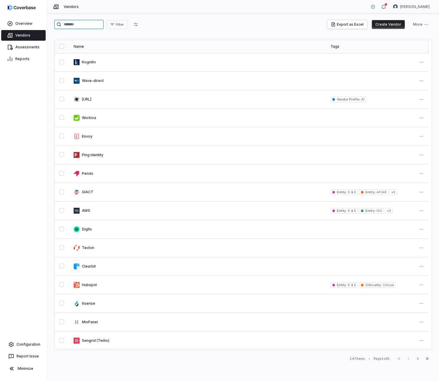
click at [91, 25] on input "search" at bounding box center [79, 24] width 50 height 9
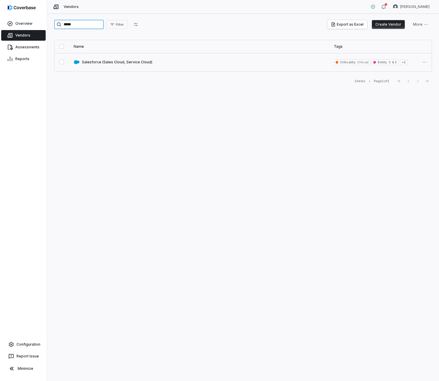
type input "*****"
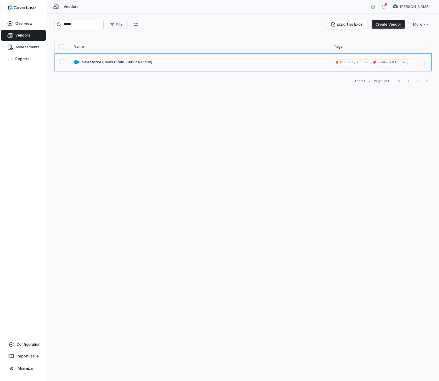
click at [97, 68] on link at bounding box center [199, 62] width 260 height 18
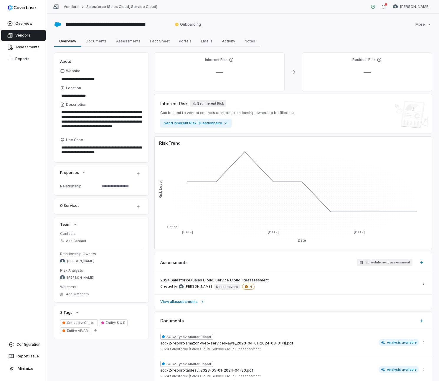
type textarea "*"
click at [73, 3] on div "Vendors Salesforce (Sales Cloud, Service Cloud) Daniel Aranibar" at bounding box center [243, 7] width 392 height 14
click at [73, 5] on link "Vendors" at bounding box center [71, 6] width 15 height 5
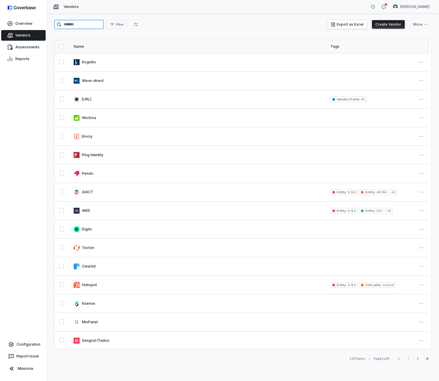
click at [83, 23] on input "search" at bounding box center [79, 24] width 50 height 9
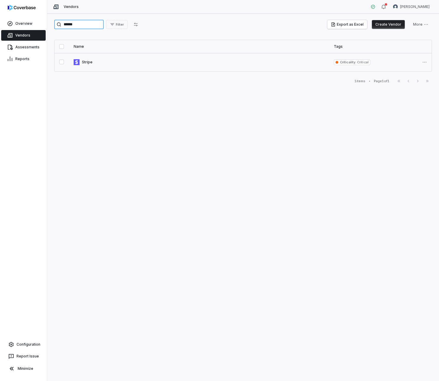
type input "******"
click at [88, 59] on link at bounding box center [199, 62] width 260 height 18
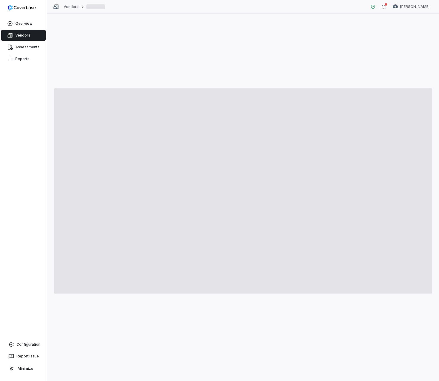
type textarea "*"
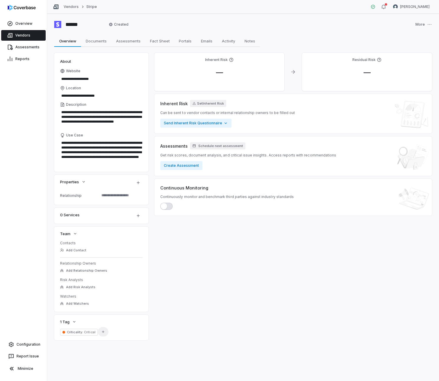
click at [104, 331] on button "Add Tag" at bounding box center [103, 331] width 11 height 9
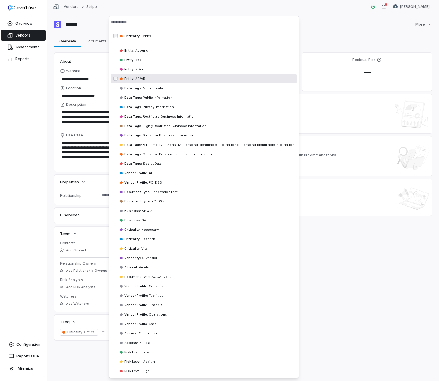
click at [148, 76] on div "Entity : AP/[GEOGRAPHIC_DATA]" at bounding box center [204, 78] width 186 height 9
click at [42, 112] on div "Overview Vendors Assessments Reports Configuration Report Issue Minimize" at bounding box center [23, 190] width 47 height 381
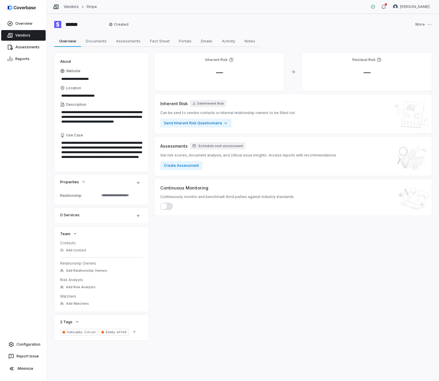
click at [69, 6] on link "Vendors" at bounding box center [71, 6] width 15 height 5
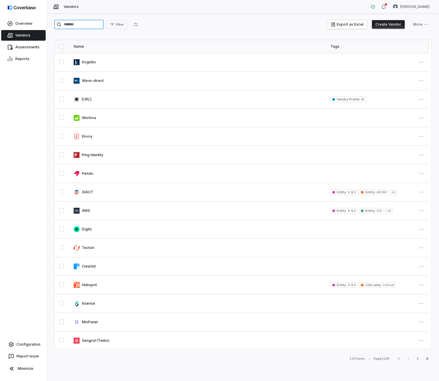
click at [89, 22] on input "search" at bounding box center [79, 24] width 50 height 9
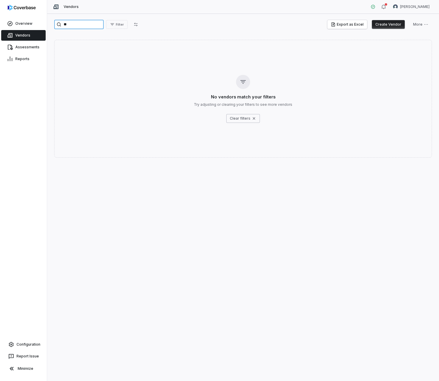
type input "*"
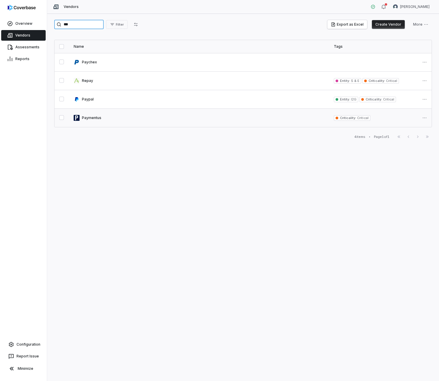
type input "***"
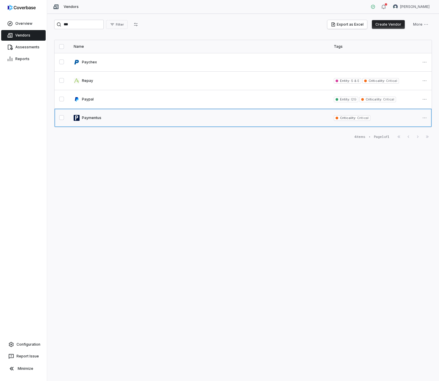
click at [97, 116] on link at bounding box center [199, 118] width 260 height 18
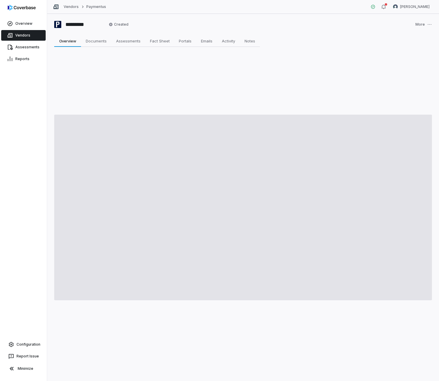
type textarea "*"
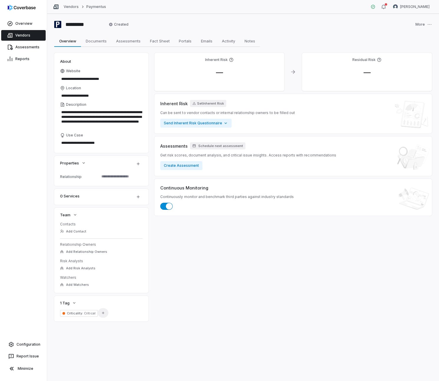
click at [102, 313] on icon "button" at bounding box center [103, 313] width 4 height 4
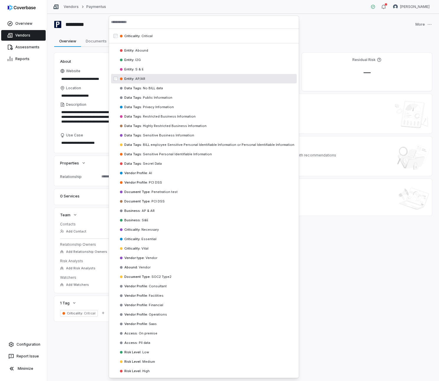
click at [136, 80] on span "AP/AR" at bounding box center [139, 79] width 11 height 4
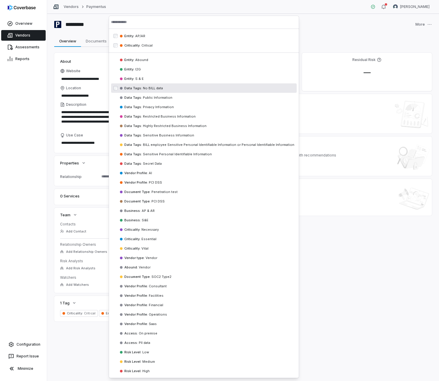
click at [32, 142] on div "Overview Vendors Assessments Reports Configuration Report Issue Minimize" at bounding box center [23, 190] width 47 height 381
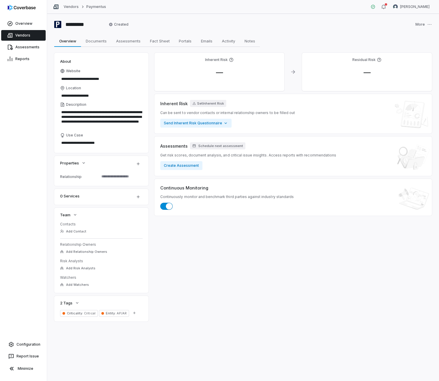
click at [77, 15] on div "**********" at bounding box center [243, 197] width 392 height 367
click at [69, 10] on div "Vendors Paymentus Daniel Aranibar" at bounding box center [243, 7] width 392 height 14
click at [70, 6] on link "Vendors" at bounding box center [71, 6] width 15 height 5
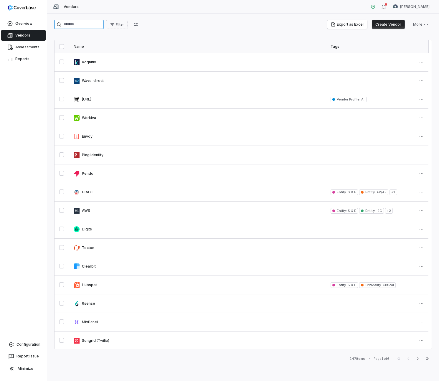
click at [85, 24] on input "search" at bounding box center [79, 24] width 50 height 9
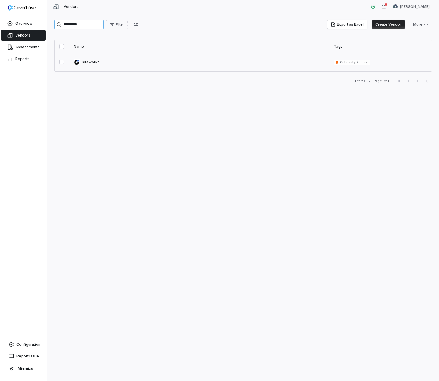
type input "*********"
click at [88, 61] on link at bounding box center [199, 62] width 260 height 18
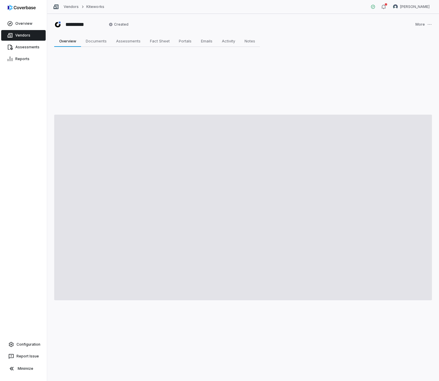
type textarea "*"
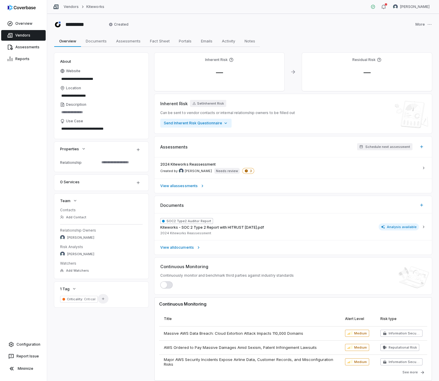
click at [103, 299] on icon "button" at bounding box center [103, 299] width 2 height 2
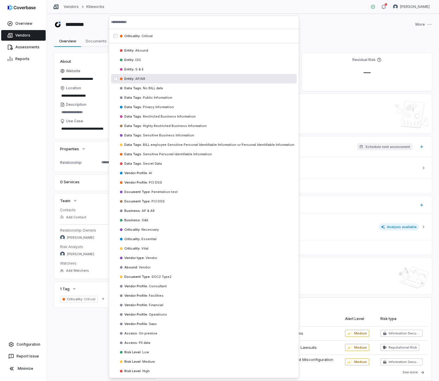
click at [144, 77] on span "AP/AR" at bounding box center [139, 79] width 11 height 4
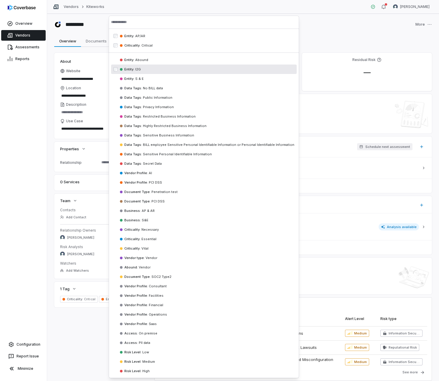
click at [142, 71] on div "Entity : I2G" at bounding box center [204, 69] width 186 height 9
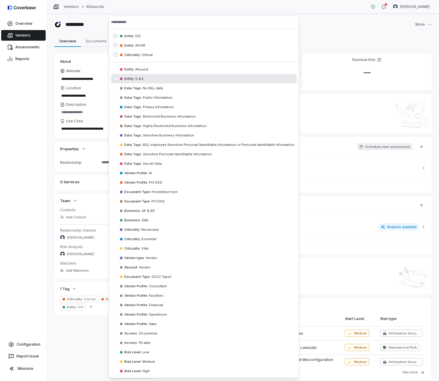
click at [142, 75] on div "Entity : S & E" at bounding box center [204, 78] width 186 height 9
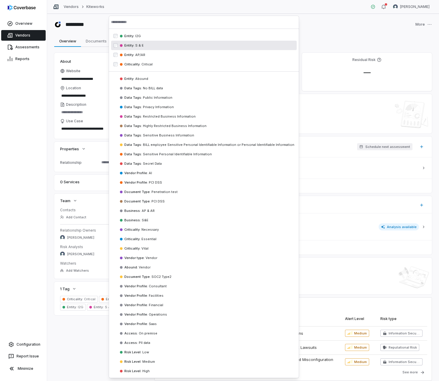
click at [35, 116] on div "Overview Vendors Assessments Reports Configuration Report Issue Minimize" at bounding box center [23, 190] width 47 height 381
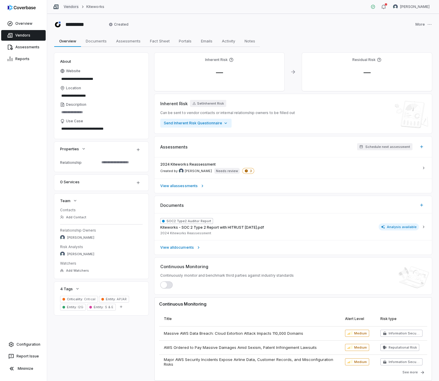
click at [65, 8] on link "Vendors" at bounding box center [71, 6] width 15 height 5
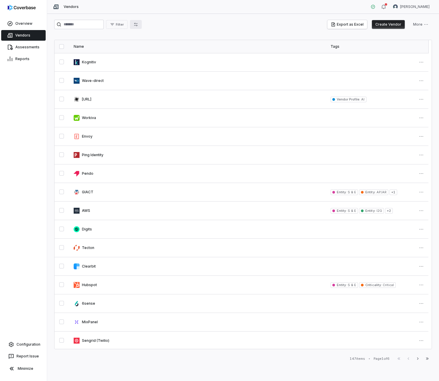
click at [137, 27] on button "button" at bounding box center [136, 24] width 12 height 9
click at [122, 32] on div "Filter Export as Excel Create Vendor More Name Tags Kognitiv Wave-direct Retell…" at bounding box center [243, 197] width 392 height 367
click at [120, 27] on button "Filter" at bounding box center [117, 24] width 22 height 9
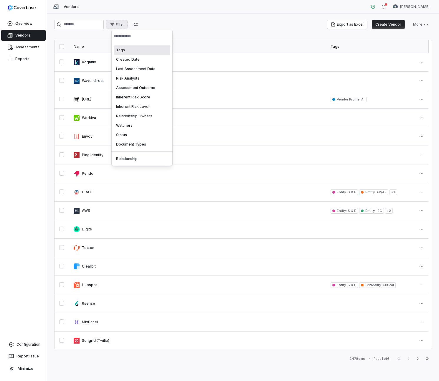
click at [128, 52] on div "Tags" at bounding box center [142, 49] width 57 height 9
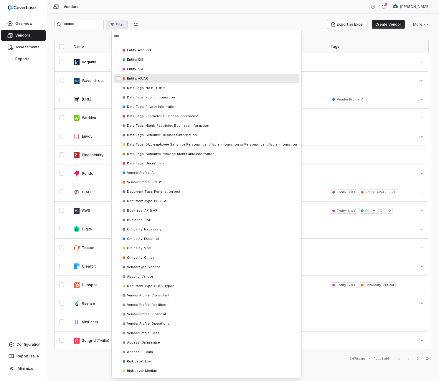
click at [154, 75] on div "Entity : AP/[GEOGRAPHIC_DATA]" at bounding box center [207, 78] width 186 height 9
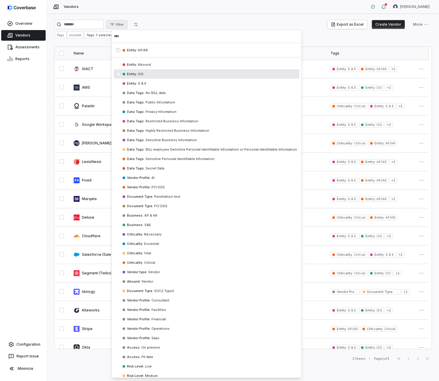
click at [152, 74] on div "Entity : I2G" at bounding box center [207, 73] width 186 height 9
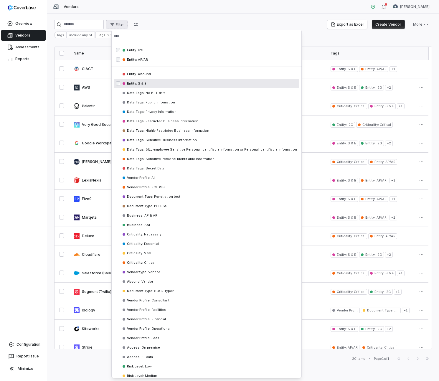
click at [150, 85] on div "Entity : S & E" at bounding box center [207, 83] width 186 height 9
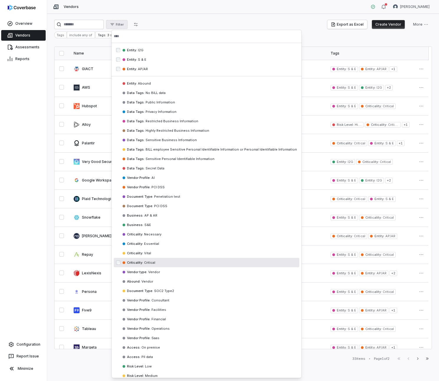
click at [165, 263] on div "Criticality : Critical" at bounding box center [207, 262] width 186 height 9
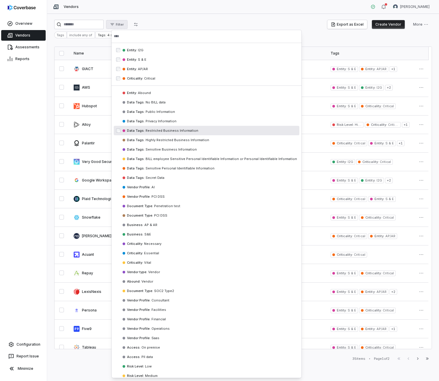
click at [334, 45] on html "Overview Vendors Assessments Reports Configuration Report Issue Minimize Vendor…" at bounding box center [219, 190] width 439 height 381
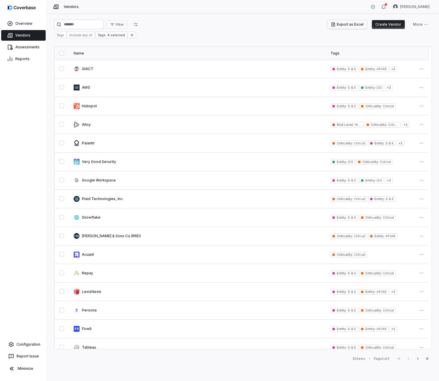
click at [356, 27] on button "Export as Excel" at bounding box center [348, 24] width 40 height 9
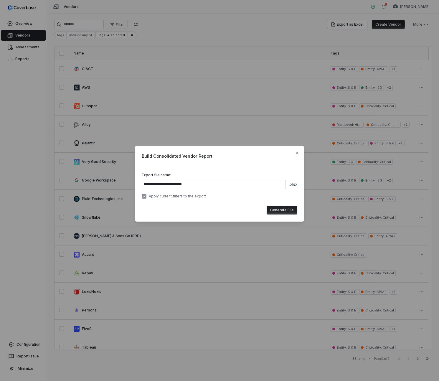
click at [289, 211] on button "Generate File" at bounding box center [282, 210] width 31 height 9
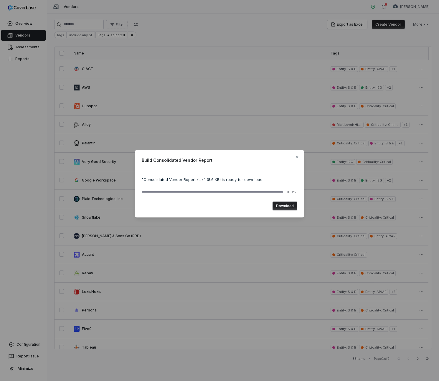
click at [286, 203] on button "Download" at bounding box center [285, 206] width 25 height 9
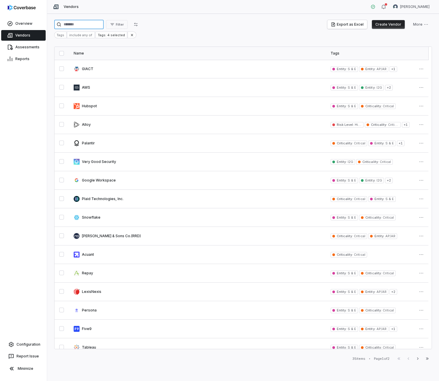
click at [80, 24] on input "search" at bounding box center [79, 24] width 50 height 9
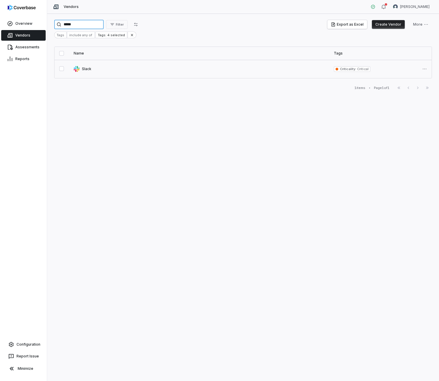
type input "*****"
click at [103, 75] on link at bounding box center [199, 69] width 260 height 18
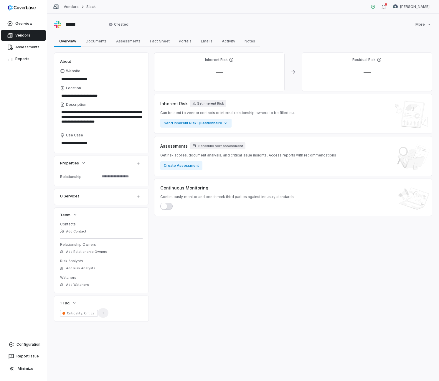
click at [103, 315] on icon "button" at bounding box center [103, 313] width 4 height 4
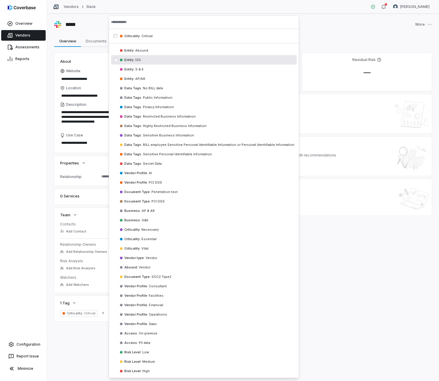
click at [150, 62] on div "Entity : I2G" at bounding box center [204, 59] width 186 height 9
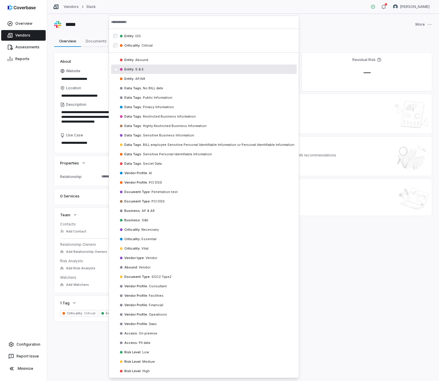
click at [150, 69] on div "Entity : S & E" at bounding box center [204, 69] width 186 height 9
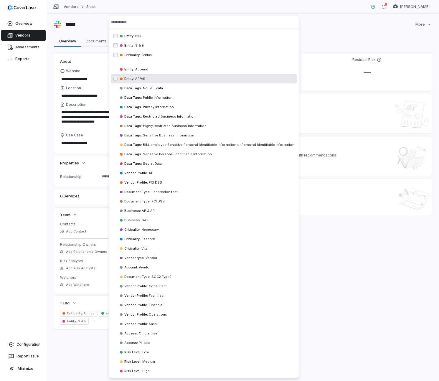
click at [150, 76] on div "Entity : AP/[GEOGRAPHIC_DATA]" at bounding box center [204, 78] width 186 height 9
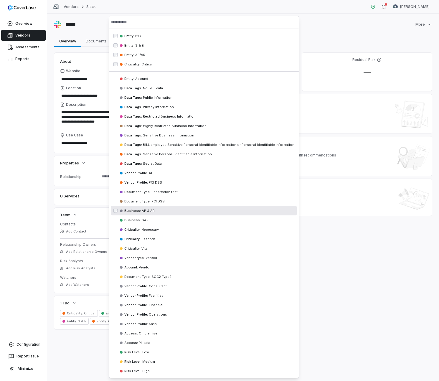
click at [338, 256] on div "Inherent Risk — Residual Risk — Inherent Risk Set Inherent Risk Can be sent to …" at bounding box center [294, 191] width 278 height 277
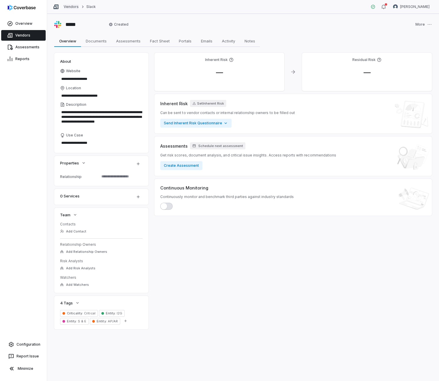
click at [72, 6] on link "Vendors" at bounding box center [71, 6] width 15 height 5
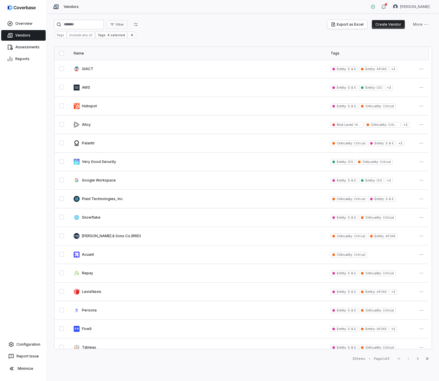
click at [30, 29] on div "Overview" at bounding box center [23, 24] width 47 height 12
click at [27, 25] on link "Overview" at bounding box center [23, 23] width 45 height 11
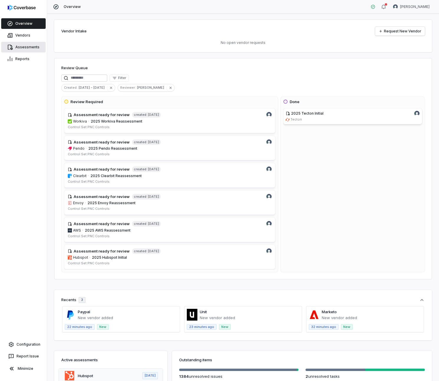
click at [22, 46] on link "Assessments" at bounding box center [23, 47] width 45 height 11
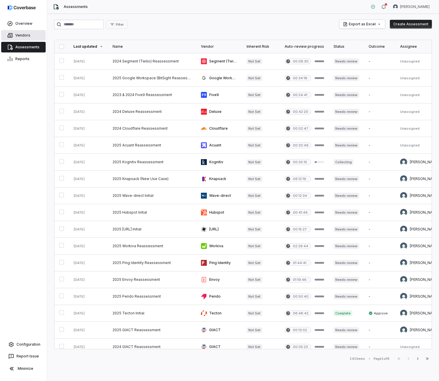
click at [25, 37] on link "Vendors" at bounding box center [23, 35] width 45 height 11
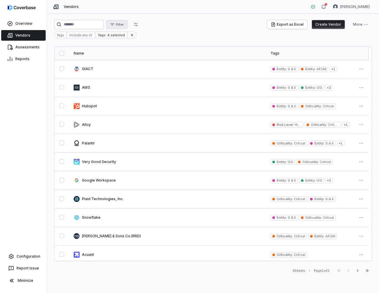
click at [127, 27] on button "Filter" at bounding box center [117, 24] width 22 height 9
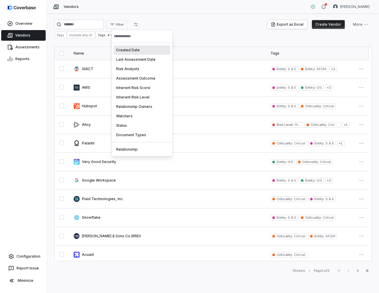
click at [193, 29] on html "Overview Vendors Assessments Reports Configuration Report Issue Minimize Vendor…" at bounding box center [189, 146] width 379 height 293
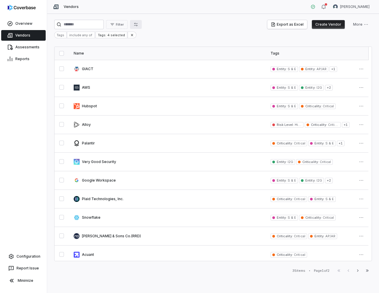
click at [138, 22] on button "button" at bounding box center [136, 24] width 12 height 9
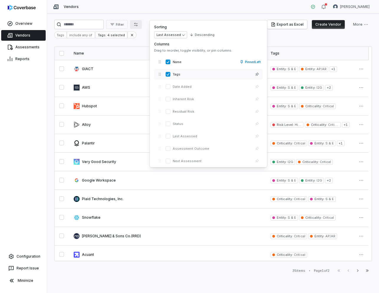
click at [235, 76] on div "Tags" at bounding box center [208, 74] width 109 height 11
click at [216, 75] on span "Tags" at bounding box center [212, 74] width 78 height 4
click at [183, 280] on div "Filter Export as Excel Create Vendor More Tags include any of Tags: 4 selected …" at bounding box center [213, 153] width 332 height 279
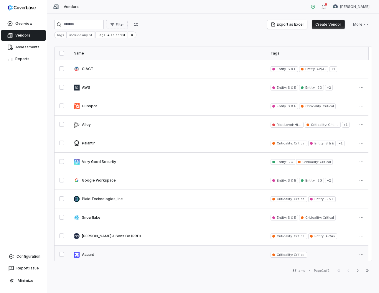
click at [88, 254] on link at bounding box center [167, 255] width 197 height 18
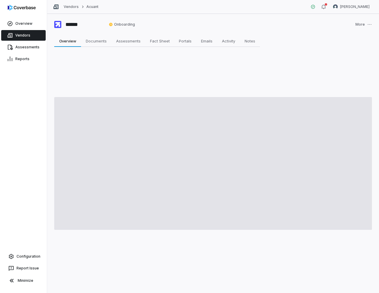
type textarea "*"
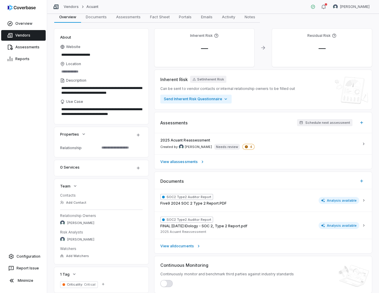
scroll to position [43, 0]
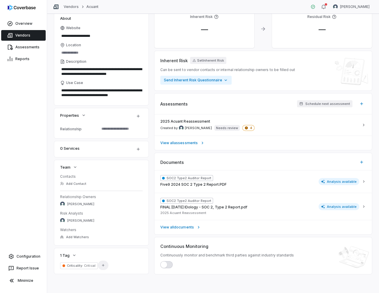
click at [104, 266] on icon "button" at bounding box center [103, 265] width 4 height 4
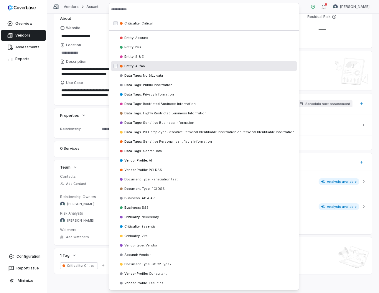
click at [157, 65] on div "Entity : AP/[GEOGRAPHIC_DATA]" at bounding box center [204, 65] width 186 height 9
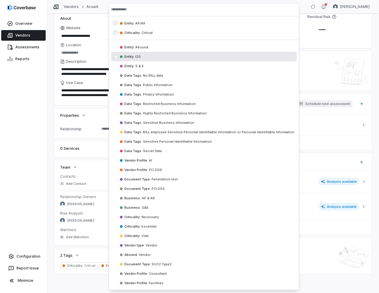
click at [37, 168] on div "Overview Vendors Assessments Reports Configuration Report Issue Minimize" at bounding box center [23, 146] width 47 height 293
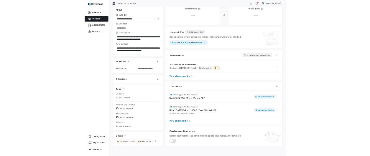
scroll to position [0, 0]
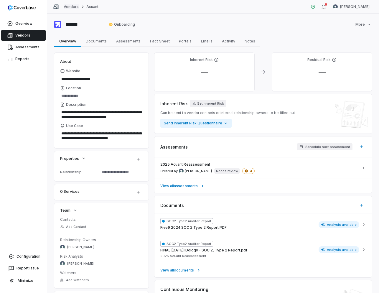
click at [69, 6] on link "Vendors" at bounding box center [71, 6] width 15 height 5
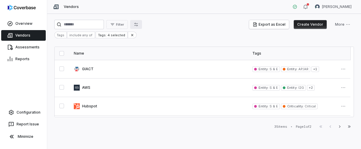
click at [142, 24] on button "button" at bounding box center [136, 24] width 12 height 9
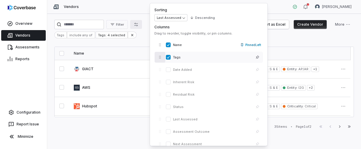
click at [161, 58] on icon "button" at bounding box center [160, 57] width 4 height 4
click at [185, 59] on span "Tags" at bounding box center [212, 57] width 78 height 4
drag, startPoint x: 256, startPoint y: 57, endPoint x: 176, endPoint y: 57, distance: 79.3
click at [175, 57] on div "Tags" at bounding box center [208, 57] width 109 height 11
click at [167, 58] on button "button" at bounding box center [168, 57] width 5 height 5
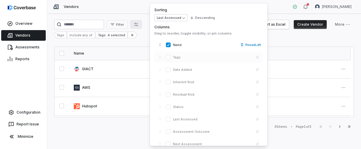
click at [170, 58] on button "button" at bounding box center [168, 57] width 5 height 5
click at [129, 125] on div "35 items • Page 1 of 2 First Page Previous Next Last Page" at bounding box center [203, 126] width 299 height 7
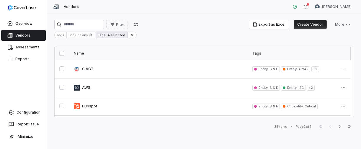
click at [112, 36] on div "Tags: 4 selected" at bounding box center [112, 35] width 32 height 7
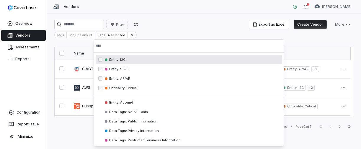
click at [65, 124] on html "Overview Vendors Assessments Reports Configuration Report Issue Minimize Vendor…" at bounding box center [180, 74] width 361 height 149
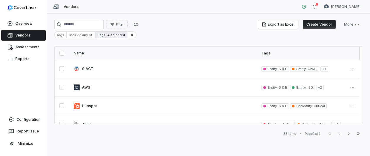
click at [108, 34] on div "Tags: 4 selected" at bounding box center [112, 35] width 32 height 7
click at [66, 143] on html "Overview Vendors Assessments Reports Configuration Report Issue Minimize Vendor…" at bounding box center [185, 78] width 370 height 156
click at [138, 24] on icon "button" at bounding box center [136, 24] width 5 height 5
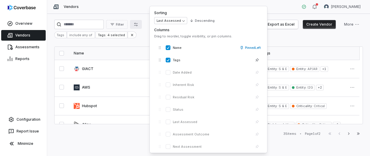
click at [118, 137] on div "35 items • Page 1 of 2 First Page Previous Next Last Page" at bounding box center [208, 133] width 309 height 7
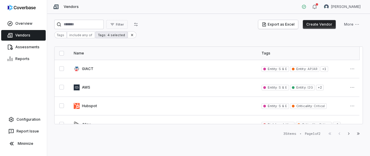
click at [117, 34] on div "Tags: 4 selected" at bounding box center [112, 35] width 32 height 7
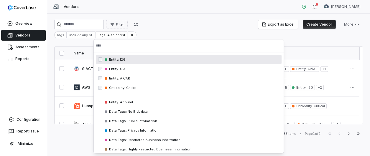
click at [179, 32] on html "Overview Vendors Assessments Reports Configuration Report Issue Minimize Vendor…" at bounding box center [185, 78] width 370 height 156
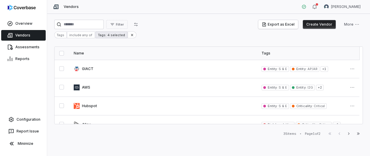
click at [116, 35] on div "Tags: 4 selected" at bounding box center [112, 35] width 32 height 7
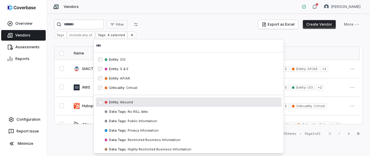
click at [29, 119] on html "Overview Vendors Assessments Reports Configuration Report Issue Minimize Vendor…" at bounding box center [185, 78] width 370 height 156
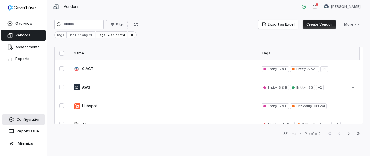
click at [28, 119] on link "Configuration" at bounding box center [23, 119] width 42 height 11
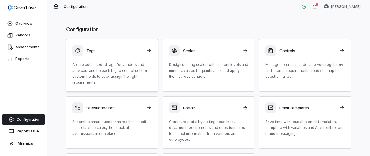
click at [120, 68] on p "Create color-coded tags for vendors and services, and tie each tag to control s…" at bounding box center [112, 74] width 80 height 24
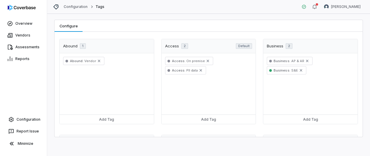
click at [148, 45] on div "Abound 1" at bounding box center [107, 46] width 94 height 14
click at [75, 47] on div "Abound 1" at bounding box center [74, 46] width 23 height 6
click at [74, 46] on div "Abound 1" at bounding box center [74, 46] width 23 height 6
click at [77, 47] on div "Abound 1" at bounding box center [74, 46] width 23 height 6
click at [81, 46] on span "1" at bounding box center [83, 46] width 6 height 6
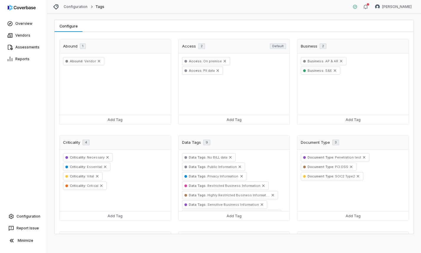
click at [87, 49] on div "Abound 1" at bounding box center [115, 46] width 111 height 14
click at [98, 62] on icon "Remove" at bounding box center [99, 61] width 5 height 5
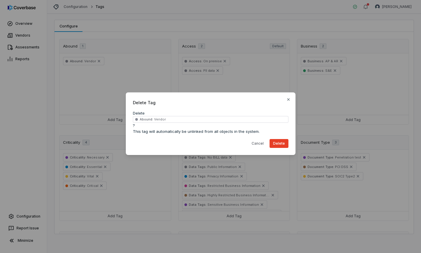
click at [283, 146] on button "Delete" at bounding box center [279, 143] width 19 height 9
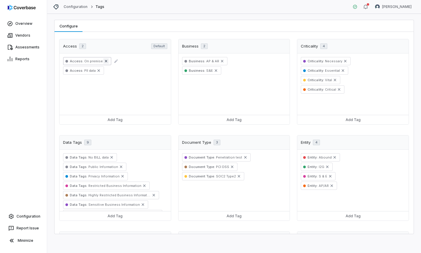
click at [105, 62] on icon "Remove" at bounding box center [106, 61] width 5 height 5
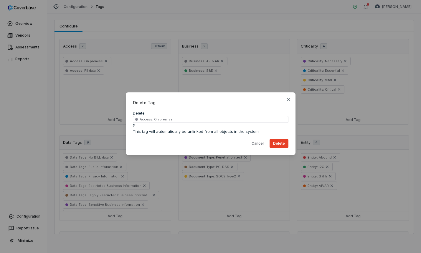
click at [286, 145] on button "Delete" at bounding box center [279, 143] width 19 height 9
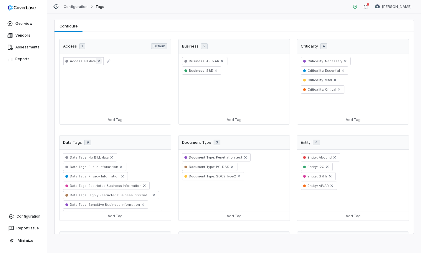
click at [99, 62] on icon "Remove" at bounding box center [98, 61] width 5 height 5
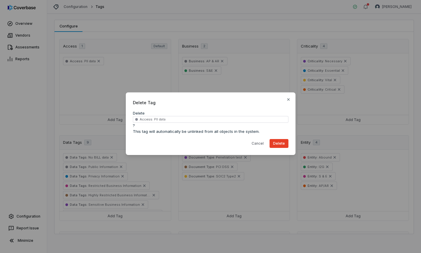
click at [275, 145] on button "Delete" at bounding box center [279, 143] width 19 height 9
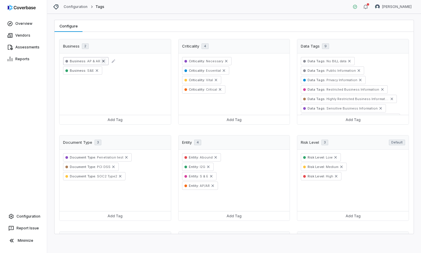
click at [103, 60] on icon "Remove" at bounding box center [103, 61] width 5 height 5
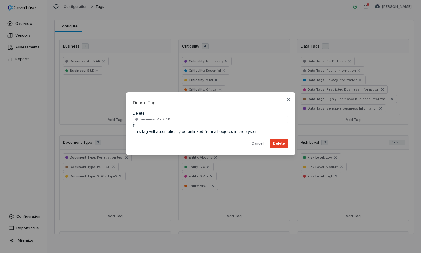
click at [276, 140] on button "Delete" at bounding box center [279, 143] width 19 height 9
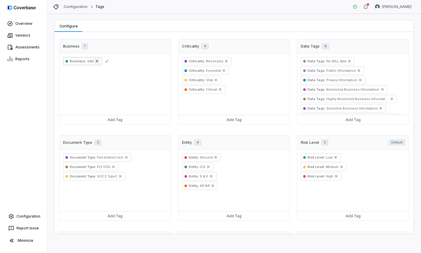
click at [97, 61] on icon "Remove" at bounding box center [97, 61] width 5 height 5
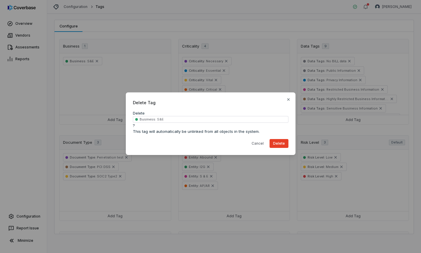
click at [275, 142] on button "Delete" at bounding box center [279, 143] width 19 height 9
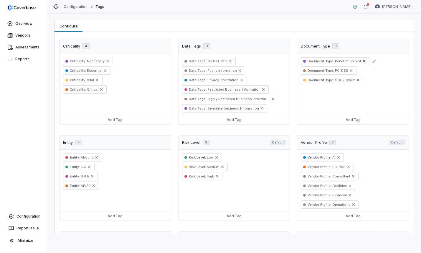
click at [362, 62] on icon "Remove" at bounding box center [364, 61] width 5 height 5
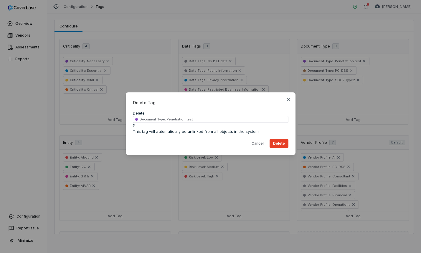
click at [284, 142] on button "Delete" at bounding box center [279, 143] width 19 height 9
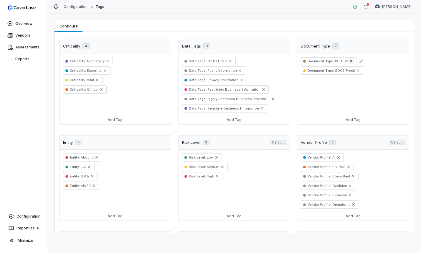
click at [349, 62] on icon "Remove" at bounding box center [351, 61] width 5 height 5
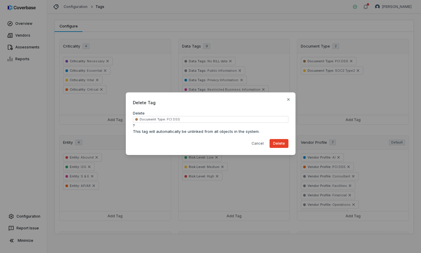
click at [279, 142] on button "Delete" at bounding box center [279, 143] width 19 height 9
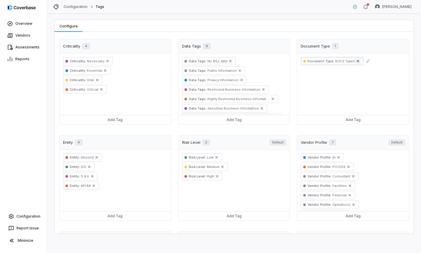
click at [357, 61] on icon "Remove" at bounding box center [358, 61] width 2 height 2
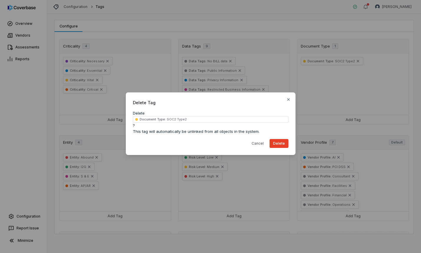
click at [278, 141] on button "Delete" at bounding box center [279, 143] width 19 height 9
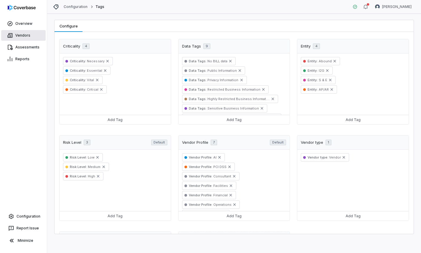
click at [24, 33] on link "Vendors" at bounding box center [23, 35] width 45 height 11
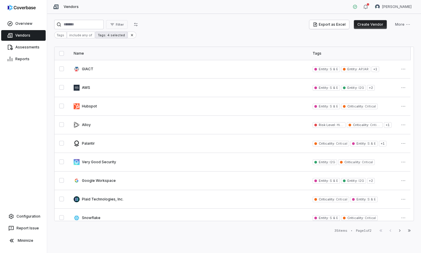
click at [108, 35] on div "Tags: 4 selected" at bounding box center [112, 35] width 32 height 7
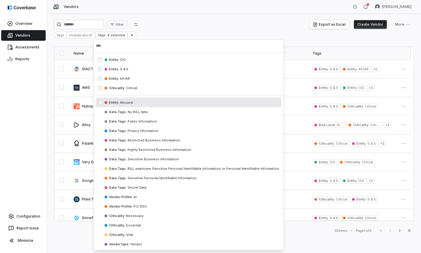
click at [35, 220] on html "Overview Vendors Assessments Reports Configuration Report Issue Minimize Vendor…" at bounding box center [210, 126] width 421 height 253
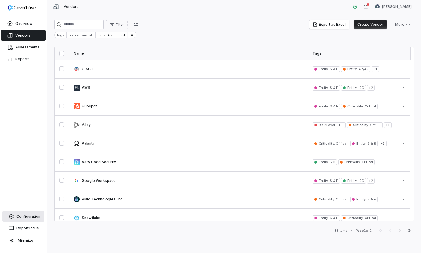
click at [32, 218] on link "Configuration" at bounding box center [23, 216] width 42 height 11
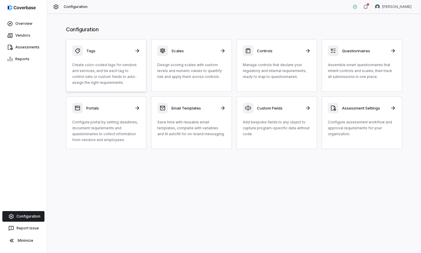
click at [123, 52] on h3 "Tags" at bounding box center [108, 50] width 45 height 5
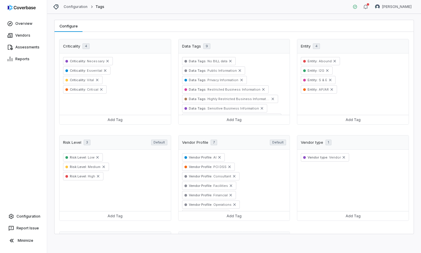
click at [15, 137] on div "Overview Vendors Assessments Reports Configuration Report Issue Minimize" at bounding box center [23, 126] width 47 height 253
click at [18, 37] on link "Vendors" at bounding box center [23, 35] width 45 height 11
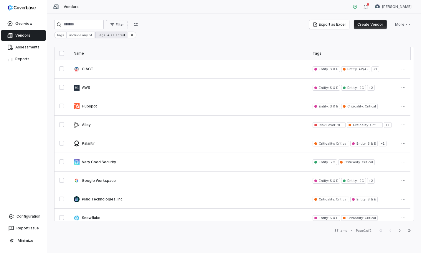
click at [119, 33] on div "Tags: 4 selected" at bounding box center [112, 35] width 32 height 7
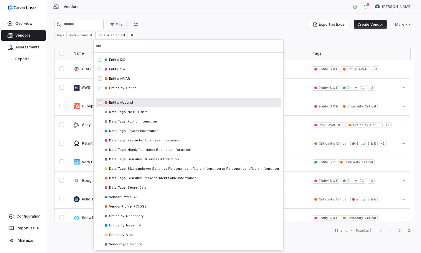
click at [127, 102] on span "Abound" at bounding box center [126, 102] width 14 height 4
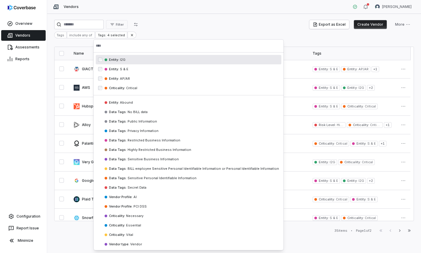
click at [191, 16] on html "Overview Vendors Assessments Reports Configuration Report Issue Minimize Vendor…" at bounding box center [210, 126] width 421 height 253
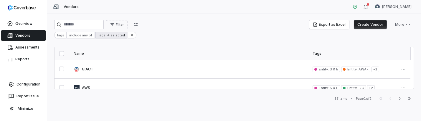
click at [108, 35] on div "Tags: 4 selected" at bounding box center [112, 35] width 32 height 7
